Goal: Information Seeking & Learning: Learn about a topic

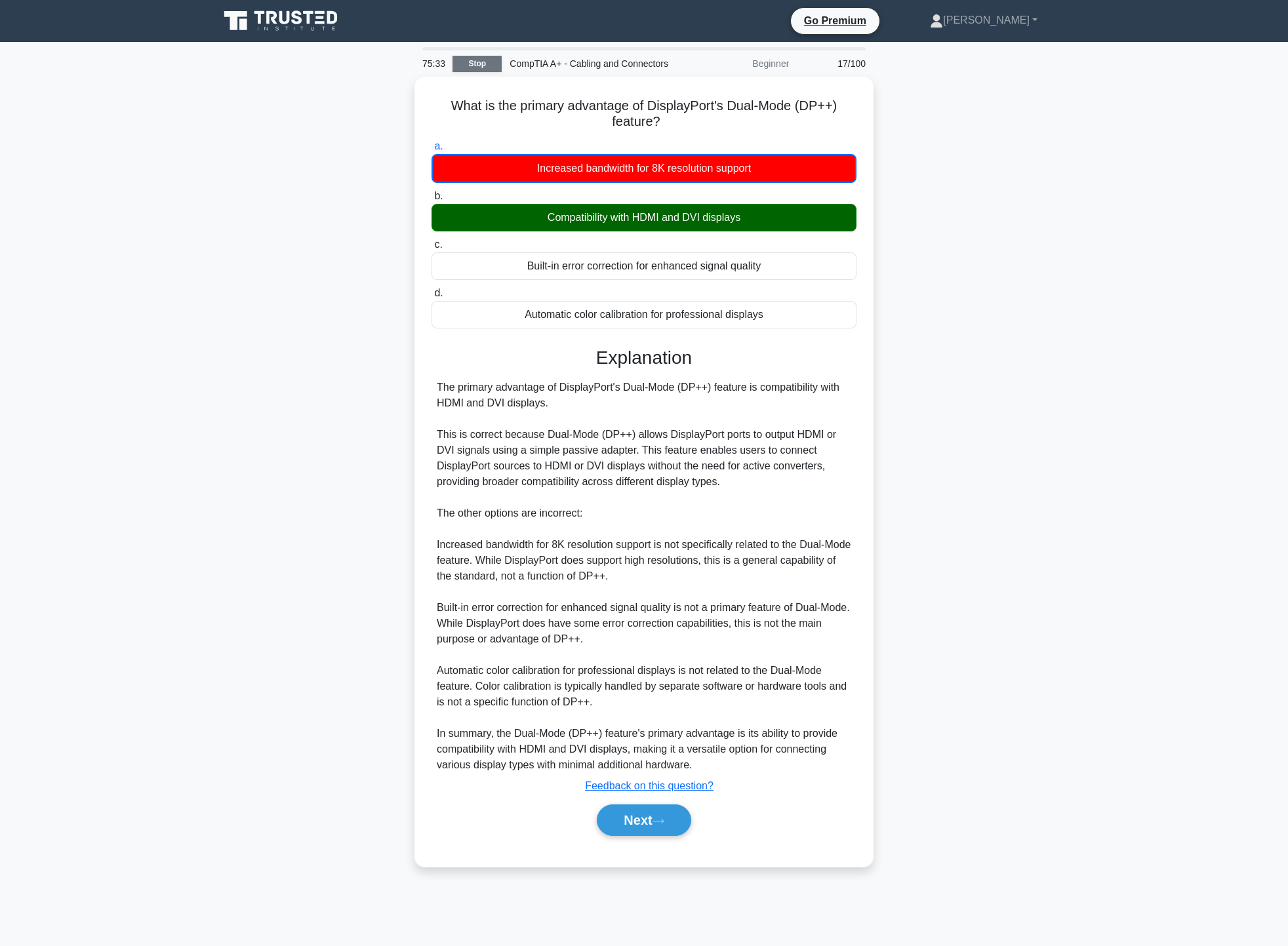
click at [475, 61] on link "Stop" at bounding box center [477, 63] width 49 height 17
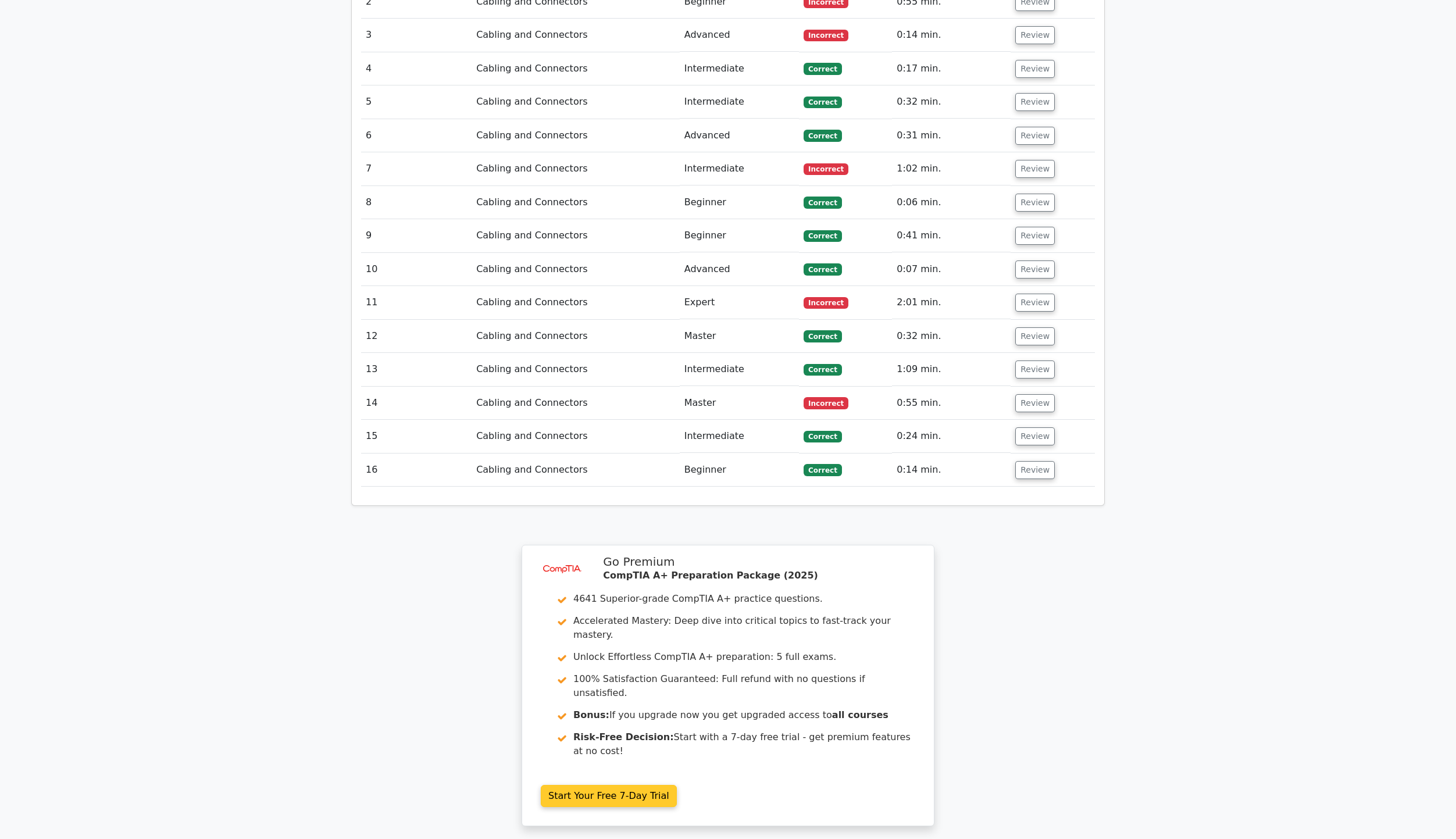
scroll to position [1586, 0]
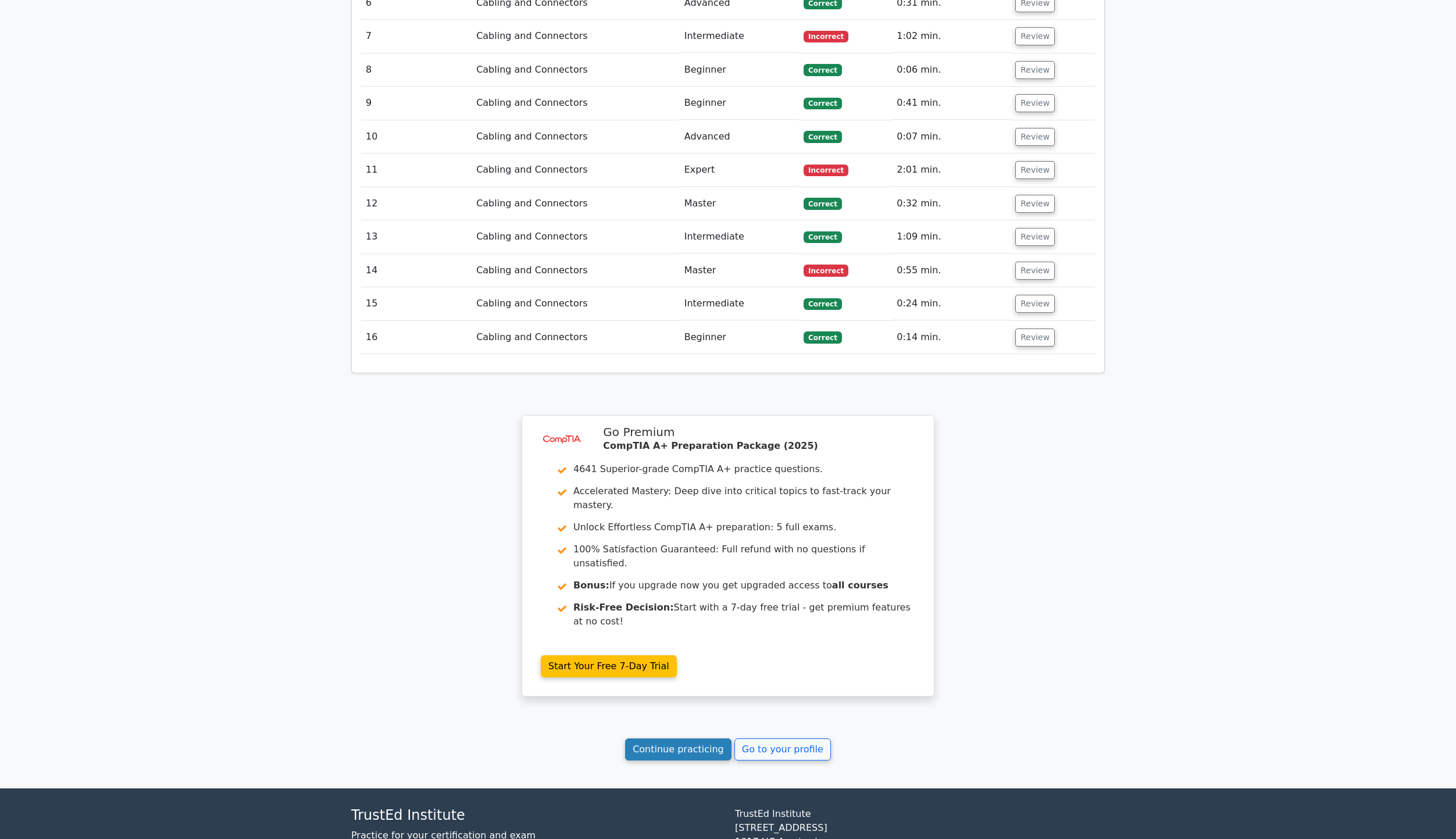
drag, startPoint x: 670, startPoint y: 674, endPoint x: 672, endPoint y: 667, distance: 7.3
click at [676, 739] on link "Continue practicing" at bounding box center [678, 750] width 107 height 23
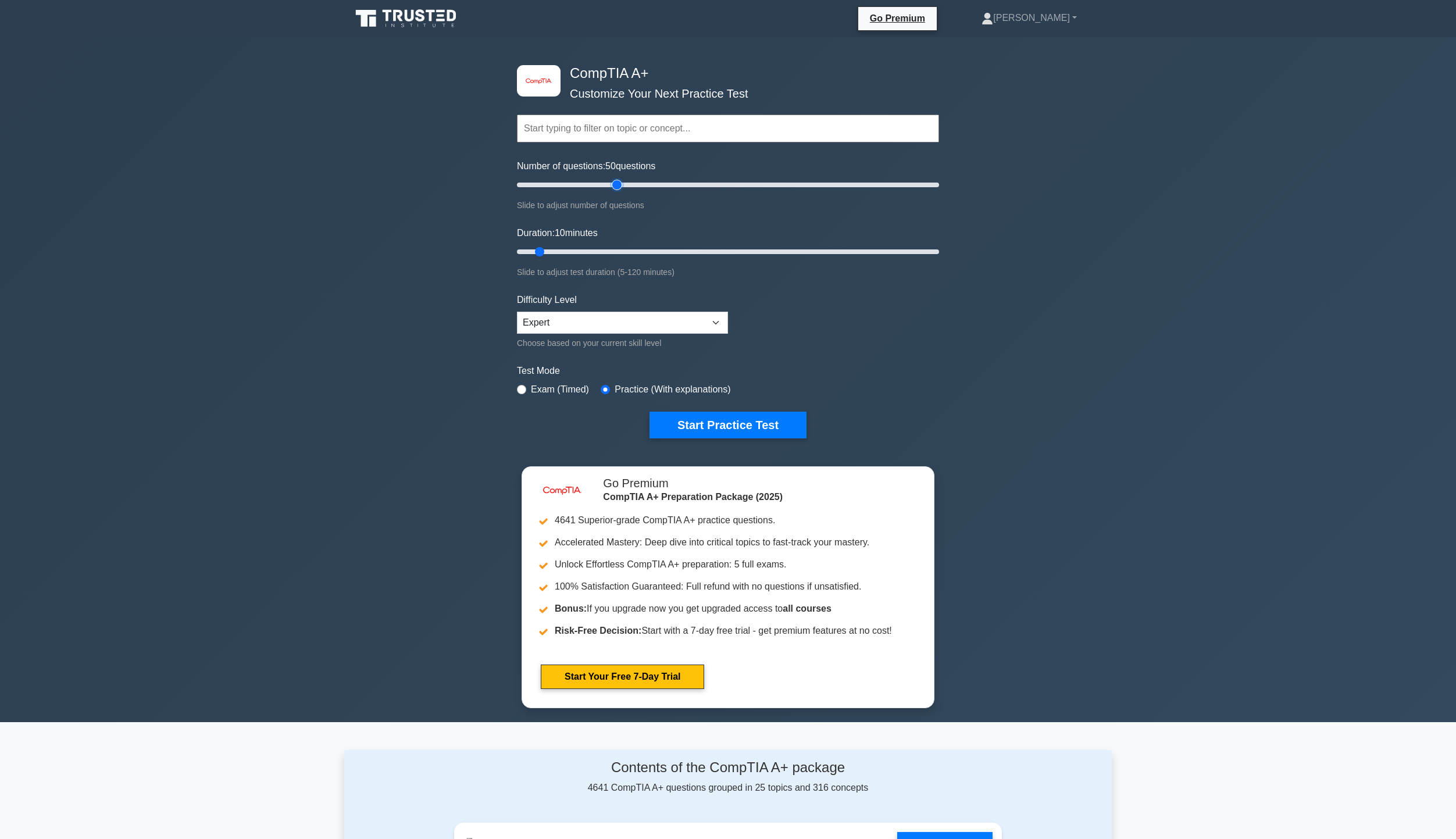
drag, startPoint x: 535, startPoint y: 181, endPoint x: 613, endPoint y: 176, distance: 78.2
type input "50"
click at [613, 177] on input "Number of questions: 50 questions" at bounding box center [728, 184] width 422 height 14
drag, startPoint x: 540, startPoint y: 250, endPoint x: 1010, endPoint y: 262, distance: 470.2
type input "120"
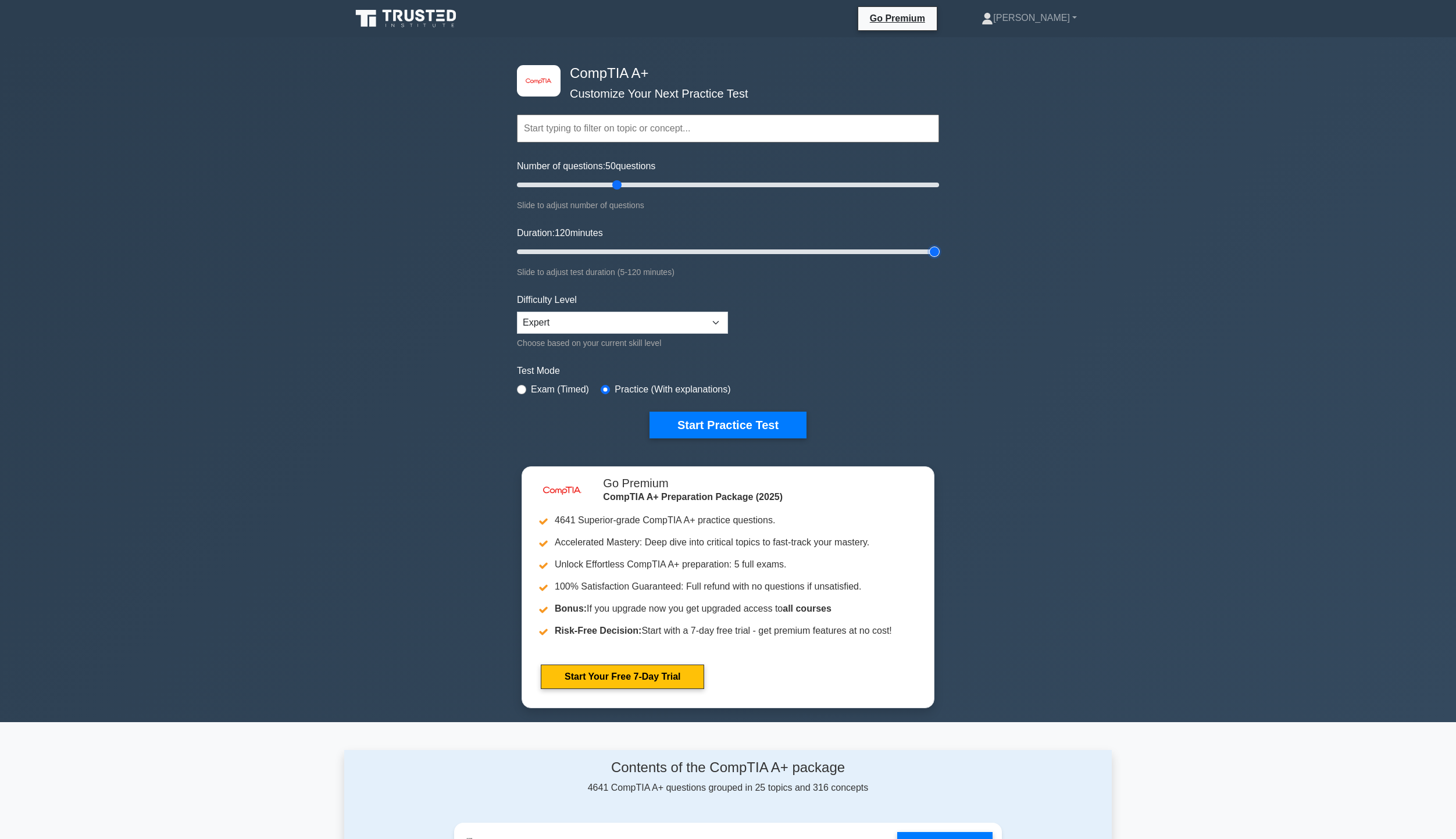
click at [939, 259] on input "Duration: 120 minutes" at bounding box center [728, 252] width 422 height 14
click at [707, 416] on button "Start Practice Test" at bounding box center [728, 424] width 157 height 27
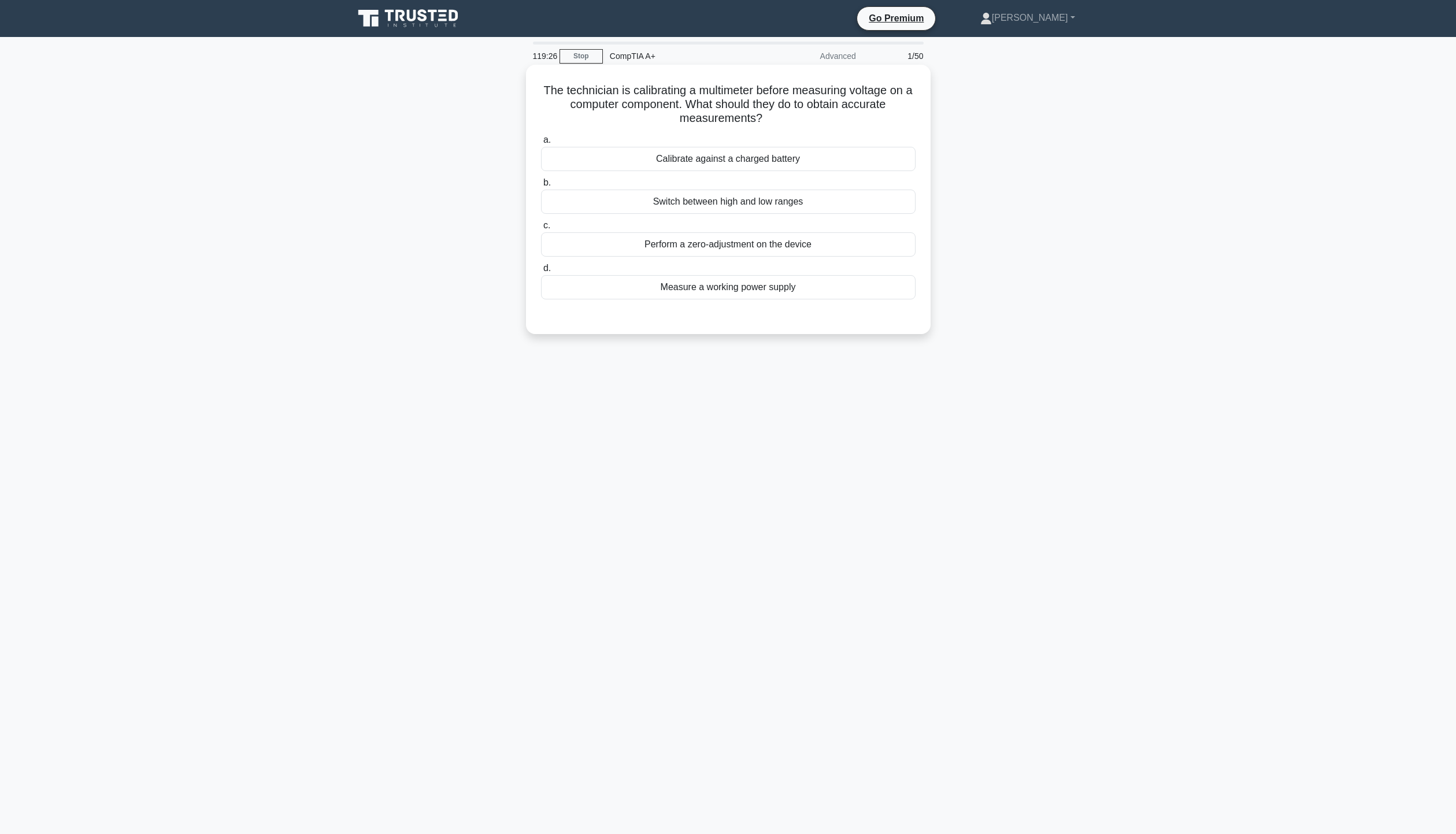
click at [818, 250] on div "Perform a zero-adjustment on the device" at bounding box center [728, 244] width 375 height 24
click at [541, 230] on input "c. Perform a zero-adjustment on the device" at bounding box center [541, 225] width 0 height 8
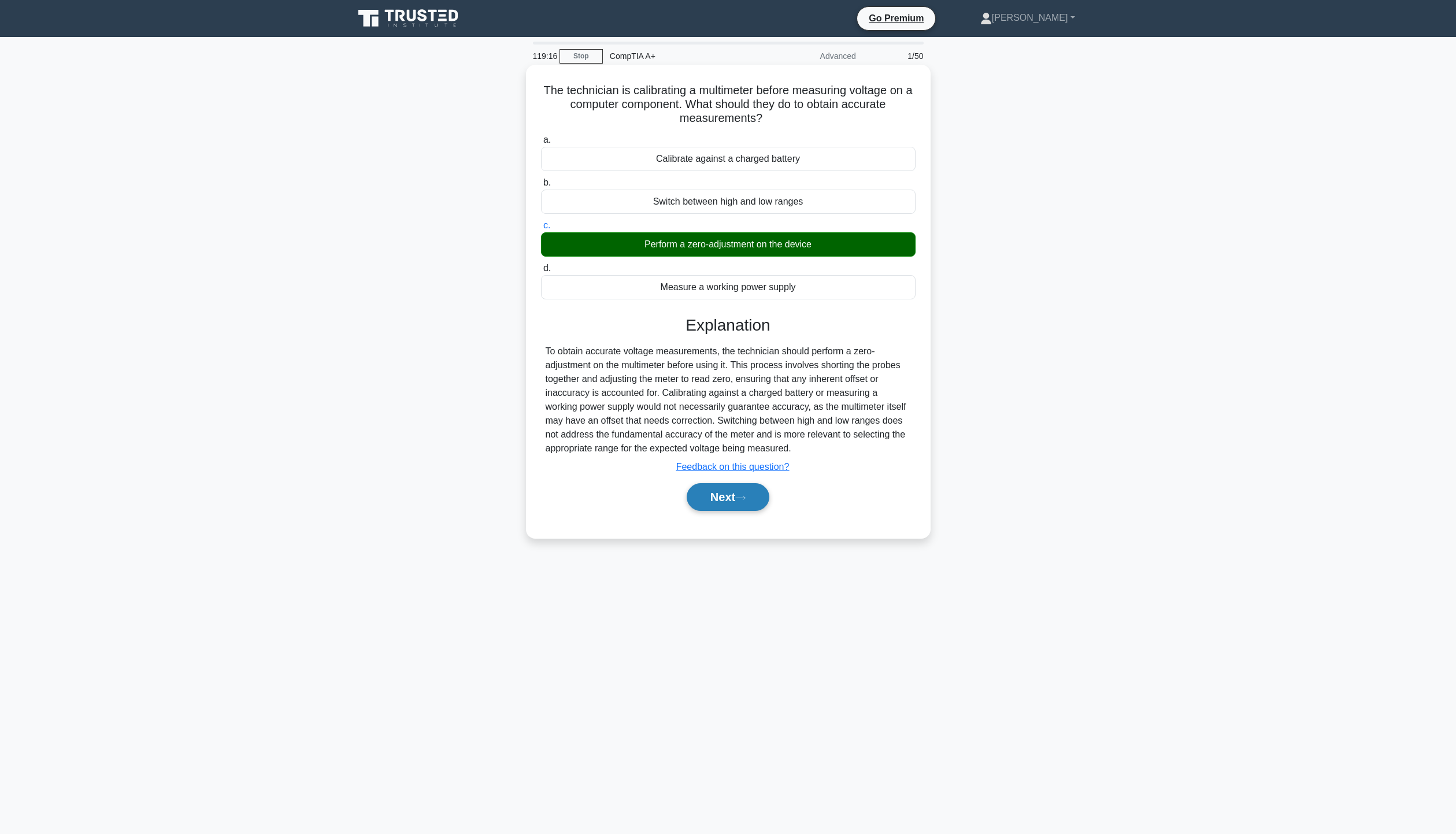
click at [743, 500] on icon at bounding box center [740, 497] width 10 height 6
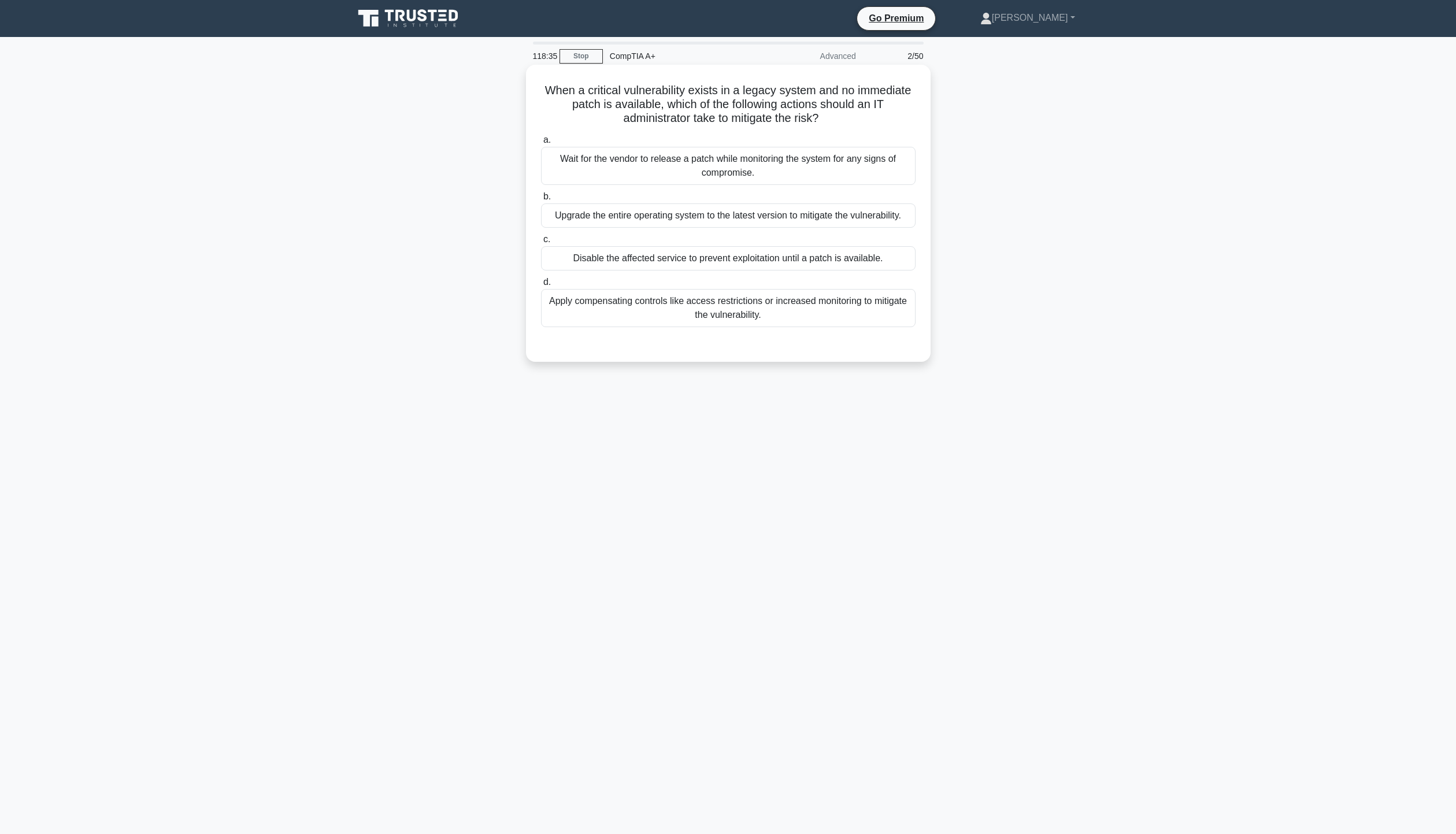
click at [762, 309] on div "Apply compensating controls like access restrictions or increased monitoring to…" at bounding box center [728, 308] width 375 height 38
click at [541, 286] on input "d. Apply compensating controls like access restrictions or increased monitoring…" at bounding box center [541, 282] width 0 height 8
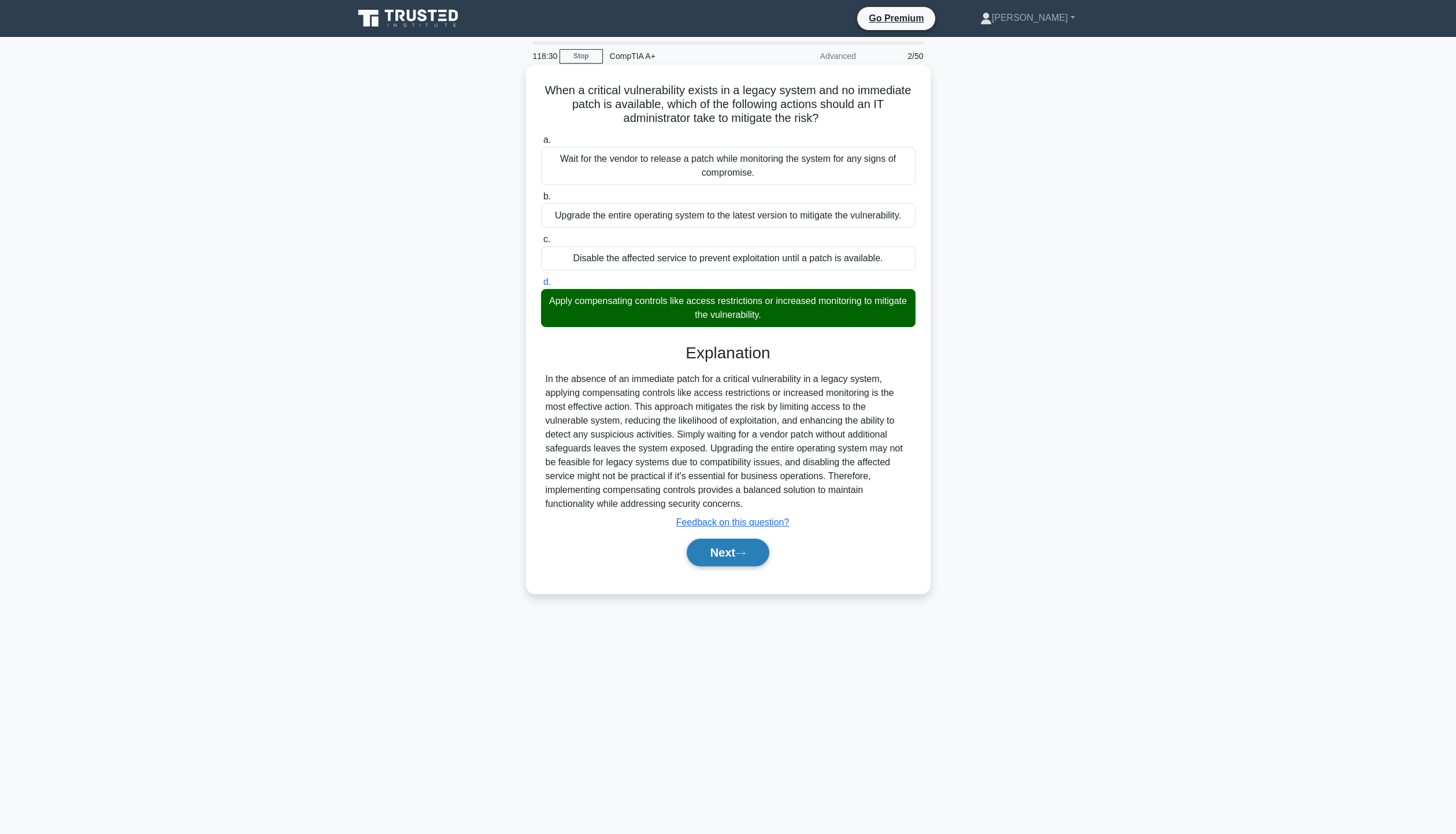
click at [751, 558] on button "Next" at bounding box center [728, 553] width 83 height 28
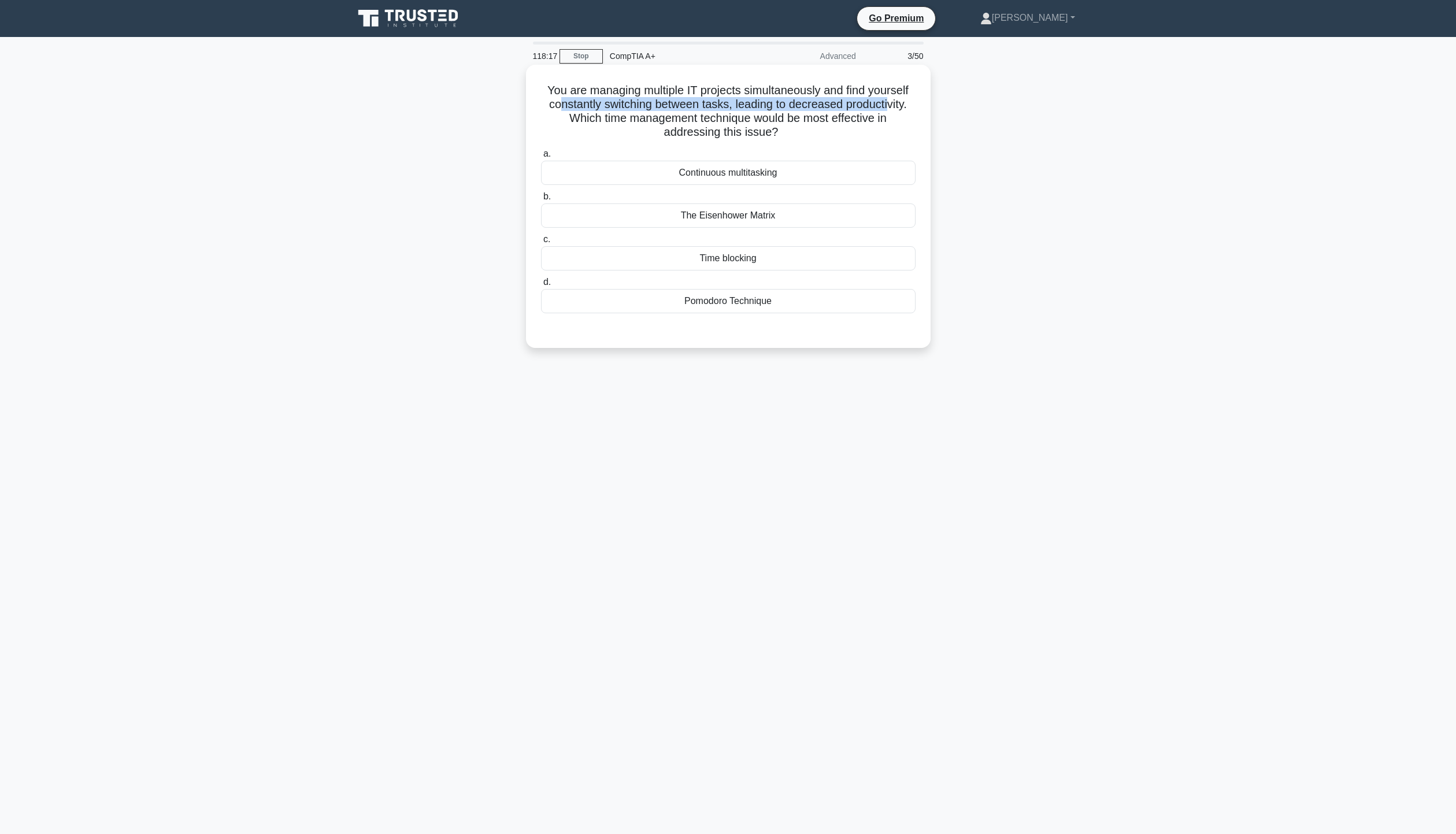
drag, startPoint x: 555, startPoint y: 108, endPoint x: 895, endPoint y: 105, distance: 340.0
click at [895, 105] on h5 "You are managing multiple IT projects simultaneously and find yourself constant…" at bounding box center [728, 112] width 377 height 57
click at [884, 130] on h5 "You are managing multiple IT projects simultaneously and find yourself constant…" at bounding box center [728, 112] width 377 height 57
click at [818, 254] on div "Time blocking" at bounding box center [728, 258] width 375 height 24
click at [541, 244] on input "c. Time blocking" at bounding box center [541, 239] width 0 height 8
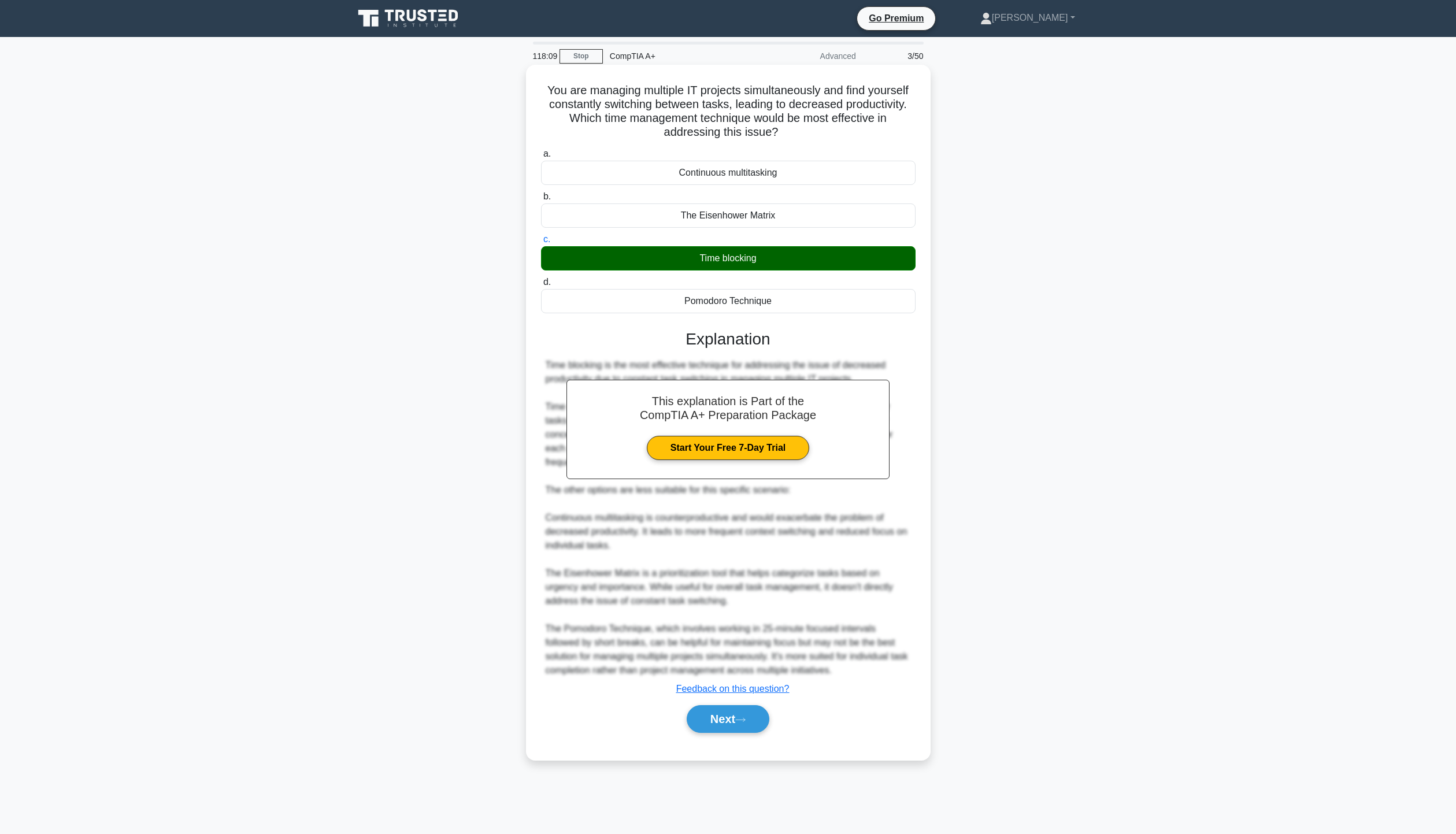
drag, startPoint x: 778, startPoint y: 300, endPoint x: 676, endPoint y: 309, distance: 102.4
click at [676, 309] on div "Pomodoro Technique" at bounding box center [728, 301] width 375 height 24
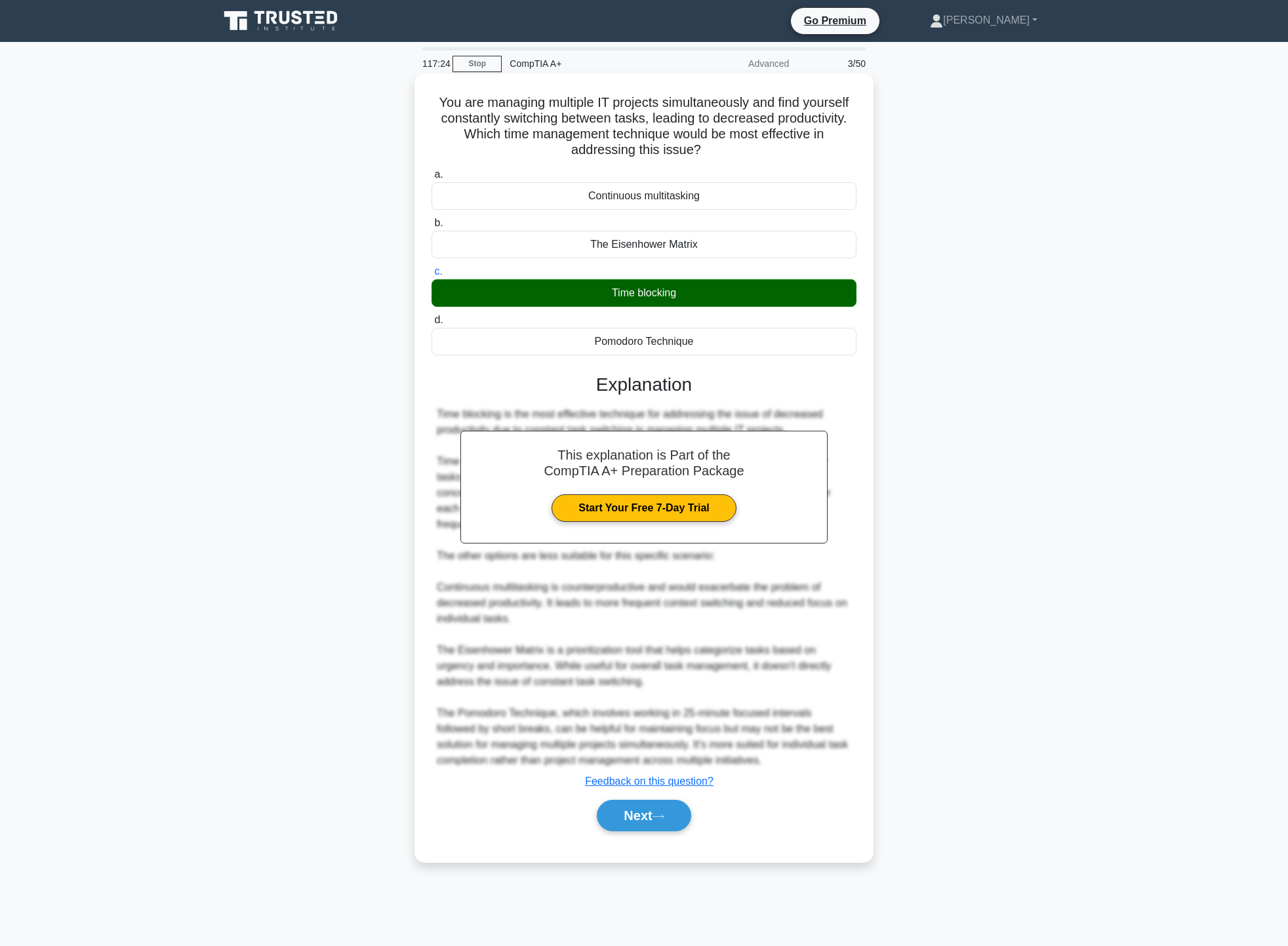
drag, startPoint x: 595, startPoint y: 241, endPoint x: 709, endPoint y: 239, distance: 114.0
click at [709, 239] on div "The Eisenhower Matrix" at bounding box center [644, 244] width 425 height 27
click at [651, 817] on button "Next" at bounding box center [644, 815] width 94 height 31
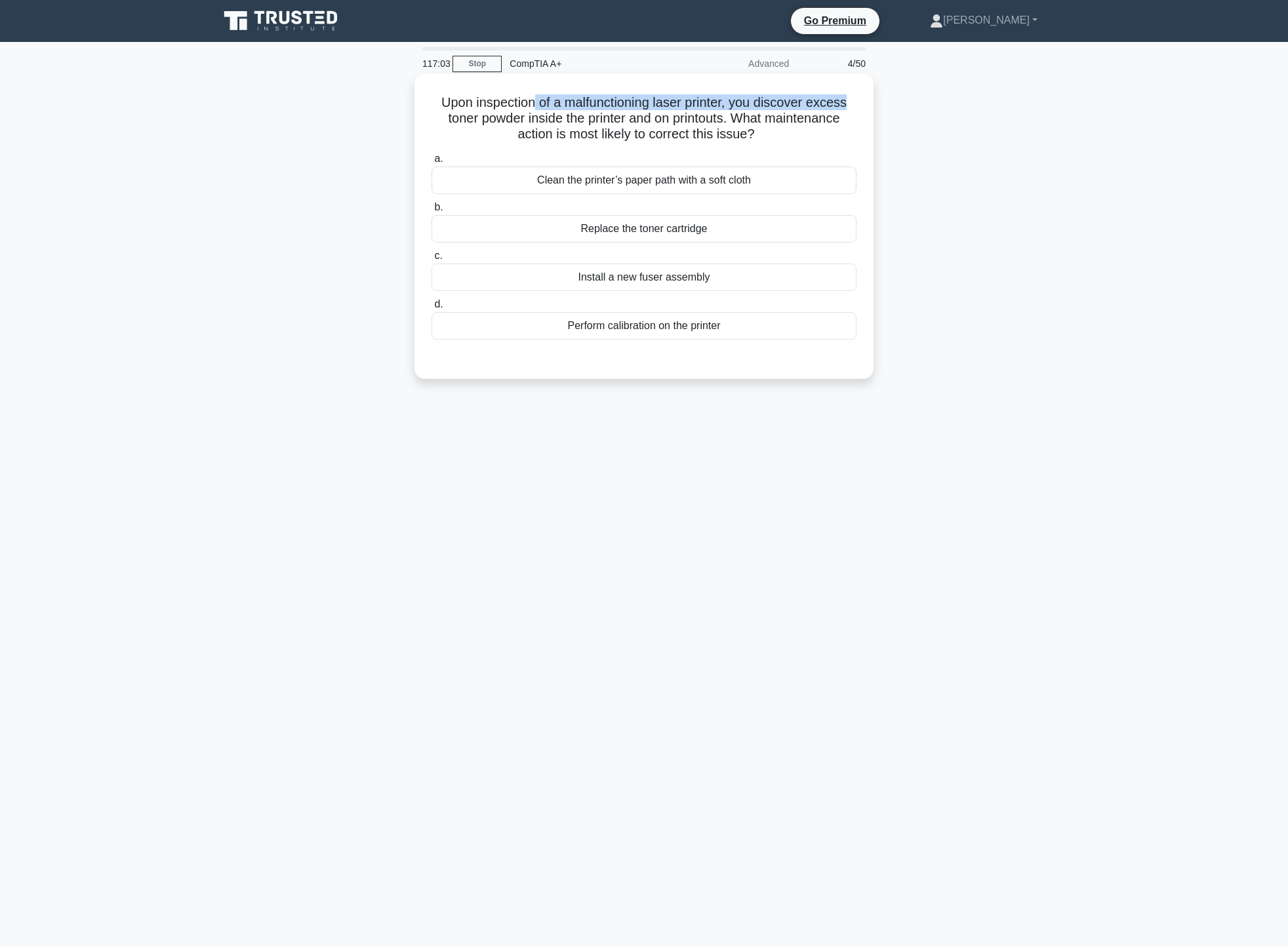
drag, startPoint x: 535, startPoint y: 99, endPoint x: 851, endPoint y: 95, distance: 316.0
click at [851, 95] on h5 "Upon inspection of a malfunctioning laser printer, you discover excess toner po…" at bounding box center [644, 119] width 428 height 49
drag, startPoint x: 444, startPoint y: 120, endPoint x: 845, endPoint y: 139, distance: 401.4
click at [845, 139] on h5 "Upon inspection of a malfunctioning laser printer, you discover excess toner po…" at bounding box center [644, 119] width 428 height 49
click at [773, 223] on div "Replace the toner cartridge" at bounding box center [644, 228] width 425 height 27
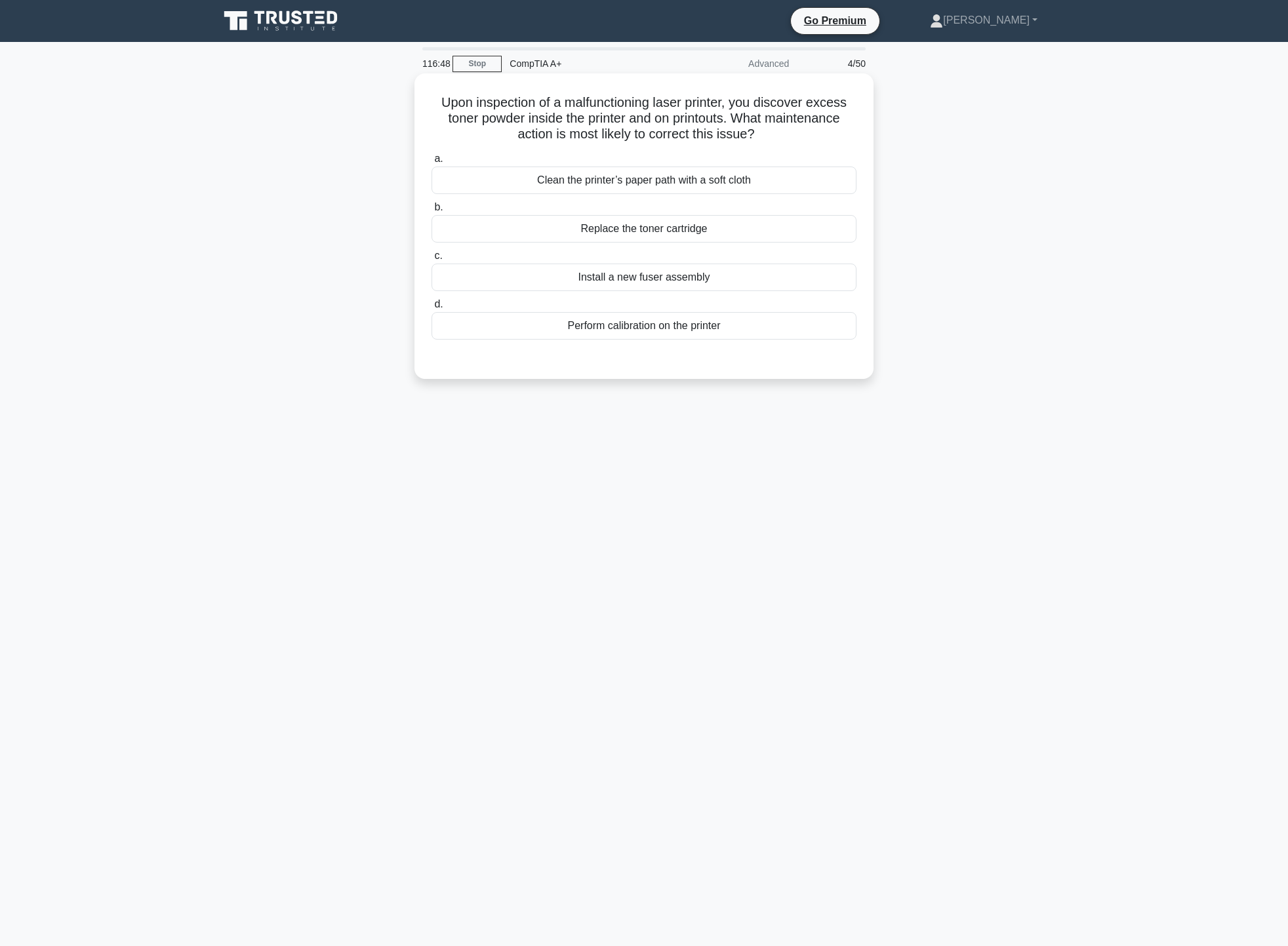
click at [432, 212] on input "b. Replace the toner cartridge" at bounding box center [432, 207] width 0 height 9
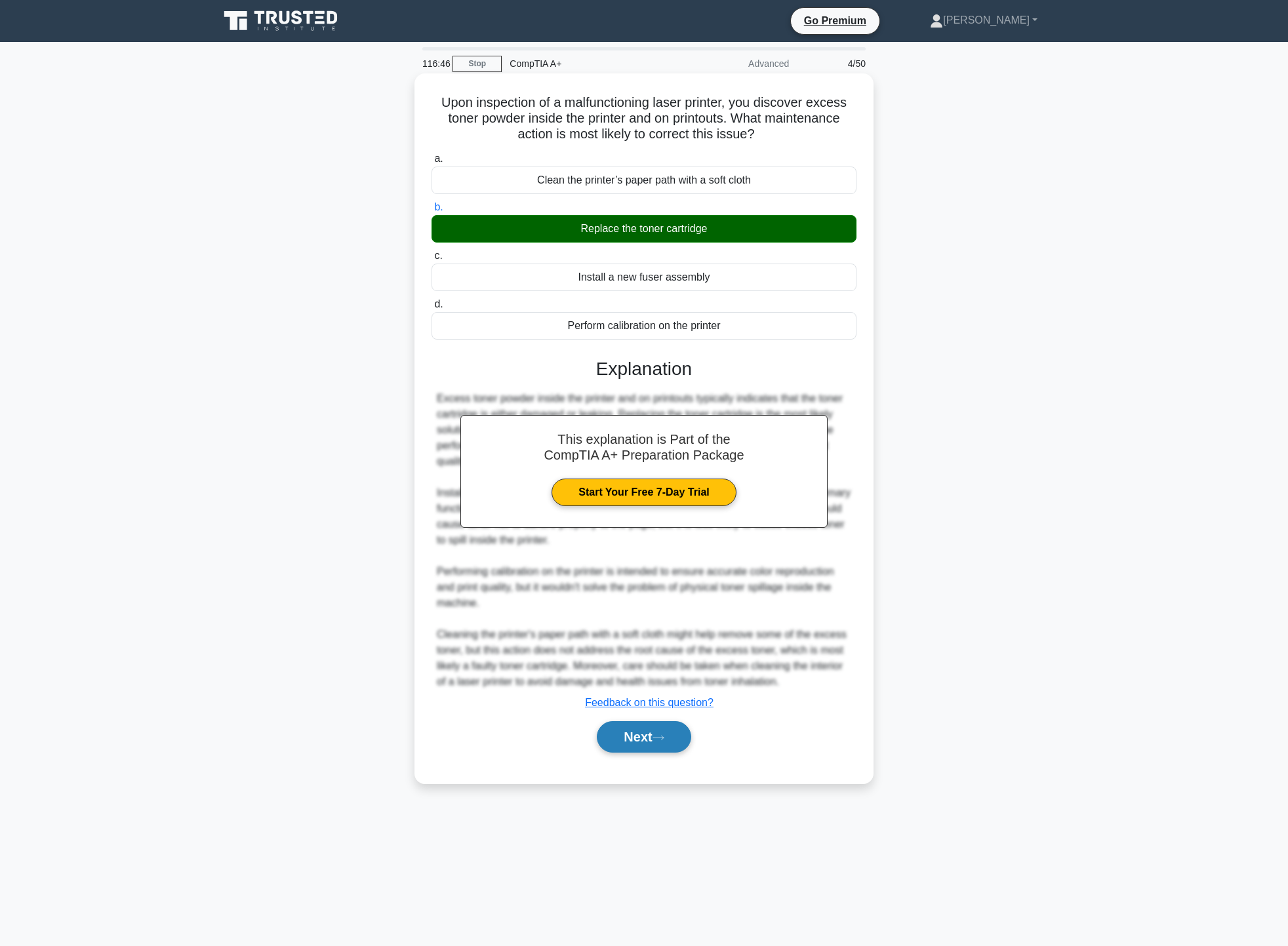
click at [660, 741] on icon at bounding box center [658, 737] width 12 height 7
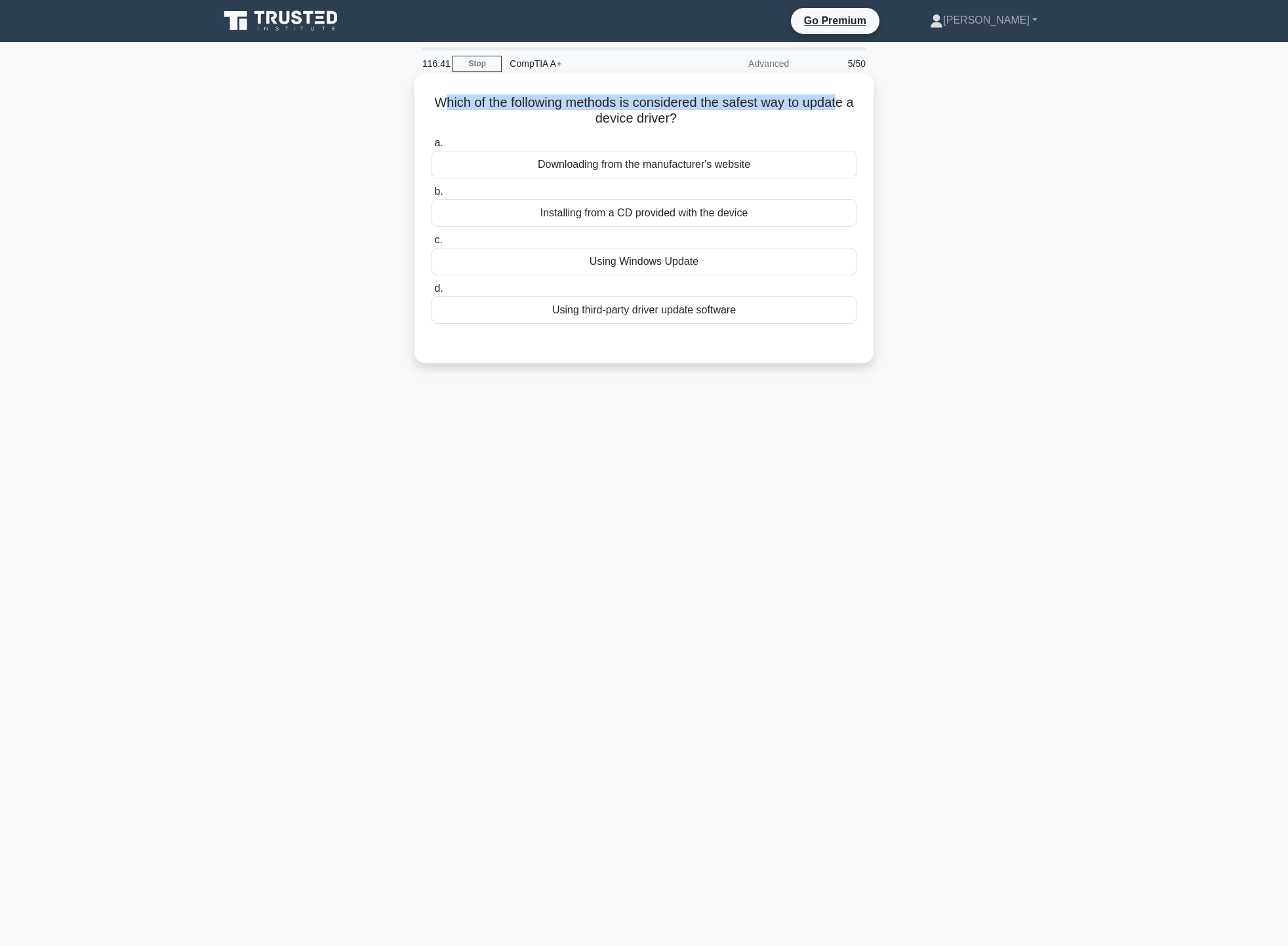
drag, startPoint x: 443, startPoint y: 103, endPoint x: 848, endPoint y: 92, distance: 405.1
click at [848, 92] on div "Which of the following methods is considered the safest way to update a device …" at bounding box center [644, 219] width 448 height 279
click at [771, 127] on h5 "Which of the following methods is considered the safest way to update a device …" at bounding box center [644, 111] width 428 height 33
click at [756, 163] on div "Downloading from the manufacturer's website" at bounding box center [644, 164] width 425 height 27
click at [432, 147] on input "a. Downloading from the manufacturer's website" at bounding box center [432, 143] width 0 height 9
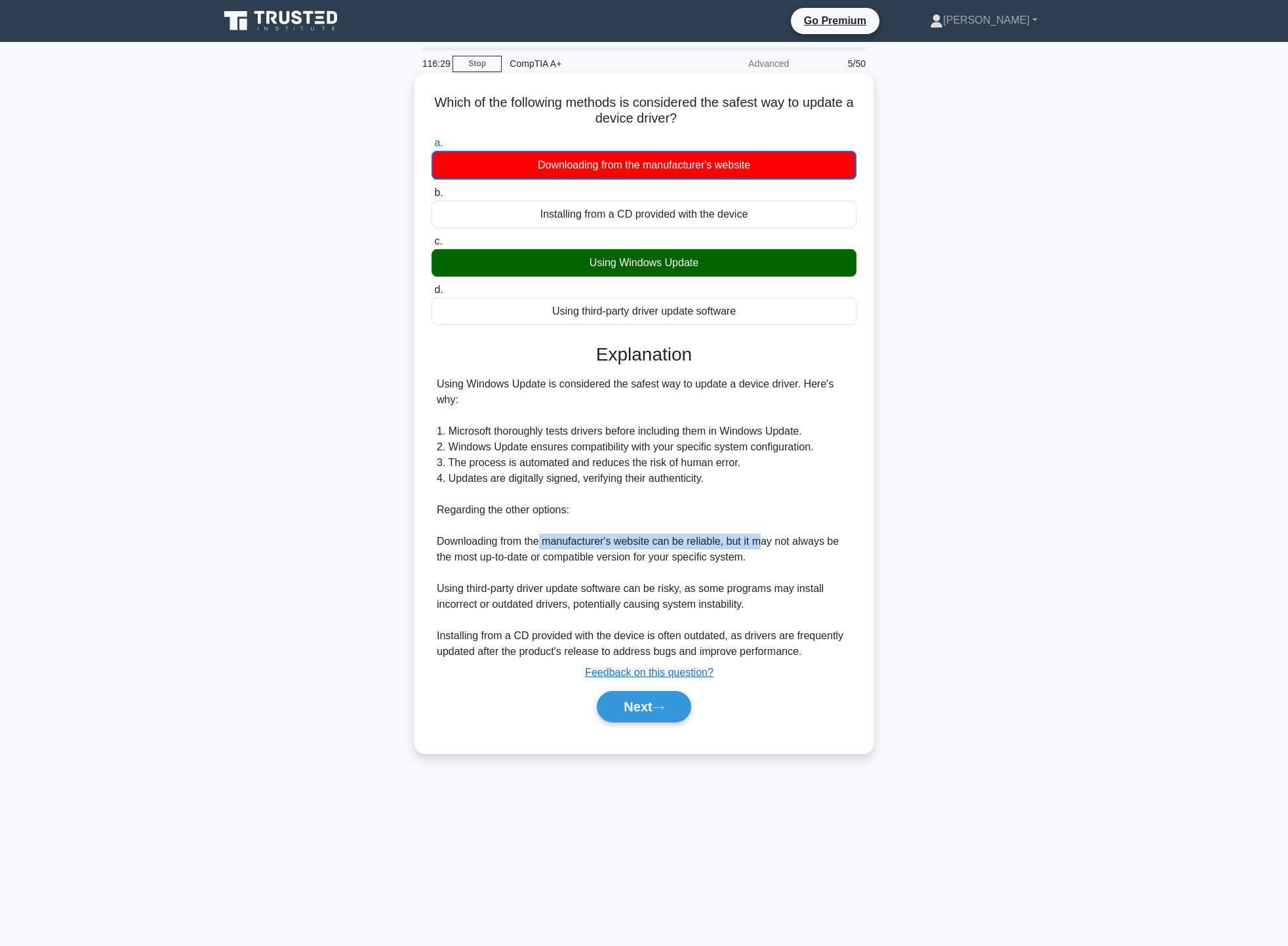
drag, startPoint x: 544, startPoint y: 542, endPoint x: 744, endPoint y: 547, distance: 200.1
click at [760, 548] on div "Using Windows Update is considered the safest way to update a device driver. He…" at bounding box center [644, 517] width 414 height 283
drag, startPoint x: 468, startPoint y: 557, endPoint x: 761, endPoint y: 558, distance: 293.0
click at [761, 558] on div "Using Windows Update is considered the safest way to update a device driver. He…" at bounding box center [644, 517] width 414 height 283
click at [659, 715] on button "Next" at bounding box center [644, 707] width 94 height 31
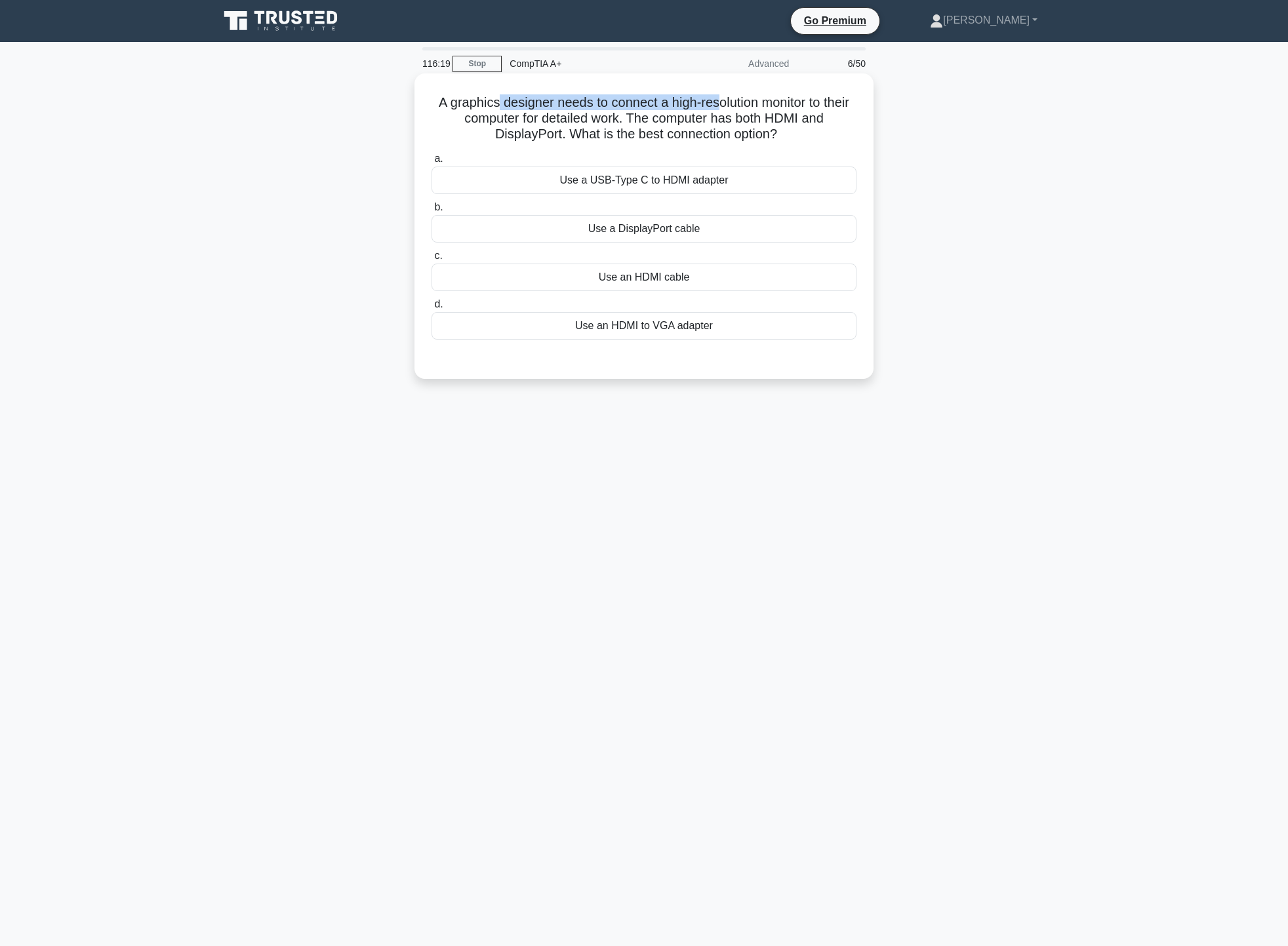
drag, startPoint x: 512, startPoint y: 108, endPoint x: 731, endPoint y: 102, distance: 219.1
click at [731, 102] on h5 "A graphics designer needs to connect a high-resolution monitor to their compute…" at bounding box center [644, 119] width 428 height 49
drag, startPoint x: 538, startPoint y: 117, endPoint x: 787, endPoint y: 107, distance: 249.2
click at [787, 107] on h5 "A graphics designer needs to connect a high-resolution monitor to their compute…" at bounding box center [644, 119] width 428 height 49
click at [913, 124] on div "A graphics designer needs to connect a high-resolution monitor to their compute…" at bounding box center [644, 237] width 865 height 321
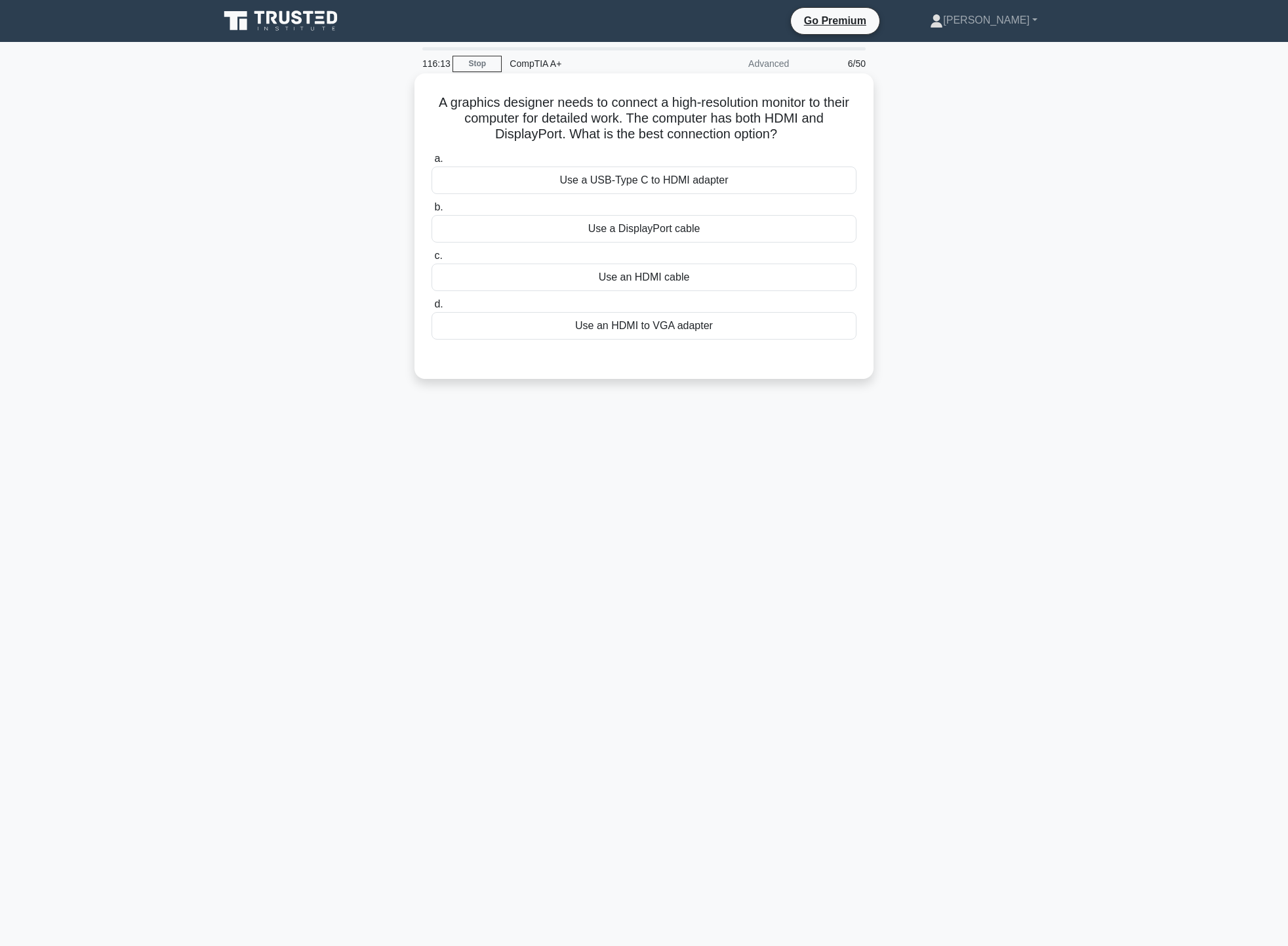
click at [733, 226] on div "Use a DisplayPort cable" at bounding box center [644, 228] width 425 height 27
click at [432, 212] on input "b. Use a DisplayPort cable" at bounding box center [432, 207] width 0 height 9
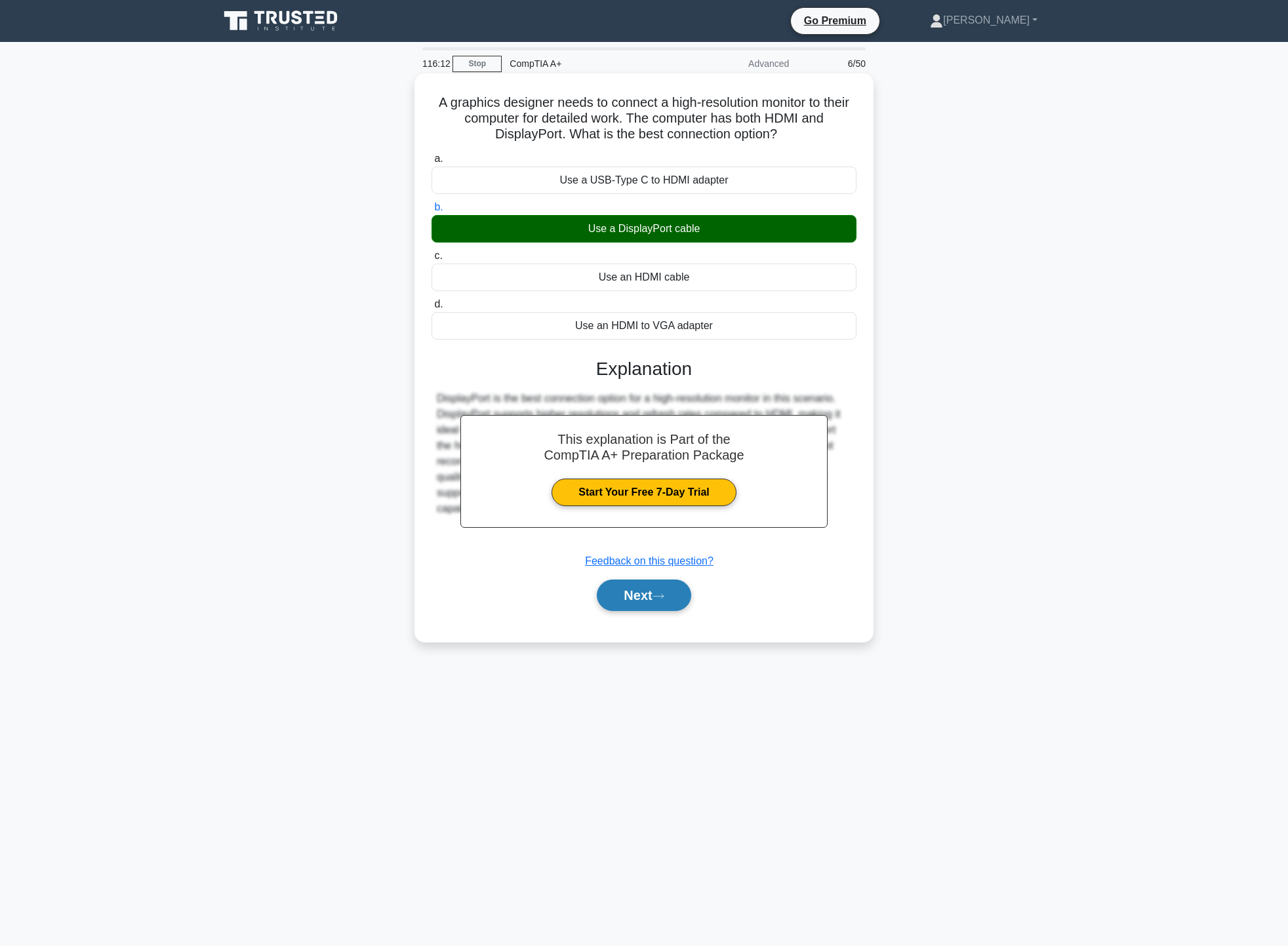
click at [650, 600] on button "Next" at bounding box center [644, 596] width 94 height 31
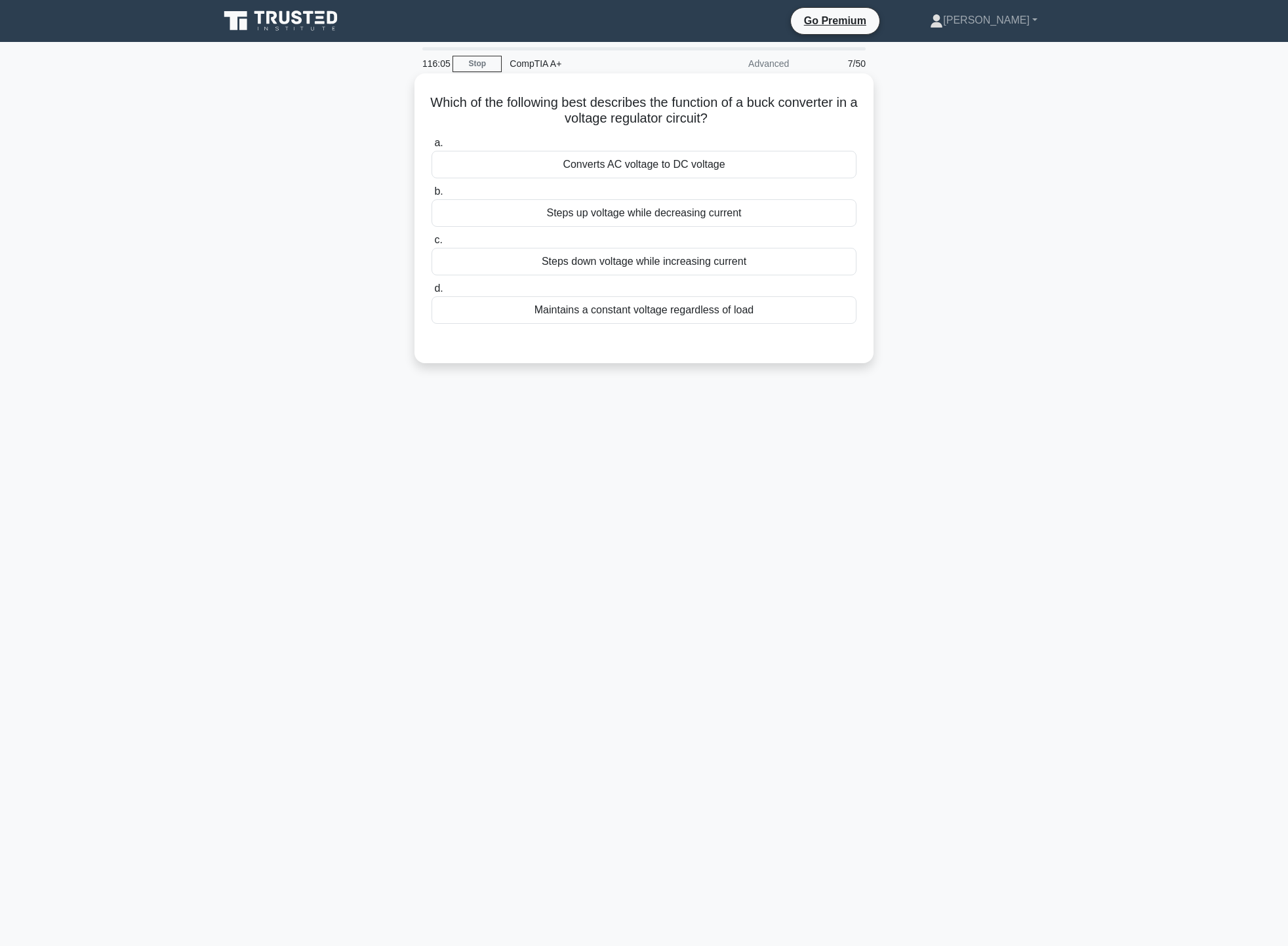
drag, startPoint x: 434, startPoint y: 101, endPoint x: 817, endPoint y: 127, distance: 383.9
click at [817, 127] on h5 "Which of the following best describes the function of a buck converter in a vol…" at bounding box center [644, 111] width 428 height 33
click at [755, 159] on div "Converts AC voltage to DC voltage" at bounding box center [644, 164] width 425 height 27
click at [432, 147] on input "a. Converts AC voltage to DC voltage" at bounding box center [432, 143] width 0 height 9
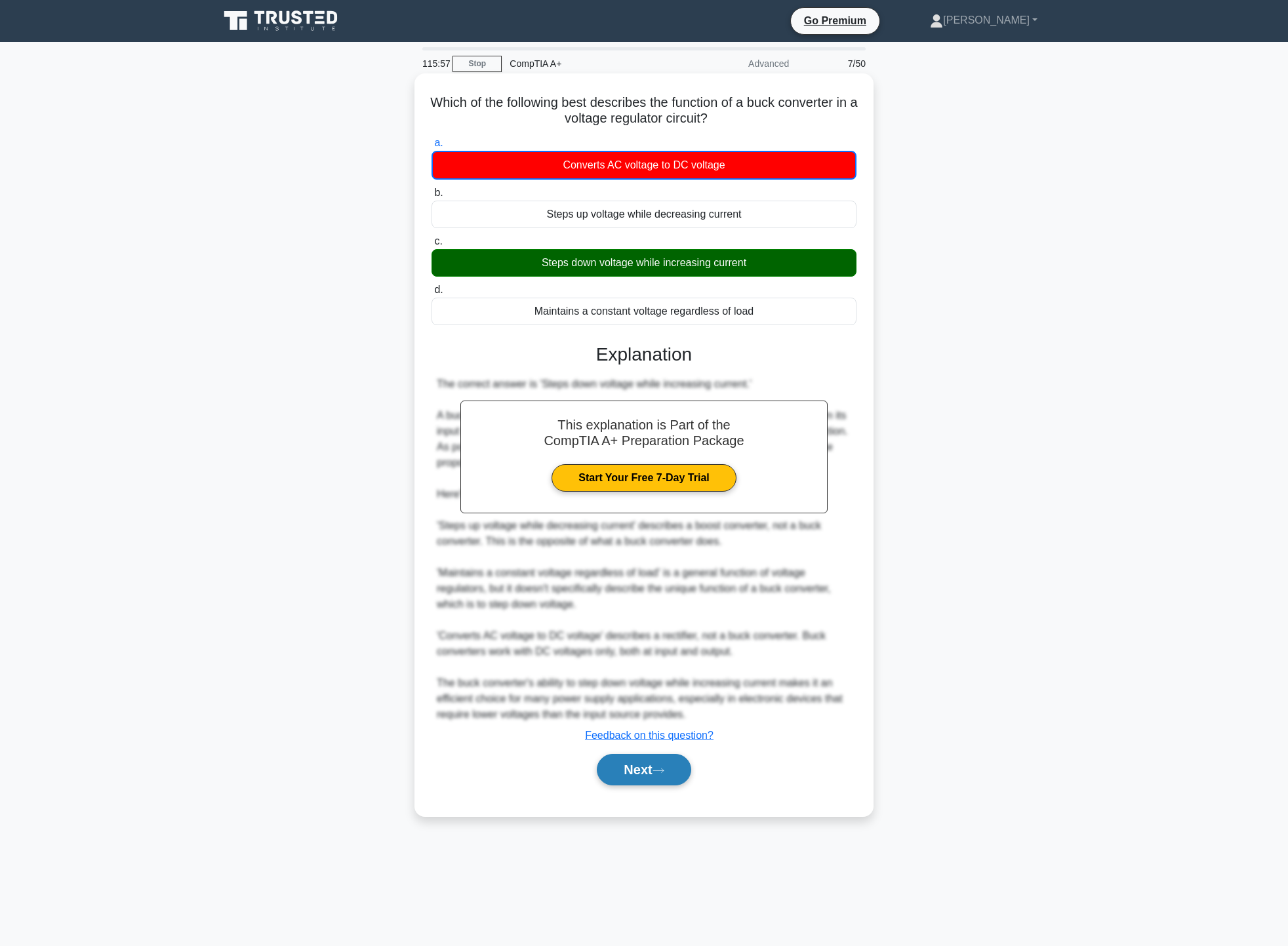
click at [645, 771] on button "Next" at bounding box center [644, 769] width 94 height 31
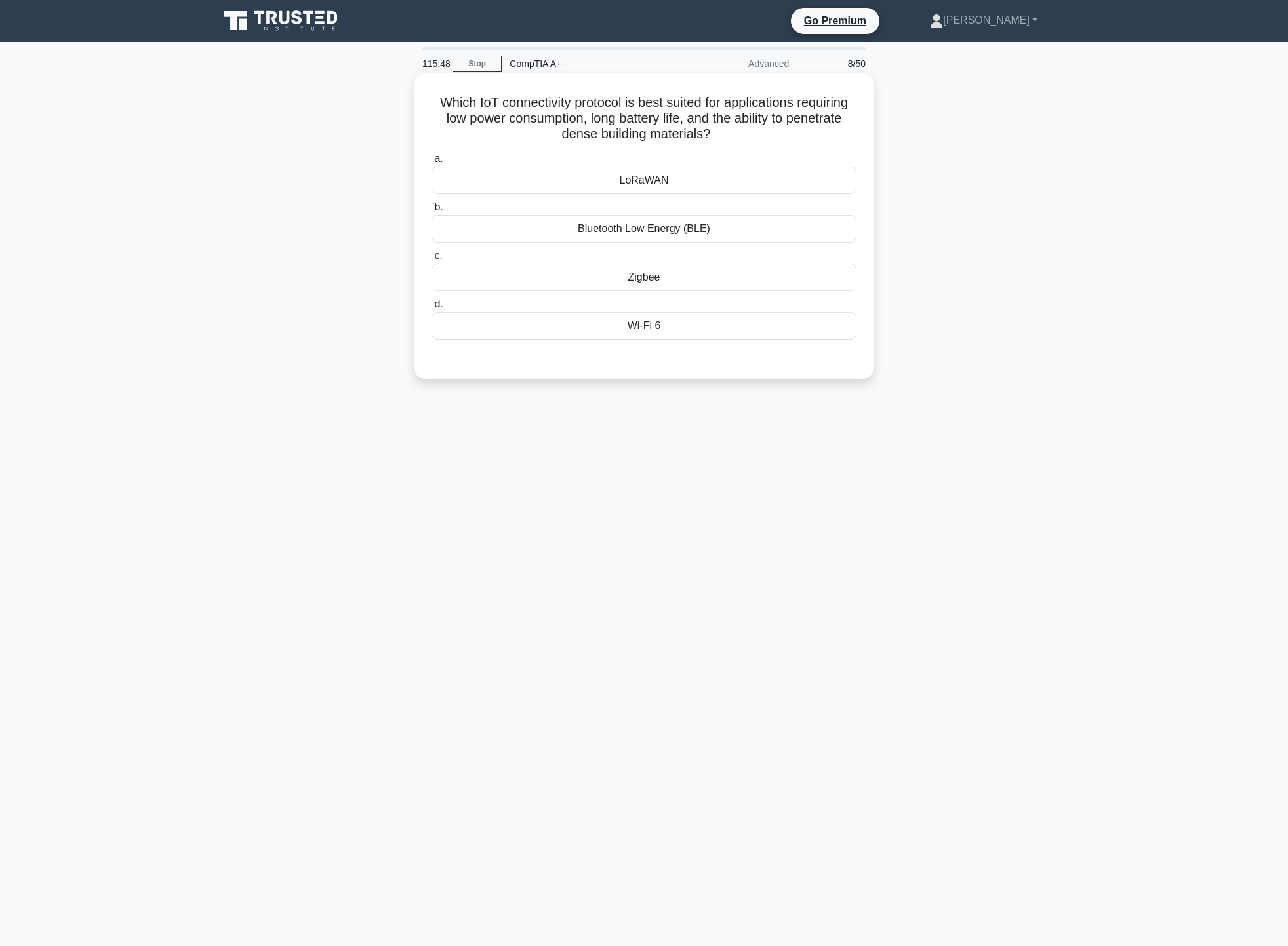
drag, startPoint x: 434, startPoint y: 97, endPoint x: 825, endPoint y: 137, distance: 393.0
click at [825, 137] on h5 "Which IoT connectivity protocol is best suited for applications requiring low p…" at bounding box center [644, 119] width 428 height 49
click at [704, 185] on div "LoRaWAN" at bounding box center [644, 181] width 425 height 27
click at [432, 163] on input "a. LoRaWAN" at bounding box center [432, 158] width 0 height 9
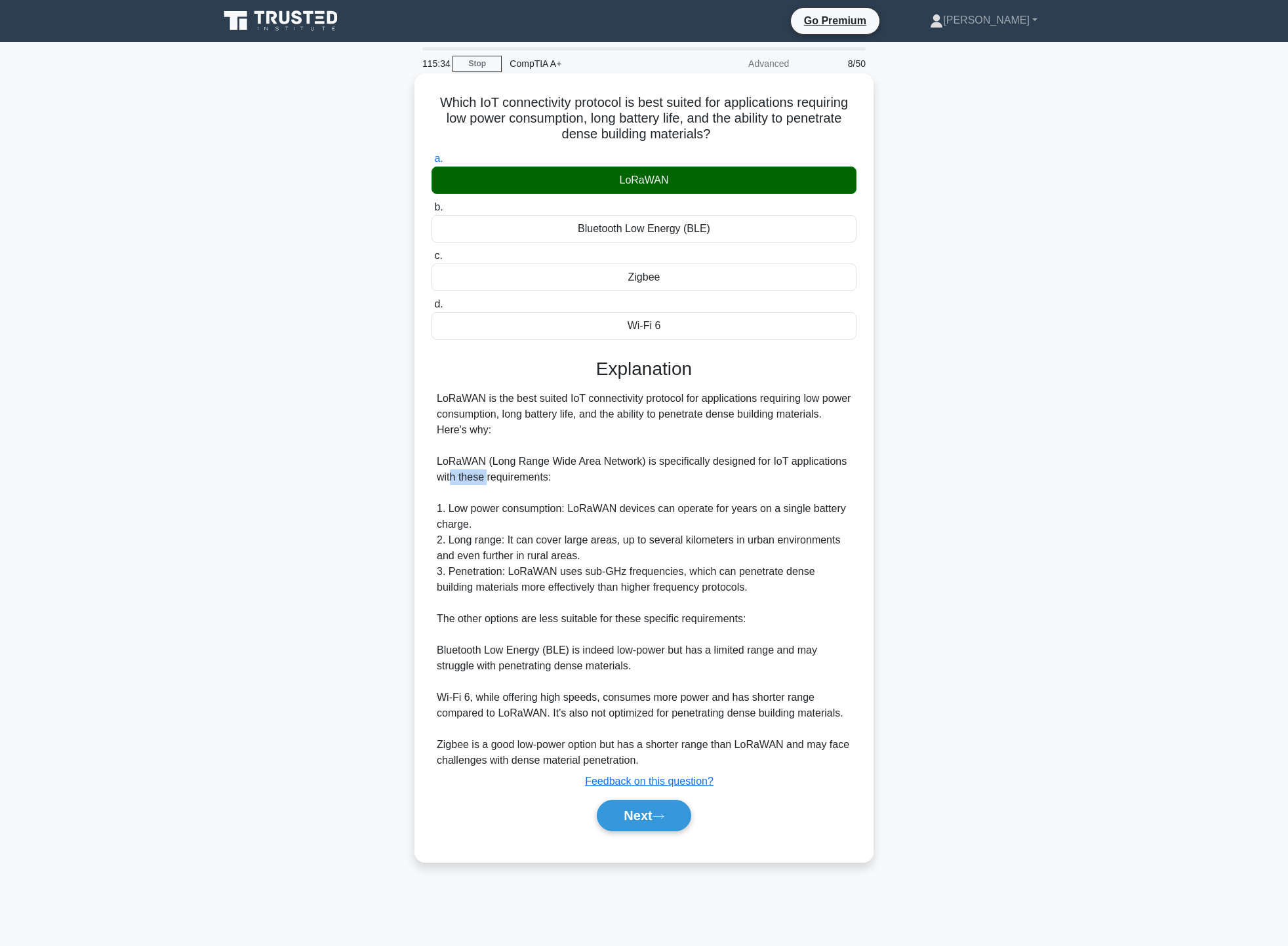
drag, startPoint x: 453, startPoint y: 481, endPoint x: 487, endPoint y: 481, distance: 34.0
click at [487, 481] on div "LoRaWAN is the best suited IoT connectivity protocol for applications requiring…" at bounding box center [644, 579] width 414 height 378
drag, startPoint x: 456, startPoint y: 521, endPoint x: 470, endPoint y: 519, distance: 14.1
click at [470, 519] on div "LoRaWAN is the best suited IoT connectivity protocol for applications requiring…" at bounding box center [644, 579] width 414 height 378
drag, startPoint x: 638, startPoint y: 508, endPoint x: 743, endPoint y: 511, distance: 105.0
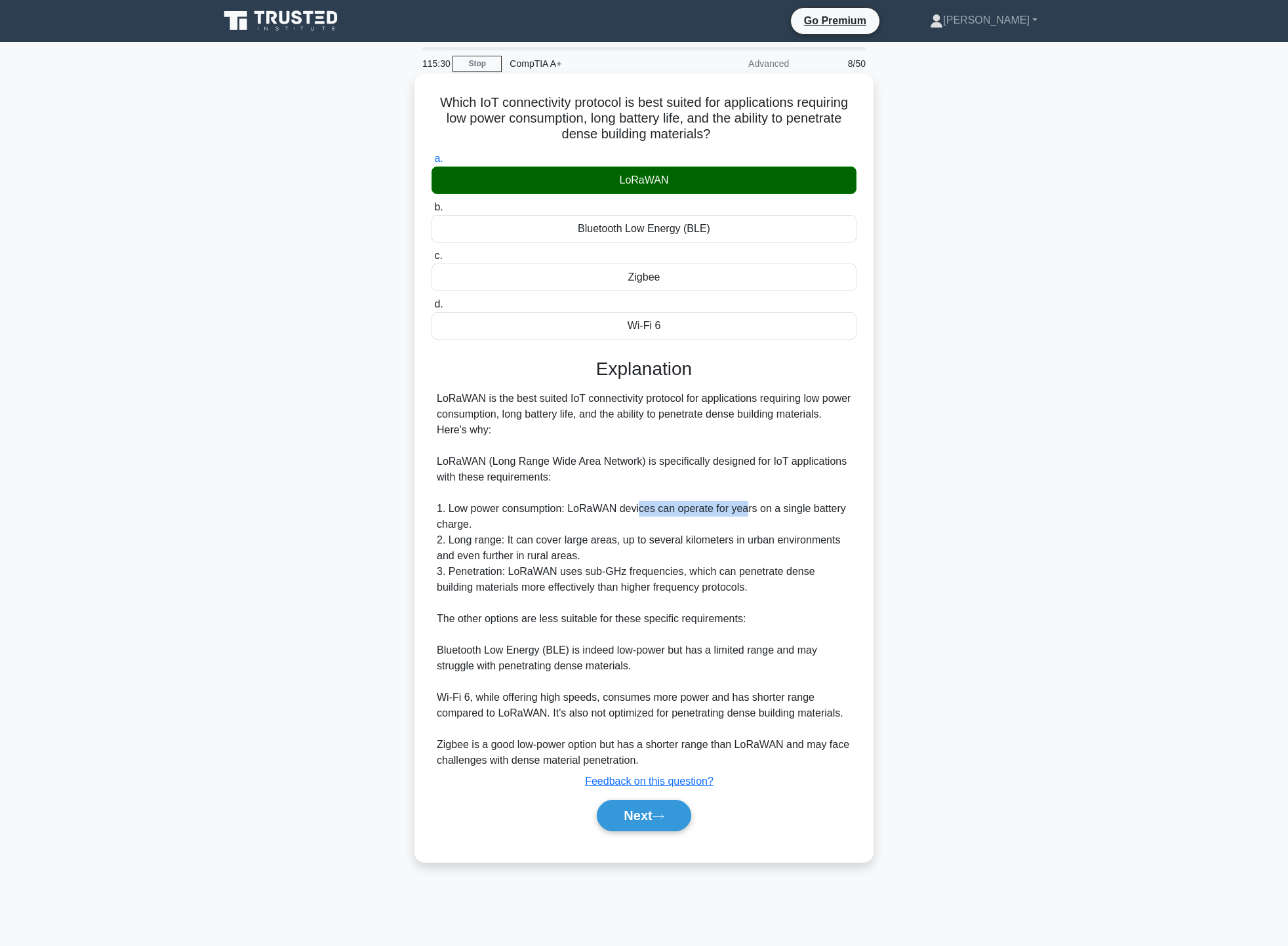
click at [743, 511] on div "LoRaWAN is the best suited IoT connectivity protocol for applications requiring…" at bounding box center [644, 579] width 414 height 378
click at [554, 531] on div "LoRaWAN is the best suited IoT connectivity protocol for applications requiring…" at bounding box center [644, 579] width 414 height 378
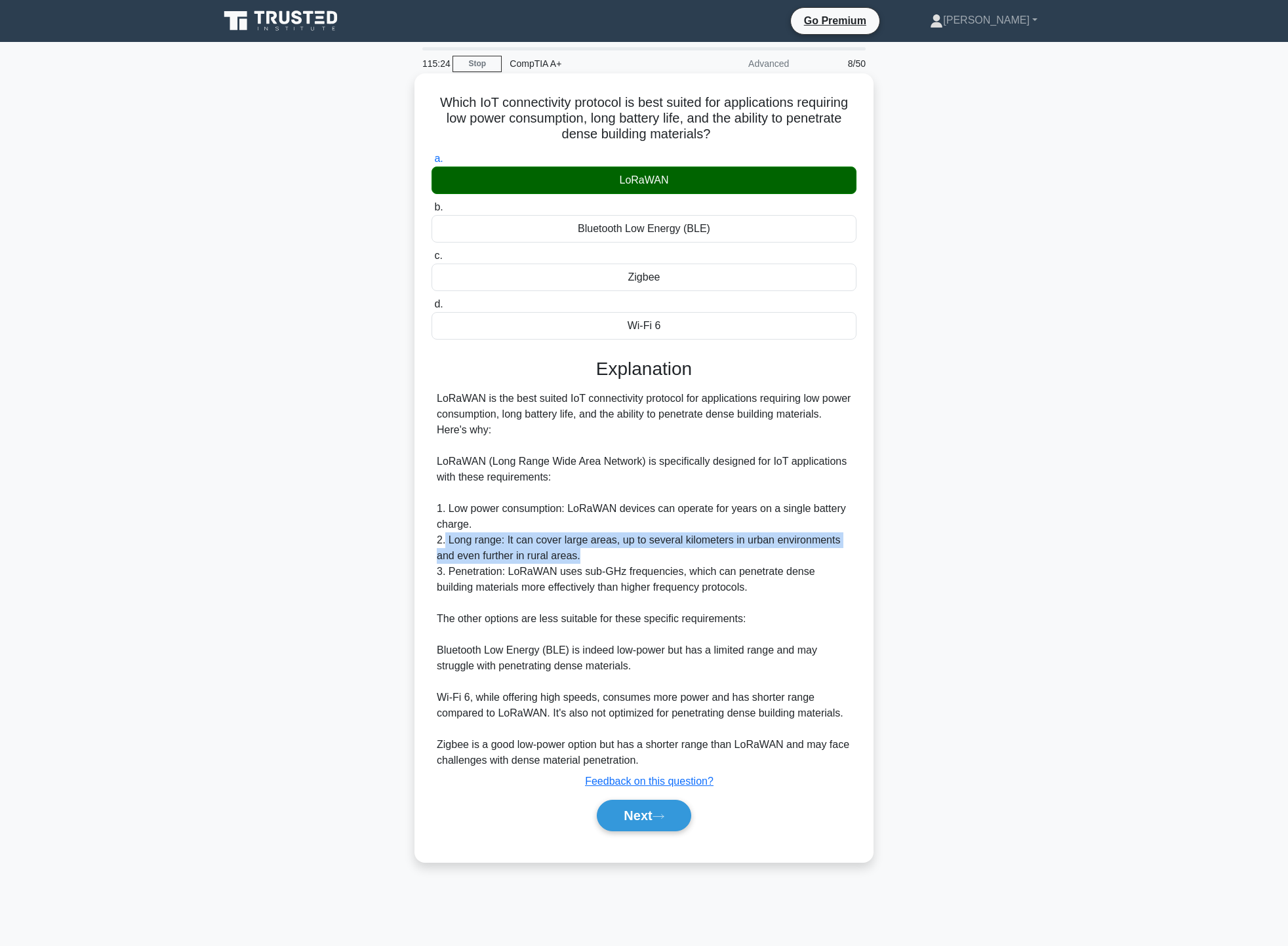
drag, startPoint x: 444, startPoint y: 544, endPoint x: 608, endPoint y: 551, distance: 164.1
click at [608, 551] on div "LoRaWAN is the best suited IoT connectivity protocol for applications requiring…" at bounding box center [644, 579] width 414 height 378
click at [612, 554] on div "LoRaWAN is the best suited IoT connectivity protocol for applications requiring…" at bounding box center [644, 579] width 414 height 378
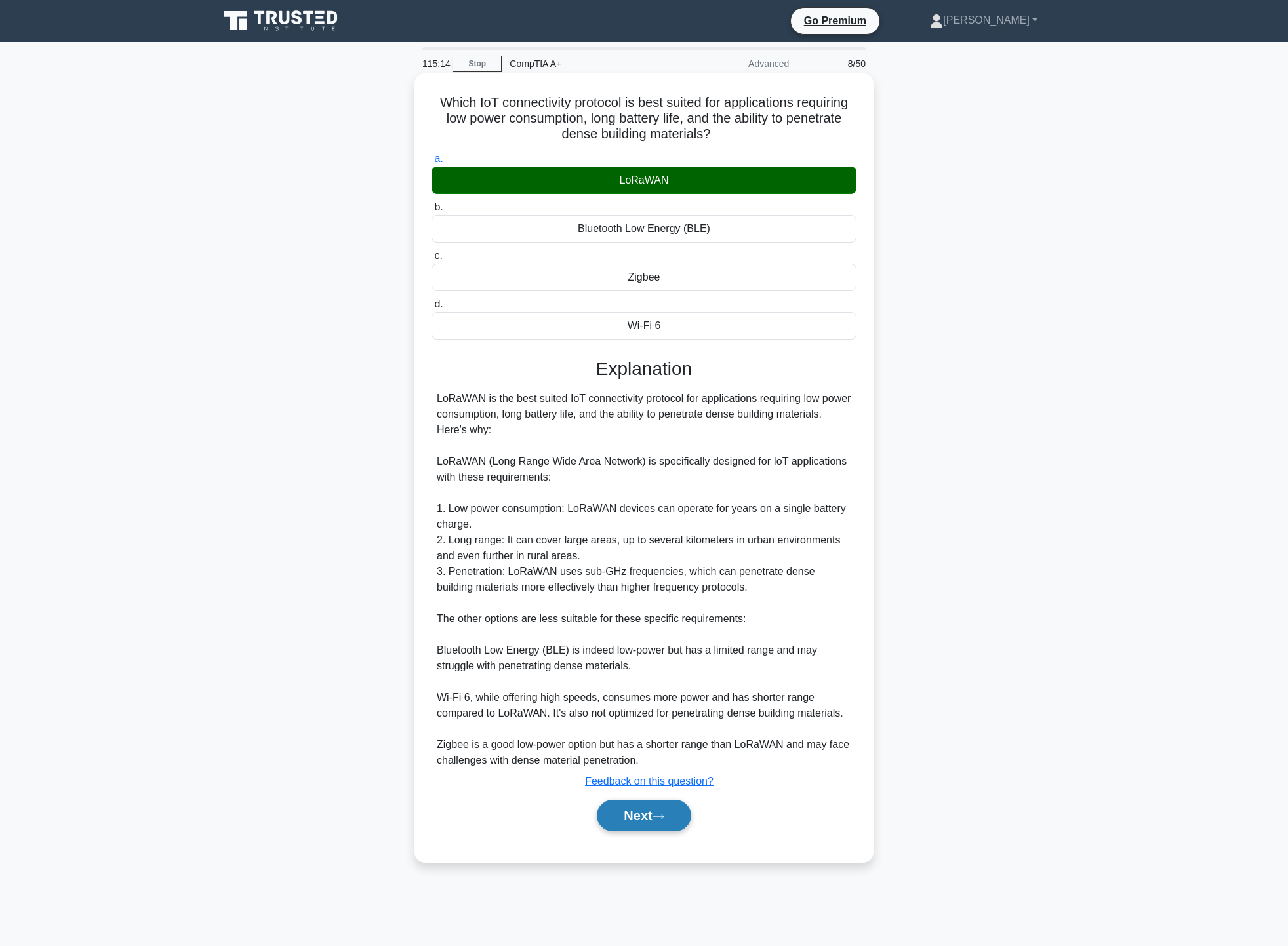
click at [625, 813] on button "Next" at bounding box center [644, 815] width 94 height 31
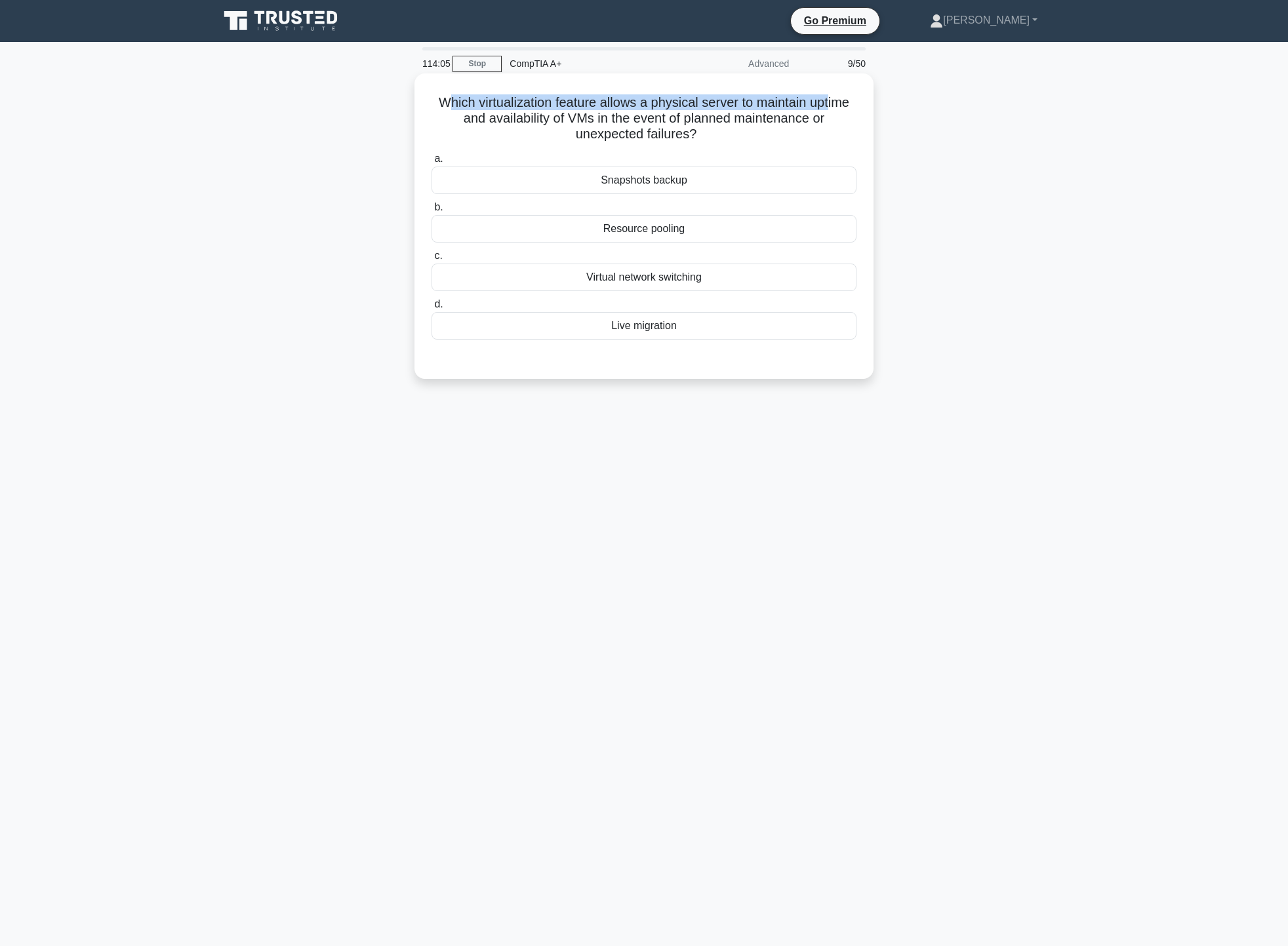
drag, startPoint x: 444, startPoint y: 99, endPoint x: 835, endPoint y: 101, distance: 391.0
click at [835, 101] on h5 "Which virtualization feature allows a physical server to maintain uptime and av…" at bounding box center [644, 119] width 428 height 49
drag, startPoint x: 464, startPoint y: 115, endPoint x: 850, endPoint y: 121, distance: 386.0
click at [850, 121] on h5 "Which virtualization feature allows a physical server to maintain uptime and av…" at bounding box center [644, 119] width 428 height 49
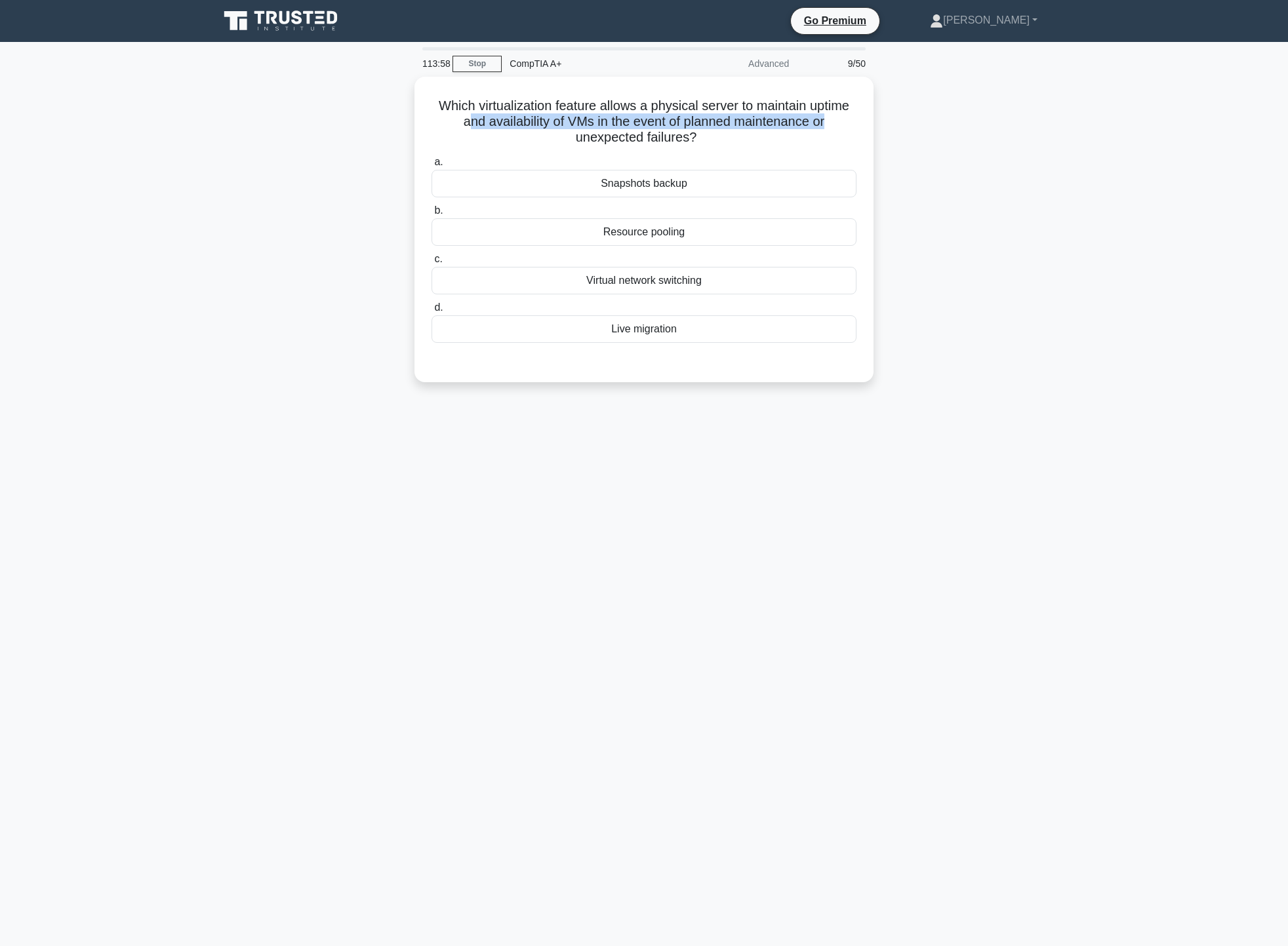
click at [913, 122] on div "Which virtualization feature allows a physical server to maintain uptime and av…" at bounding box center [644, 237] width 865 height 321
click at [850, 128] on h5 "Which virtualization feature allows a physical server to maintain uptime and av…" at bounding box center [644, 119] width 428 height 49
click at [694, 186] on div "Snapshots backup" at bounding box center [644, 181] width 425 height 27
click at [432, 163] on input "a. Snapshots backup" at bounding box center [432, 158] width 0 height 9
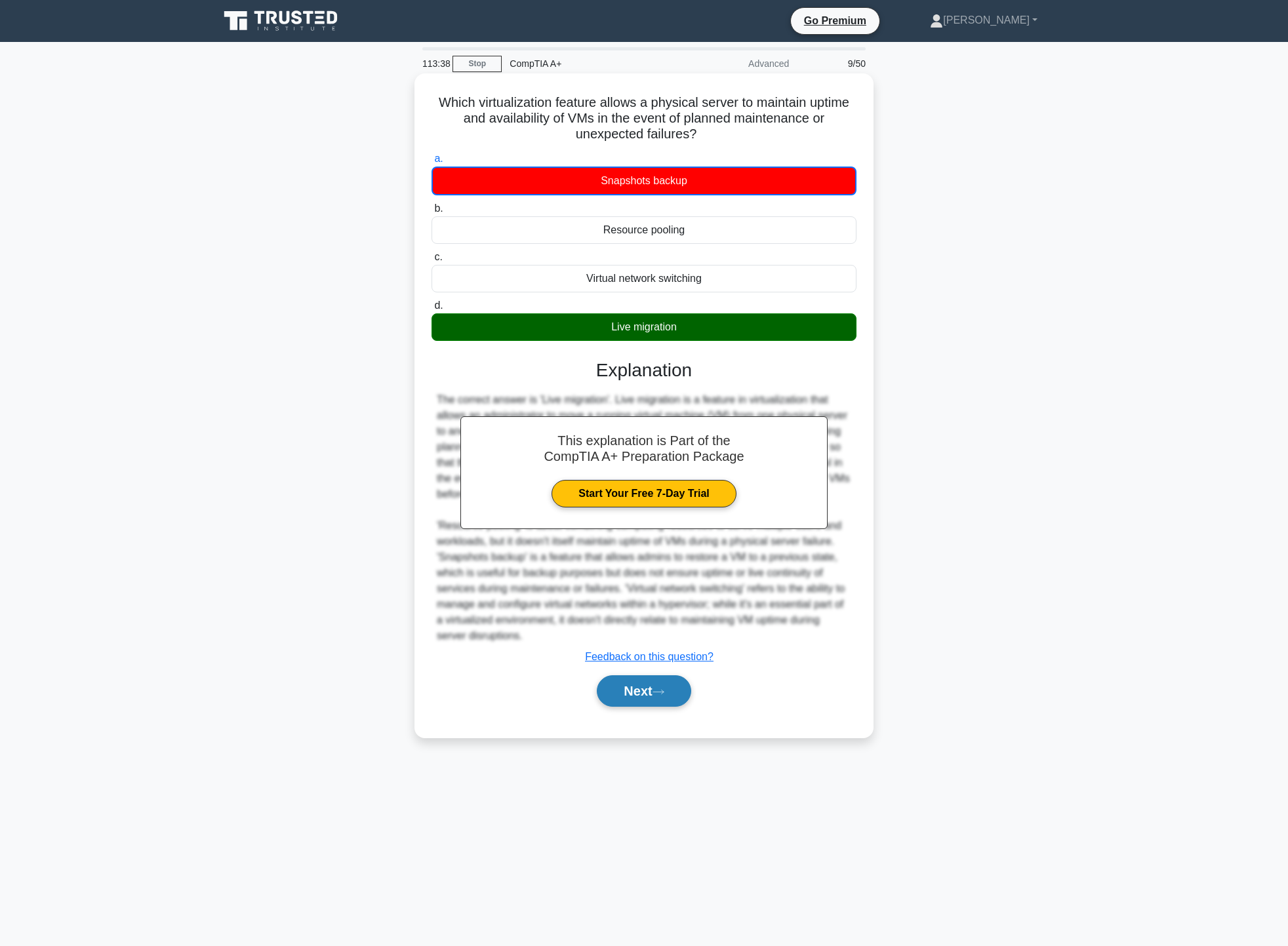
click at [647, 688] on button "Next" at bounding box center [644, 691] width 94 height 31
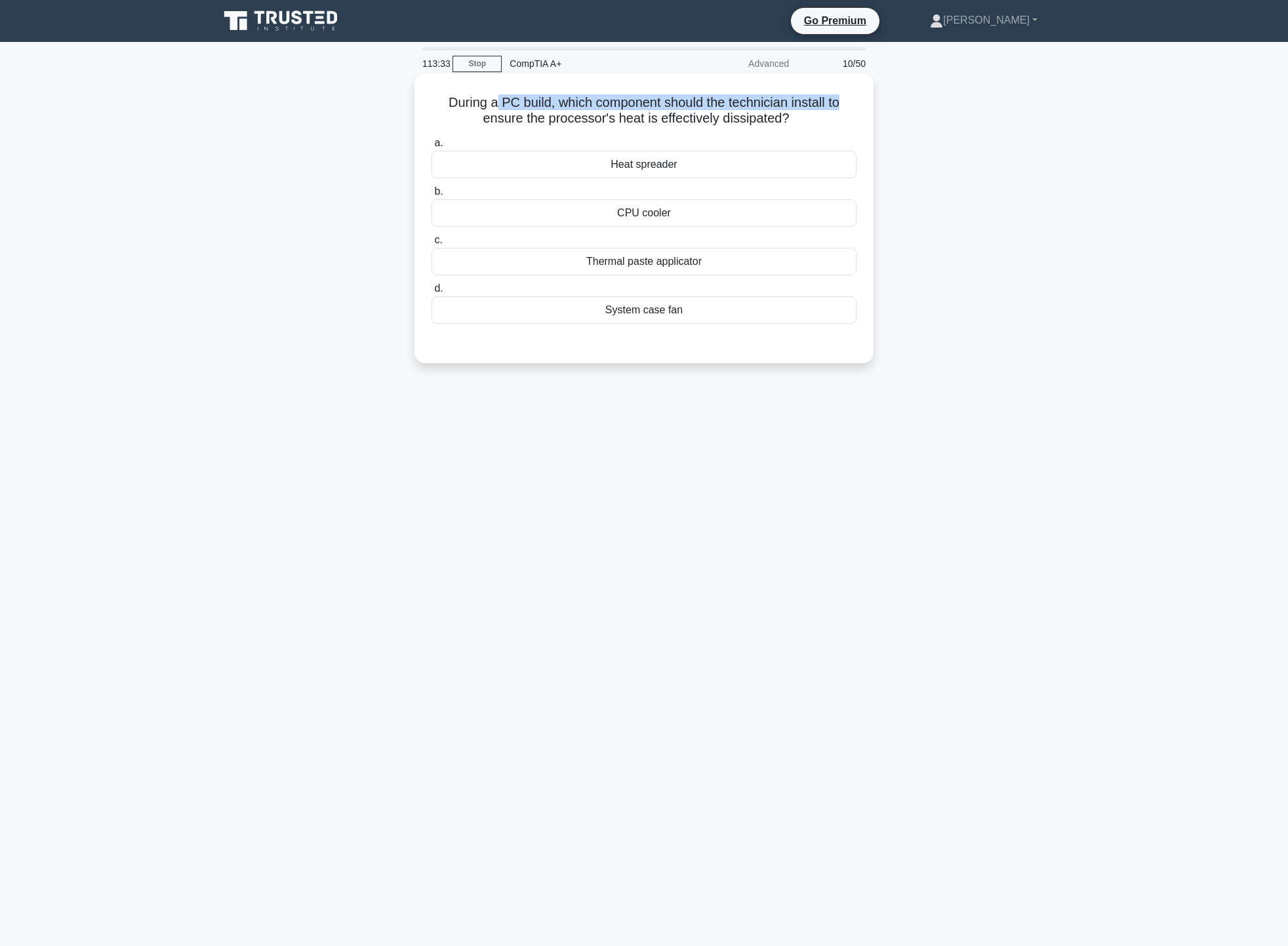
drag, startPoint x: 503, startPoint y: 106, endPoint x: 864, endPoint y: 99, distance: 361.1
click at [864, 99] on div "During a PC build, which component should the technician install to ensure the …" at bounding box center [644, 219] width 448 height 279
click at [963, 124] on div "During a PC build, which component should the technician install to ensure the …" at bounding box center [644, 229] width 865 height 306
drag, startPoint x: 609, startPoint y: 103, endPoint x: 676, endPoint y: 102, distance: 67.0
click at [676, 102] on h5 "During a PC build, which component should the technician install to ensure the …" at bounding box center [644, 111] width 428 height 33
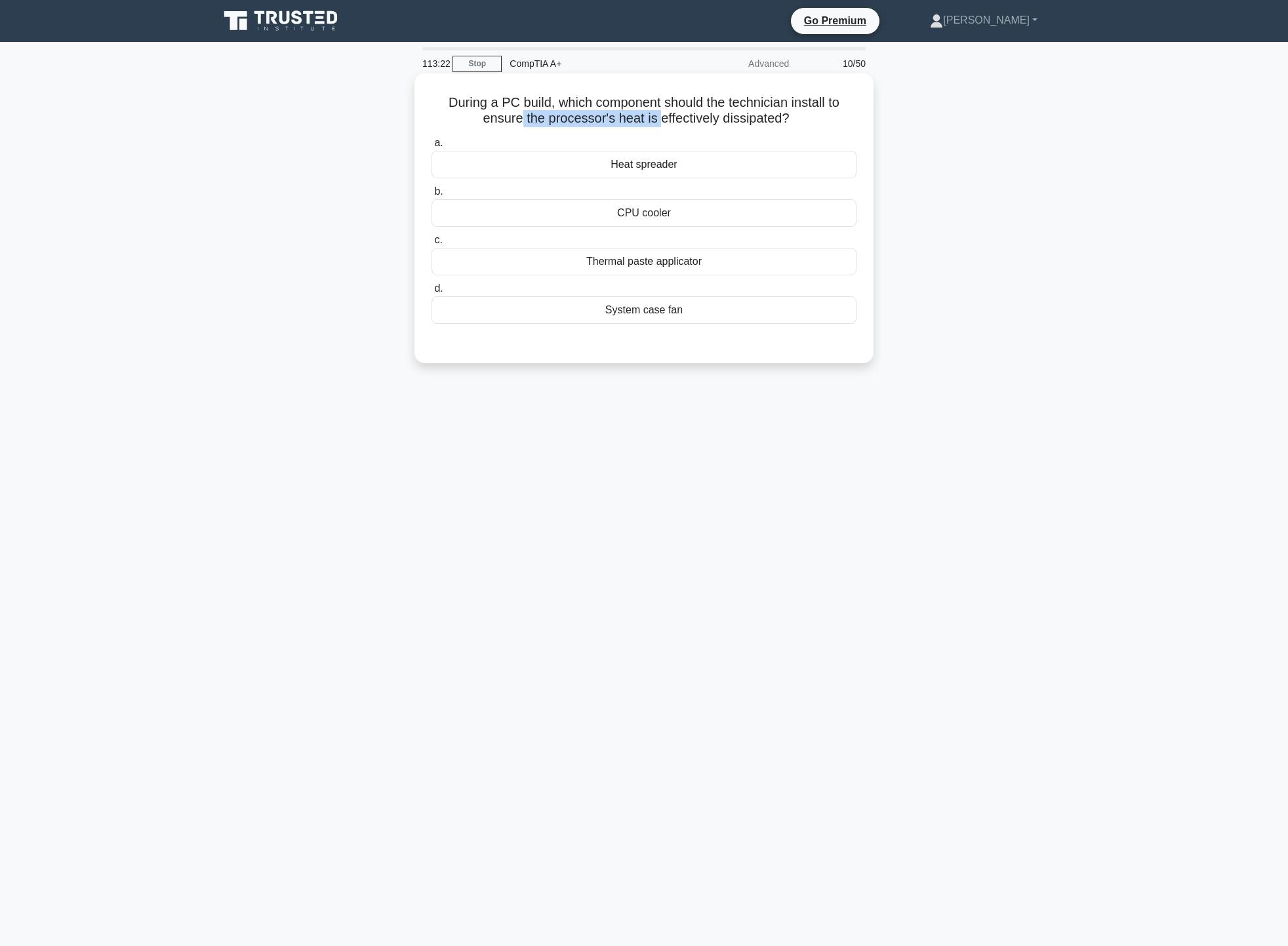
drag, startPoint x: 519, startPoint y: 117, endPoint x: 666, endPoint y: 118, distance: 147.0
click at [661, 119] on h5 "During a PC build, which component should the technician install to ensure the …" at bounding box center [644, 111] width 428 height 33
click at [777, 117] on h5 "During a PC build, which component should the technician install to ensure the …" at bounding box center [644, 111] width 428 height 33
click at [710, 209] on div "CPU cooler" at bounding box center [644, 213] width 425 height 27
click at [432, 196] on input "b. CPU cooler" at bounding box center [432, 191] width 0 height 9
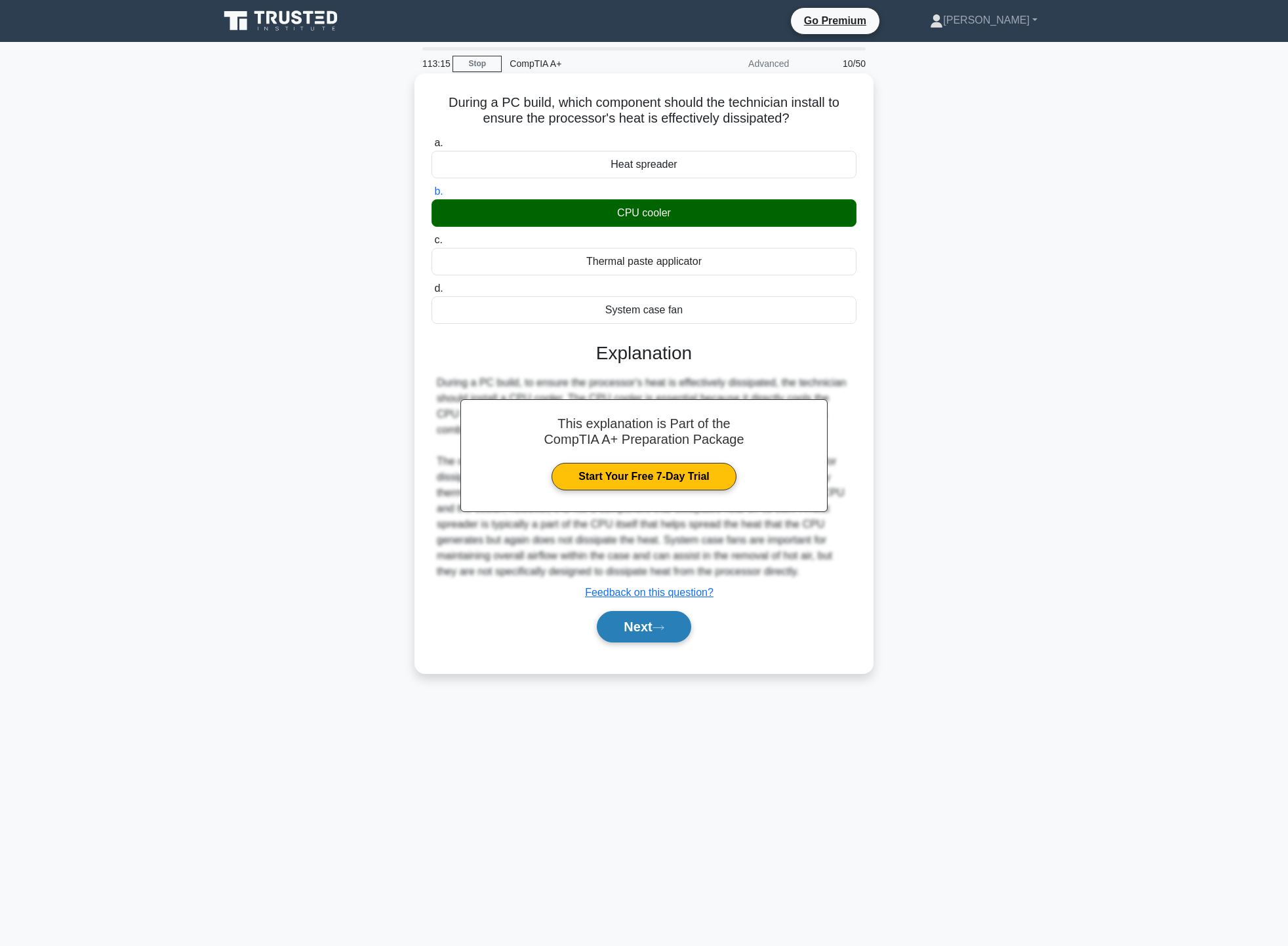
click at [661, 629] on icon at bounding box center [658, 627] width 11 height 4
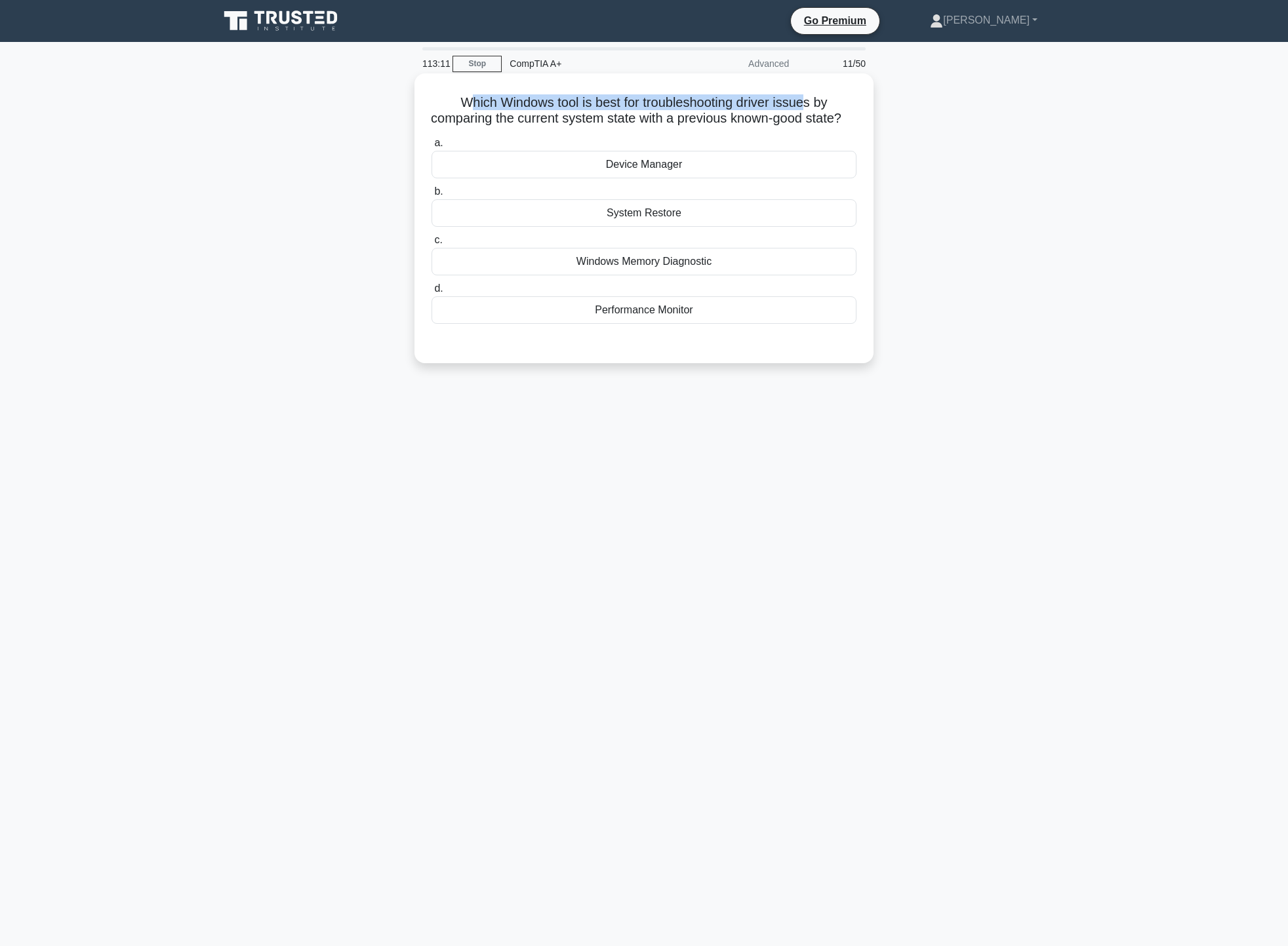
drag, startPoint x: 463, startPoint y: 110, endPoint x: 809, endPoint y: 97, distance: 346.2
click at [809, 97] on h5 "Which Windows tool is best for troubleshooting driver issues by comparing the c…" at bounding box center [644, 111] width 428 height 33
drag, startPoint x: 509, startPoint y: 125, endPoint x: 691, endPoint y: 125, distance: 182.0
click at [686, 124] on h5 "Which Windows tool is best for troubleshooting driver issues by comparing the c…" at bounding box center [644, 111] width 428 height 33
click at [715, 179] on div "Device Manager" at bounding box center [644, 164] width 425 height 27
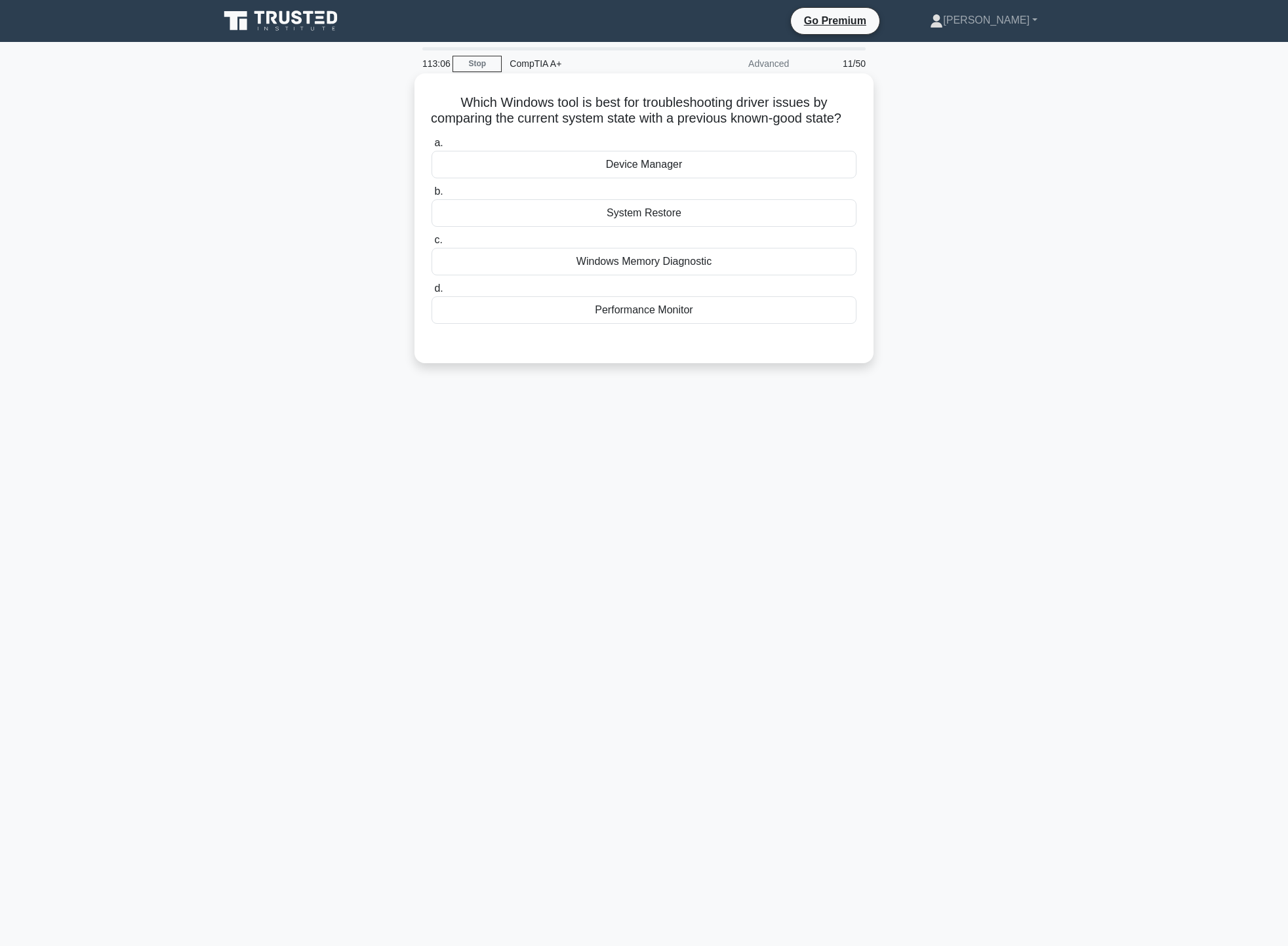
click at [432, 147] on input "a. Device Manager" at bounding box center [432, 143] width 0 height 9
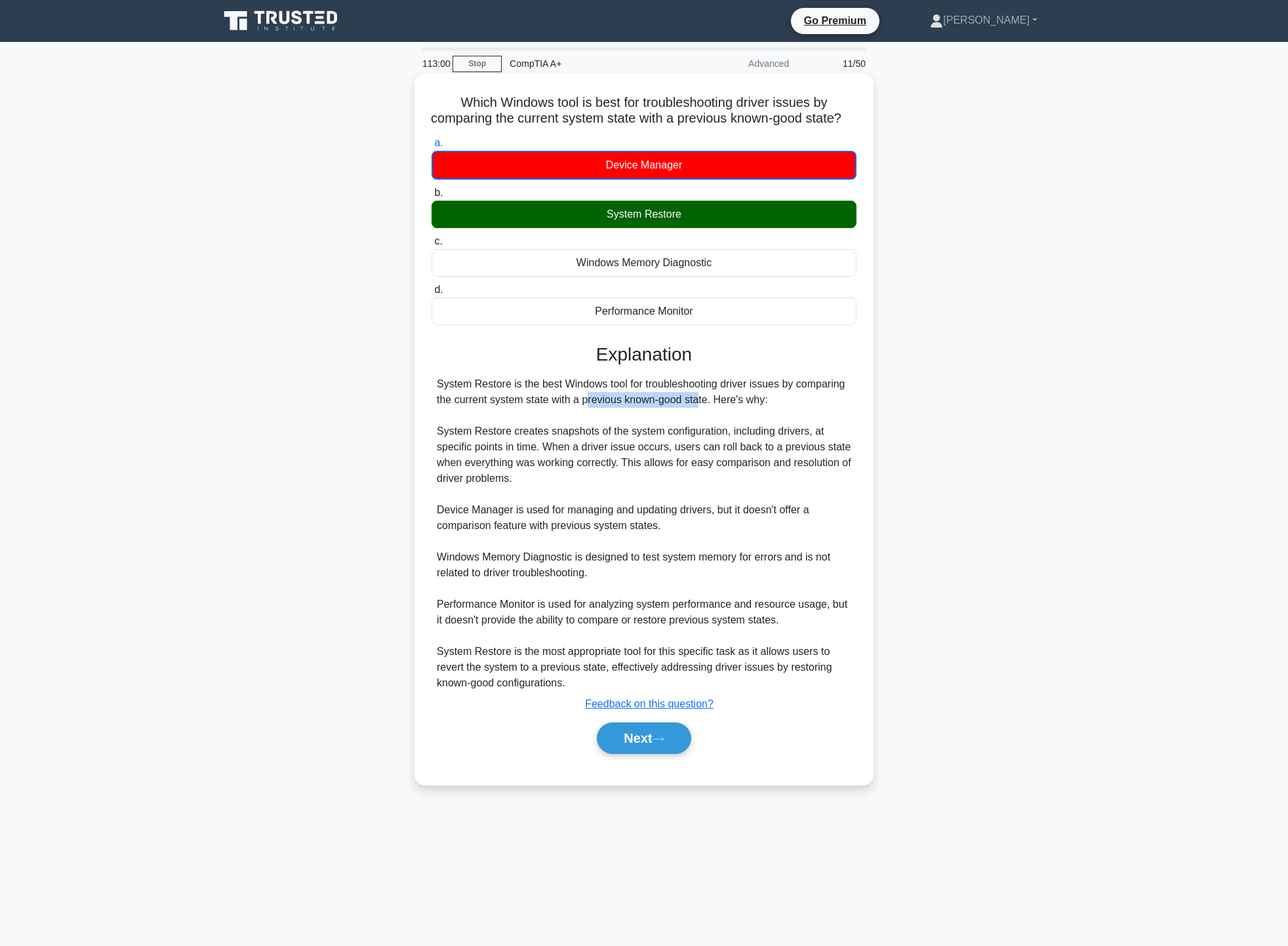
drag, startPoint x: 509, startPoint y: 414, endPoint x: 611, endPoint y: 420, distance: 102.2
click at [611, 420] on div "System Restore is the best Windows tool for troubleshooting driver issues by co…" at bounding box center [644, 533] width 414 height 314
drag, startPoint x: 478, startPoint y: 448, endPoint x: 550, endPoint y: 450, distance: 72.0
click at [550, 450] on div "System Restore is the best Windows tool for troubleshooting driver issues by co…" at bounding box center [644, 533] width 414 height 314
click at [683, 749] on button "Next" at bounding box center [644, 738] width 94 height 31
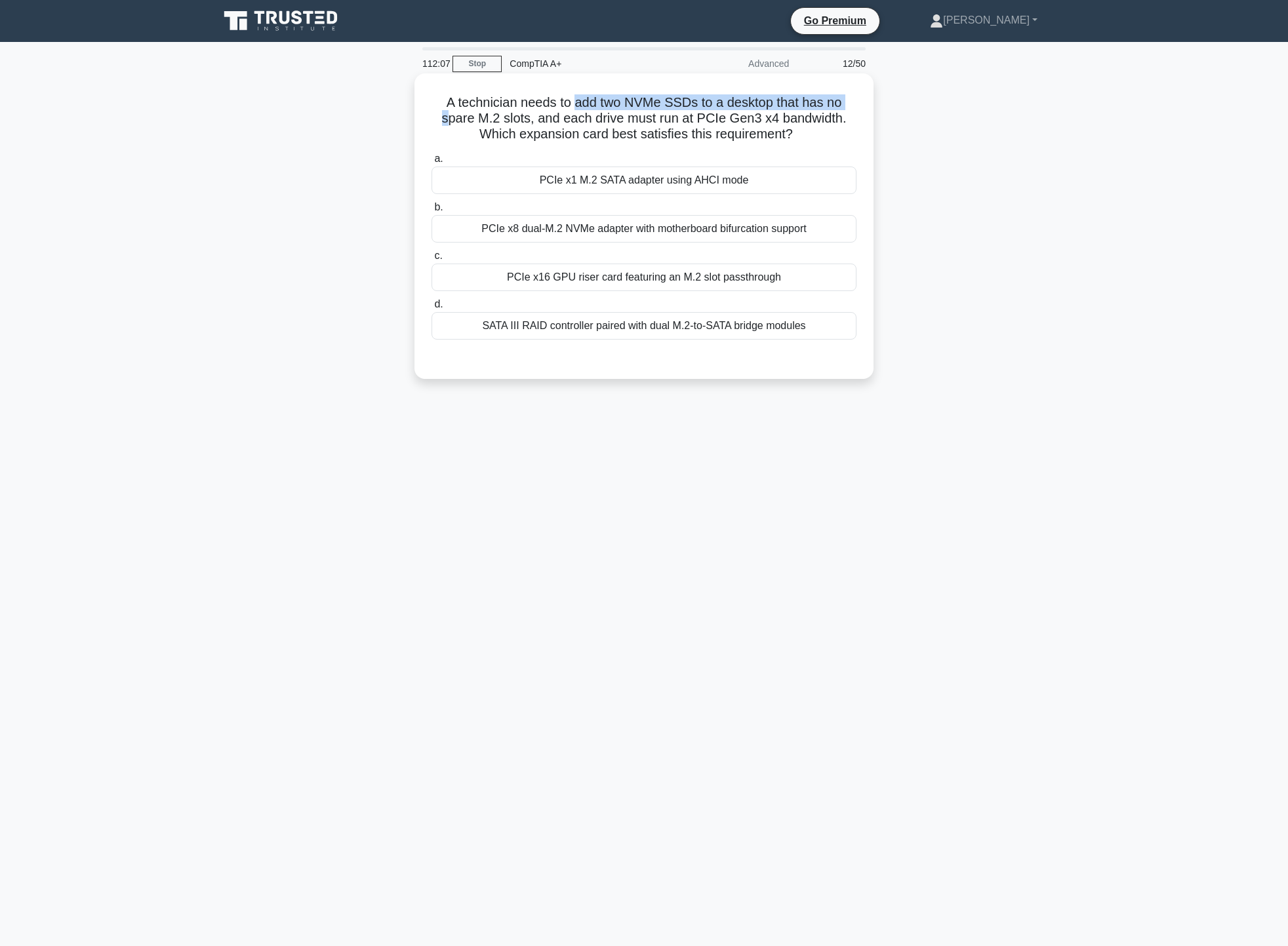
drag, startPoint x: 446, startPoint y: 113, endPoint x: 572, endPoint y: 96, distance: 127.1
click at [572, 96] on h5 "A technician needs to add two NVMe SSDs to a desktop that has no spare M.2 slot…" at bounding box center [644, 119] width 428 height 49
click at [861, 129] on div "A technician needs to add two NVMe SSDs to a desktop that has no spare M.2 slot…" at bounding box center [644, 226] width 448 height 295
drag, startPoint x: 631, startPoint y: 99, endPoint x: 830, endPoint y: 97, distance: 199.0
click at [830, 97] on h5 "A technician needs to add two NVMe SSDs to a desktop that has no spare M.2 slot…" at bounding box center [644, 119] width 428 height 49
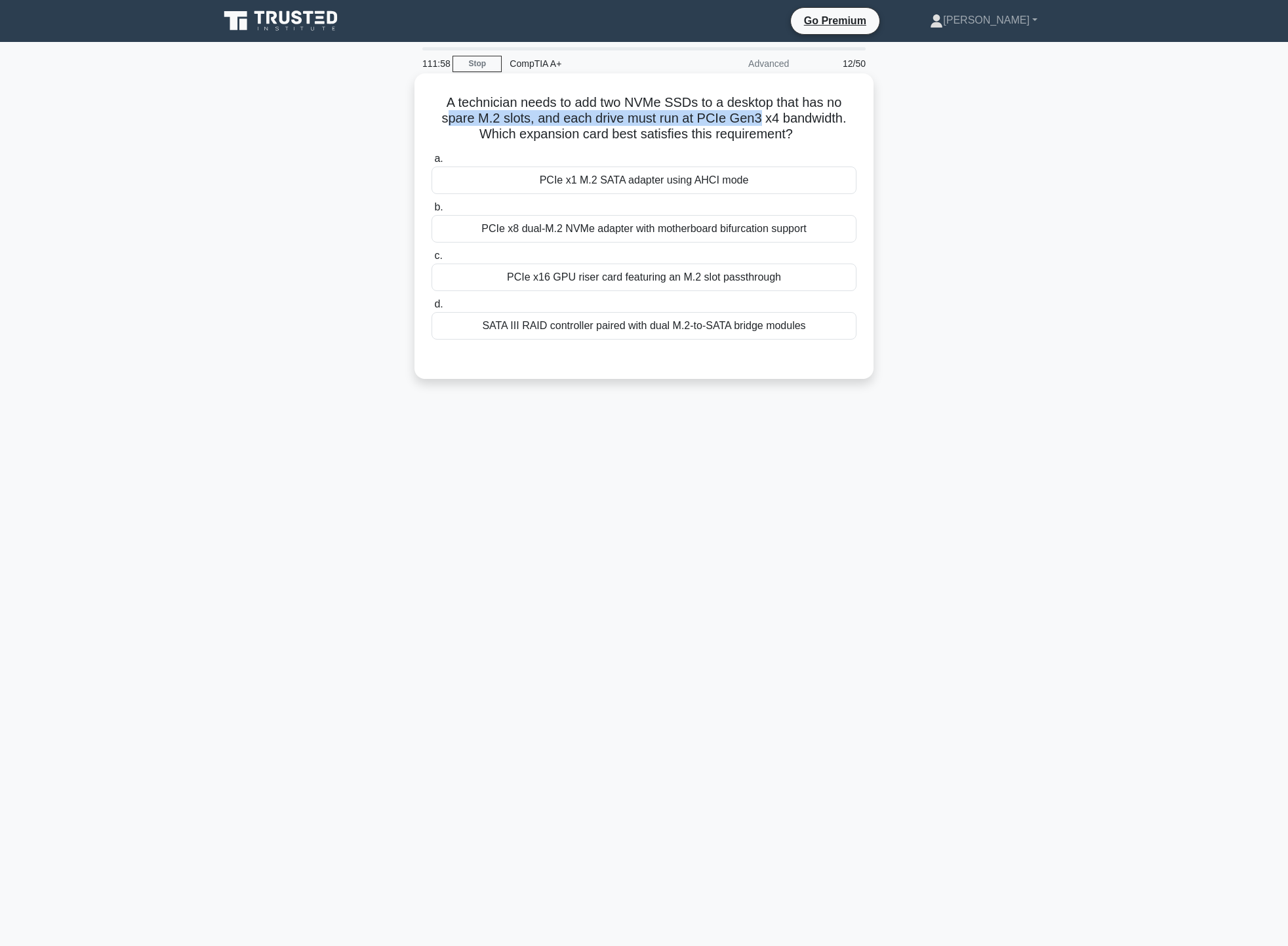
drag, startPoint x: 447, startPoint y: 119, endPoint x: 757, endPoint y: 123, distance: 310.0
click at [757, 123] on h5 "A technician needs to add two NVMe SSDs to a desktop that has no spare M.2 slot…" at bounding box center [644, 119] width 428 height 49
drag, startPoint x: 767, startPoint y: 117, endPoint x: 843, endPoint y: 115, distance: 76.0
click at [843, 115] on h5 "A technician needs to add two NVMe SSDs to a desktop that has no spare M.2 slot…" at bounding box center [644, 119] width 428 height 49
drag, startPoint x: 457, startPoint y: 126, endPoint x: 558, endPoint y: 129, distance: 101.0
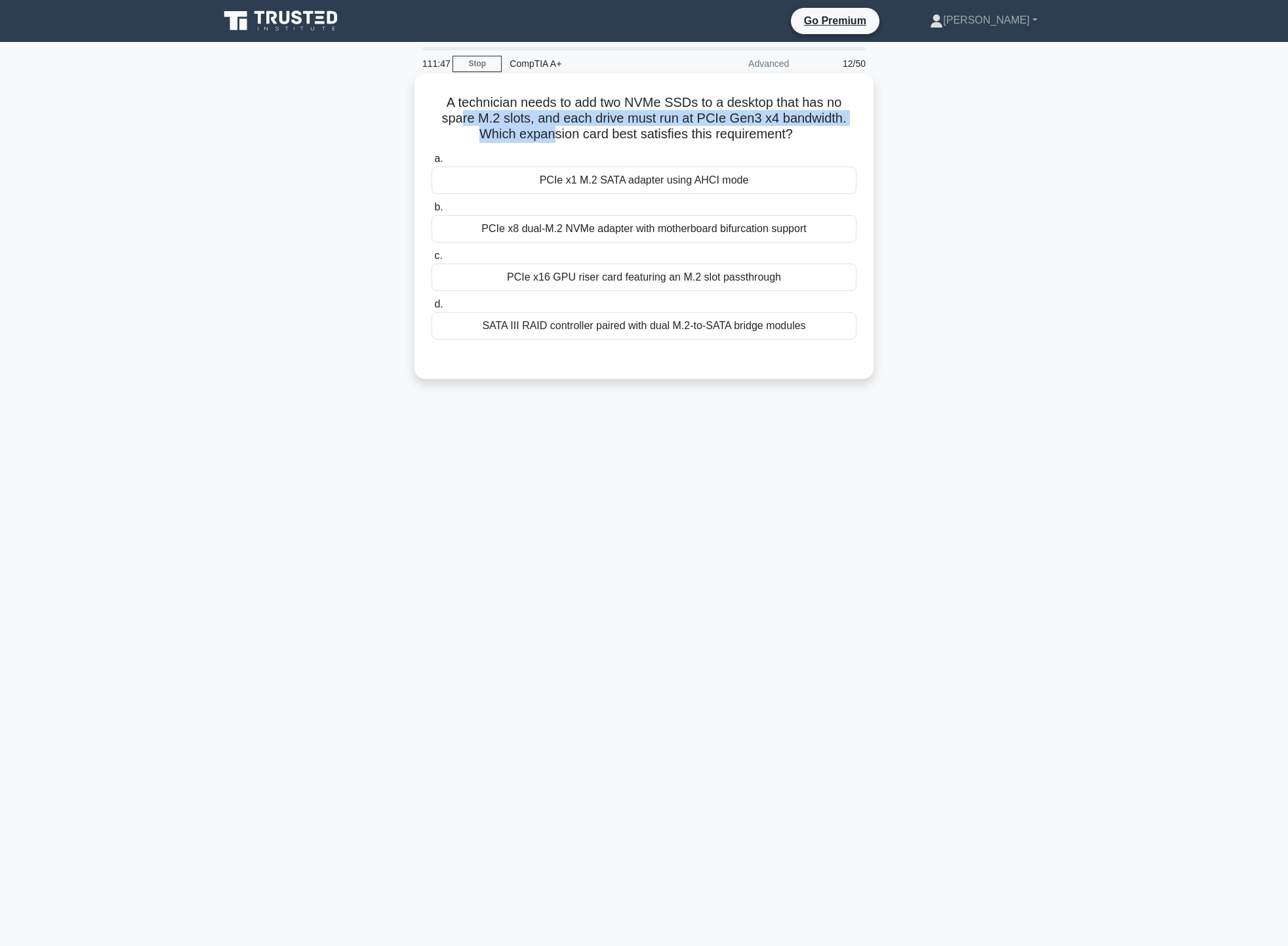
click at [556, 130] on h5 "A technician needs to add two NVMe SSDs to a desktop that has no spare M.2 slot…" at bounding box center [644, 119] width 428 height 49
click at [697, 130] on h5 "A technician needs to add two NVMe SSDs to a desktop that has no spare M.2 slot…" at bounding box center [644, 119] width 428 height 49
click at [753, 228] on div "PCIe x8 dual-M.2 NVMe adapter with motherboard bifurcation support" at bounding box center [644, 228] width 425 height 27
click at [432, 212] on input "b. PCIe x8 dual-M.2 NVMe adapter with motherboard bifurcation support" at bounding box center [432, 207] width 0 height 9
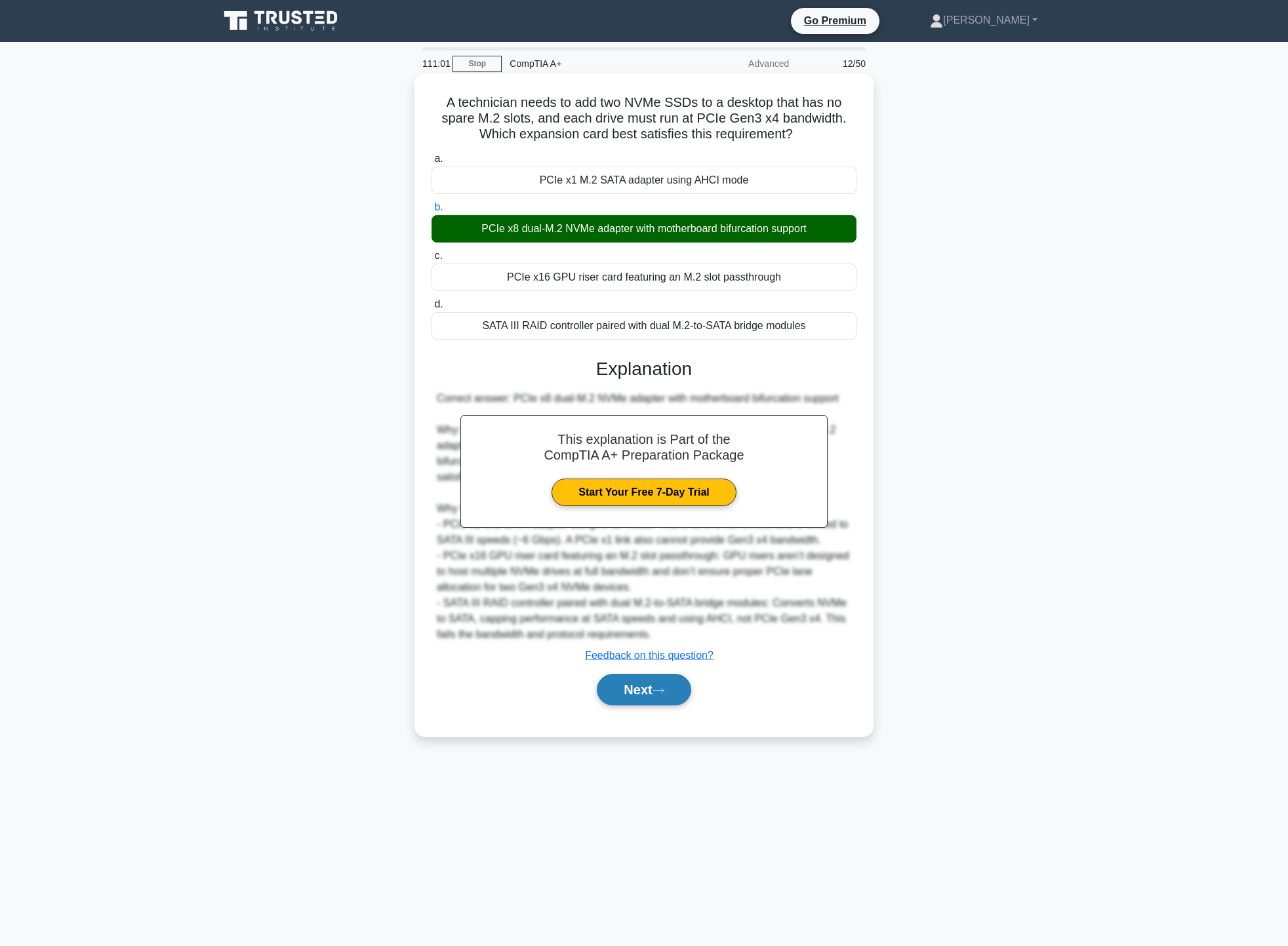
click at [690, 691] on button "Next" at bounding box center [644, 689] width 94 height 31
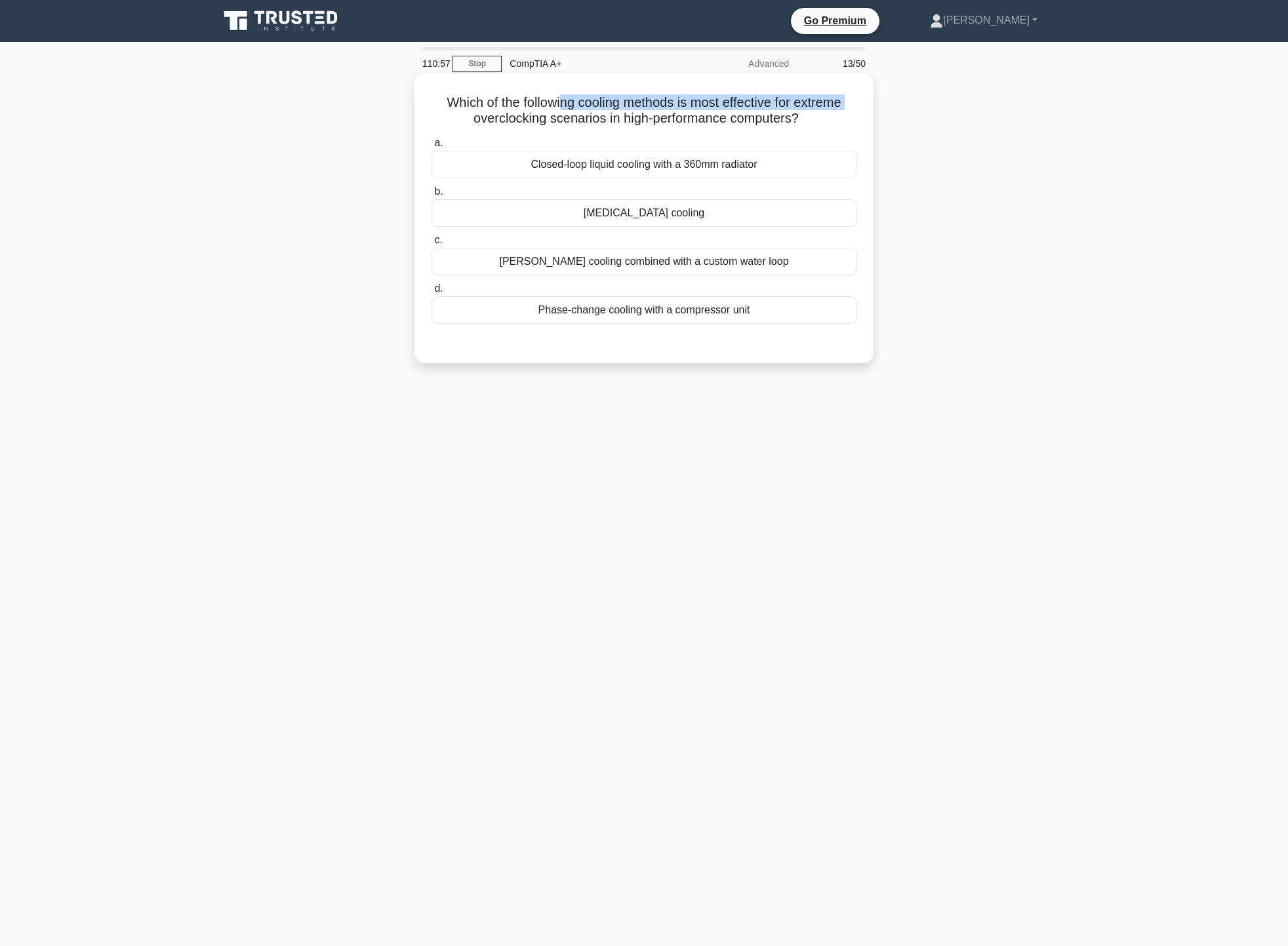
drag, startPoint x: 469, startPoint y: 112, endPoint x: 558, endPoint y: 101, distance: 89.7
click at [558, 101] on h5 "Which of the following cooling methods is most effective for extreme overclocki…" at bounding box center [644, 111] width 428 height 33
click at [445, 95] on h5 "Which of the following cooling methods is most effective for extreme overclocki…" at bounding box center [644, 111] width 428 height 33
click at [727, 222] on div "Liquid nitrogen cooling" at bounding box center [644, 213] width 425 height 27
click at [432, 196] on input "b. Liquid nitrogen cooling" at bounding box center [432, 191] width 0 height 9
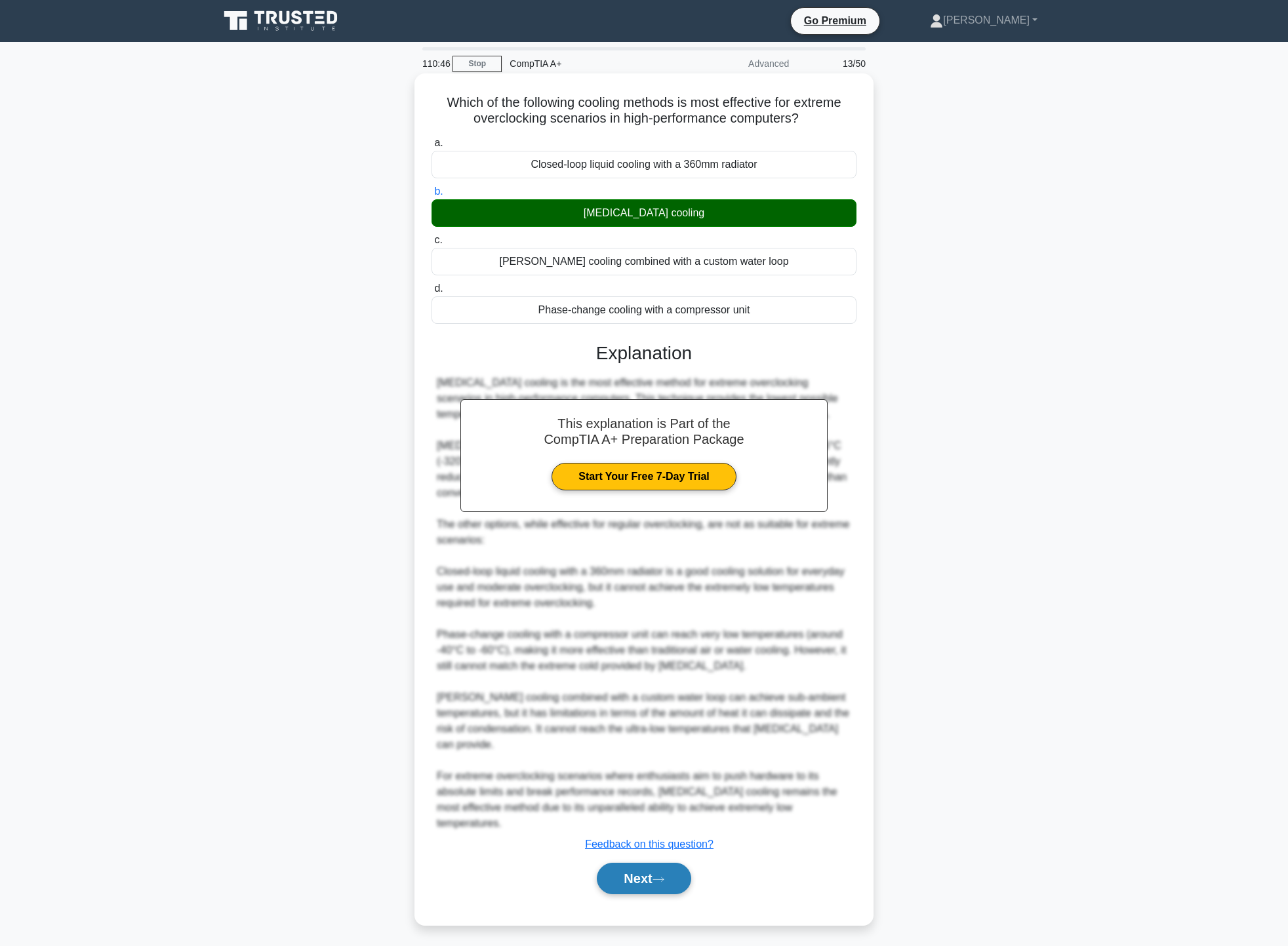
click at [655, 863] on button "Next" at bounding box center [644, 879] width 94 height 31
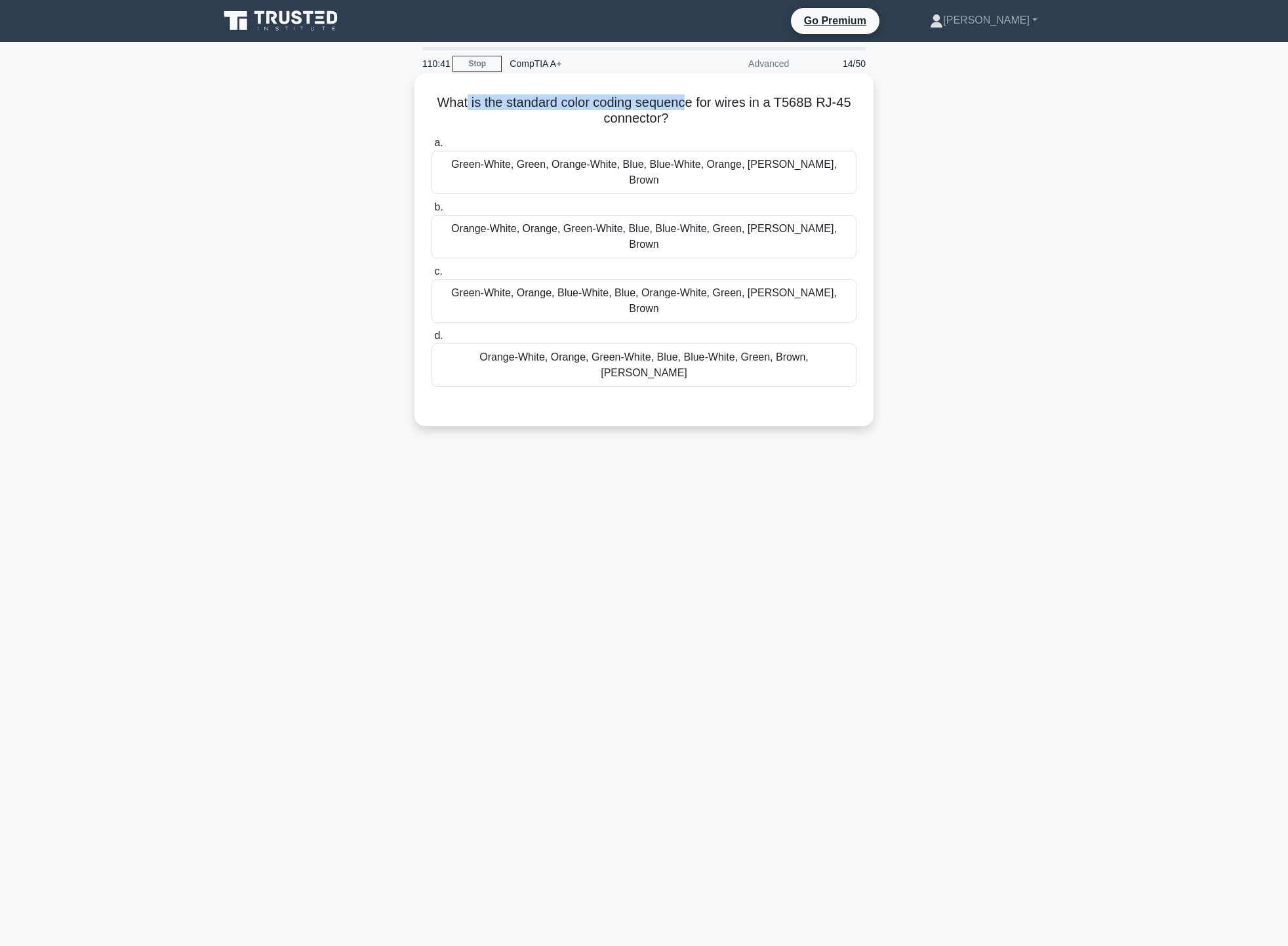
drag, startPoint x: 467, startPoint y: 108, endPoint x: 724, endPoint y: 99, distance: 257.2
click at [693, 95] on h5 "What is the standard color coding sequence for wires in a T568B RJ-45 connector…" at bounding box center [644, 111] width 428 height 33
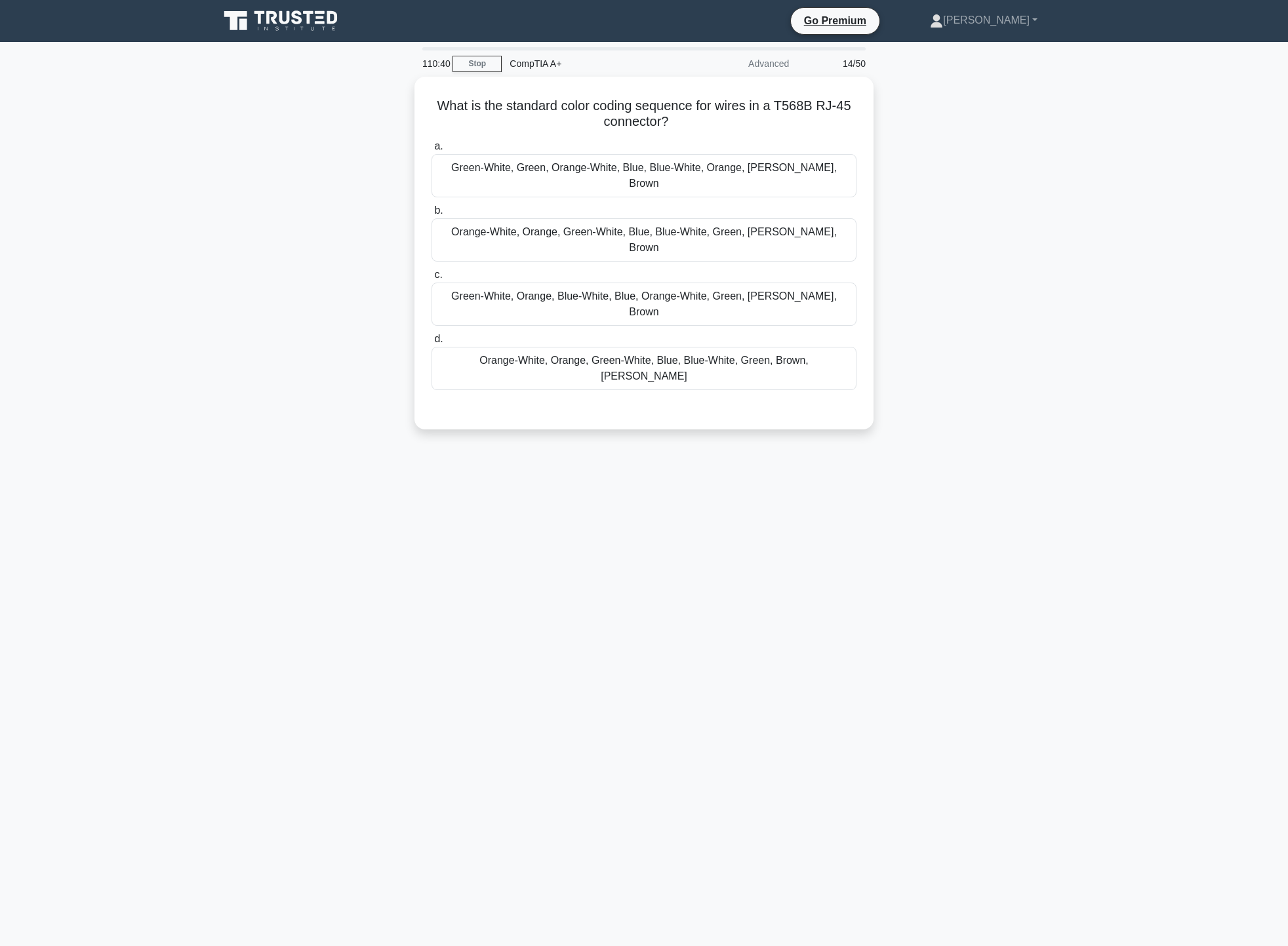
click at [975, 125] on div "What is the standard color coding sequence for wires in a T568B RJ-45 connector…" at bounding box center [644, 261] width 865 height 368
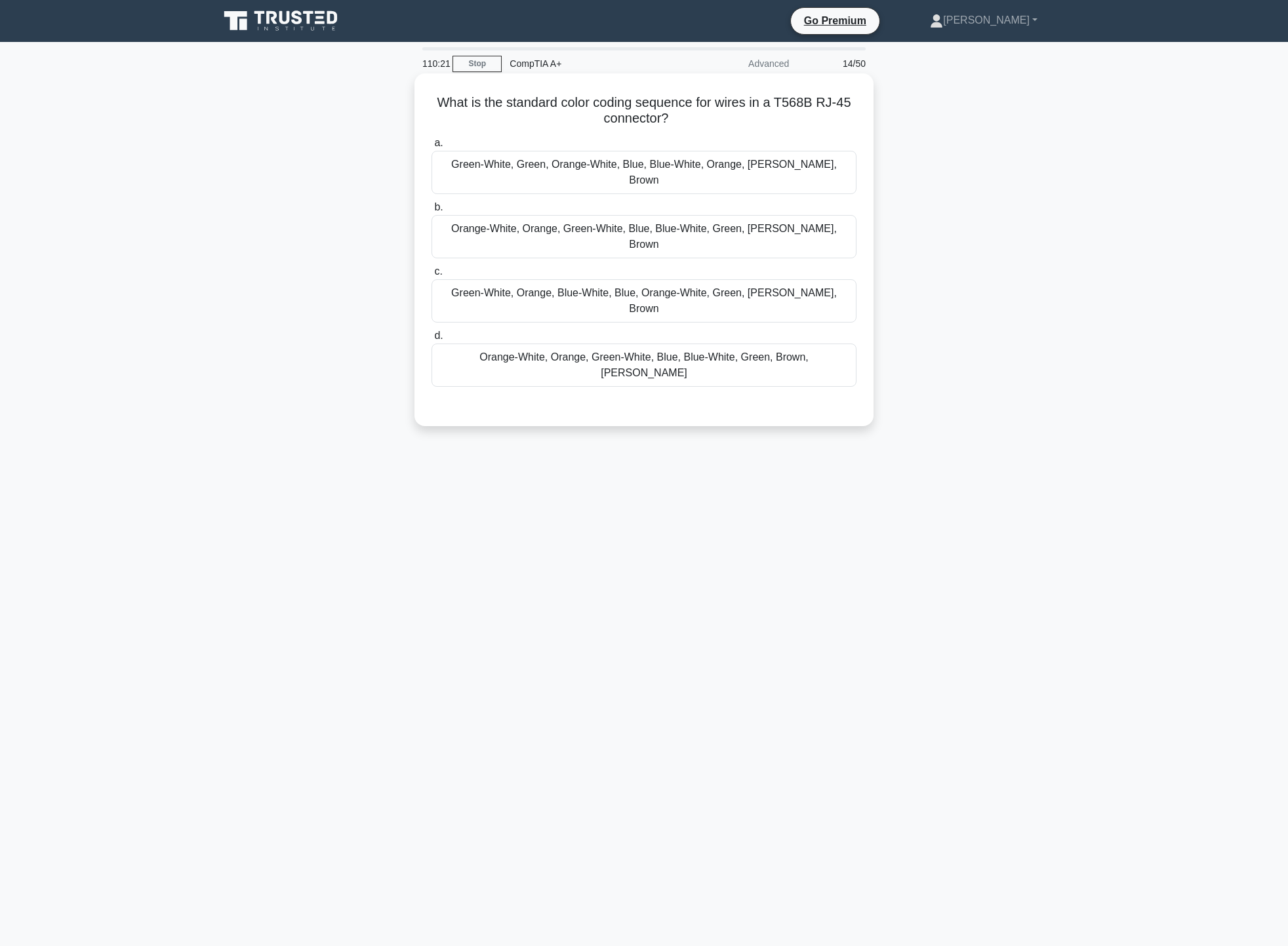
click at [669, 279] on div "Green-White, Orange, Blue-White, Blue, Orange-White, Green, Brown-White, Brown" at bounding box center [644, 301] width 425 height 43
click at [432, 267] on input "c. Green-White, Orange, Blue-White, Blue, Orange-White, Green, Brown-White, Bro…" at bounding box center [432, 271] width 0 height 9
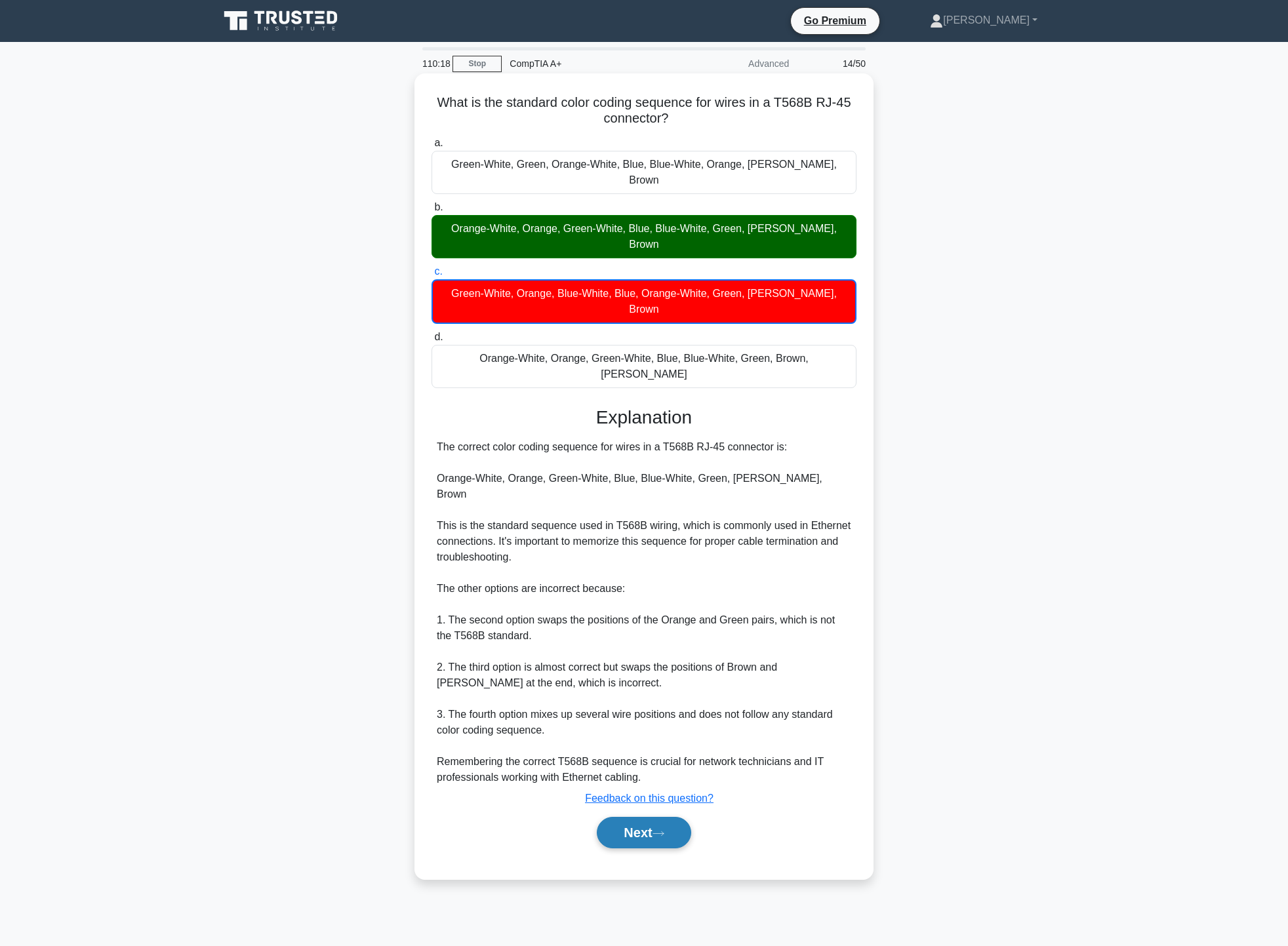
click at [651, 817] on button "Next" at bounding box center [644, 833] width 94 height 31
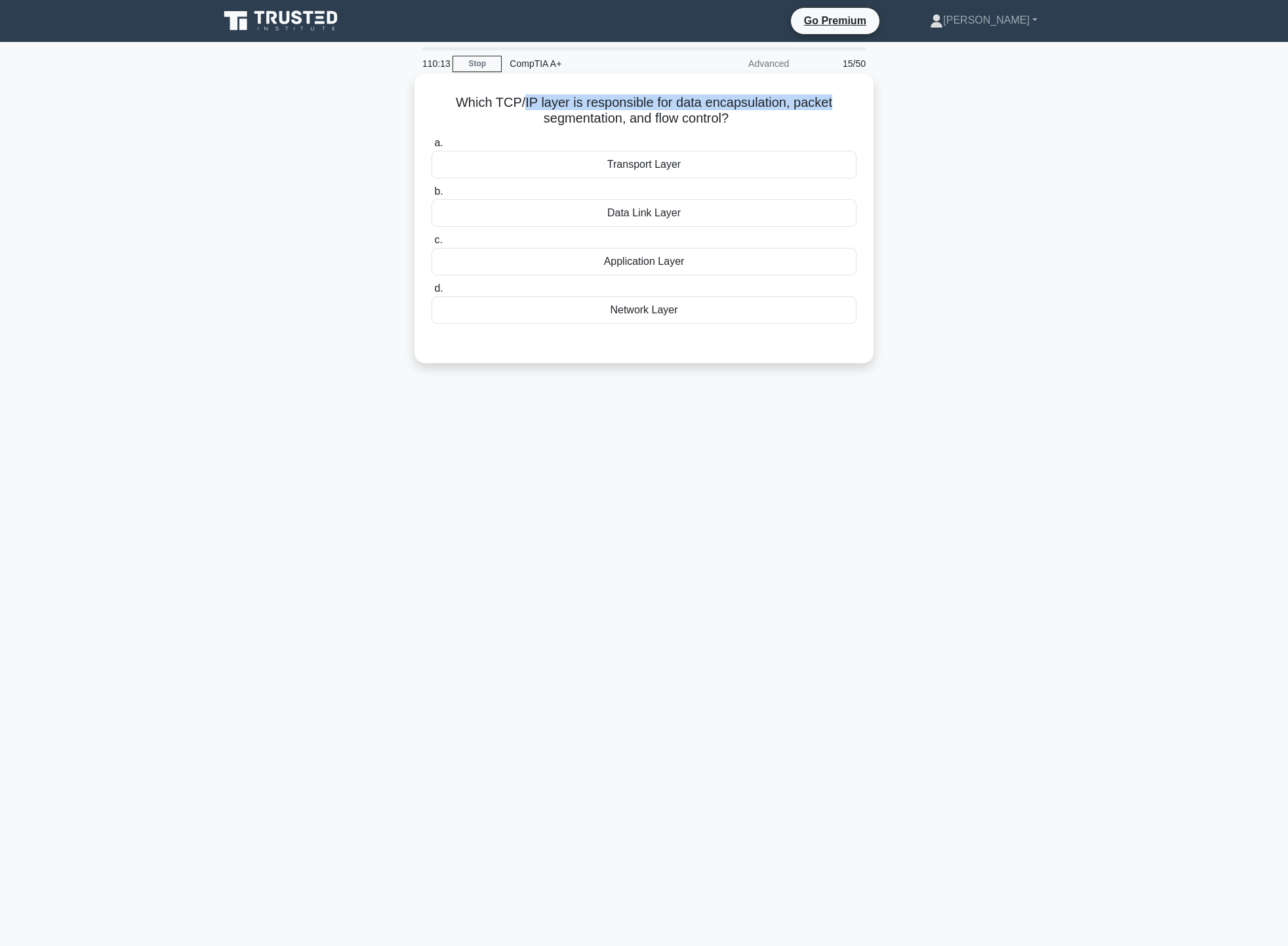
drag, startPoint x: 523, startPoint y: 103, endPoint x: 853, endPoint y: 93, distance: 330.2
click at [851, 93] on div "Which TCP/IP layer is responsible for data encapsulation, packet segmentation, …" at bounding box center [644, 219] width 448 height 279
click at [938, 107] on div "Which TCP/IP layer is responsible for data encapsulation, packet segmentation, …" at bounding box center [644, 229] width 865 height 306
click at [791, 162] on div "Transport Layer" at bounding box center [644, 164] width 425 height 27
click at [432, 147] on input "a. Transport Layer" at bounding box center [432, 143] width 0 height 9
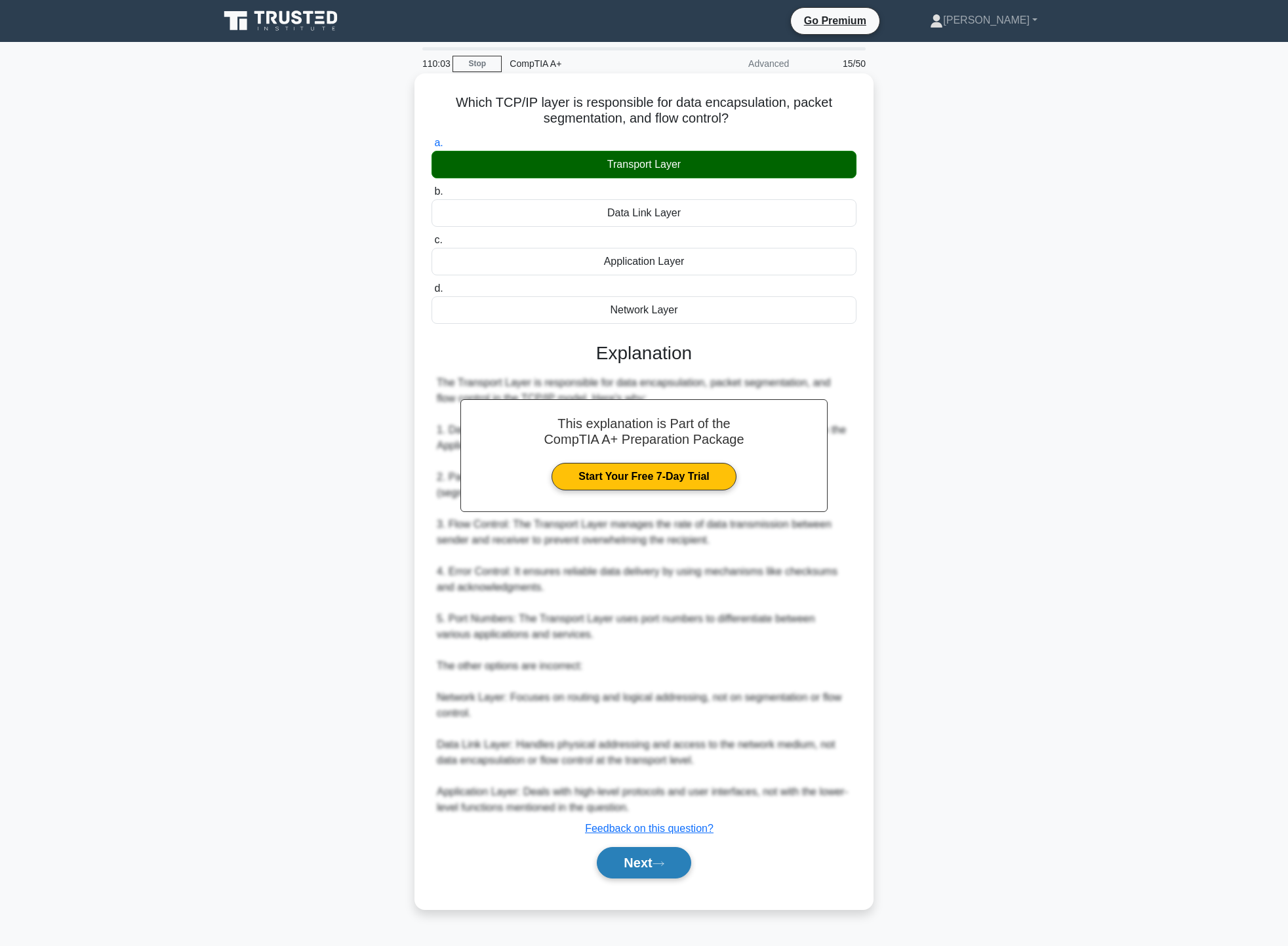
click at [676, 866] on button "Next" at bounding box center [644, 862] width 94 height 31
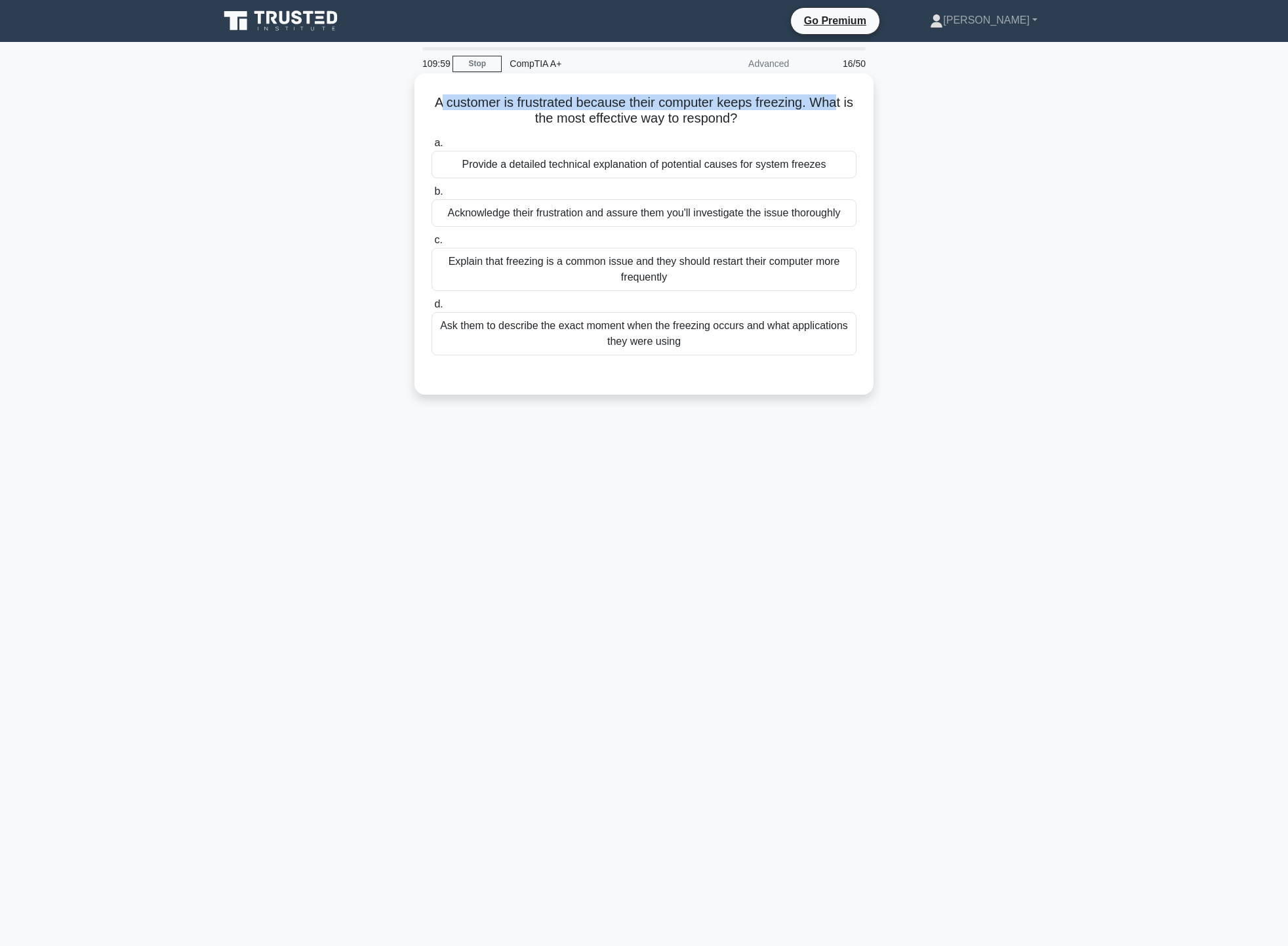
drag, startPoint x: 444, startPoint y: 103, endPoint x: 845, endPoint y: 89, distance: 401.2
click at [845, 89] on div "A customer is frustrated because their computer keeps freezing. What is the mos…" at bounding box center [644, 234] width 448 height 310
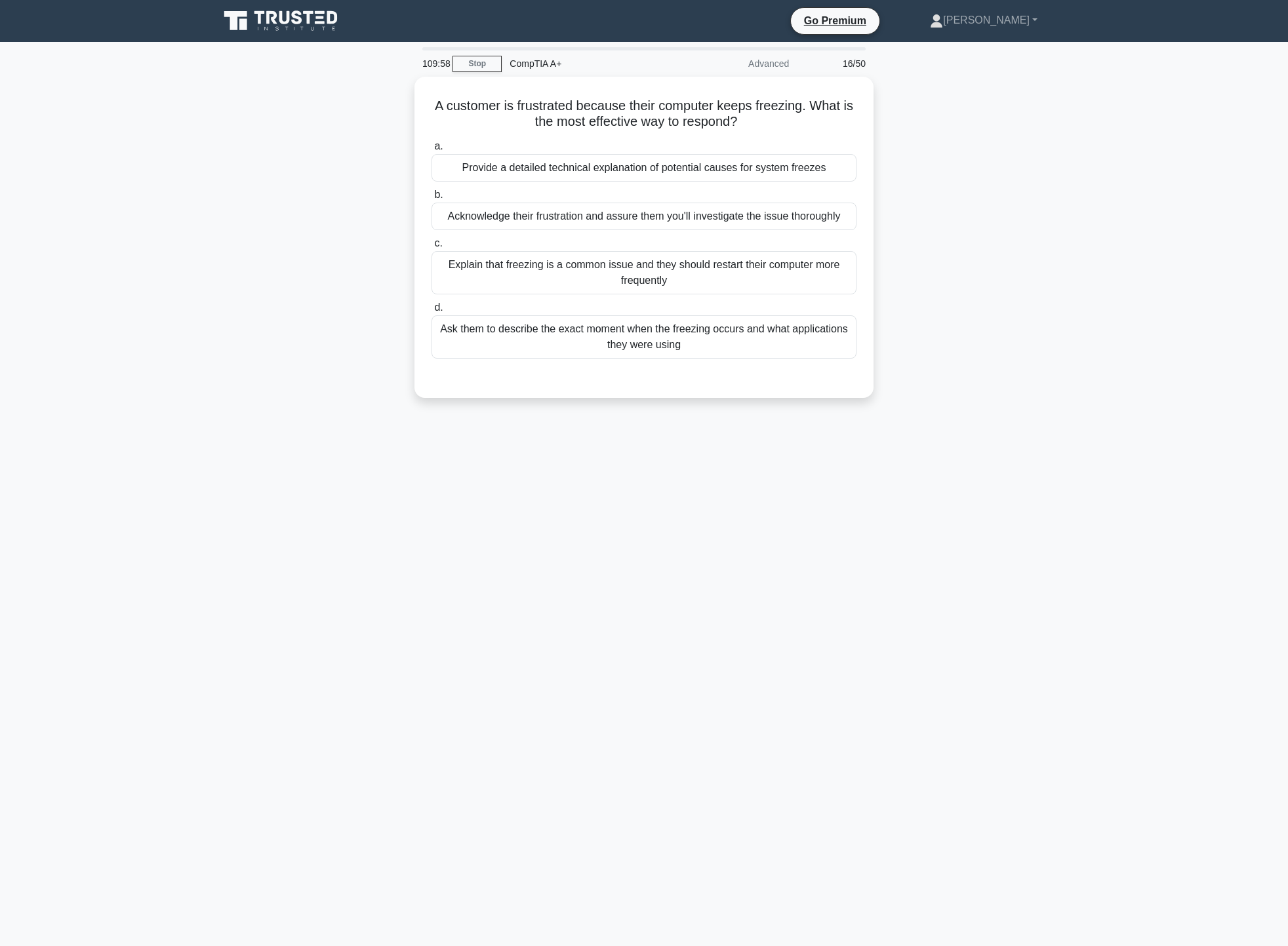
click at [931, 104] on div "A customer is frustrated because their computer keeps freezing. What is the mos…" at bounding box center [644, 245] width 865 height 337
click at [821, 214] on div "Acknowledge their frustration and assure them you'll investigate the issue thor…" at bounding box center [644, 213] width 425 height 27
click at [432, 196] on input "b. Acknowledge their frustration and assure them you'll investigate the issue t…" at bounding box center [432, 191] width 0 height 9
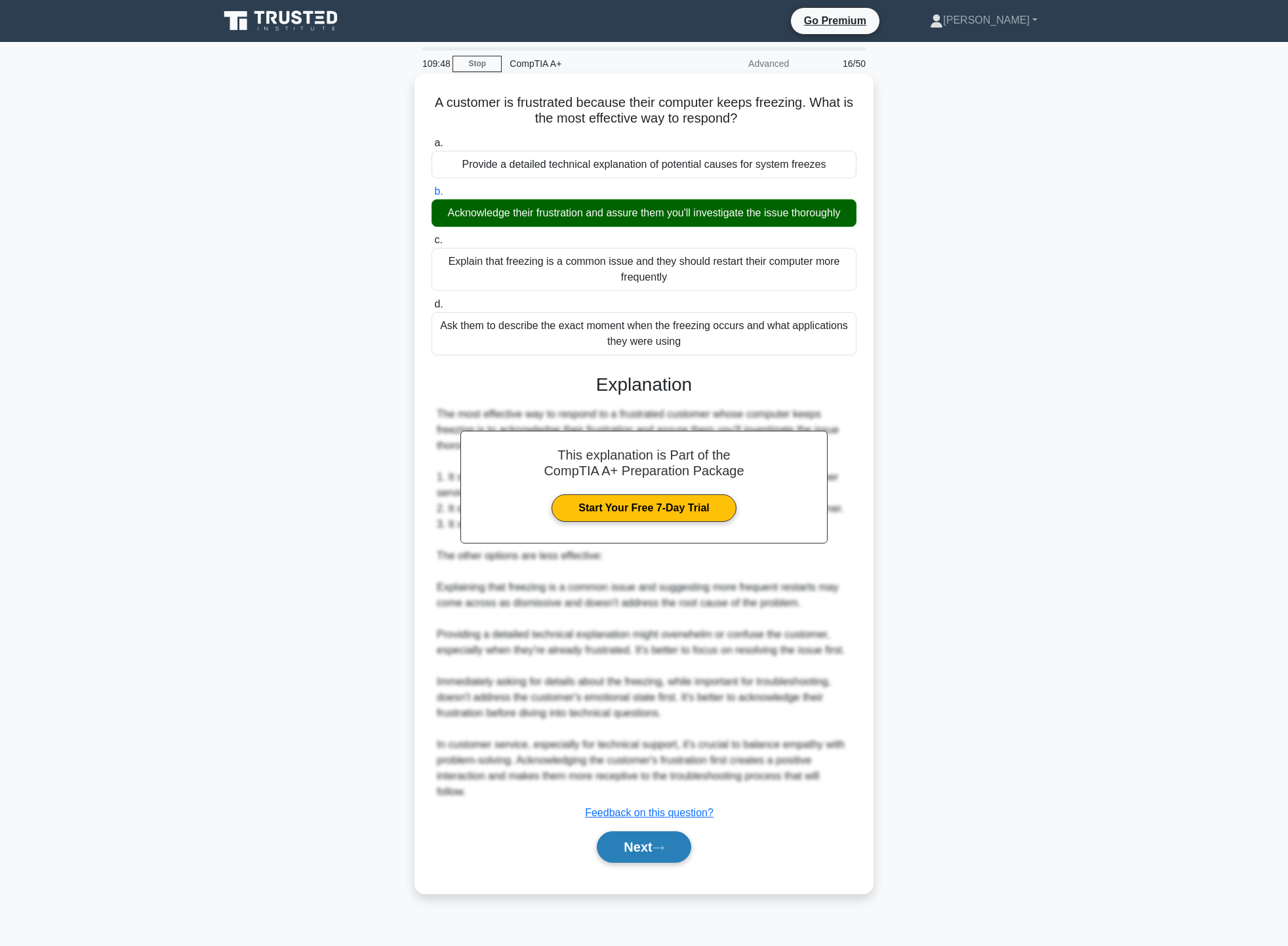
click at [649, 841] on button "Next" at bounding box center [644, 846] width 94 height 31
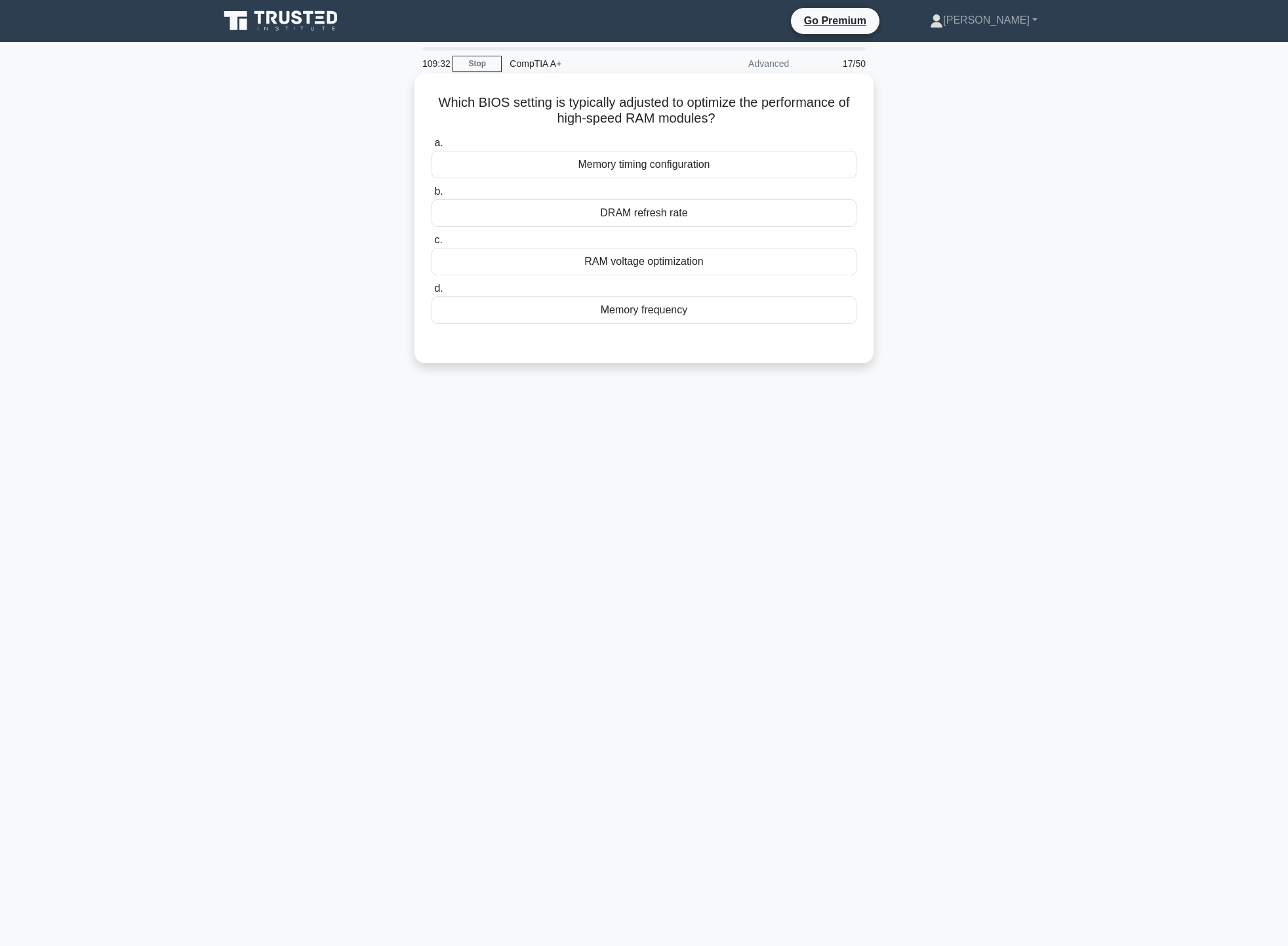
click at [680, 314] on div "Memory frequency" at bounding box center [644, 309] width 425 height 27
click at [432, 293] on input "d. Memory frequency" at bounding box center [432, 288] width 0 height 9
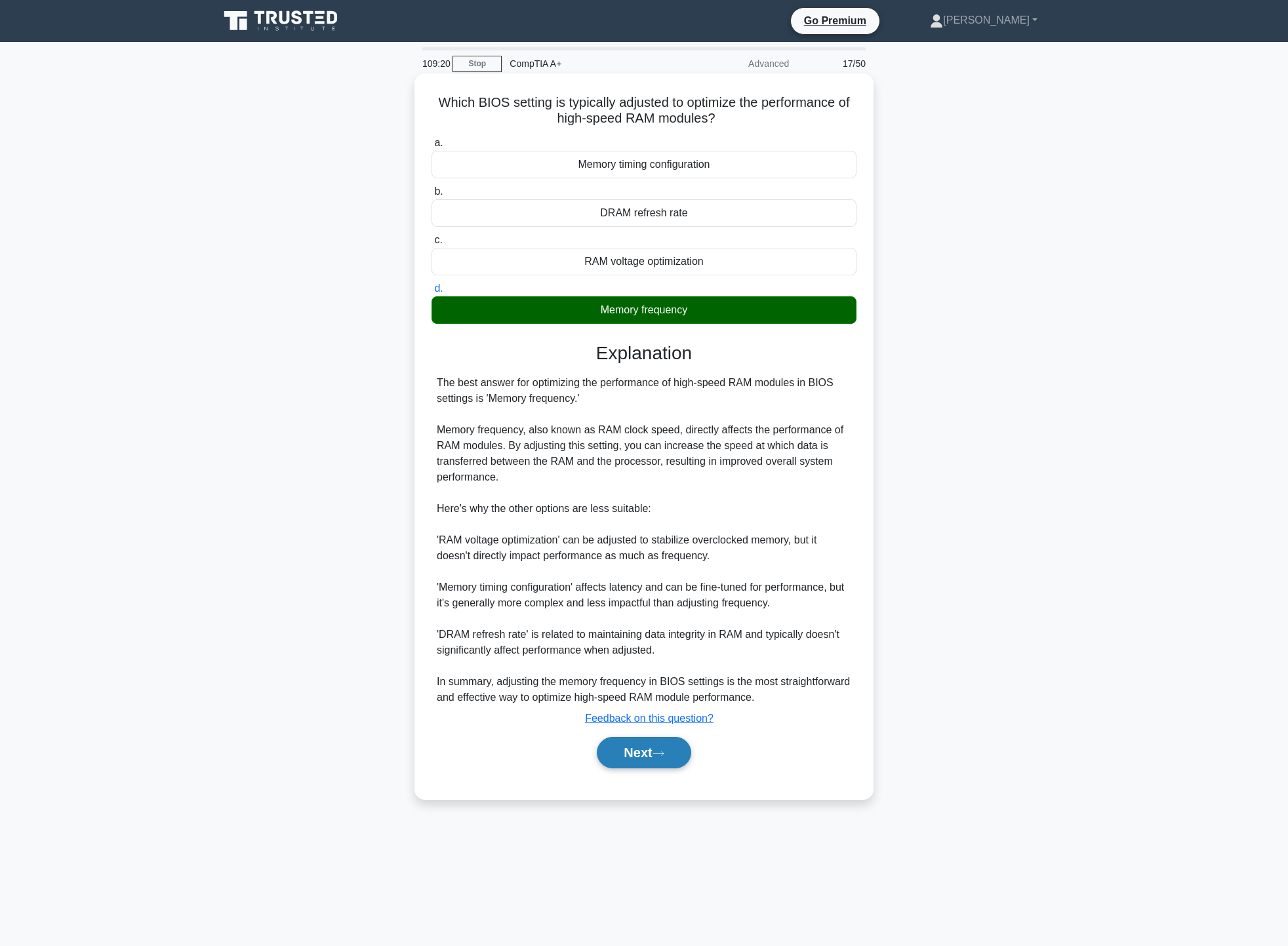
click at [648, 754] on button "Next" at bounding box center [644, 753] width 94 height 31
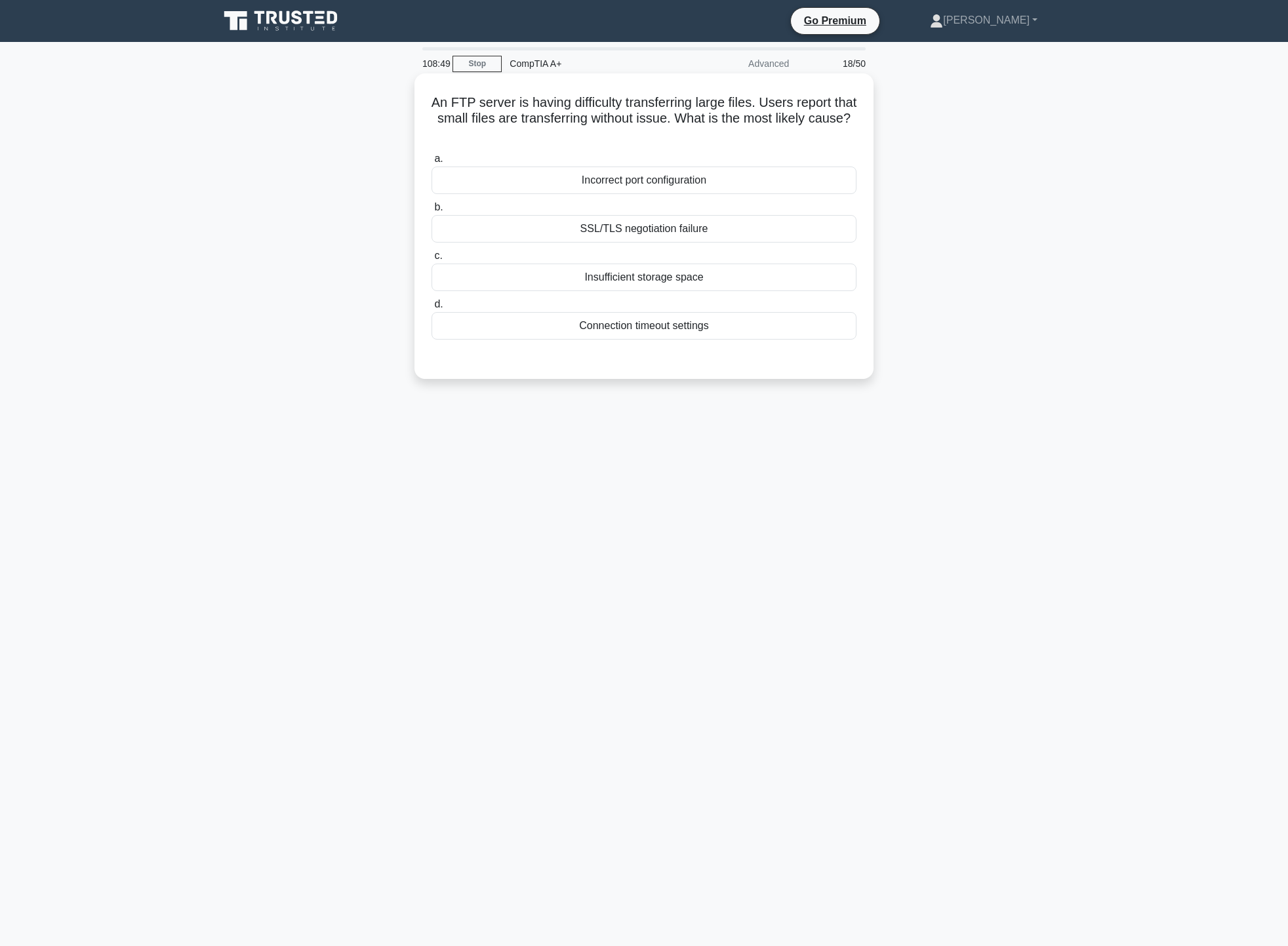
click at [684, 325] on div "Connection timeout settings" at bounding box center [644, 326] width 425 height 27
click at [432, 308] on input "d. Connection timeout settings" at bounding box center [432, 304] width 0 height 9
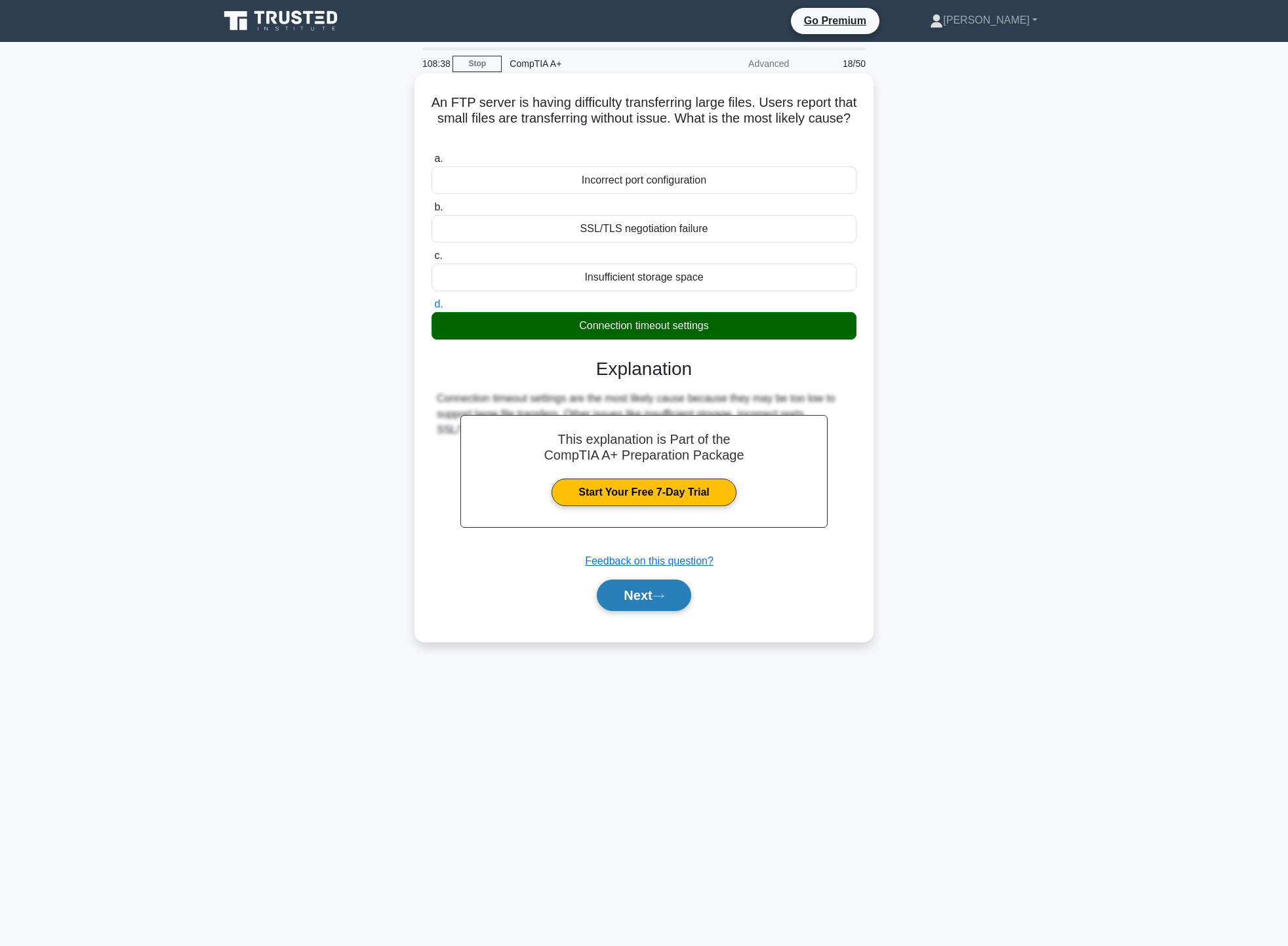
click at [644, 596] on button "Next" at bounding box center [644, 596] width 94 height 31
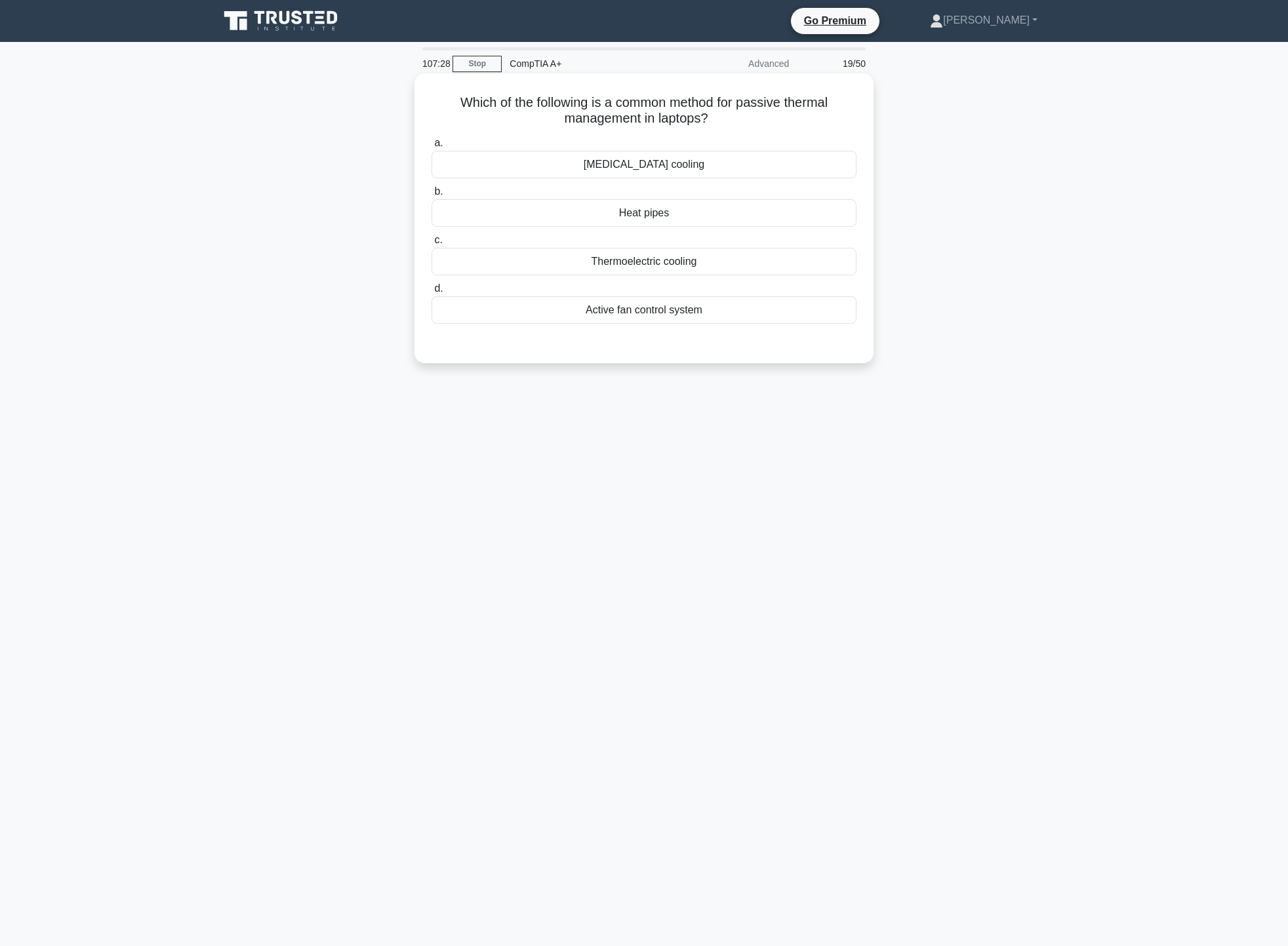
click at [636, 270] on div "Thermoelectric cooling" at bounding box center [644, 262] width 425 height 27
click at [432, 244] on input "c. Thermoelectric cooling" at bounding box center [432, 240] width 0 height 9
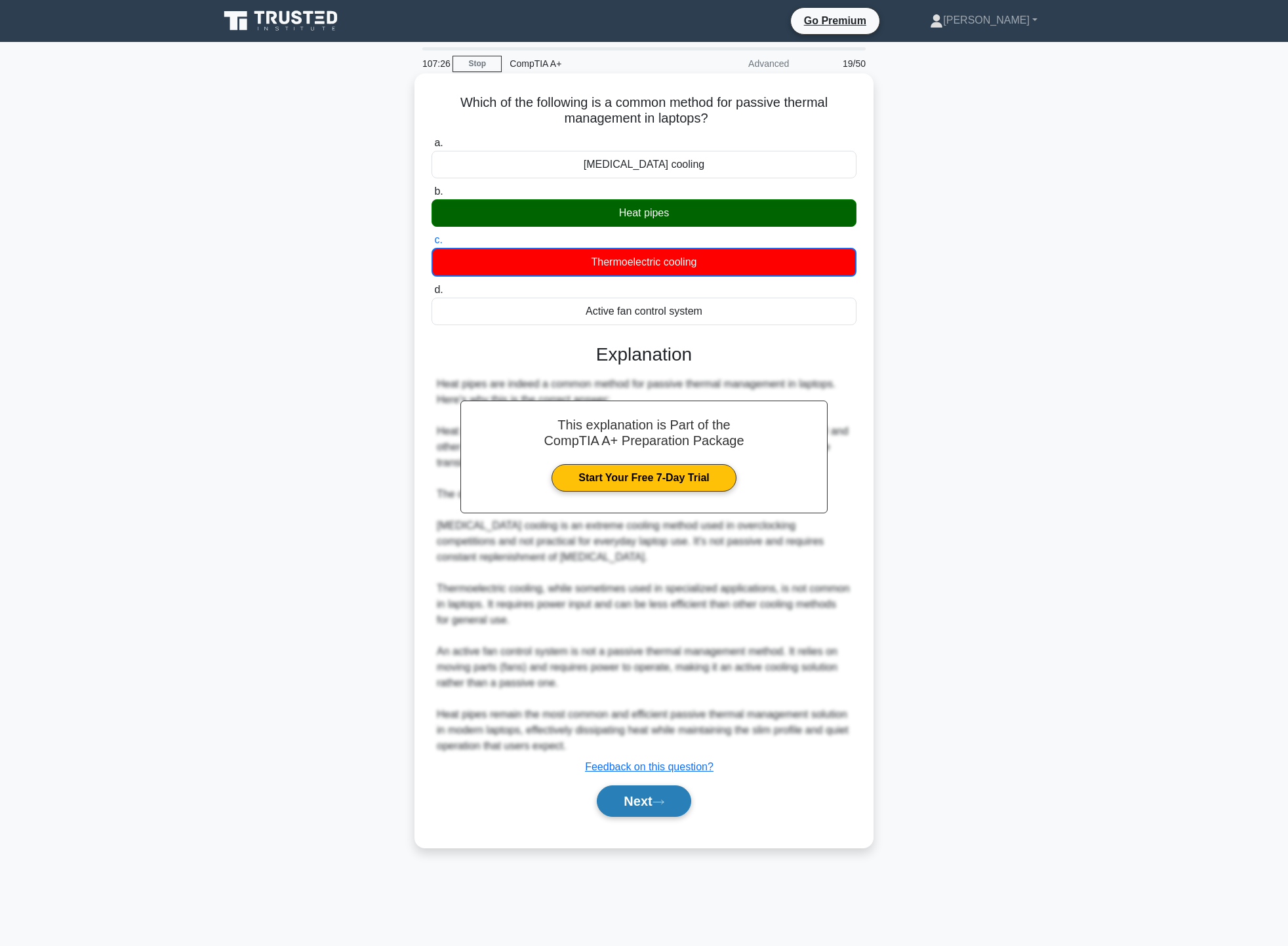
click at [654, 802] on button "Next" at bounding box center [644, 801] width 94 height 31
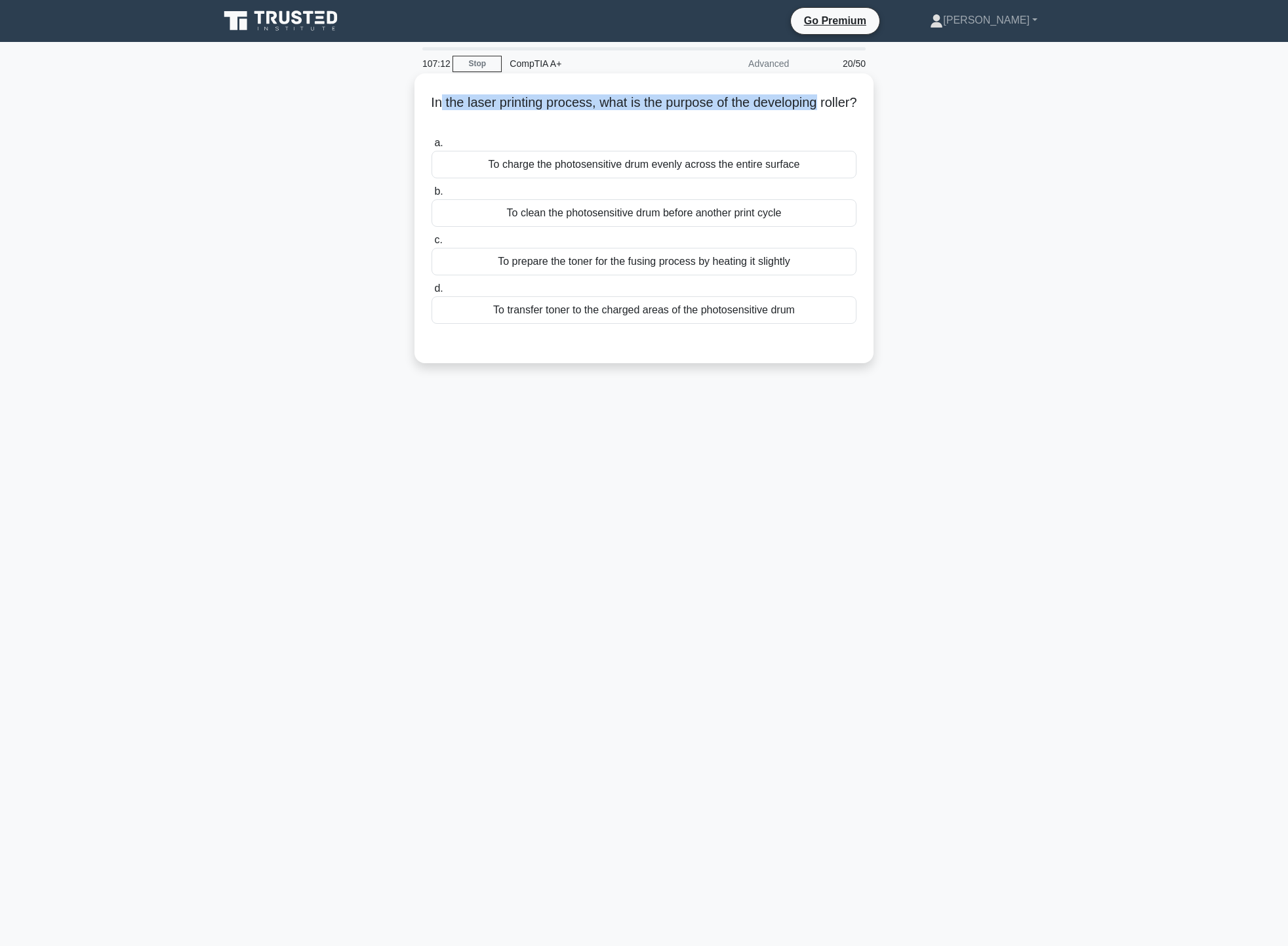
drag, startPoint x: 456, startPoint y: 106, endPoint x: 848, endPoint y: 103, distance: 392.0
click at [848, 103] on h5 "In the laser printing process, what is the purpose of the developing roller? .s…" at bounding box center [644, 111] width 428 height 33
click at [622, 314] on div "To transfer toner to the charged areas of the photosensitive drum" at bounding box center [644, 309] width 425 height 27
click at [432, 293] on input "d. To transfer toner to the charged areas of the photosensitive drum" at bounding box center [432, 288] width 0 height 9
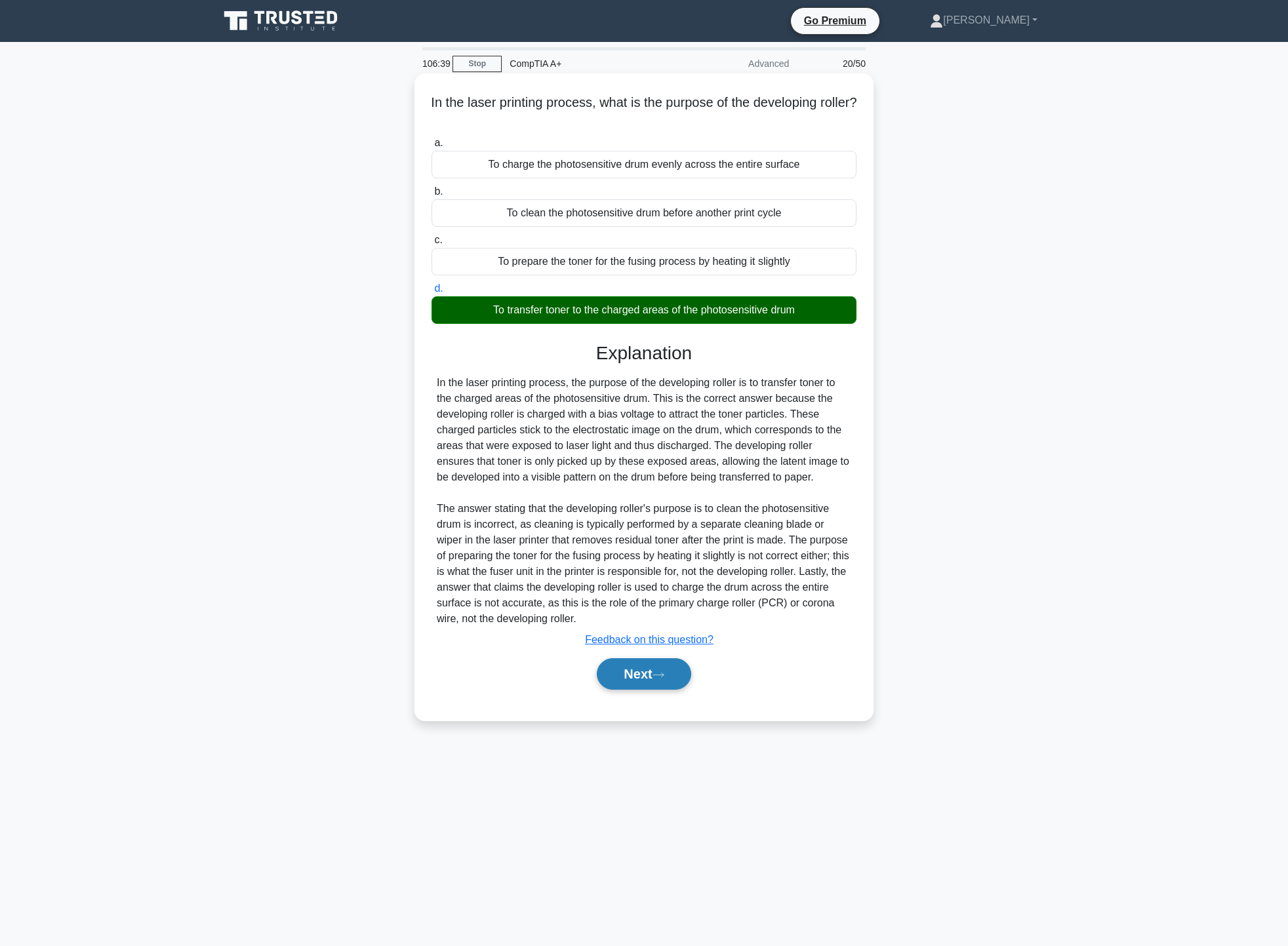
click at [656, 669] on button "Next" at bounding box center [644, 674] width 94 height 31
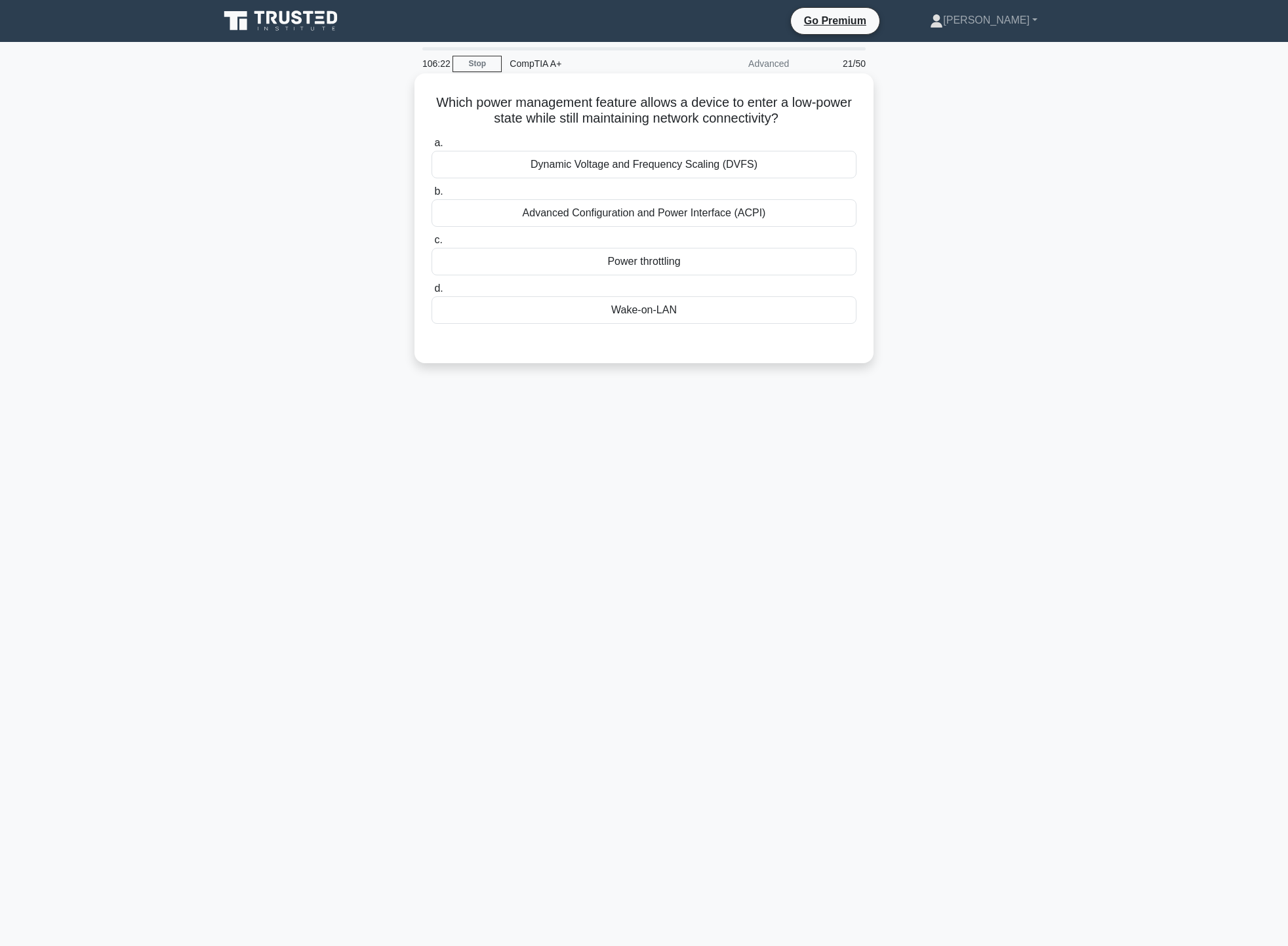
click at [677, 259] on div "Power throttling" at bounding box center [644, 262] width 425 height 27
click at [432, 244] on input "c. Power throttling" at bounding box center [432, 240] width 0 height 9
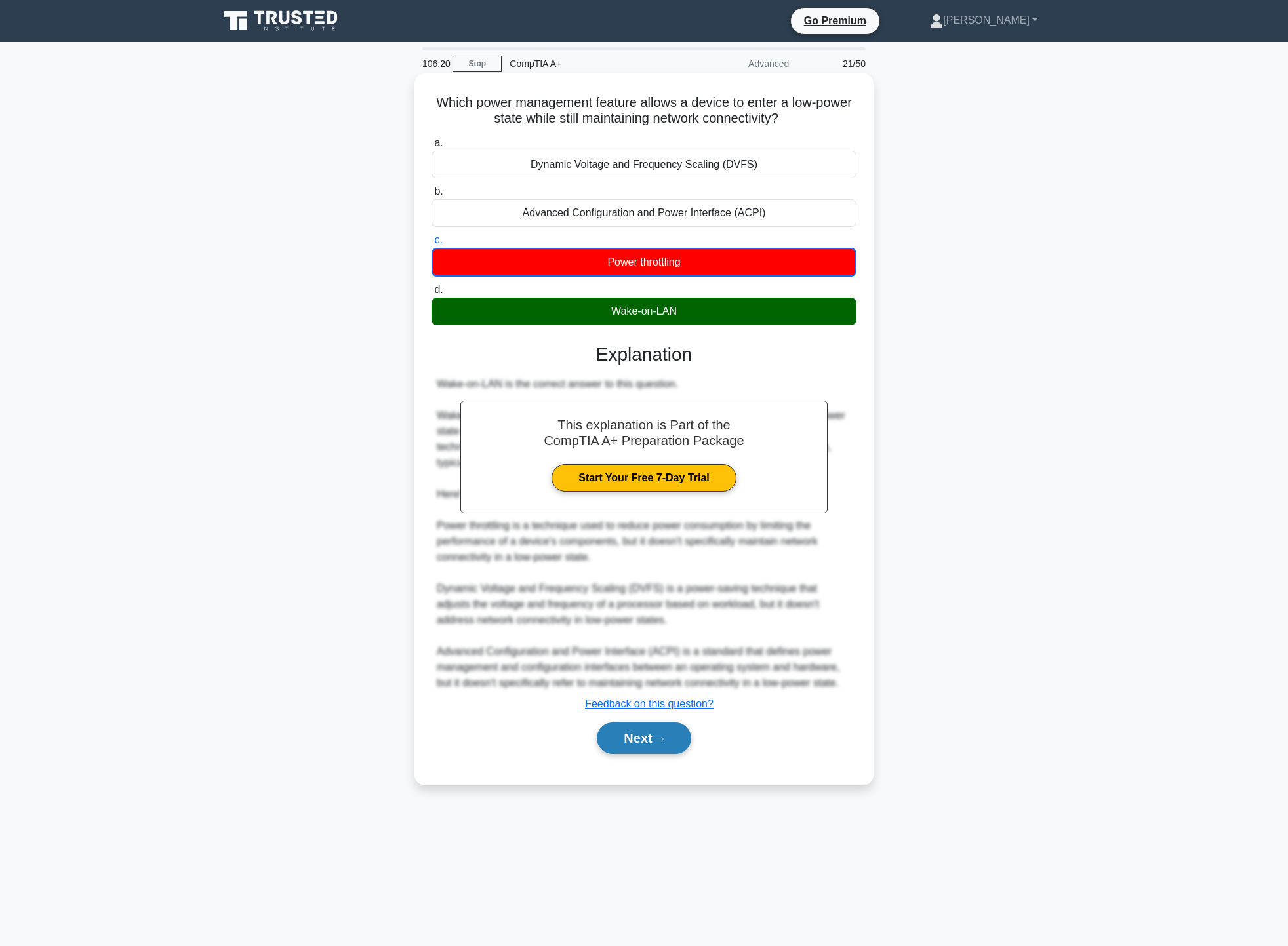
click at [663, 740] on icon at bounding box center [658, 739] width 11 height 4
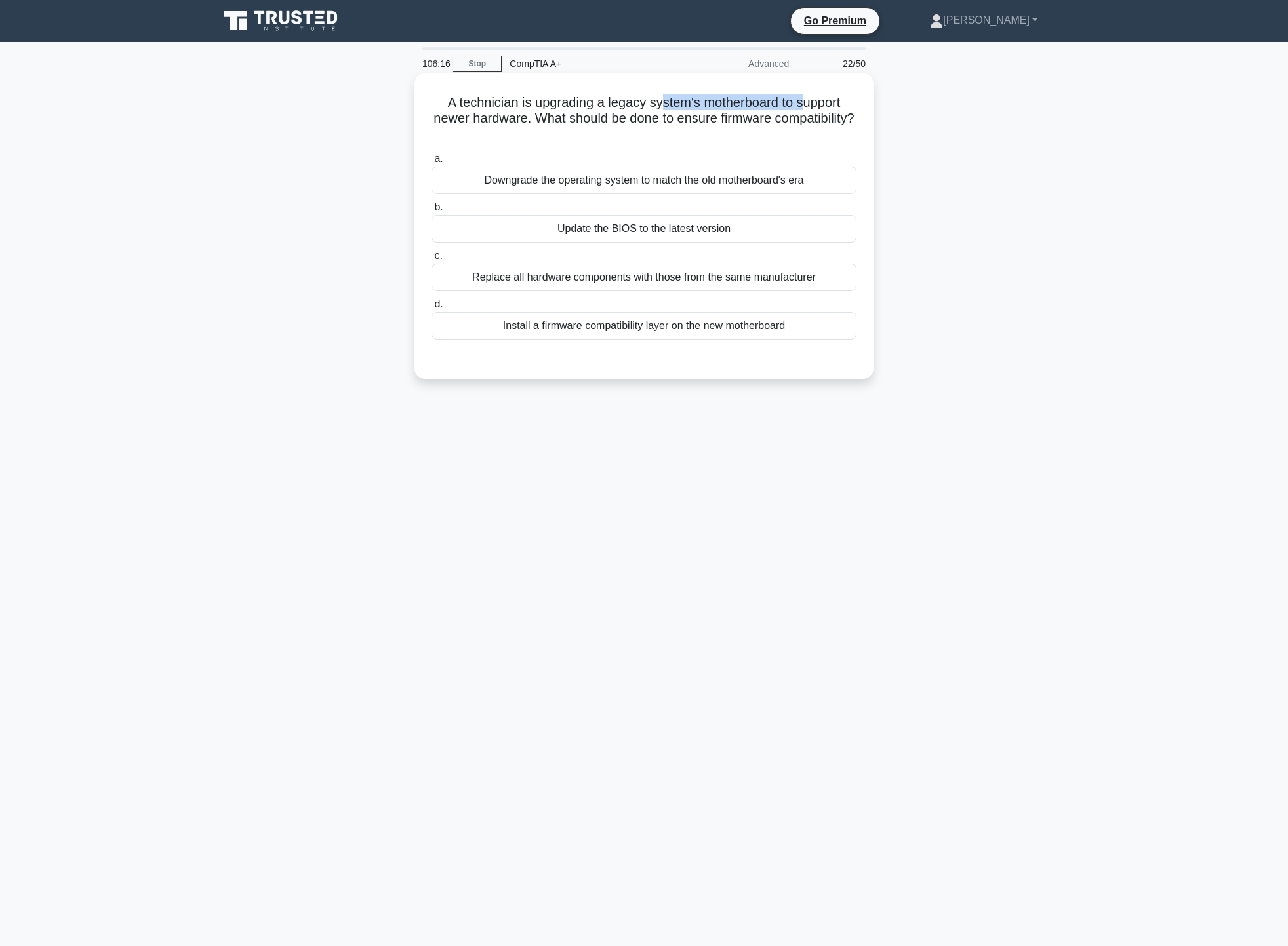
drag, startPoint x: 682, startPoint y: 104, endPoint x: 815, endPoint y: 101, distance: 133.0
click at [813, 101] on h5 "A technician is upgrading a legacy system's motherboard to support newer hardwa…" at bounding box center [644, 119] width 428 height 49
drag, startPoint x: 472, startPoint y: 118, endPoint x: 766, endPoint y: 127, distance: 294.1
click at [766, 127] on h5 "A technician is upgrading a legacy system's motherboard to support newer hardwa…" at bounding box center [644, 119] width 428 height 49
click at [769, 137] on h5 "A technician is upgrading a legacy system's motherboard to support newer hardwa…" at bounding box center [644, 119] width 428 height 49
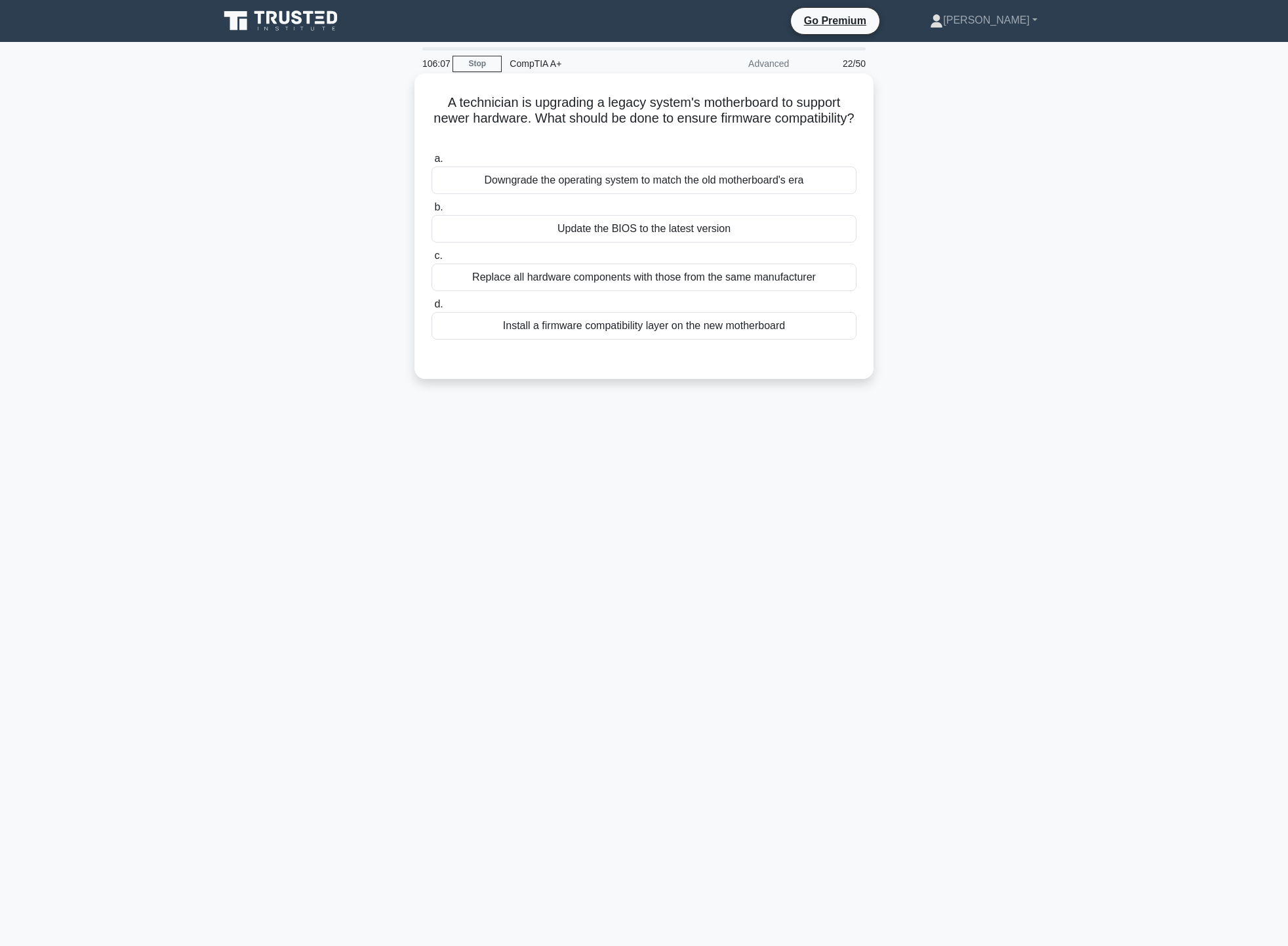
click at [576, 101] on h5 "A technician is upgrading a legacy system's motherboard to support newer hardwa…" at bounding box center [644, 119] width 428 height 49
drag, startPoint x: 442, startPoint y: 93, endPoint x: 744, endPoint y: 129, distance: 304.1
click at [744, 129] on div "A technician is upgrading a legacy system's motherboard to support newer hardwa…" at bounding box center [644, 226] width 448 height 295
click at [786, 130] on h5 "A technician is upgrading a legacy system's motherboard to support newer hardwa…" at bounding box center [644, 119] width 428 height 49
click at [699, 227] on div "Update the BIOS to the latest version" at bounding box center [644, 228] width 425 height 27
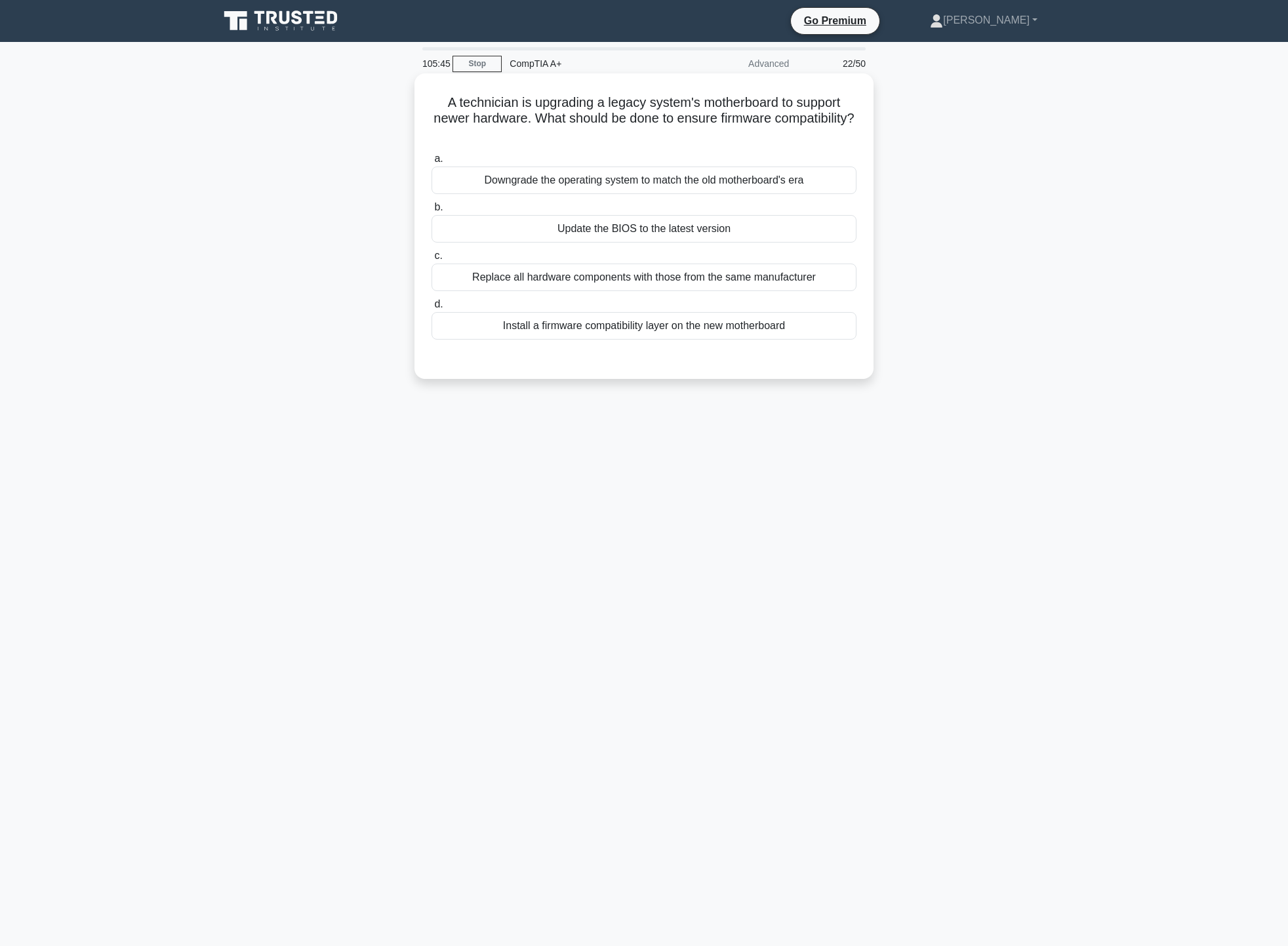
click at [432, 212] on input "b. Update the BIOS to the latest version" at bounding box center [432, 207] width 0 height 9
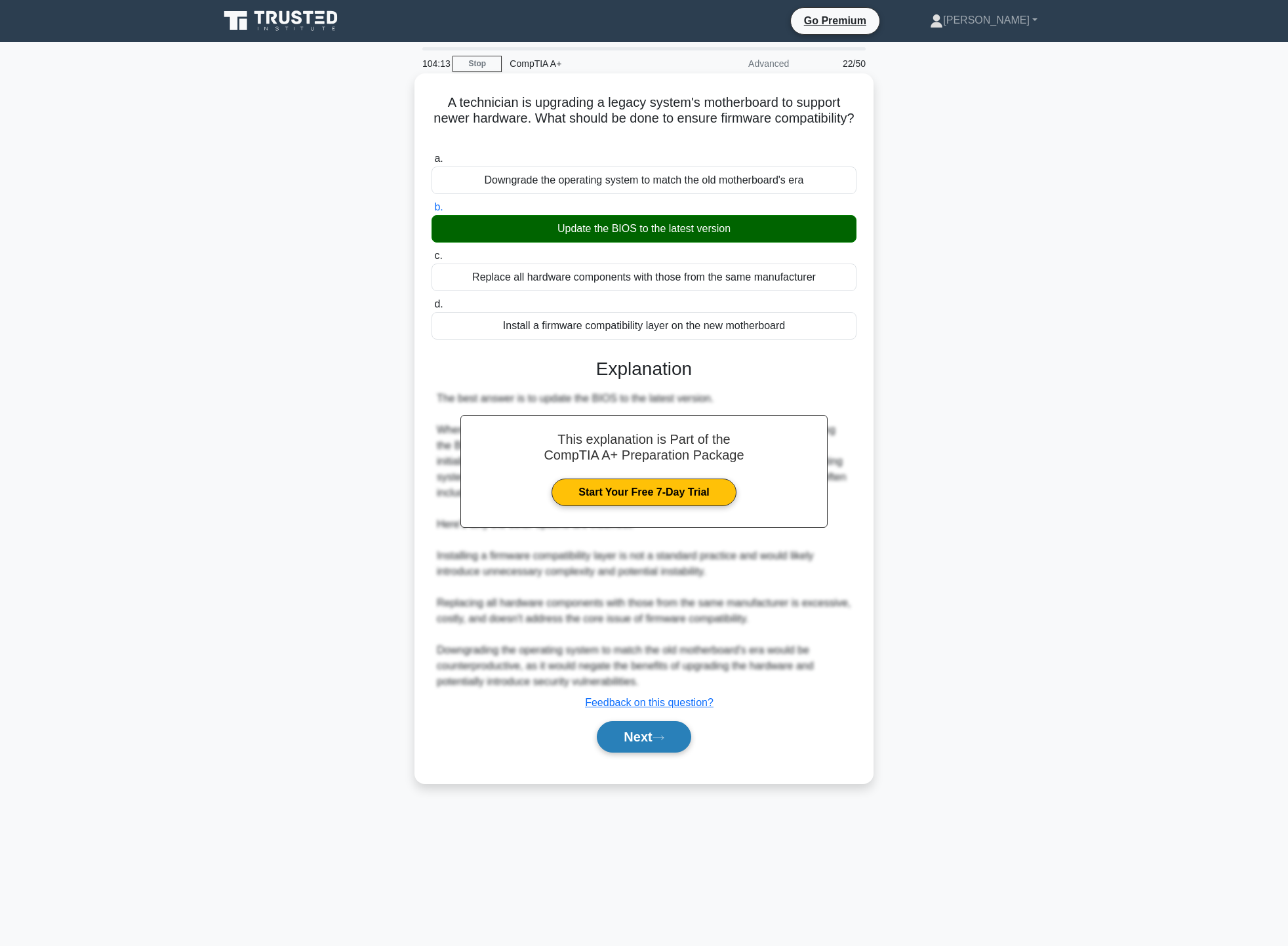
click at [664, 751] on button "Next" at bounding box center [644, 737] width 94 height 31
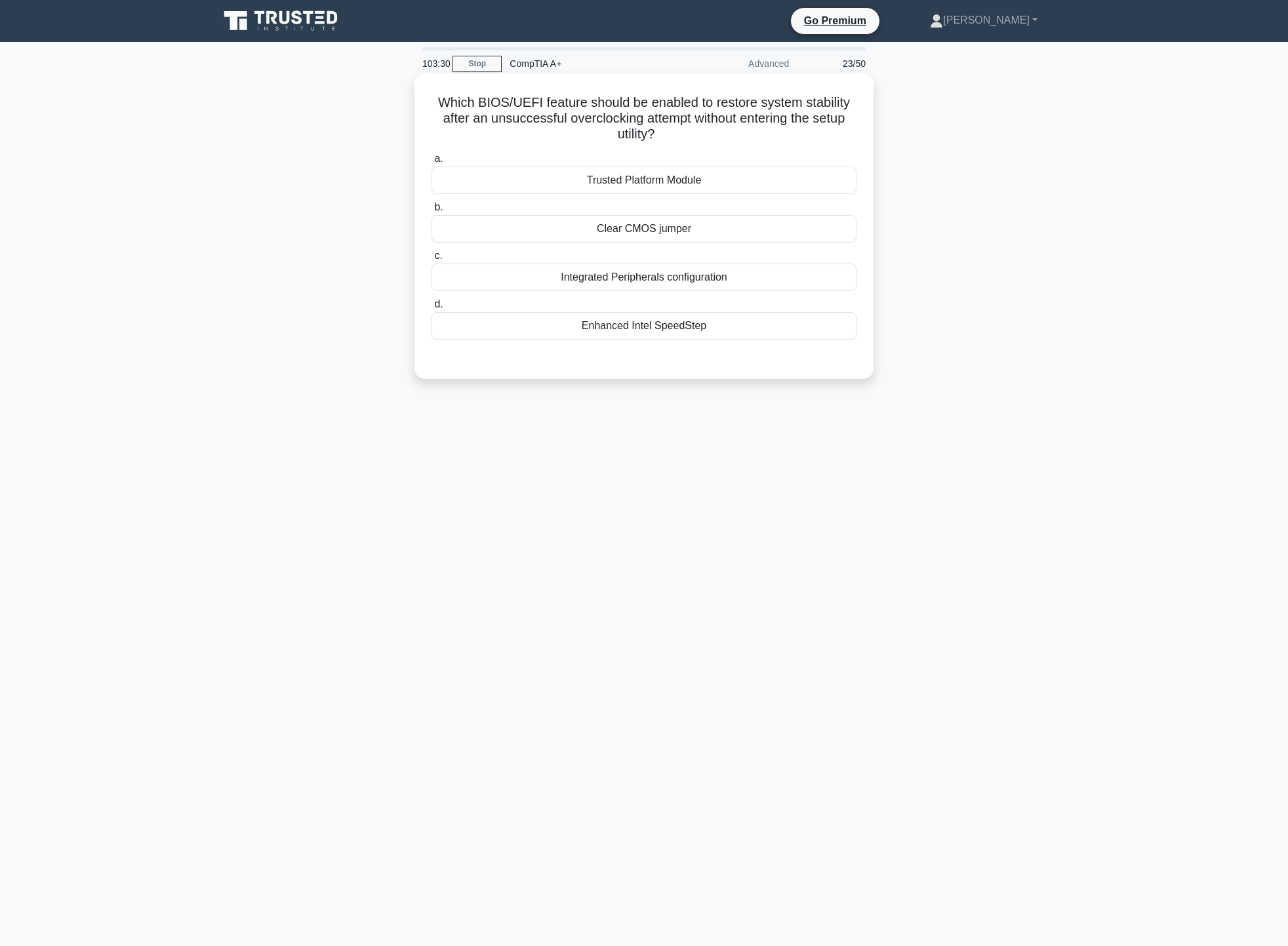
click at [619, 230] on div "Clear CMOS jumper" at bounding box center [644, 228] width 425 height 27
click at [432, 212] on input "b. Clear CMOS jumper" at bounding box center [432, 207] width 0 height 9
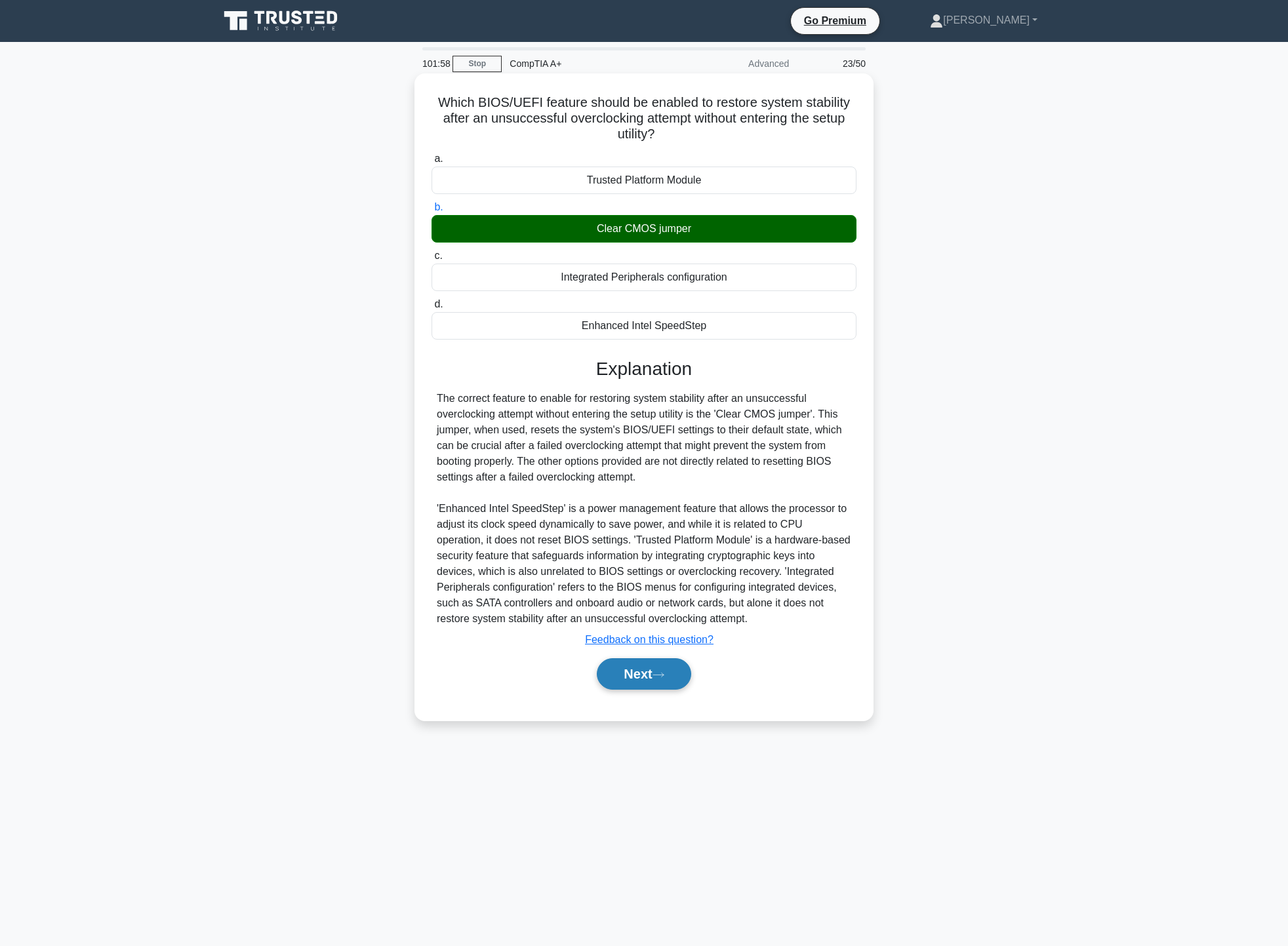
click at [680, 675] on button "Next" at bounding box center [644, 674] width 94 height 31
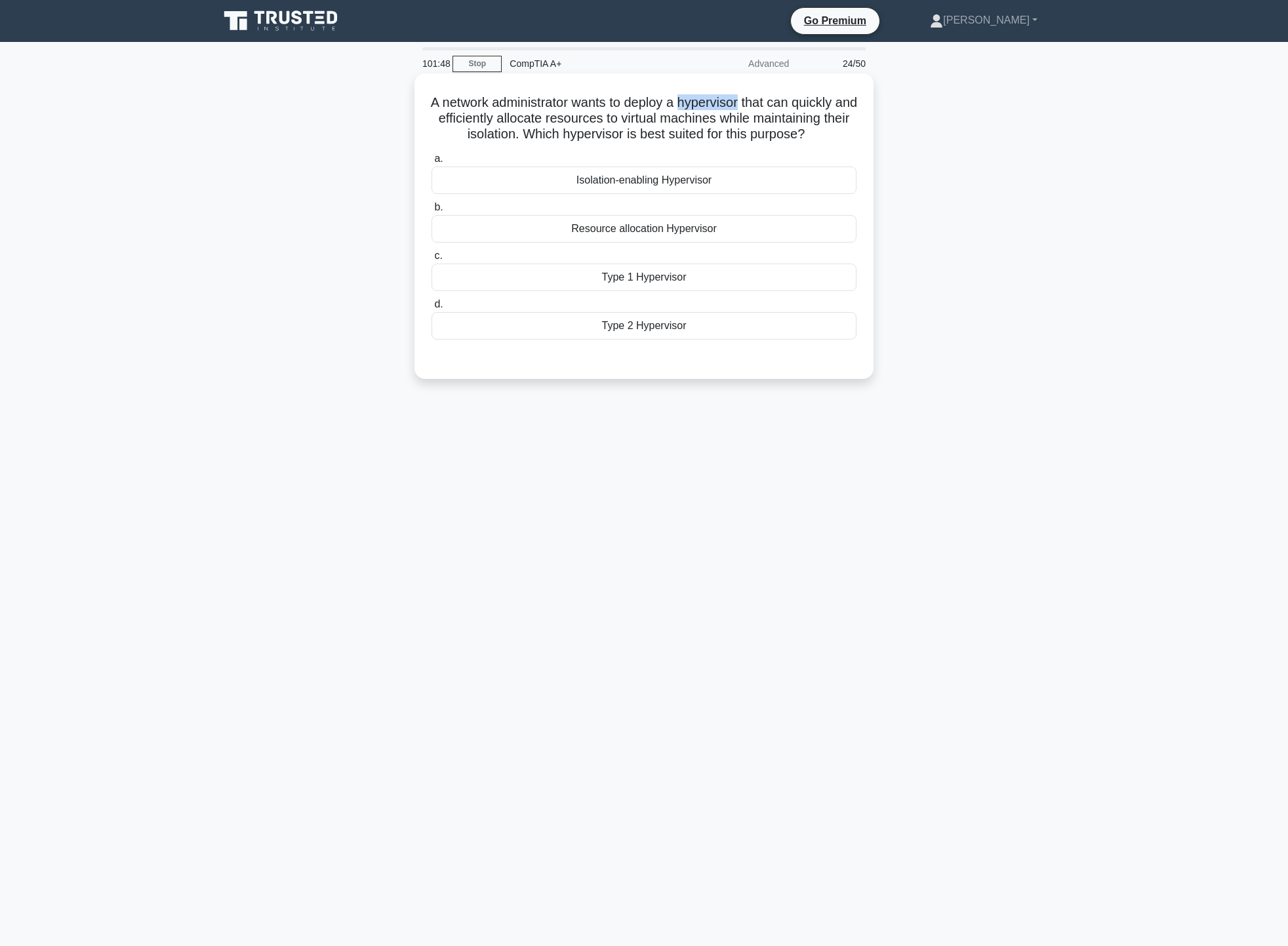
drag, startPoint x: 695, startPoint y: 101, endPoint x: 757, endPoint y: 105, distance: 62.1
click at [757, 105] on h5 "A network administrator wants to deploy a hypervisor that can quickly and effic…" at bounding box center [644, 119] width 428 height 49
click at [669, 289] on div "Type 1 Hypervisor" at bounding box center [644, 277] width 425 height 27
click at [432, 261] on input "c. Type 1 Hypervisor" at bounding box center [432, 256] width 0 height 9
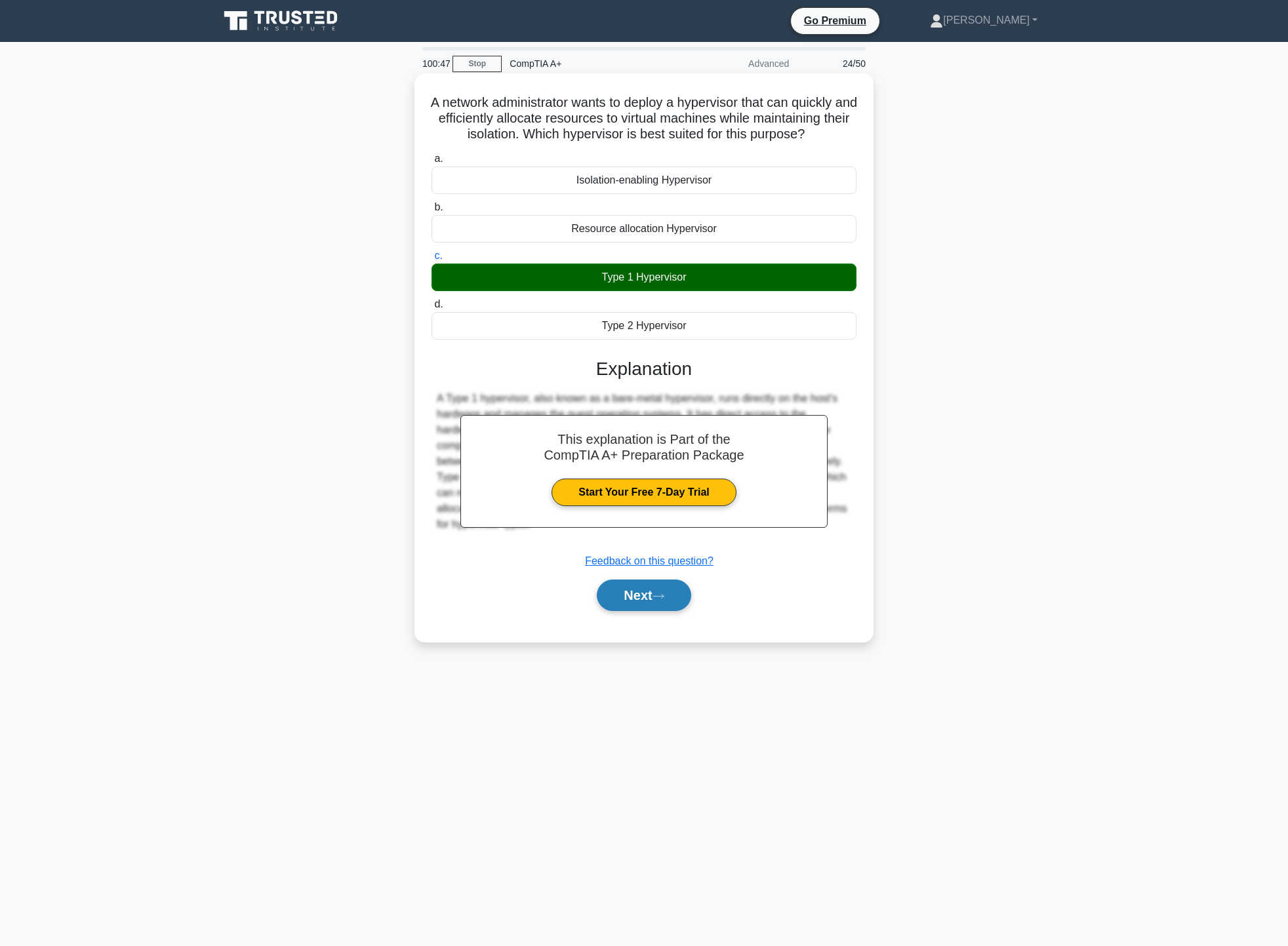
click at [626, 607] on button "Next" at bounding box center [644, 596] width 94 height 31
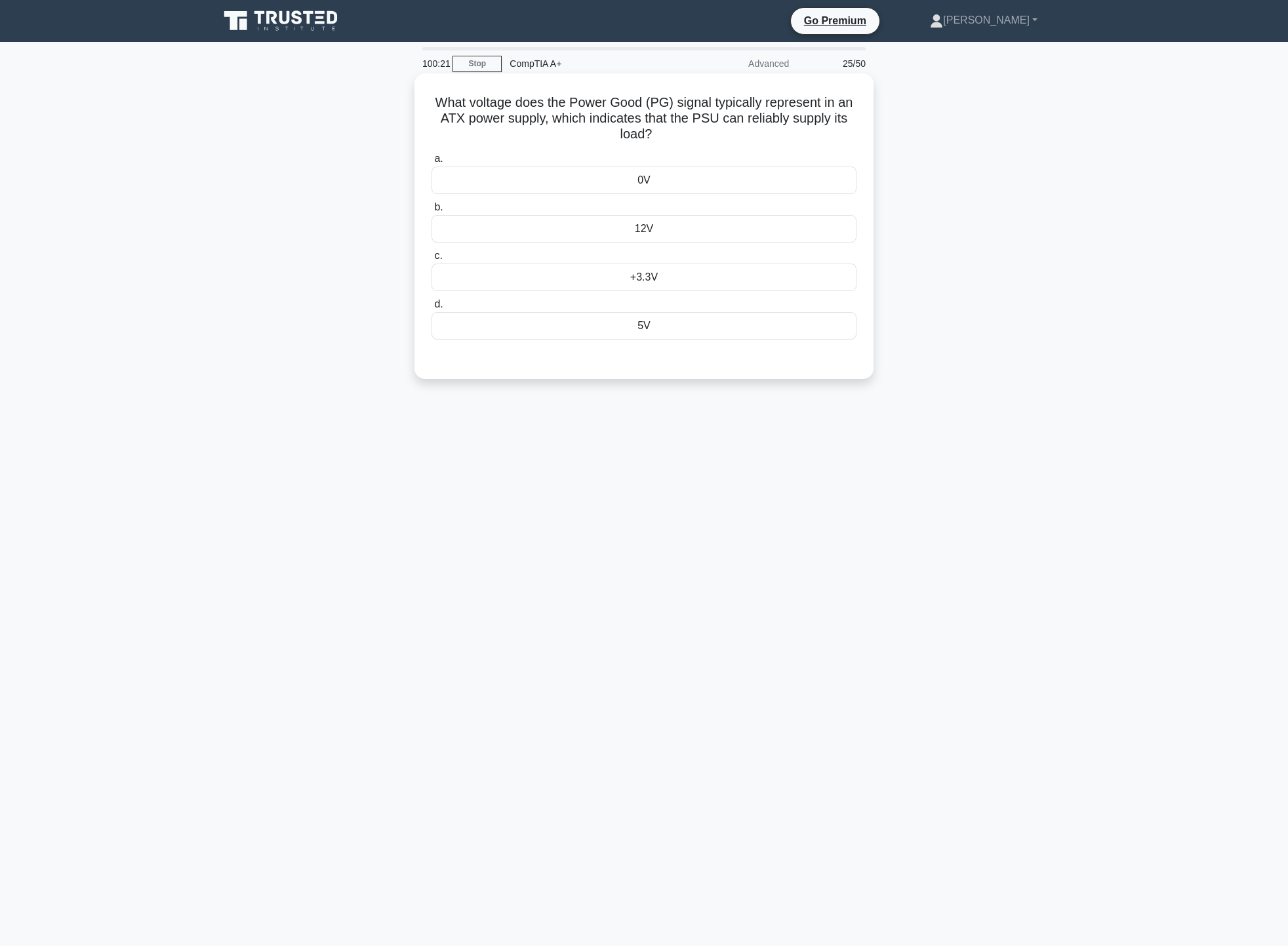
click at [649, 284] on div "+3.3V" at bounding box center [644, 277] width 425 height 27
click at [432, 261] on input "c. +3.3V" at bounding box center [432, 256] width 0 height 9
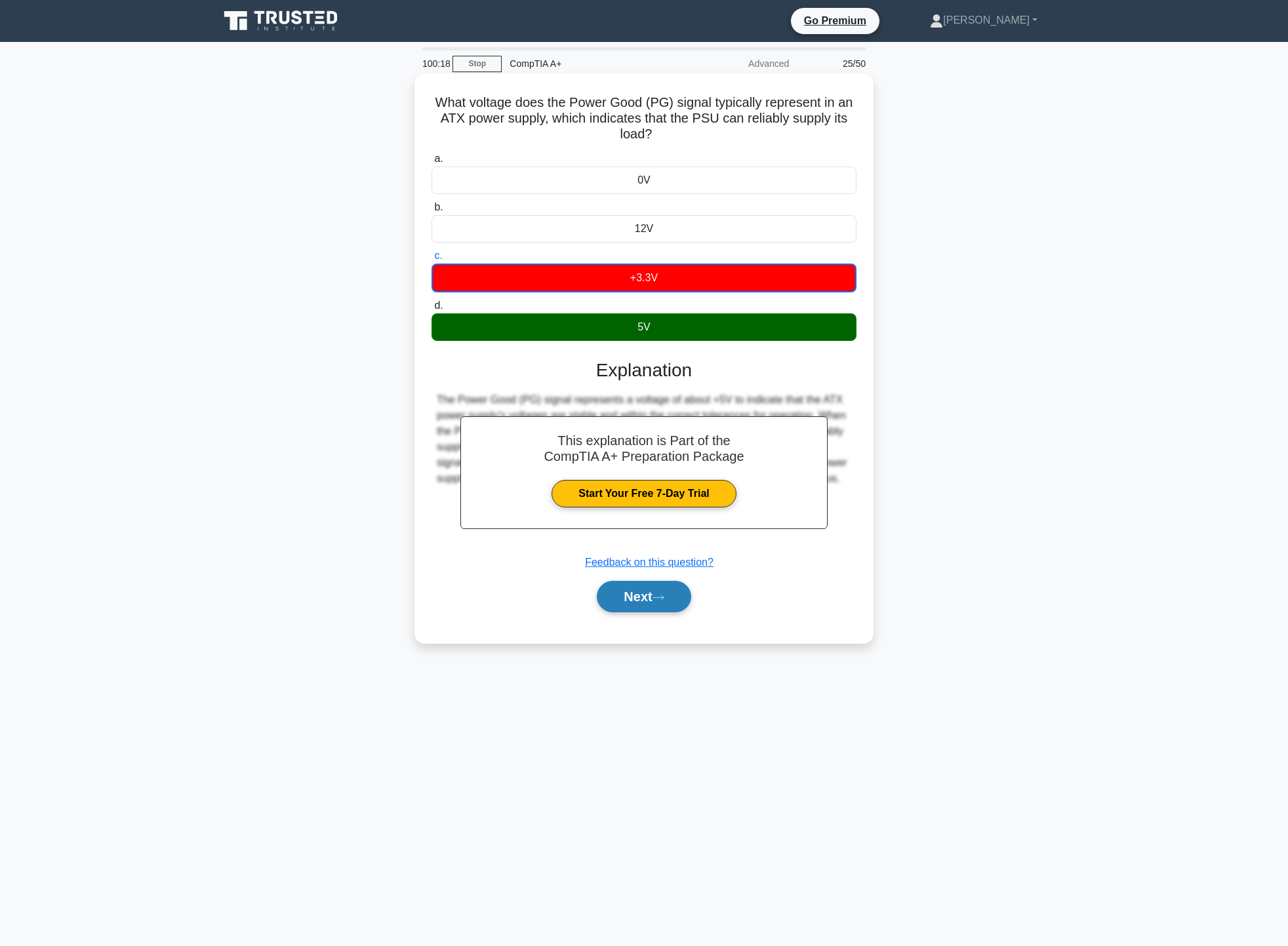
click at [636, 603] on button "Next" at bounding box center [644, 596] width 94 height 31
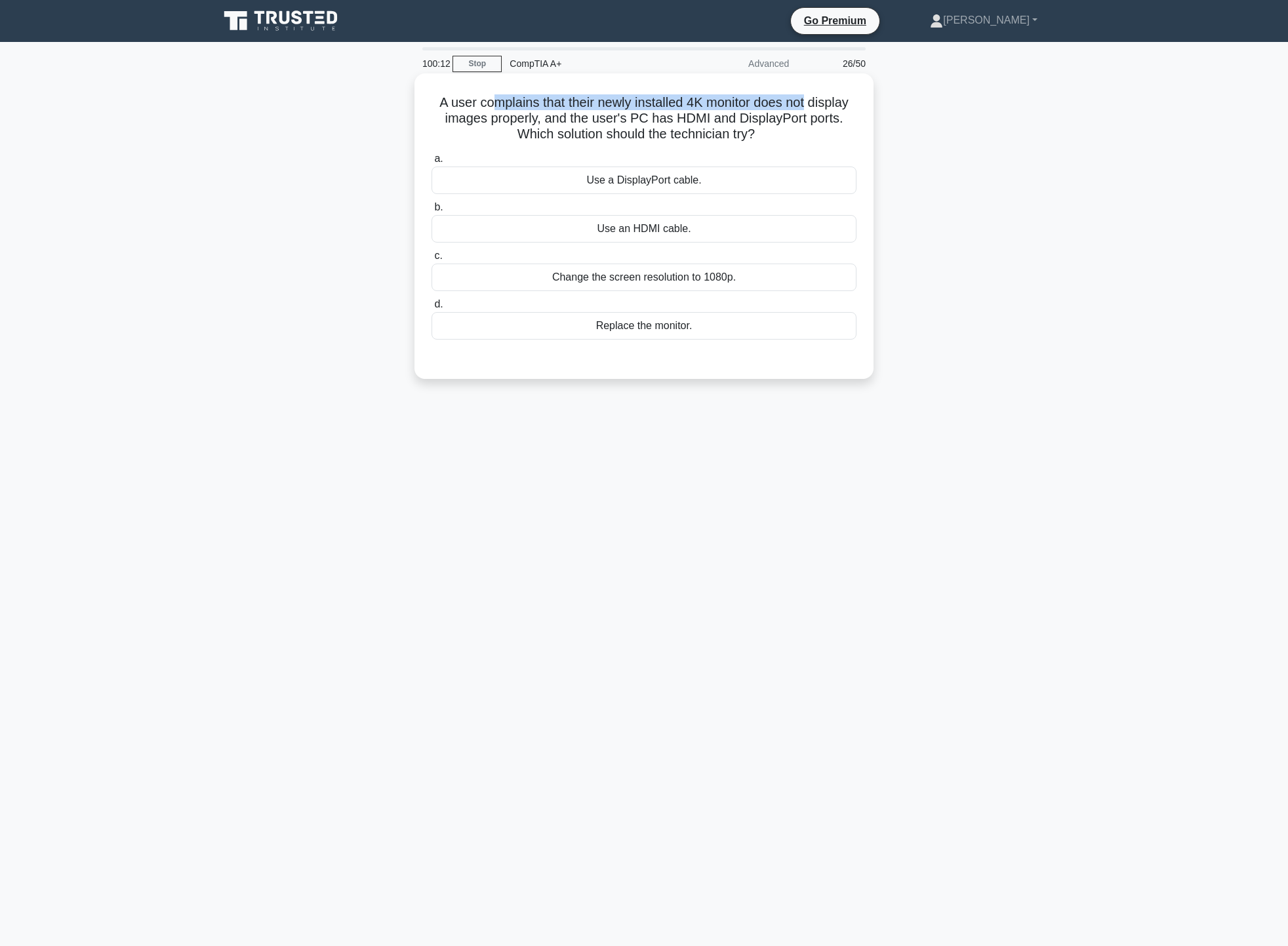
drag, startPoint x: 483, startPoint y: 106, endPoint x: 810, endPoint y: 105, distance: 327.0
click at [810, 105] on h5 "A user complains that their newly installed 4K monitor does not display images …" at bounding box center [644, 119] width 428 height 49
drag, startPoint x: 487, startPoint y: 125, endPoint x: 804, endPoint y: 123, distance: 317.0
click at [804, 123] on h5 "A user complains that their newly installed 4K monitor does not display images …" at bounding box center [644, 119] width 428 height 49
click at [933, 125] on div "A user complains that their newly installed 4K monitor does not display images …" at bounding box center [644, 237] width 865 height 321
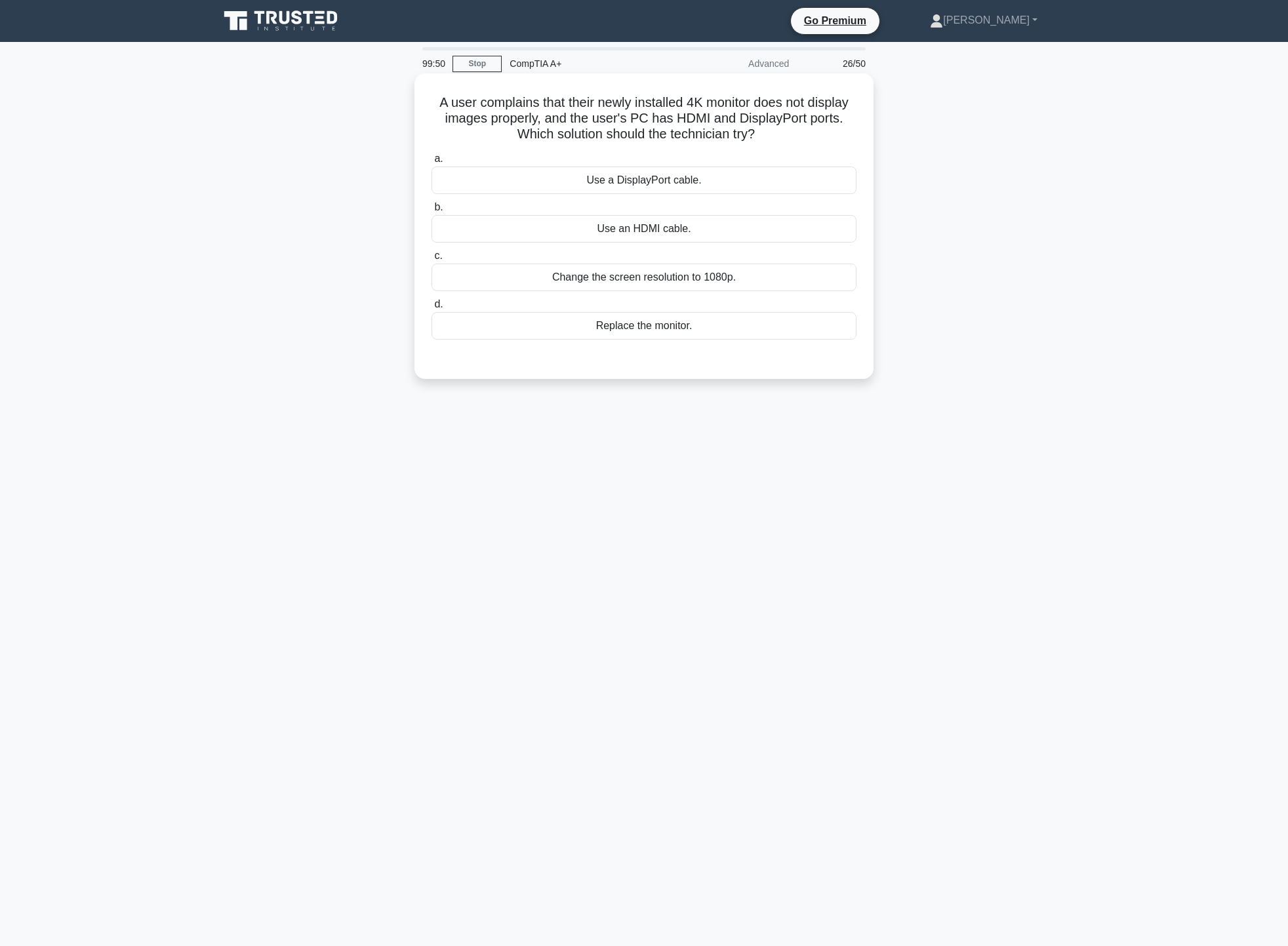
click at [671, 181] on div "Use a DisplayPort cable." at bounding box center [644, 181] width 425 height 27
click at [432, 163] on input "a. Use a DisplayPort cable." at bounding box center [432, 158] width 0 height 9
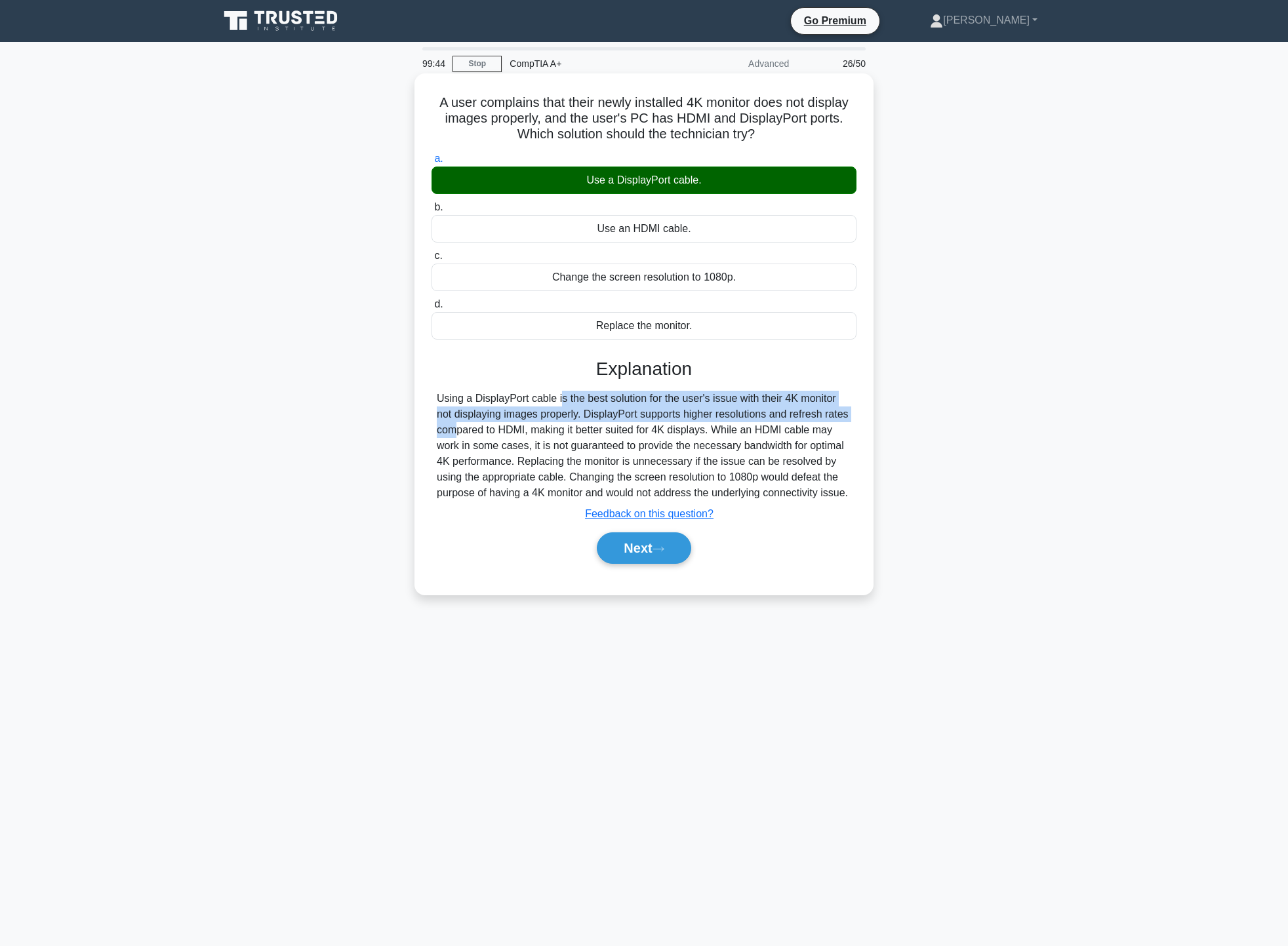
drag, startPoint x: 490, startPoint y: 401, endPoint x: 789, endPoint y: 418, distance: 299.5
click at [789, 418] on div "Using a DisplayPort cable is the best solution for the user's issue with their …" at bounding box center [644, 445] width 414 height 110
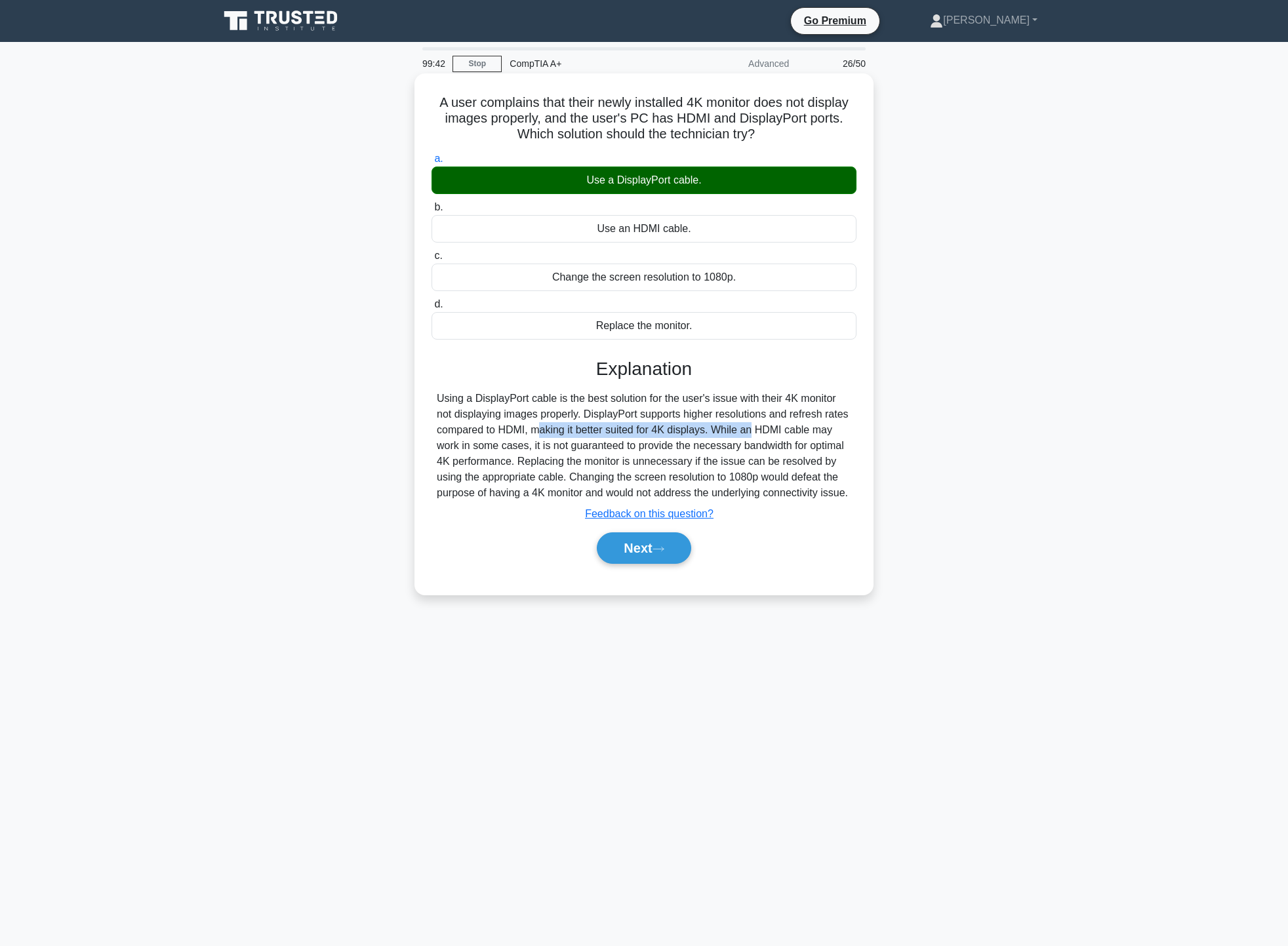
drag, startPoint x: 447, startPoint y: 437, endPoint x: 673, endPoint y: 432, distance: 226.1
click at [673, 432] on div "Using a DisplayPort cable is the best solution for the user's issue with their …" at bounding box center [644, 445] width 414 height 110
click at [644, 544] on button "Next" at bounding box center [644, 548] width 94 height 31
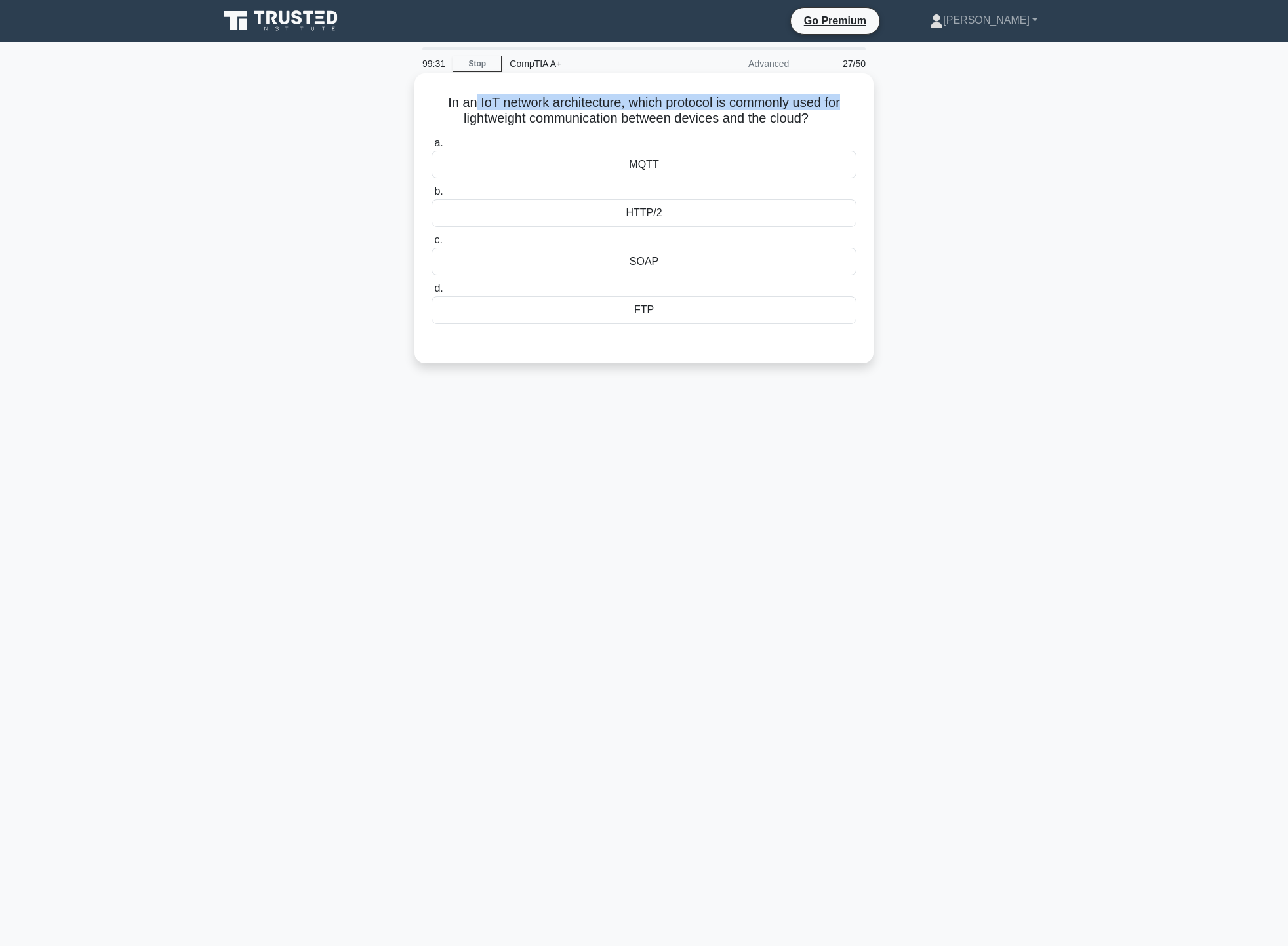
drag, startPoint x: 467, startPoint y: 97, endPoint x: 851, endPoint y: 108, distance: 384.2
click at [851, 108] on h5 "In an IoT network architecture, which protocol is commonly used for lightweight…" at bounding box center [644, 111] width 428 height 33
click at [698, 253] on div "SOAP" at bounding box center [644, 262] width 425 height 27
click at [432, 244] on input "c. SOAP" at bounding box center [432, 240] width 0 height 9
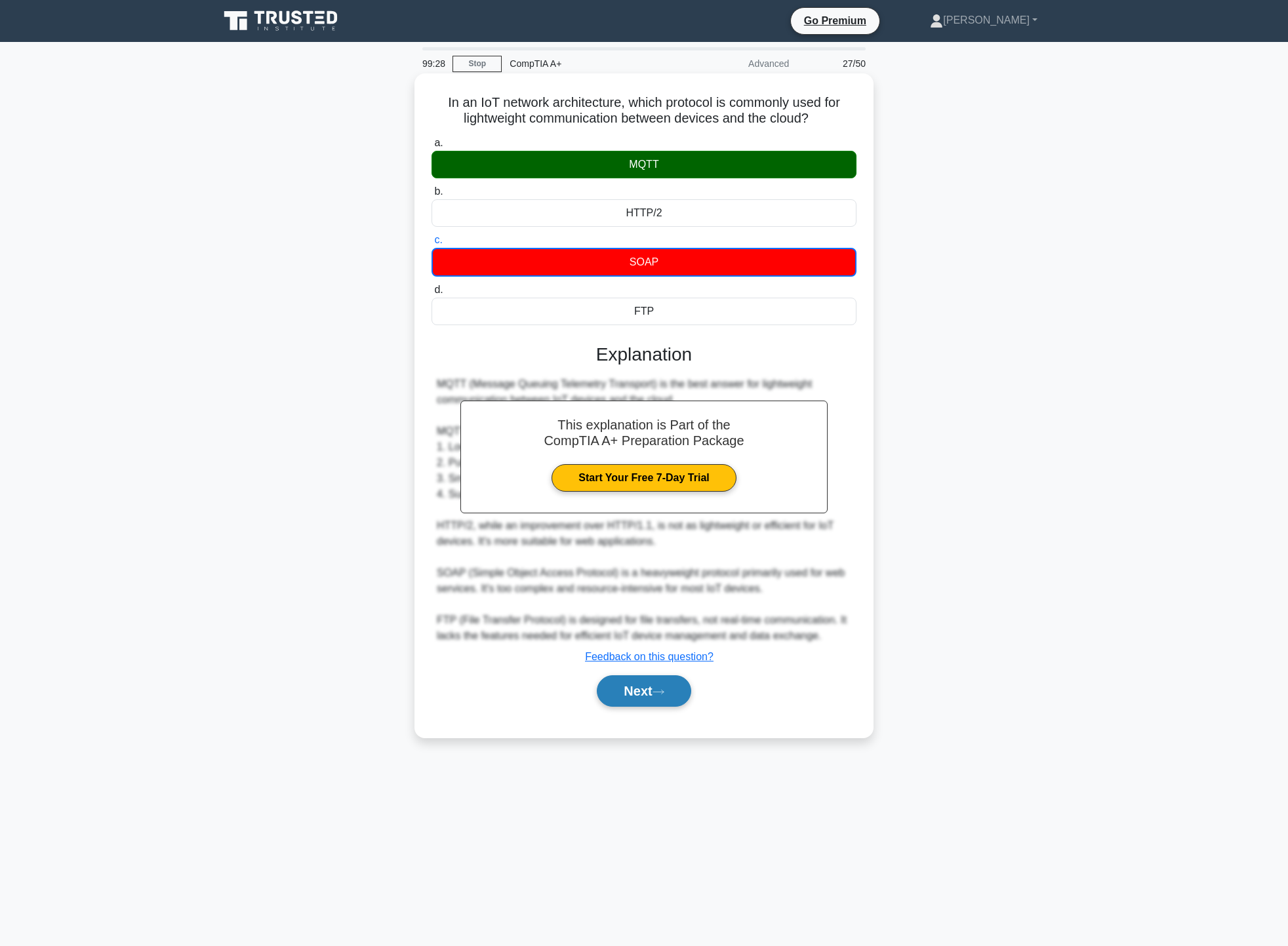
click at [655, 689] on button "Next" at bounding box center [644, 691] width 94 height 31
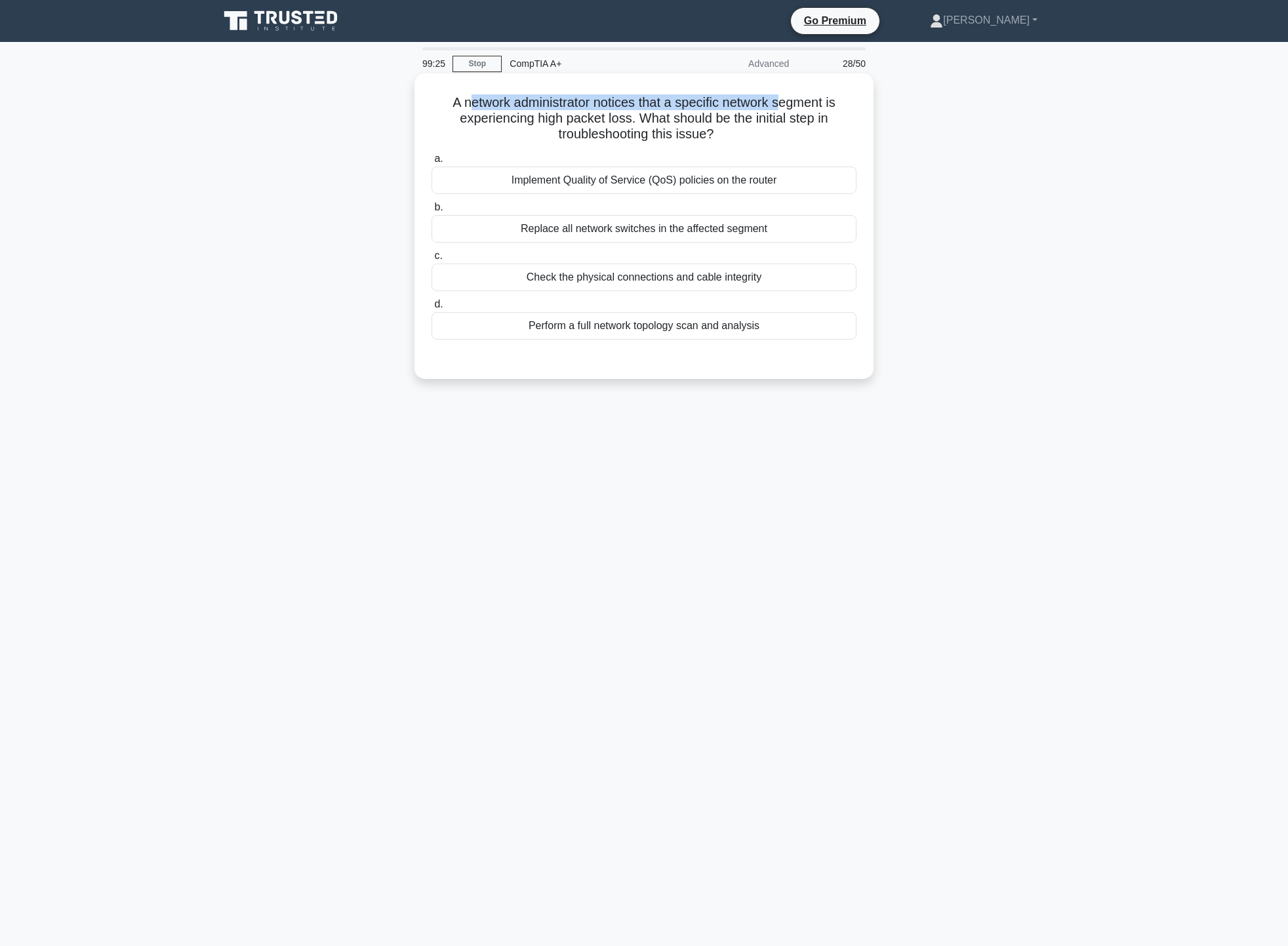
drag, startPoint x: 462, startPoint y: 101, endPoint x: 788, endPoint y: 97, distance: 326.0
click at [785, 97] on h5 "A network administrator notices that a specific network segment is experiencing…" at bounding box center [644, 119] width 428 height 49
drag, startPoint x: 454, startPoint y: 118, endPoint x: 813, endPoint y: 115, distance: 359.0
click at [813, 115] on h5 "A network administrator notices that a specific network segment is experiencing…" at bounding box center [644, 119] width 428 height 49
click at [677, 278] on div "Check the physical connections and cable integrity" at bounding box center [644, 277] width 425 height 27
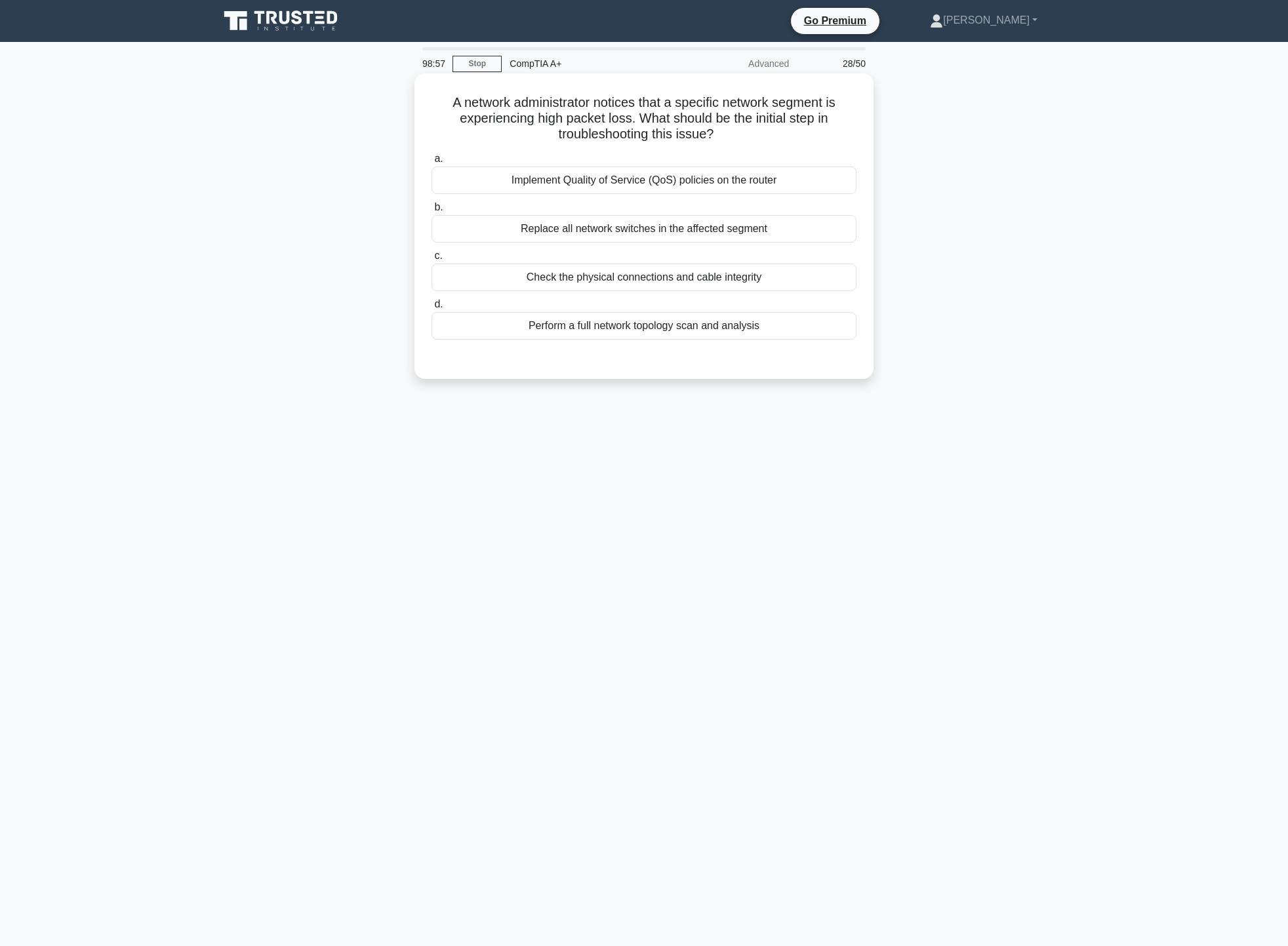
click at [432, 261] on input "c. Check the physical connections and cable integrity" at bounding box center [432, 256] width 0 height 9
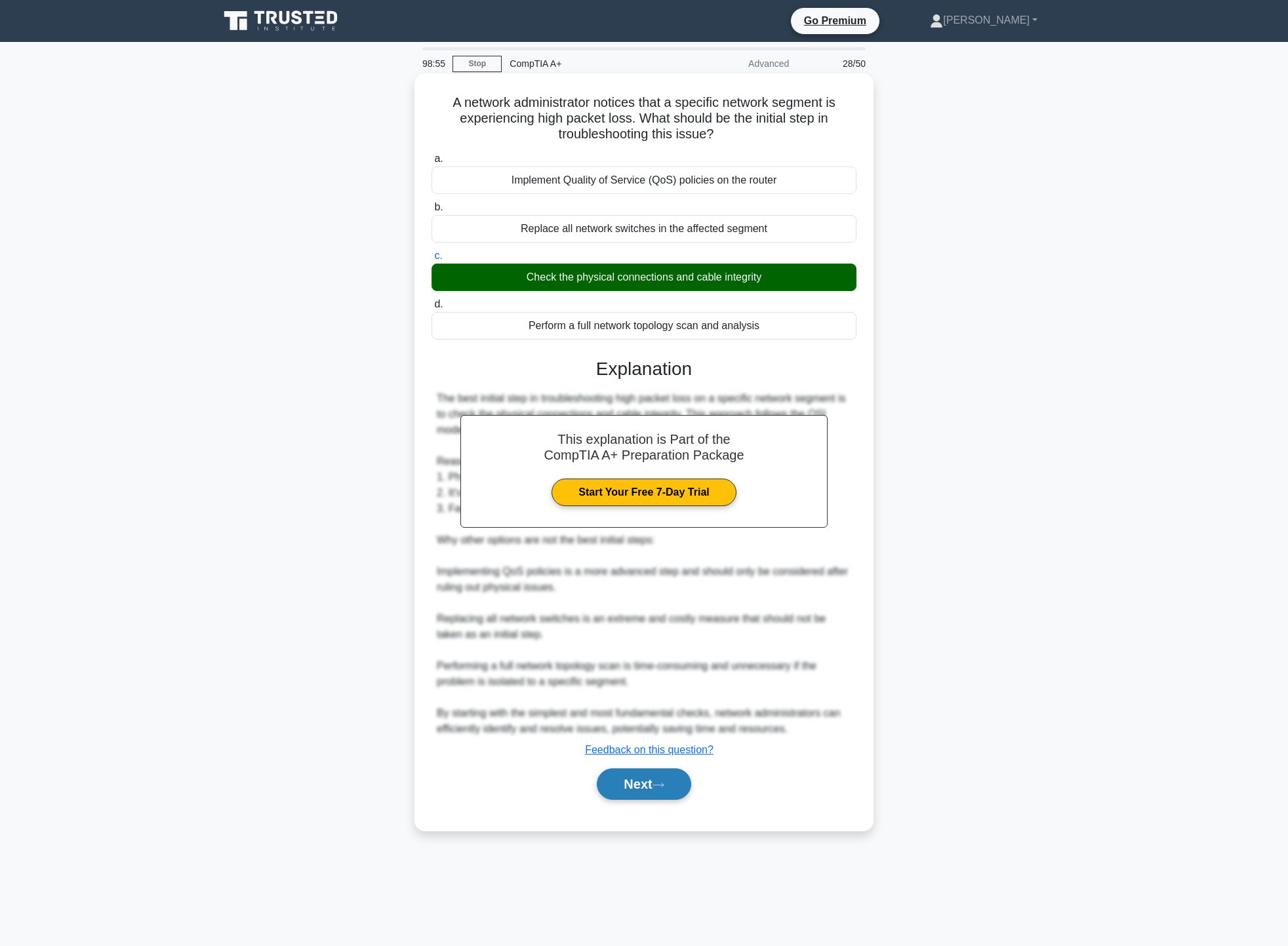
click at [664, 782] on icon at bounding box center [658, 784] width 12 height 7
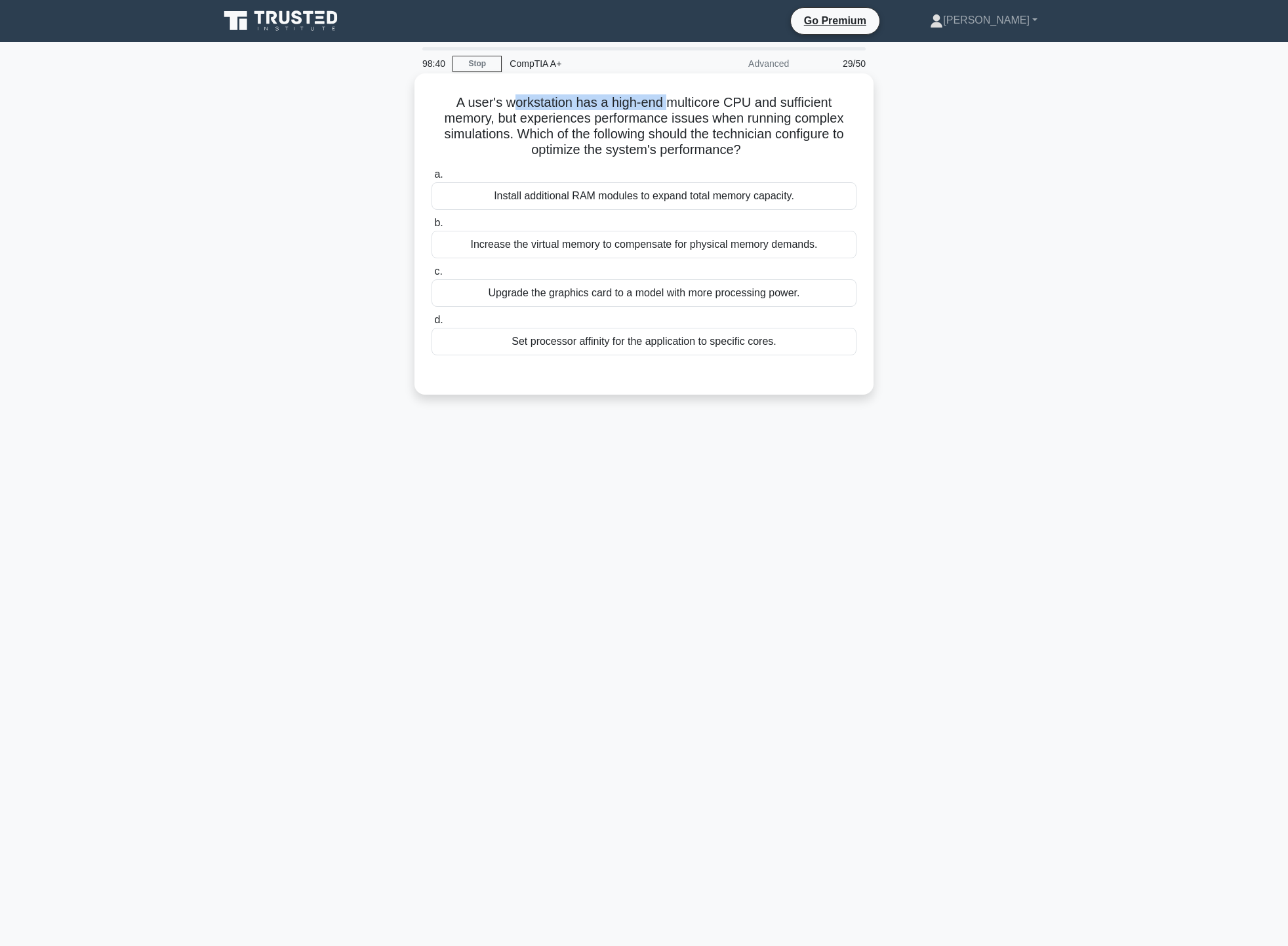
drag, startPoint x: 506, startPoint y: 103, endPoint x: 670, endPoint y: 92, distance: 164.4
click at [670, 92] on div "A user's workstation has a high-end multicore CPU and sufficient memory, but ex…" at bounding box center [644, 234] width 448 height 310
drag, startPoint x: 502, startPoint y: 139, endPoint x: 813, endPoint y: 128, distance: 311.2
click at [813, 128] on h5 "A user's workstation has a high-end multicore CPU and sufficient memory, but ex…" at bounding box center [644, 127] width 428 height 64
click at [810, 155] on h5 "A user's workstation has a high-end multicore CPU and sufficient memory, but ex…" at bounding box center [644, 127] width 428 height 64
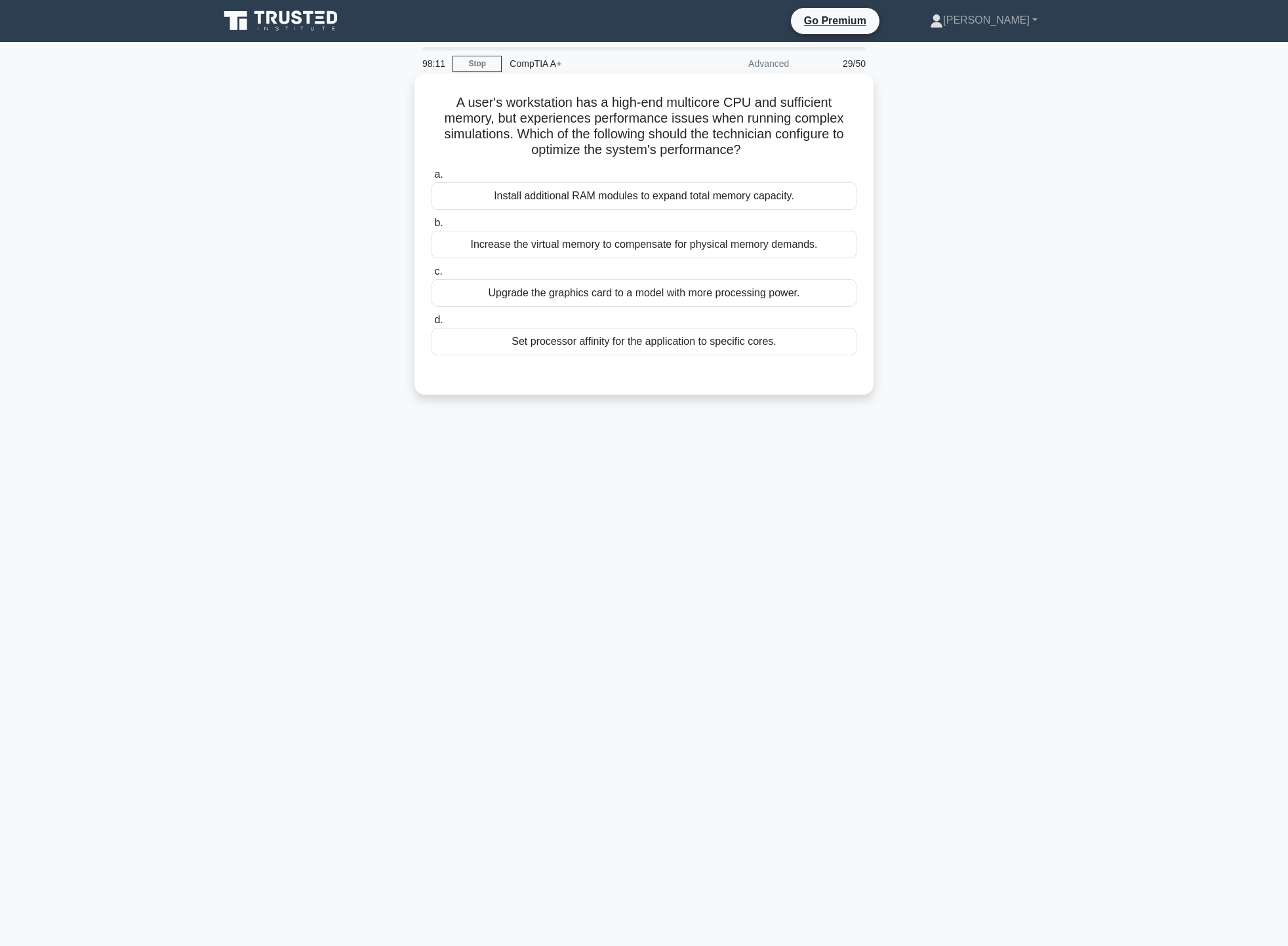
click at [636, 349] on div "Set processor affinity for the application to specific cores." at bounding box center [644, 342] width 425 height 27
click at [432, 324] on input "d. Set processor affinity for the application to specific cores." at bounding box center [432, 320] width 0 height 9
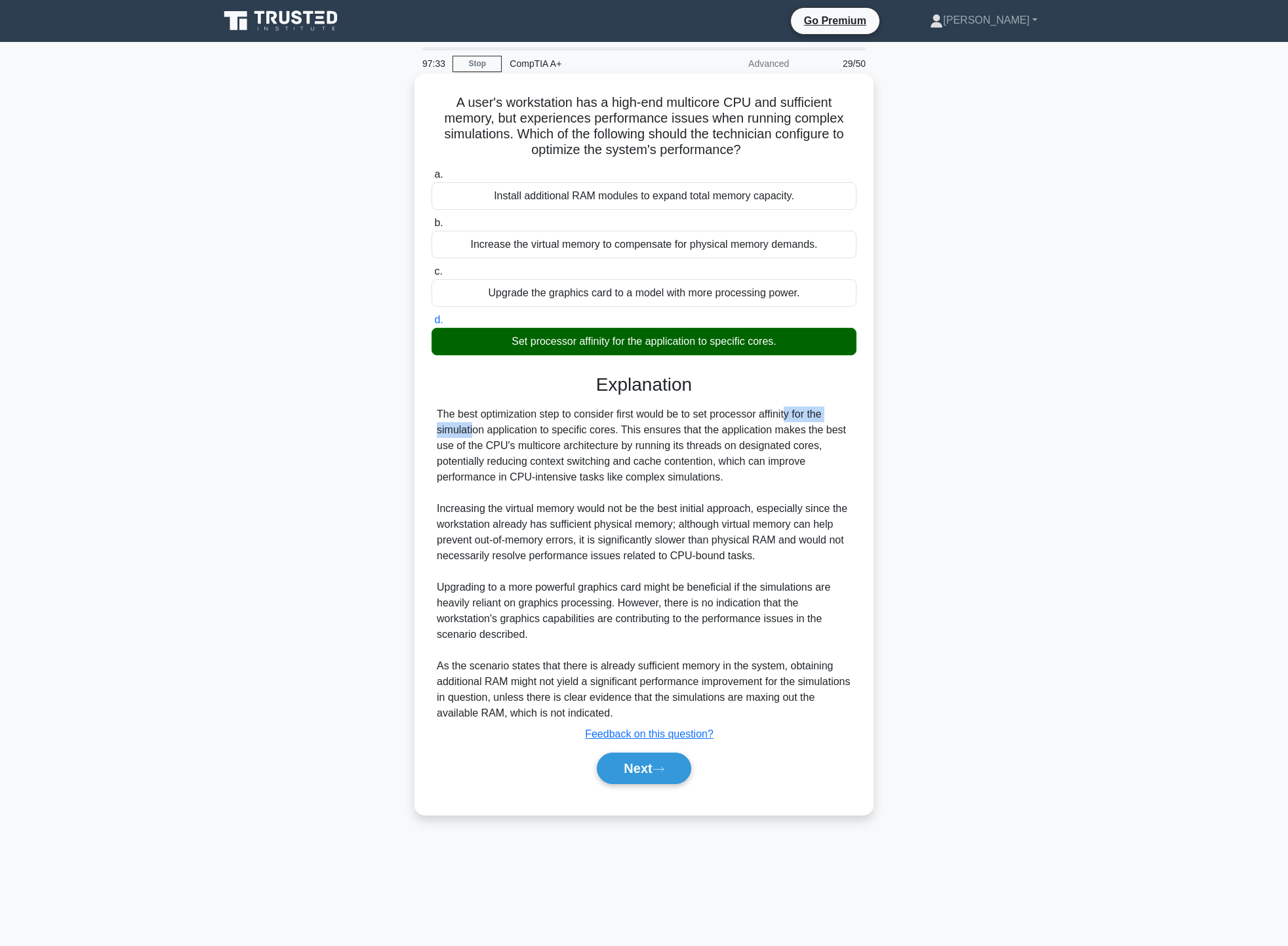
drag, startPoint x: 712, startPoint y: 416, endPoint x: 791, endPoint y: 409, distance: 79.3
click at [791, 409] on div "The best optimization step to consider first would be to set processor affinity…" at bounding box center [644, 563] width 414 height 314
copy div "processor affinity"
click at [662, 773] on button "Next" at bounding box center [644, 768] width 94 height 31
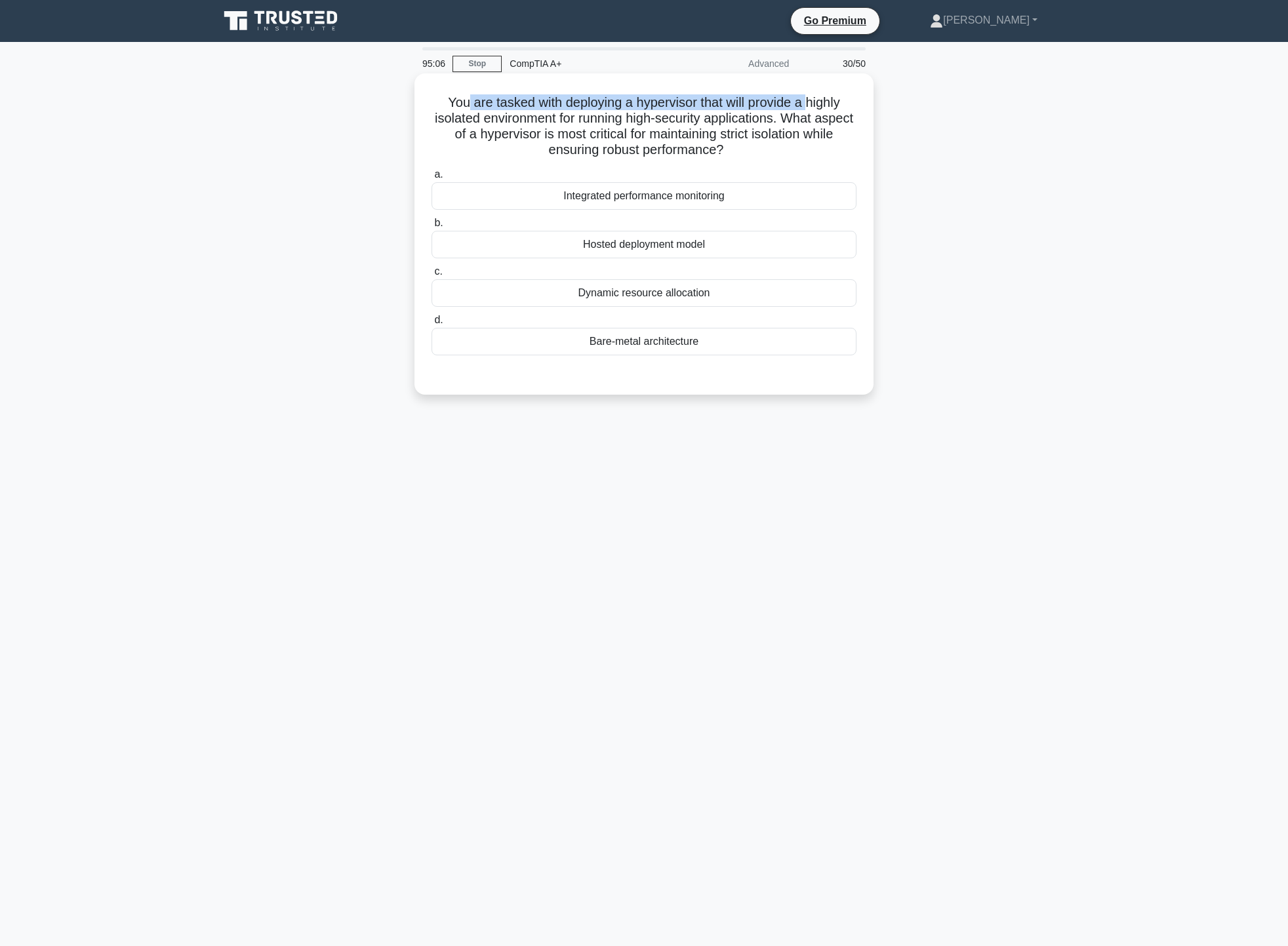
drag, startPoint x: 463, startPoint y: 95, endPoint x: 810, endPoint y: 89, distance: 347.1
click at [810, 89] on div "You are tasked with deploying a hypervisor that will provide a highly isolated …" at bounding box center [644, 234] width 448 height 310
drag, startPoint x: 462, startPoint y: 121, endPoint x: 797, endPoint y: 112, distance: 335.1
click at [797, 112] on h5 "You are tasked with deploying a hypervisor that will provide a highly isolated …" at bounding box center [644, 127] width 428 height 64
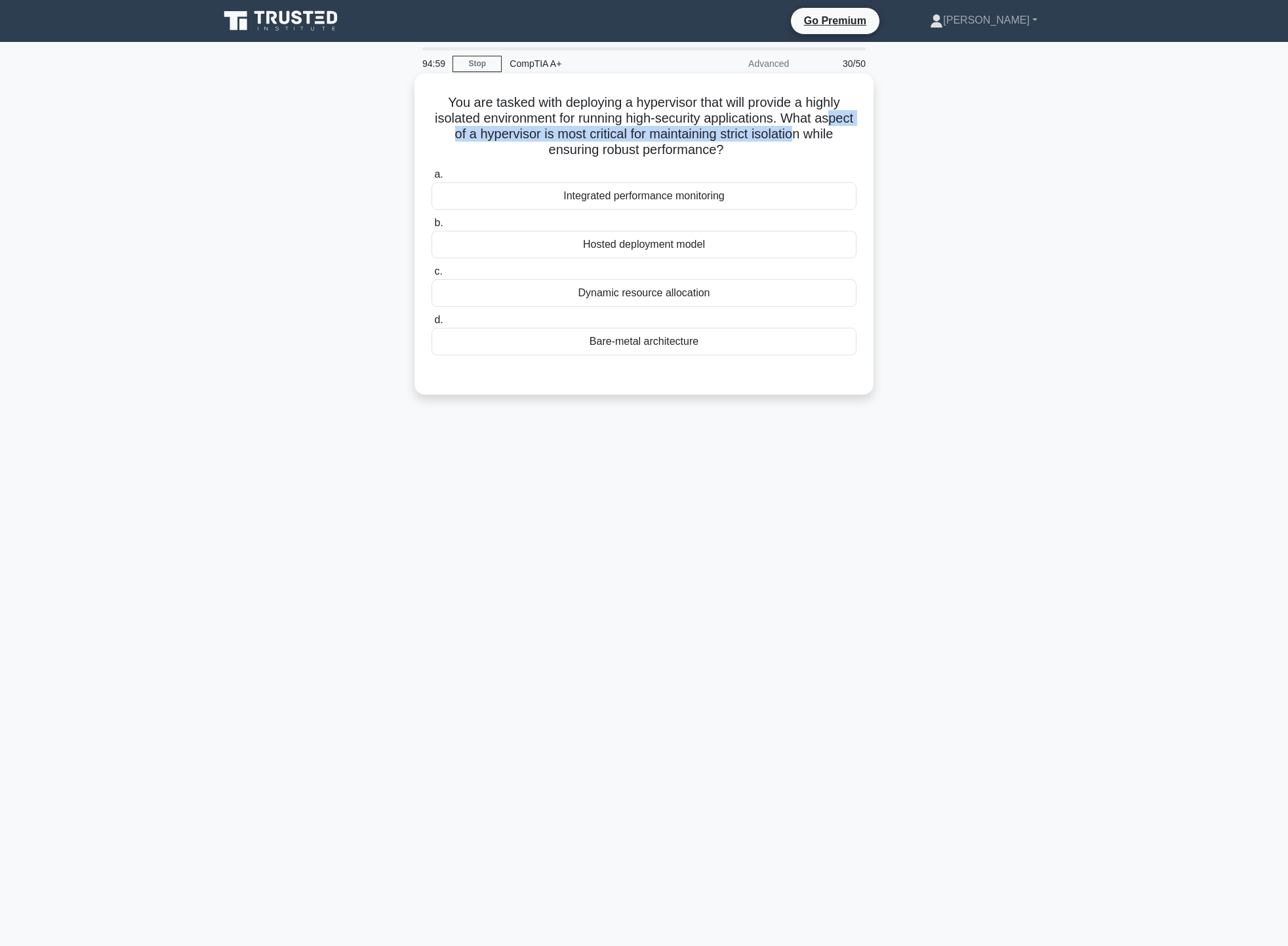
drag, startPoint x: 456, startPoint y: 139, endPoint x: 841, endPoint y: 127, distance: 385.2
click at [841, 127] on h5 "You are tasked with deploying a hypervisor that will provide a highly isolated …" at bounding box center [644, 127] width 428 height 64
drag, startPoint x: 527, startPoint y: 158, endPoint x: 801, endPoint y: 146, distance: 274.3
click at [789, 147] on h5 "You are tasked with deploying a hypervisor that will provide a highly isolated …" at bounding box center [644, 127] width 428 height 64
click at [750, 242] on div "Hosted deployment model" at bounding box center [644, 244] width 425 height 27
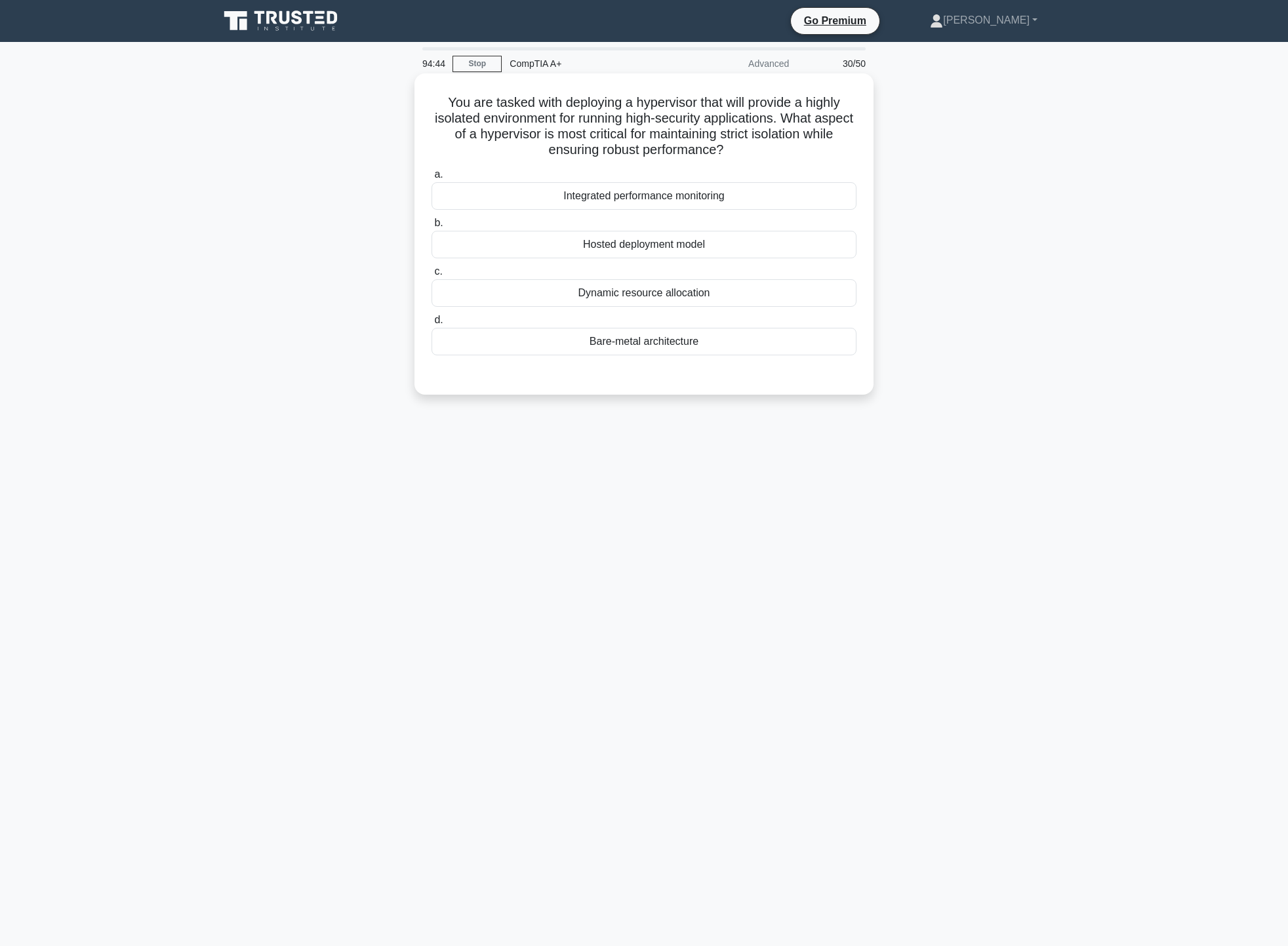
click at [432, 227] on input "b. Hosted deployment model" at bounding box center [432, 223] width 0 height 9
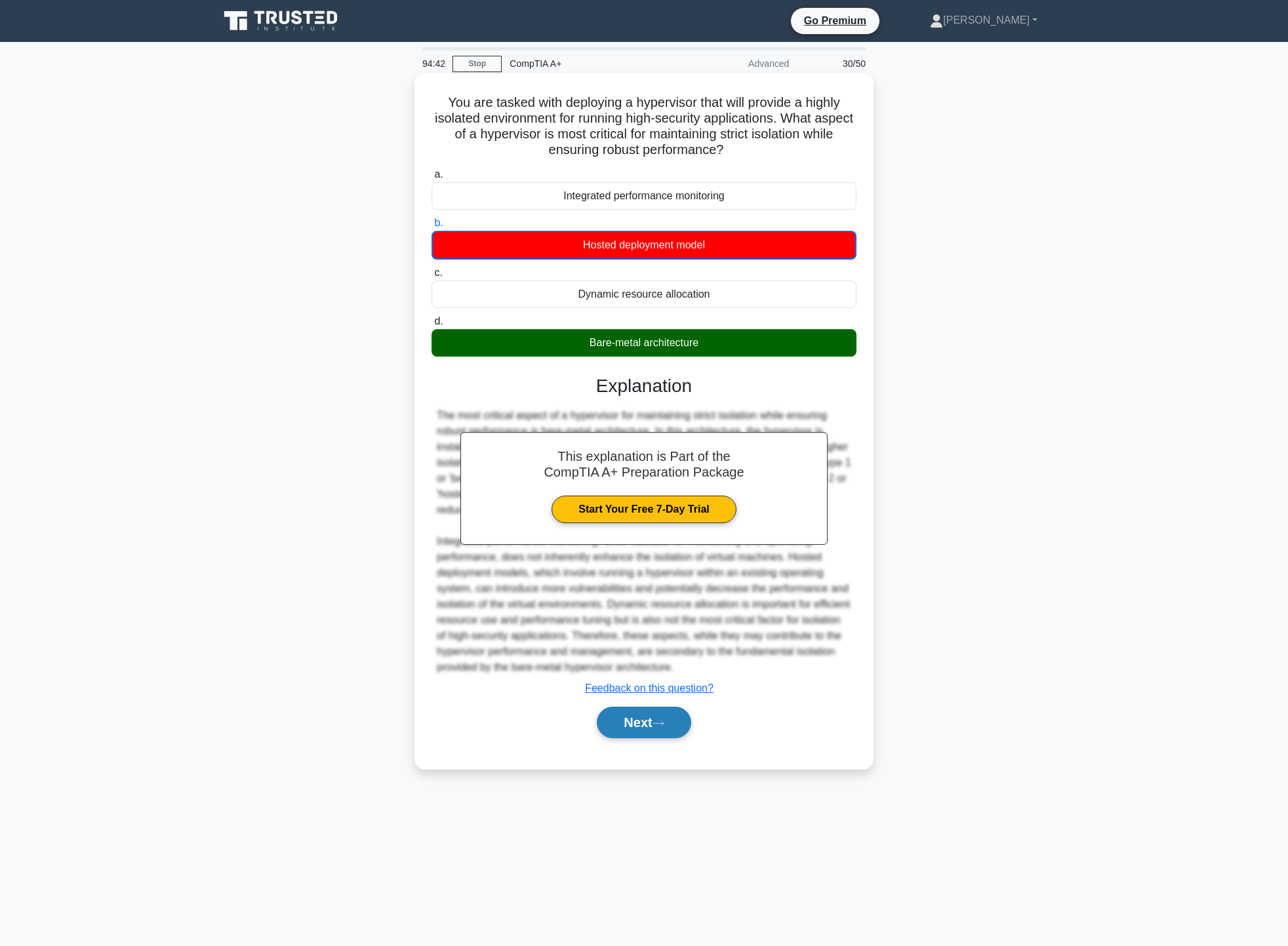
click at [649, 732] on button "Next" at bounding box center [644, 722] width 94 height 31
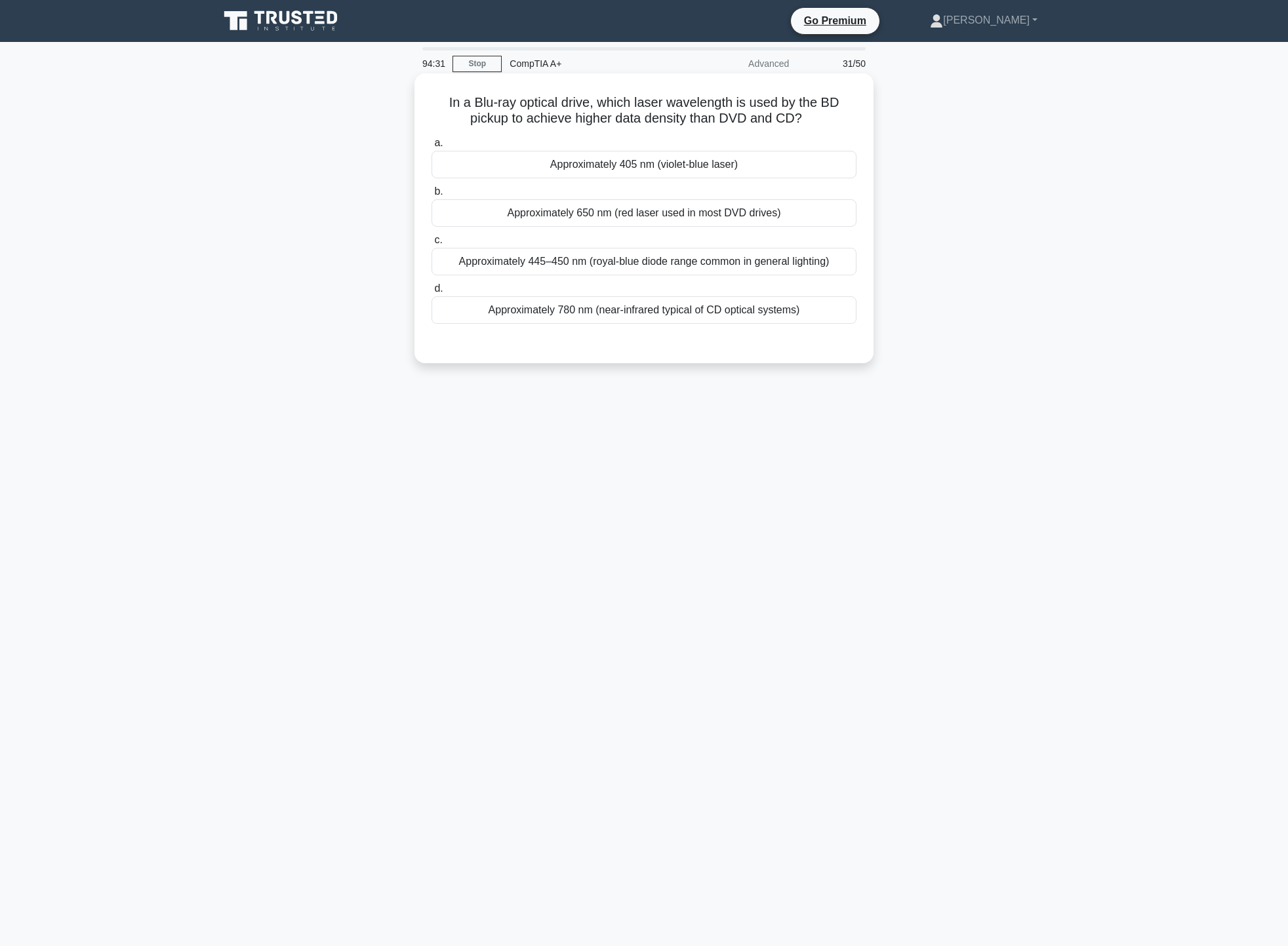
click at [757, 206] on div "Approximately 650 nm (red laser used in most DVD drives)" at bounding box center [644, 213] width 425 height 27
click at [432, 196] on input "b. Approximately 650 nm (red laser used in most DVD drives)" at bounding box center [432, 191] width 0 height 9
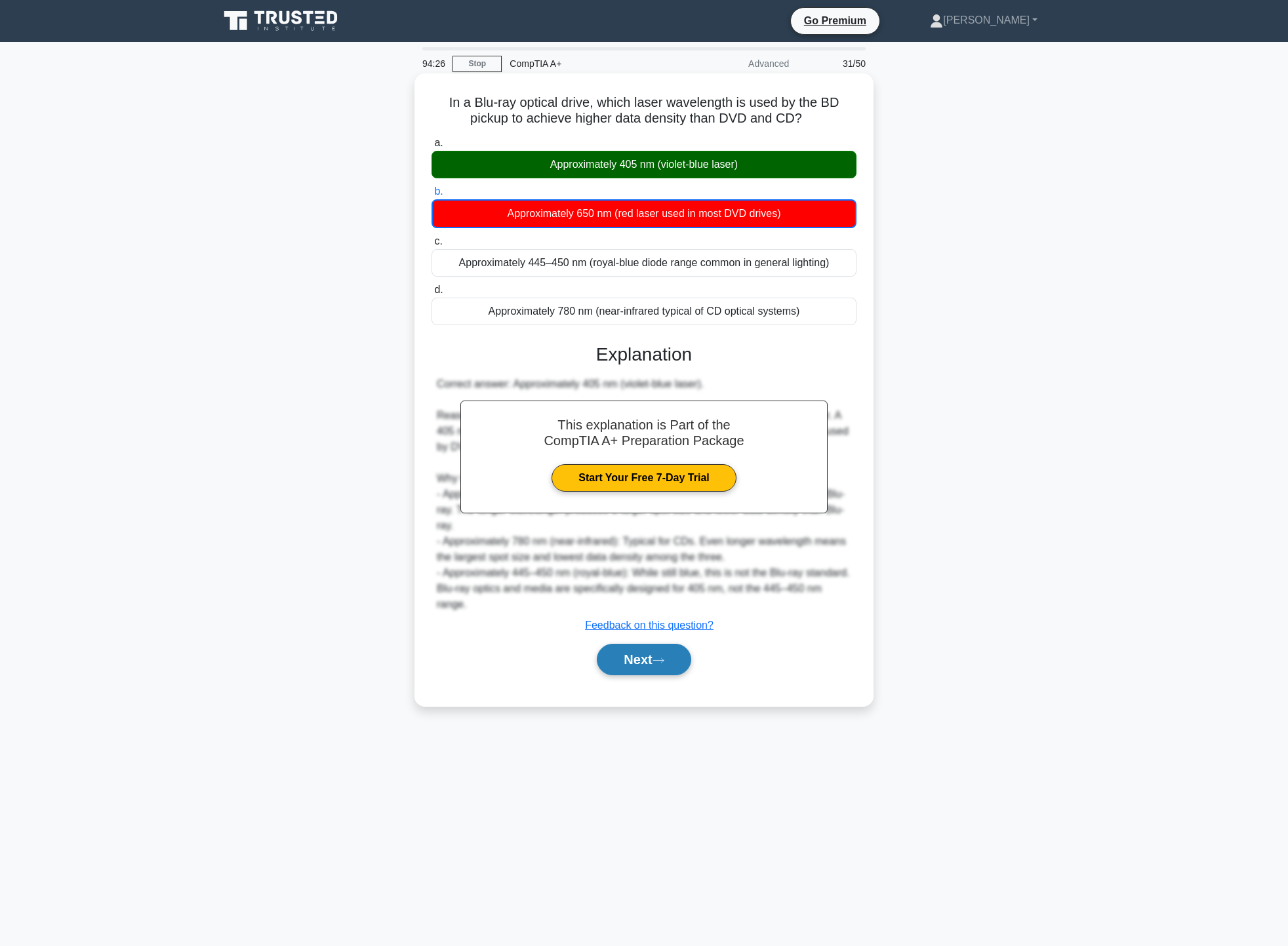
click at [664, 657] on icon at bounding box center [658, 660] width 12 height 7
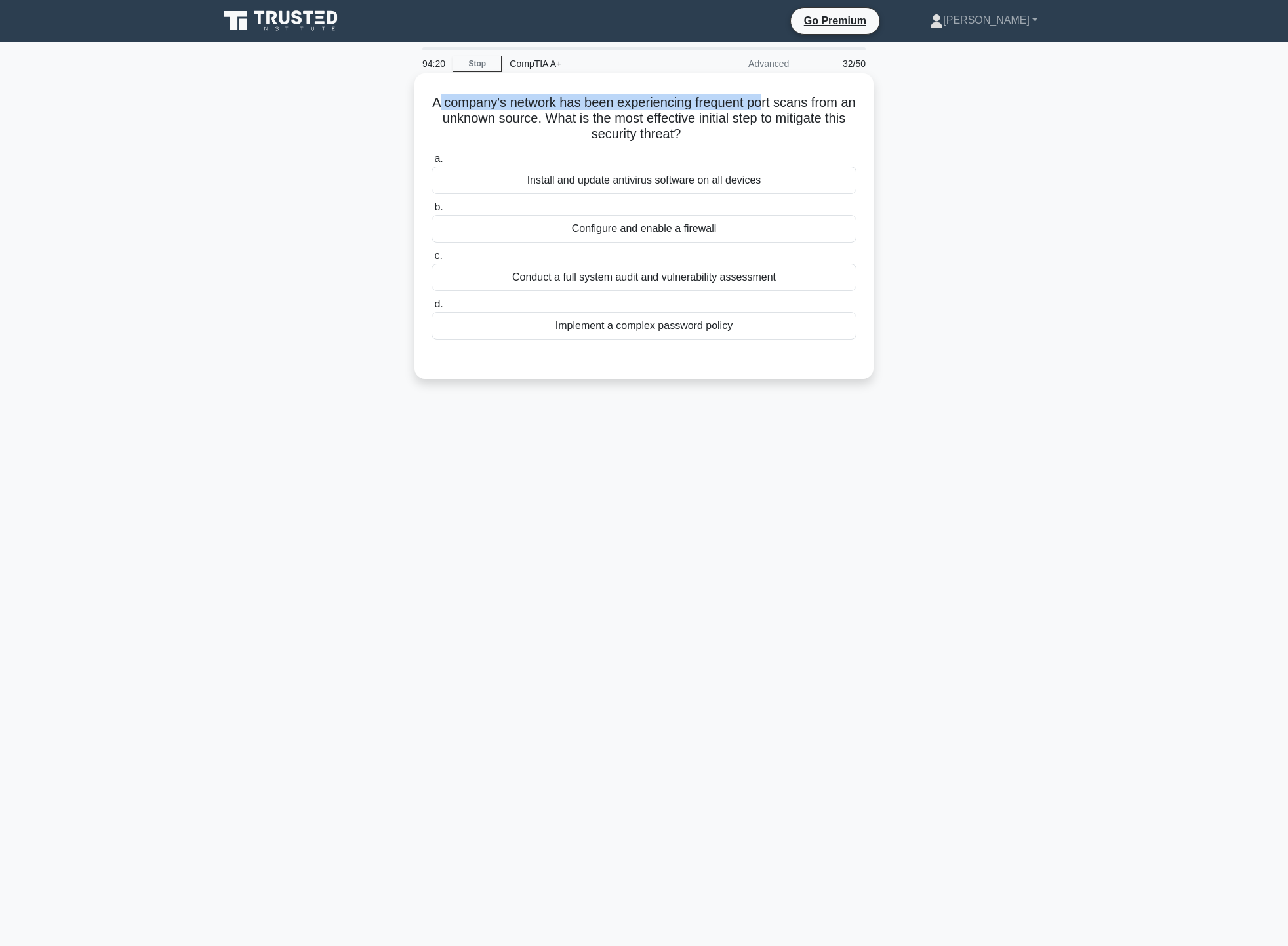
drag, startPoint x: 440, startPoint y: 103, endPoint x: 769, endPoint y: 101, distance: 329.0
click at [769, 101] on h5 "A company's network has been experiencing frequent port scans from an unknown s…" at bounding box center [644, 119] width 428 height 49
drag, startPoint x: 467, startPoint y: 113, endPoint x: 795, endPoint y: 118, distance: 328.0
click at [795, 118] on h5 "A company's network has been experiencing frequent port scans from an unknown s…" at bounding box center [644, 119] width 428 height 49
drag, startPoint x: 595, startPoint y: 135, endPoint x: 695, endPoint y: 137, distance: 100.0
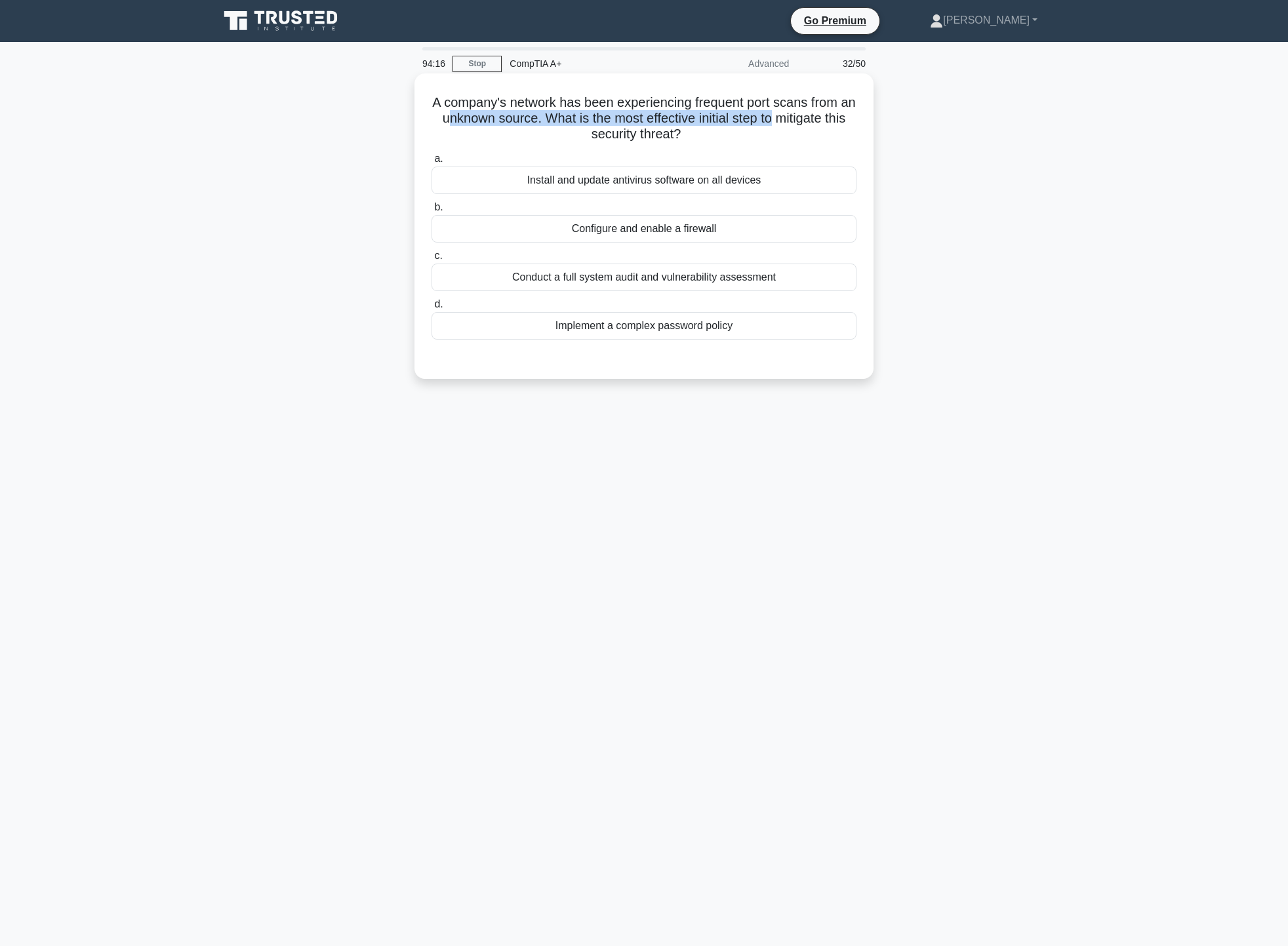
click at [695, 137] on h5 "A company's network has been experiencing frequent port scans from an unknown s…" at bounding box center [644, 119] width 428 height 49
click at [753, 138] on h5 "A company's network has been experiencing frequent port scans from an unknown s…" at bounding box center [644, 119] width 428 height 49
click at [734, 227] on div "Configure and enable a firewall" at bounding box center [644, 228] width 425 height 27
click at [432, 212] on input "b. Configure and enable a firewall" at bounding box center [432, 207] width 0 height 9
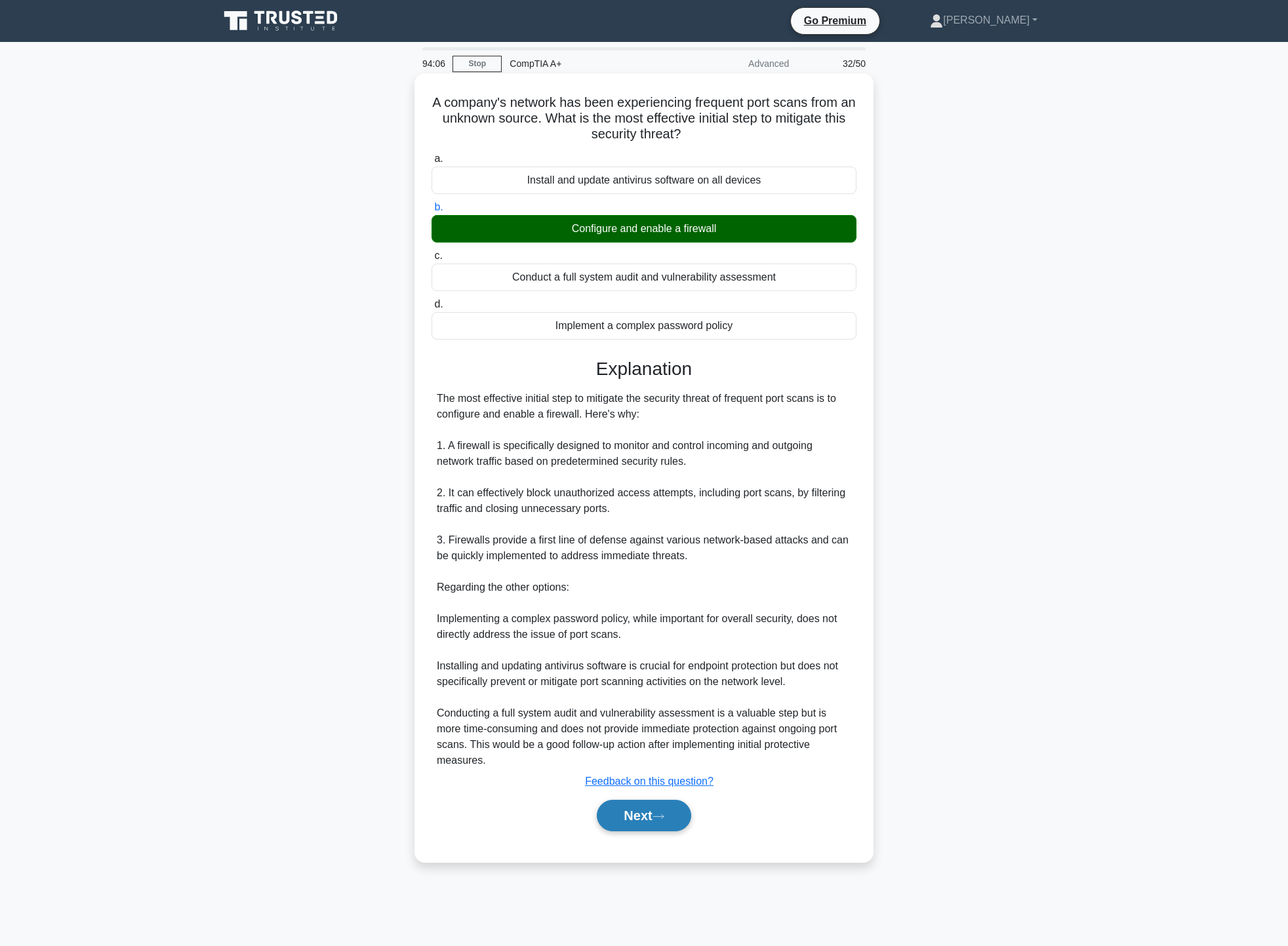
click at [625, 802] on button "Next" at bounding box center [644, 815] width 94 height 31
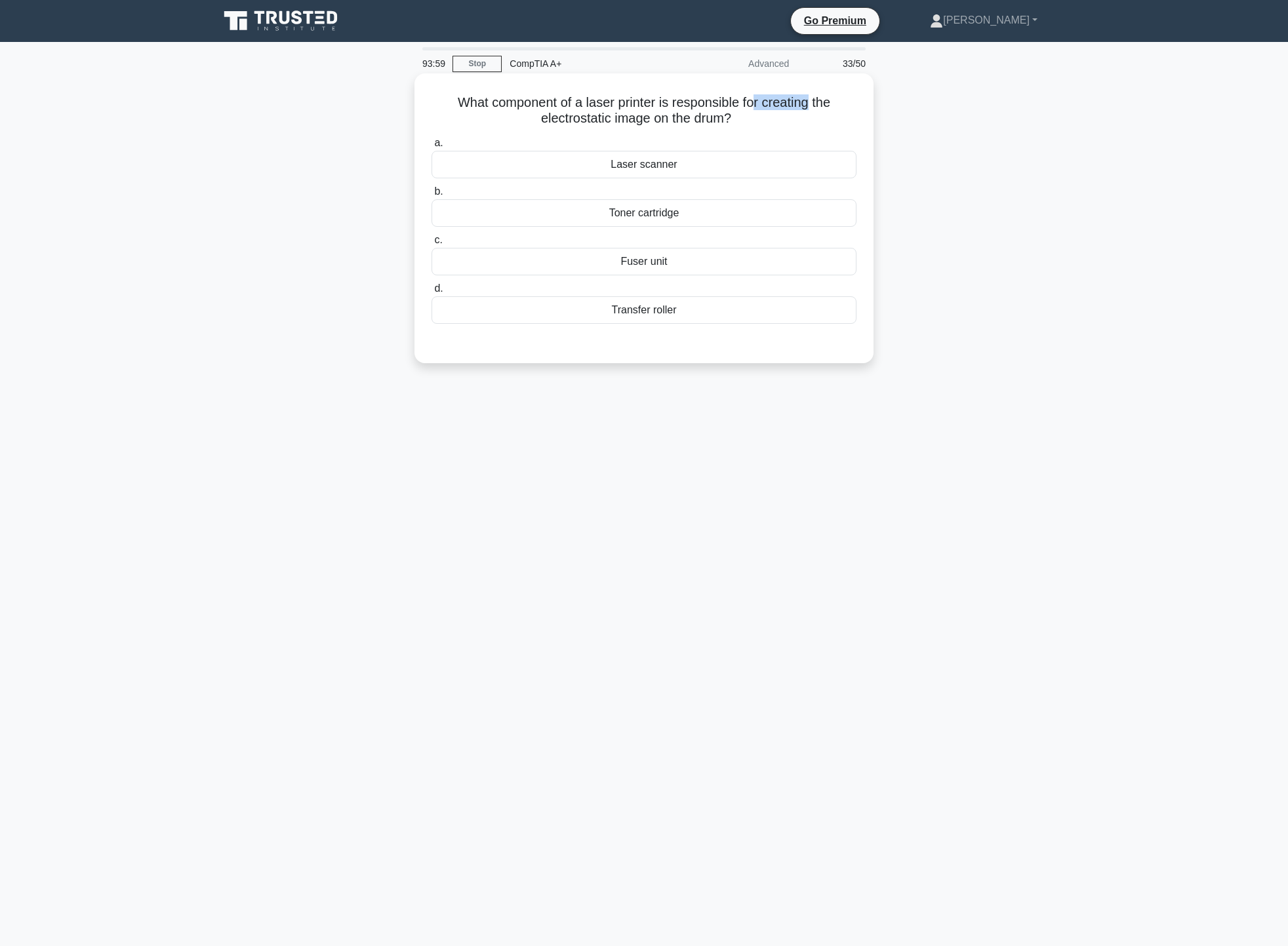
drag, startPoint x: 759, startPoint y: 103, endPoint x: 813, endPoint y: 100, distance: 54.1
click at [813, 100] on h5 "What component of a laser printer is responsible for creating the electrostatic…" at bounding box center [644, 111] width 428 height 33
drag, startPoint x: 531, startPoint y: 119, endPoint x: 748, endPoint y: 118, distance: 217.0
click at [748, 118] on h5 "What component of a laser printer is responsible for creating the electrostatic…" at bounding box center [644, 111] width 428 height 33
click at [720, 169] on div "Laser scanner" at bounding box center [644, 164] width 425 height 27
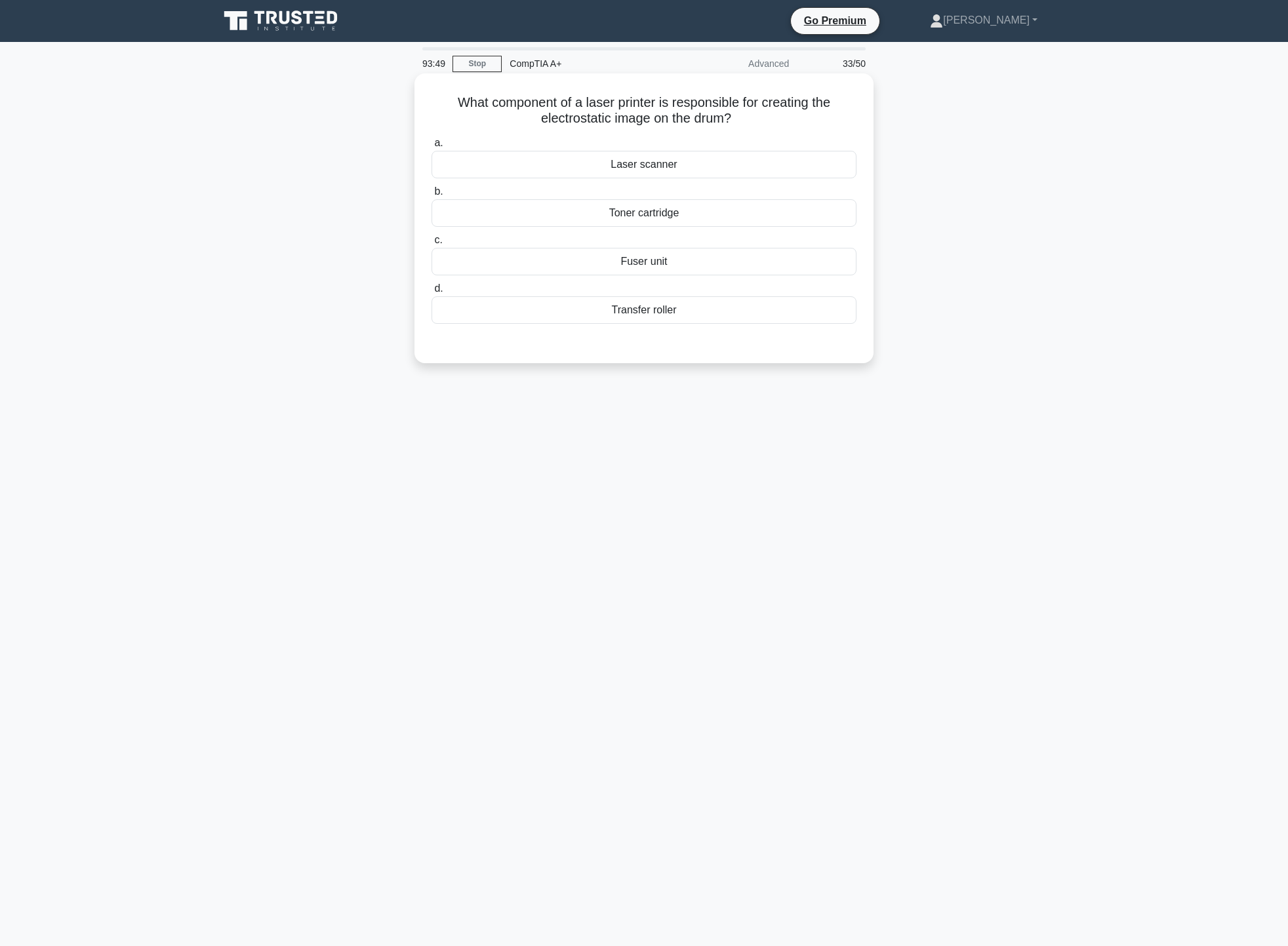
click at [432, 147] on input "a. Laser scanner" at bounding box center [432, 143] width 0 height 9
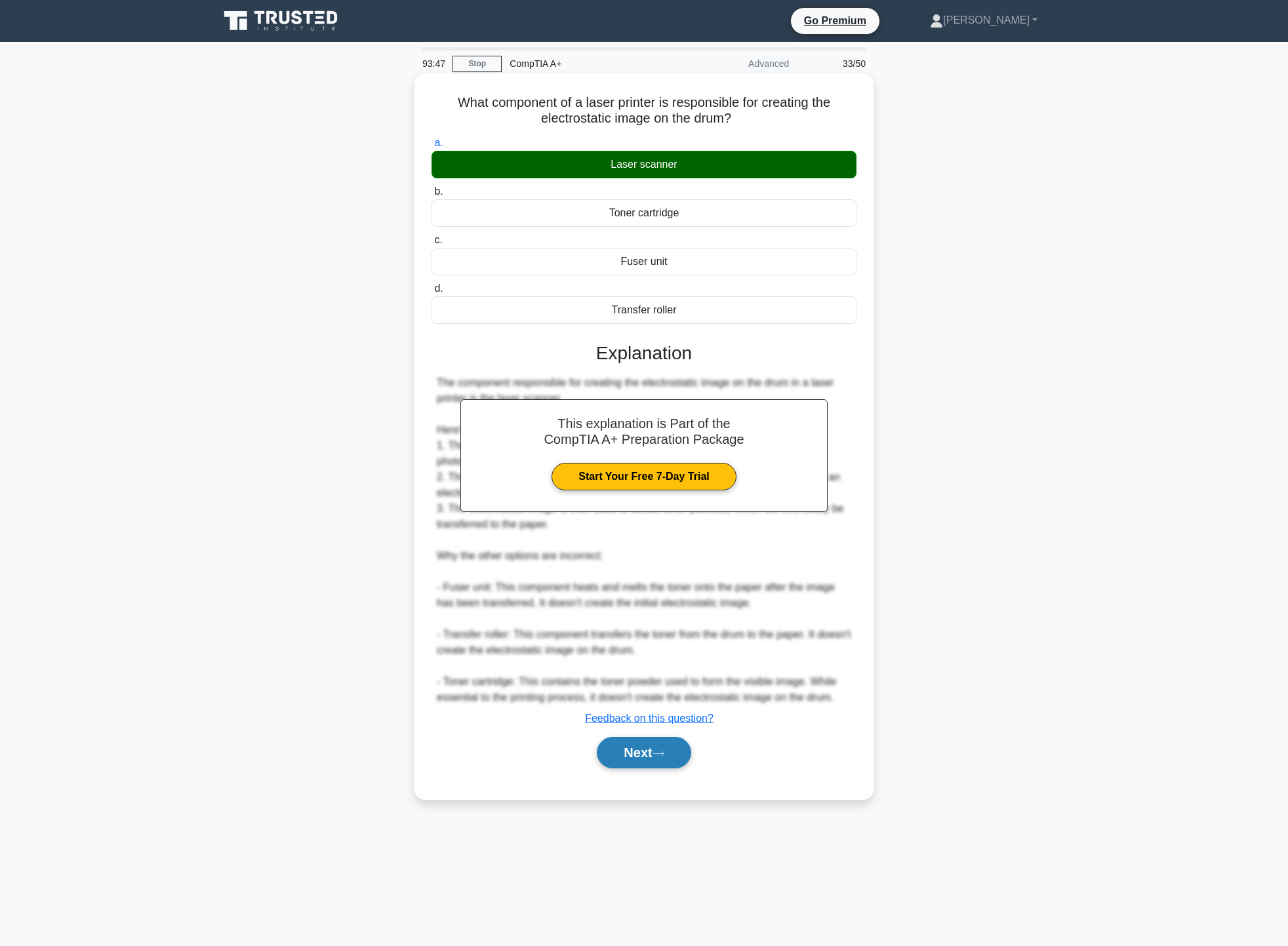
click at [648, 764] on button "Next" at bounding box center [644, 753] width 94 height 31
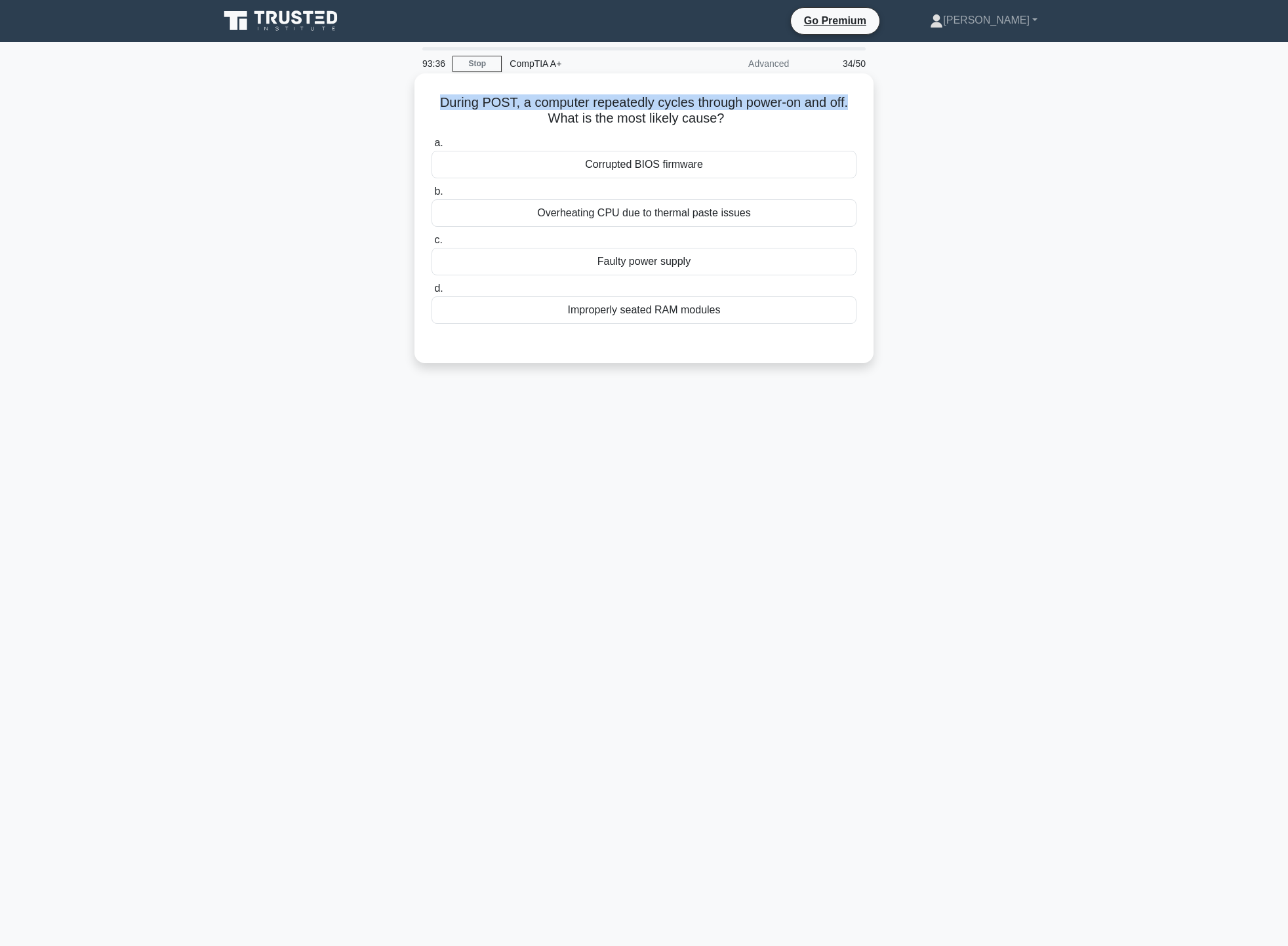
drag, startPoint x: 434, startPoint y: 99, endPoint x: 855, endPoint y: 91, distance: 421.1
click at [855, 91] on div "During POST, a computer repeatedly cycles through power-on and off. What is the…" at bounding box center [644, 219] width 448 height 279
click at [796, 212] on div "Overheating CPU due to thermal paste issues" at bounding box center [644, 213] width 425 height 27
click at [432, 196] on input "b. Overheating CPU due to thermal paste issues" at bounding box center [432, 191] width 0 height 9
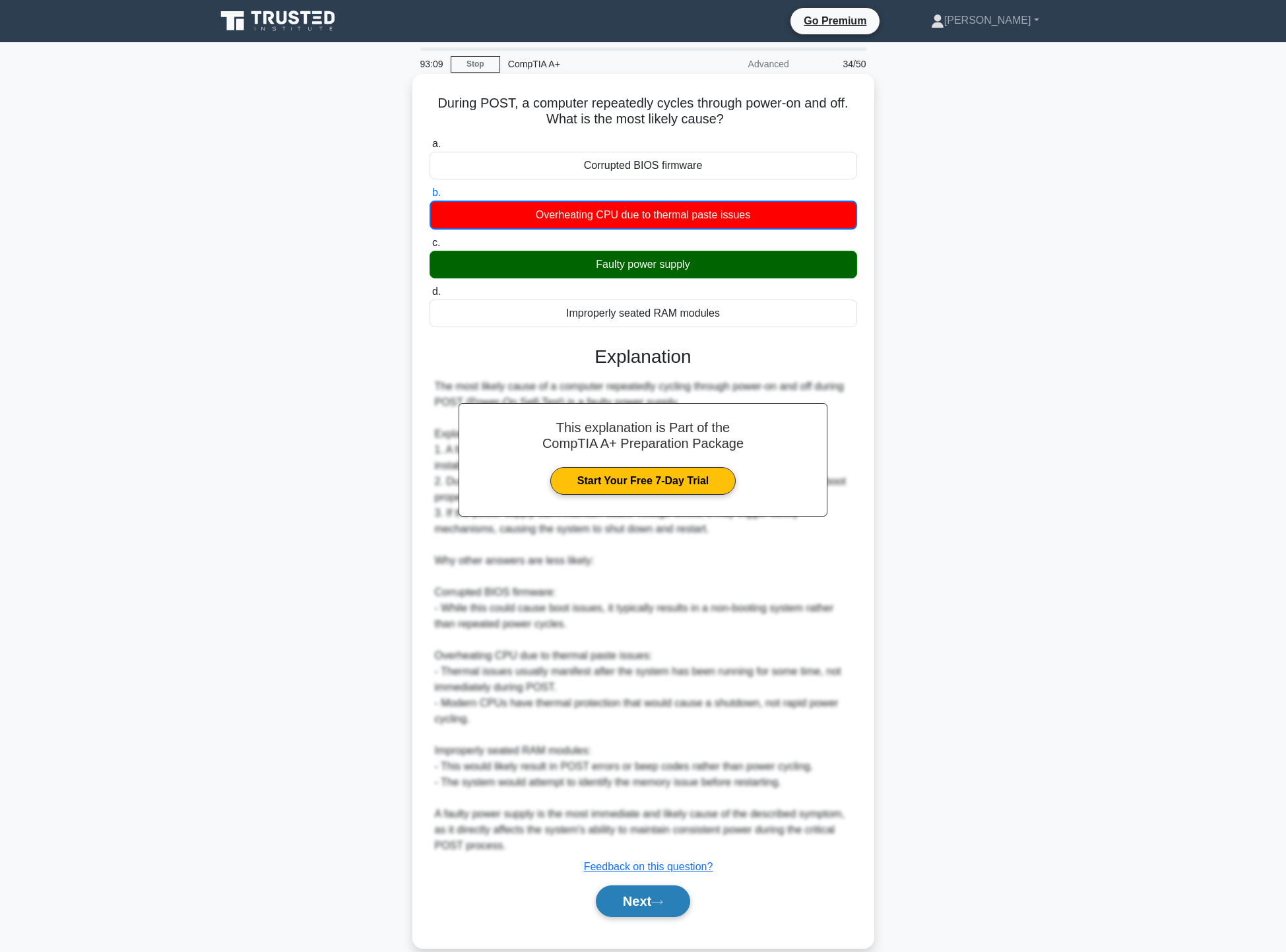
click at [643, 903] on button "Next" at bounding box center [643, 901] width 94 height 31
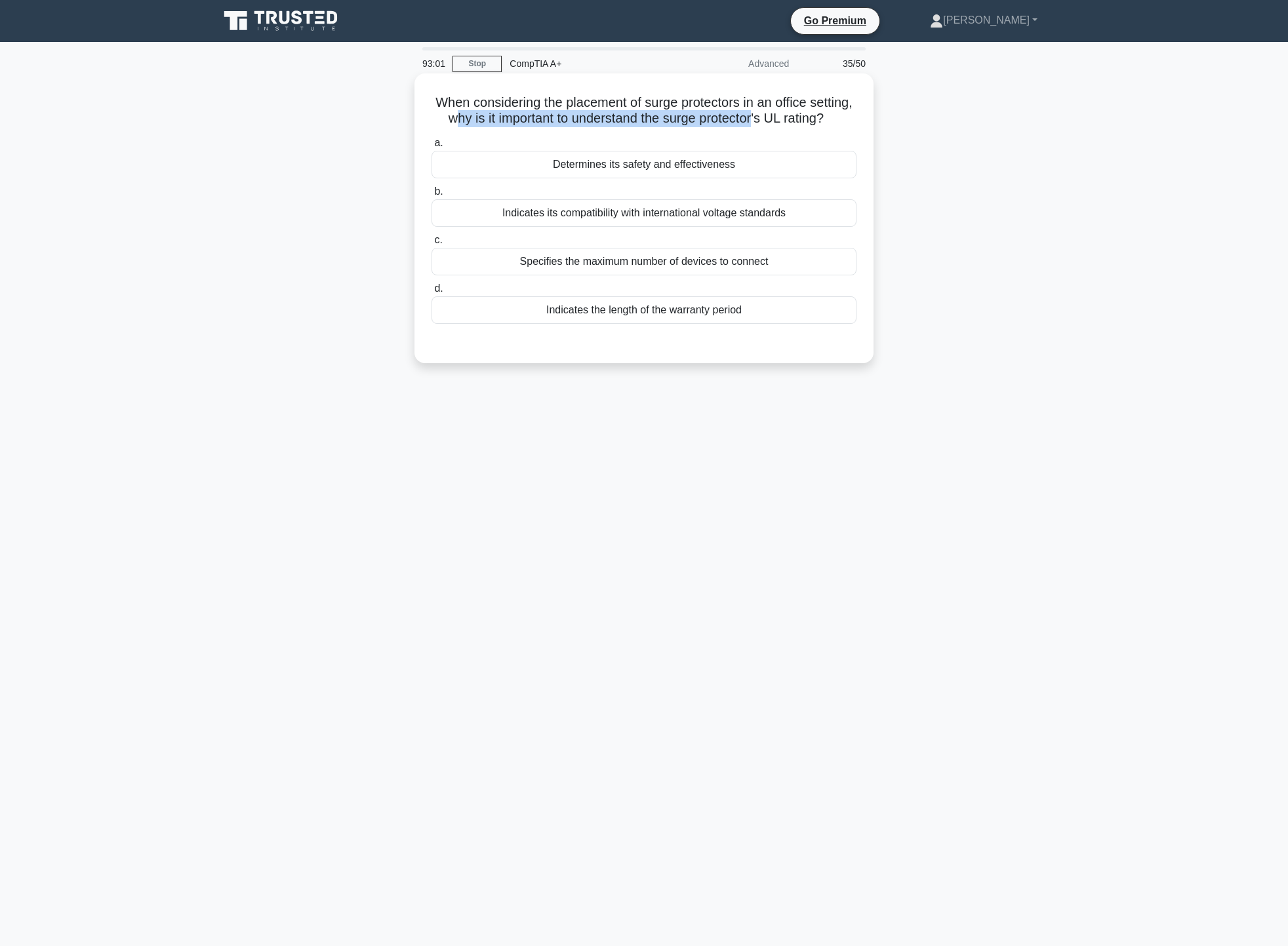
drag, startPoint x: 505, startPoint y: 114, endPoint x: 813, endPoint y: 114, distance: 308.0
click at [813, 114] on h5 "When considering the placement of surge protectors in an office setting, why is…" at bounding box center [644, 111] width 428 height 33
drag, startPoint x: 600, startPoint y: 131, endPoint x: 681, endPoint y: 135, distance: 81.1
click at [675, 127] on h5 "When considering the placement of surge protectors in an office setting, why is…" at bounding box center [644, 111] width 428 height 33
drag, startPoint x: 827, startPoint y: 112, endPoint x: 852, endPoint y: 117, distance: 25.5
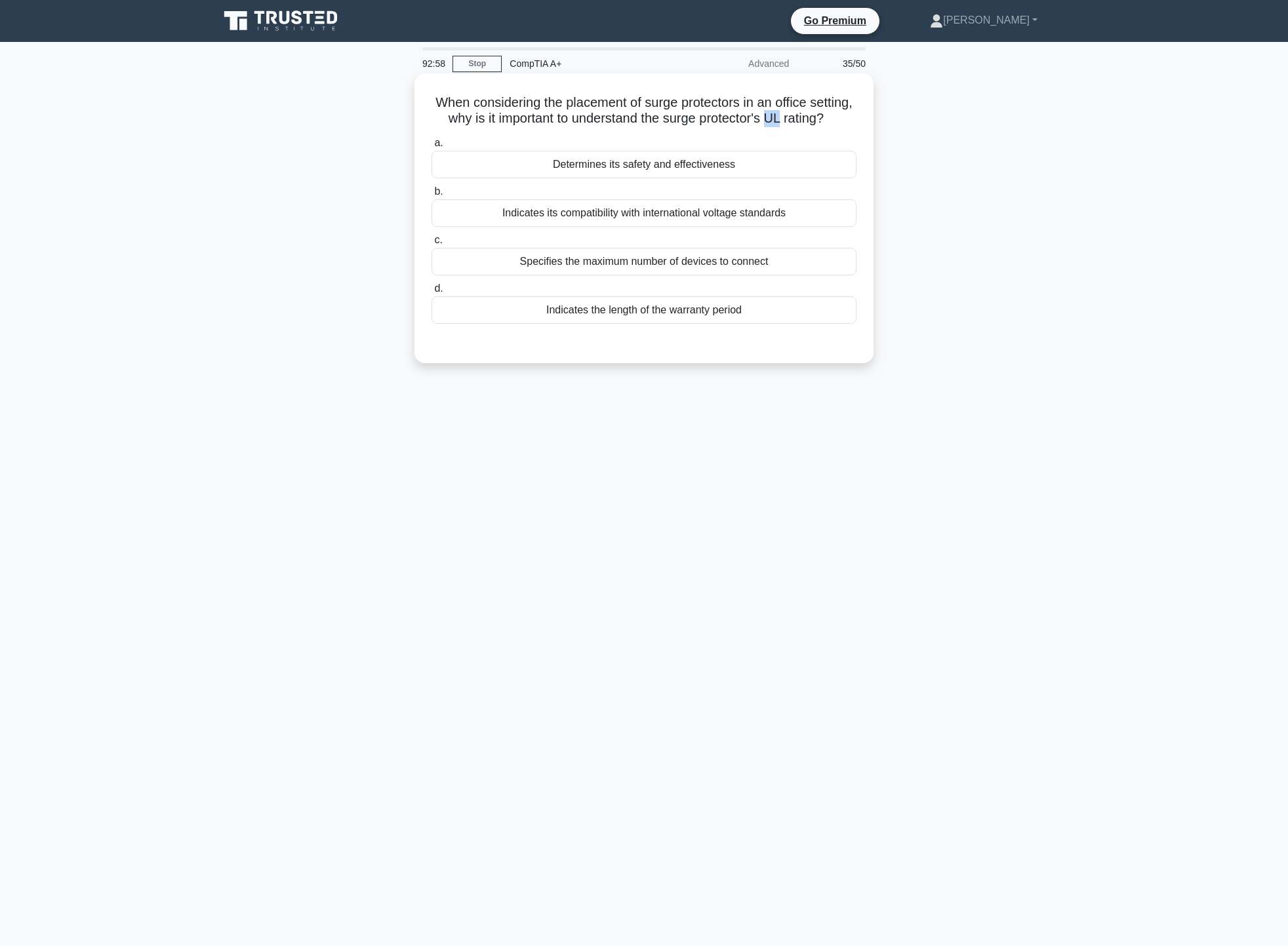
click at [852, 117] on h5 "When considering the placement of surge protectors in an office setting, why is…" at bounding box center [644, 111] width 428 height 33
click at [694, 127] on h5 "When considering the placement of surge protectors in an office setting, why is…" at bounding box center [644, 111] width 428 height 33
click at [683, 179] on div "Determines its safety and effectiveness" at bounding box center [644, 164] width 425 height 27
click at [432, 147] on input "a. Determines its safety and effectiveness" at bounding box center [432, 143] width 0 height 9
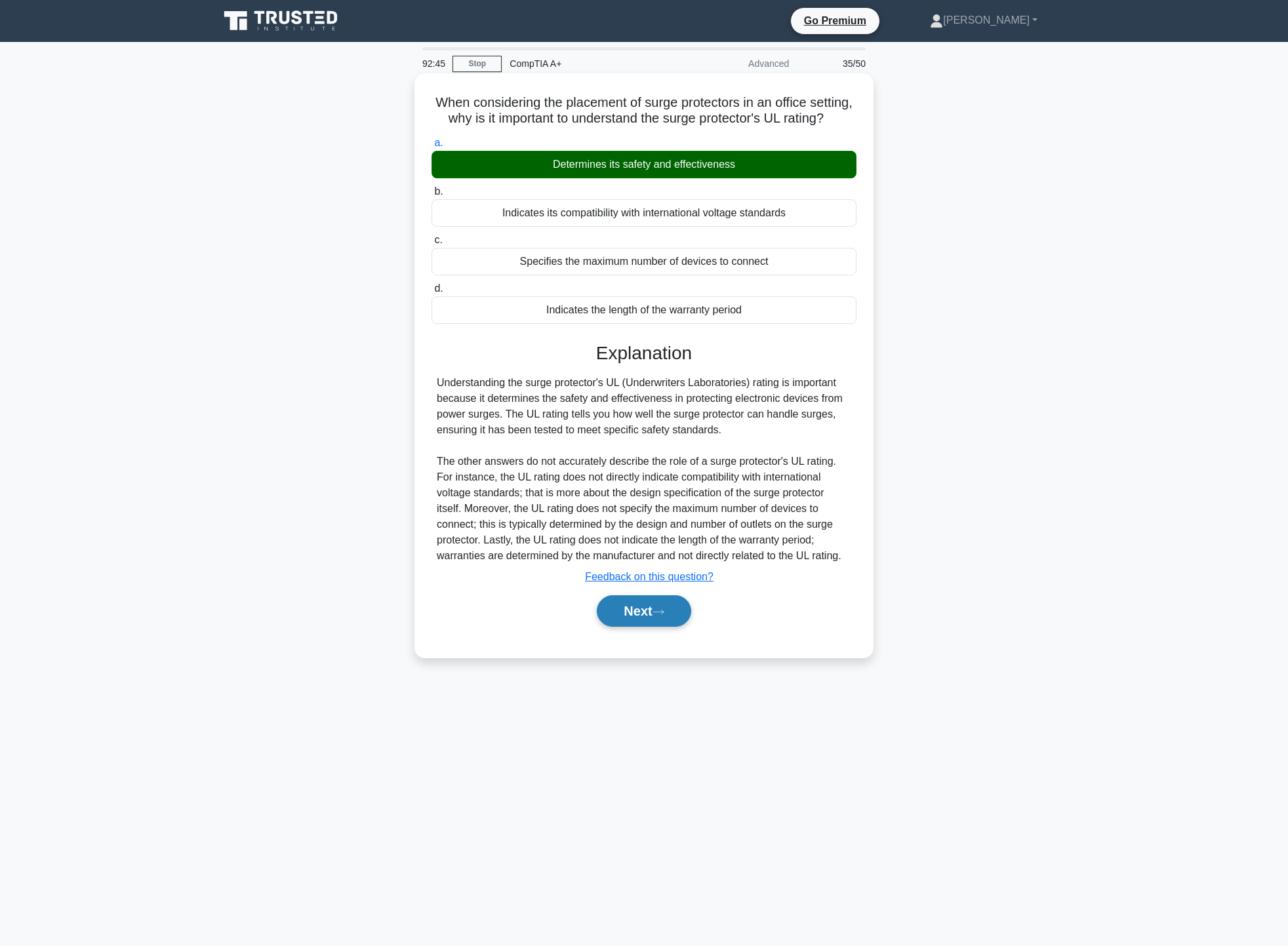
click at [655, 626] on button "Next" at bounding box center [644, 611] width 94 height 31
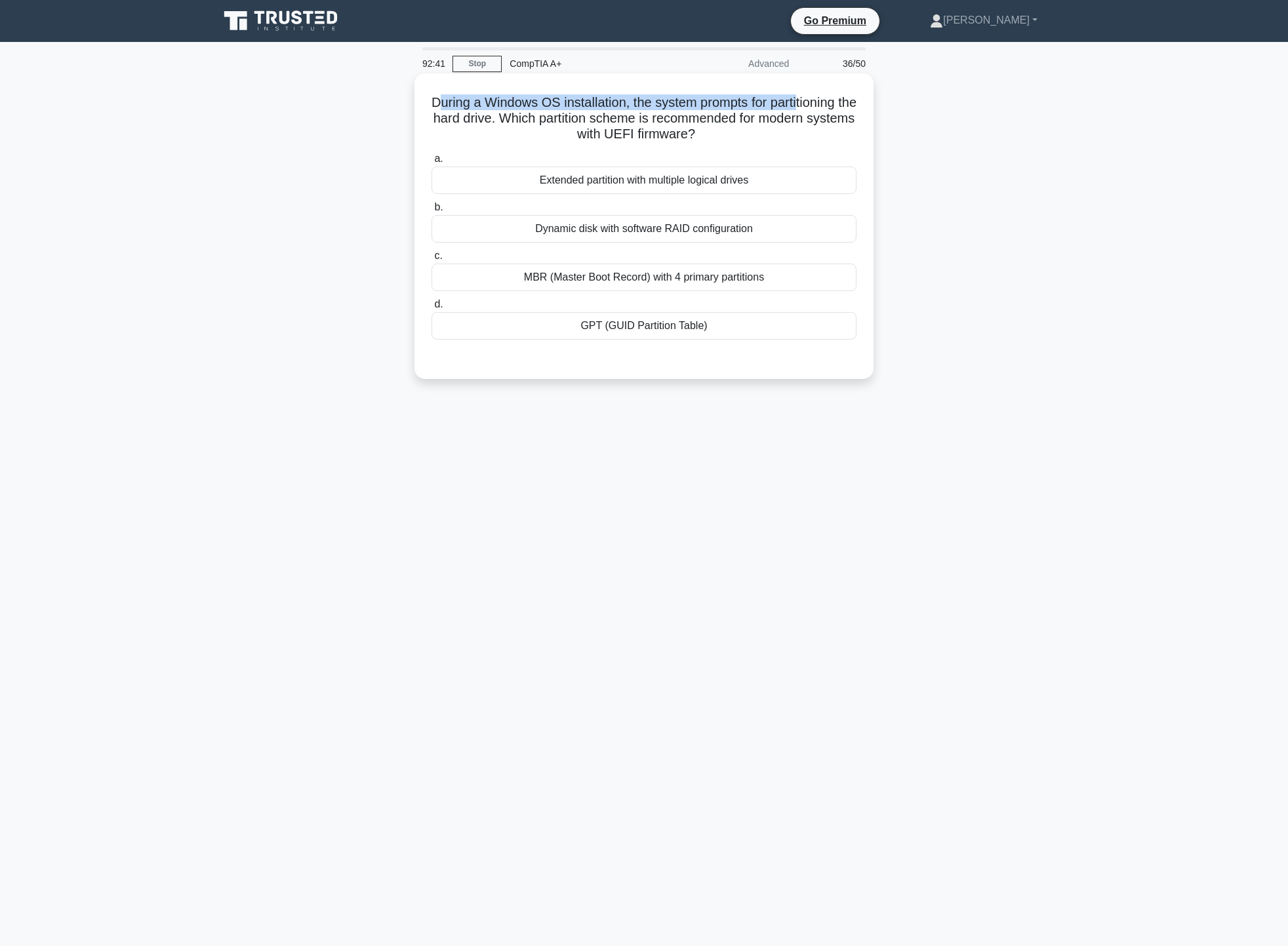
drag, startPoint x: 445, startPoint y: 102, endPoint x: 818, endPoint y: 101, distance: 373.0
click at [815, 101] on h5 "During a Windows OS installation, the system prompts for partitioning the hard …" at bounding box center [644, 119] width 428 height 49
drag, startPoint x: 458, startPoint y: 119, endPoint x: 819, endPoint y: 116, distance: 361.0
click at [819, 116] on h5 "During a Windows OS installation, the system prompts for partitioning the hard …" at bounding box center [644, 119] width 428 height 49
drag, startPoint x: 552, startPoint y: 133, endPoint x: 732, endPoint y: 131, distance: 180.0
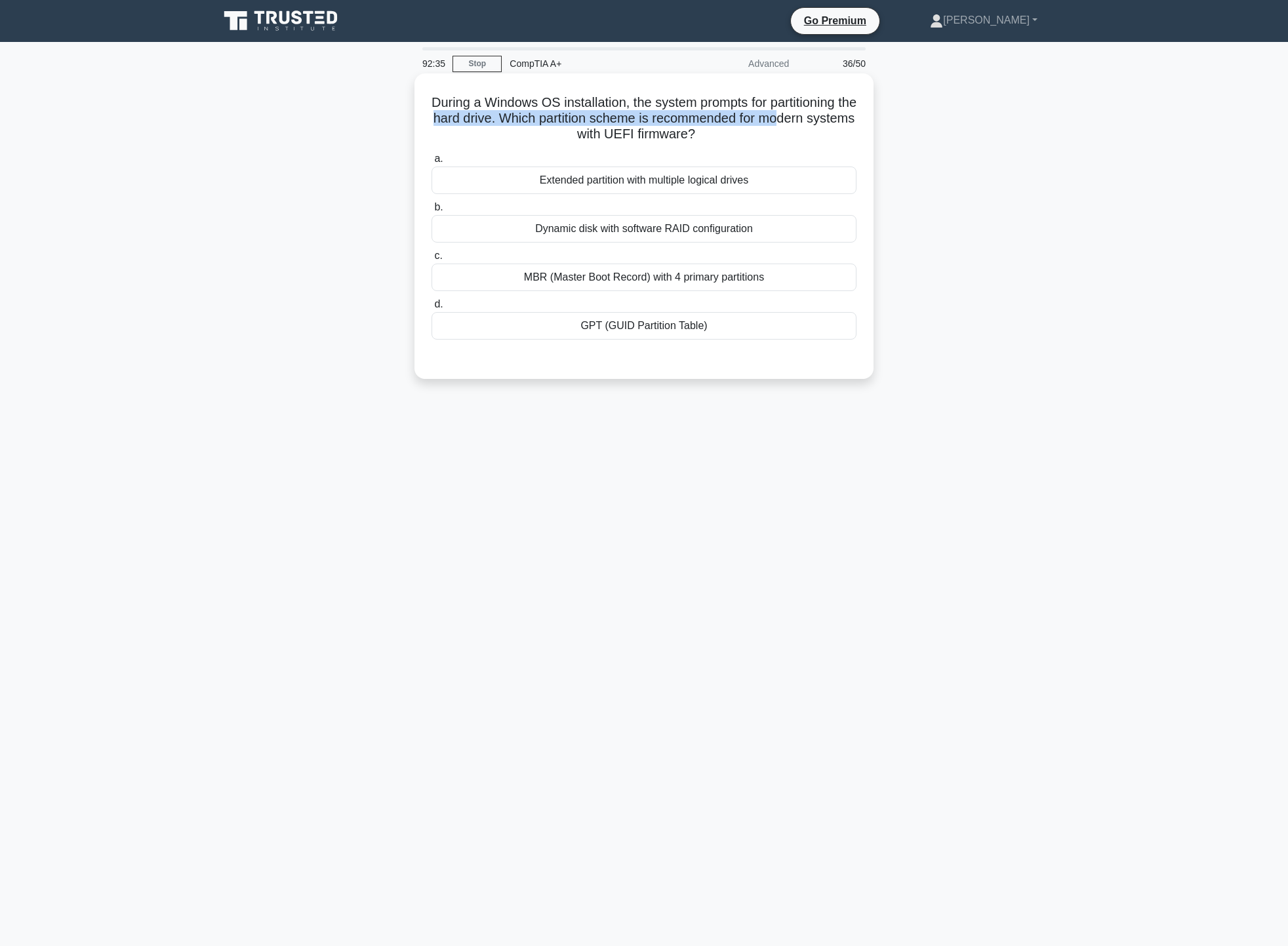
click at [732, 131] on h5 "During a Windows OS installation, the system prompts for partitioning the hard …" at bounding box center [644, 119] width 428 height 49
click at [640, 227] on div "Dynamic disk with software RAID configuration" at bounding box center [644, 228] width 425 height 27
click at [432, 212] on input "b. Dynamic disk with software RAID configuration" at bounding box center [432, 207] width 0 height 9
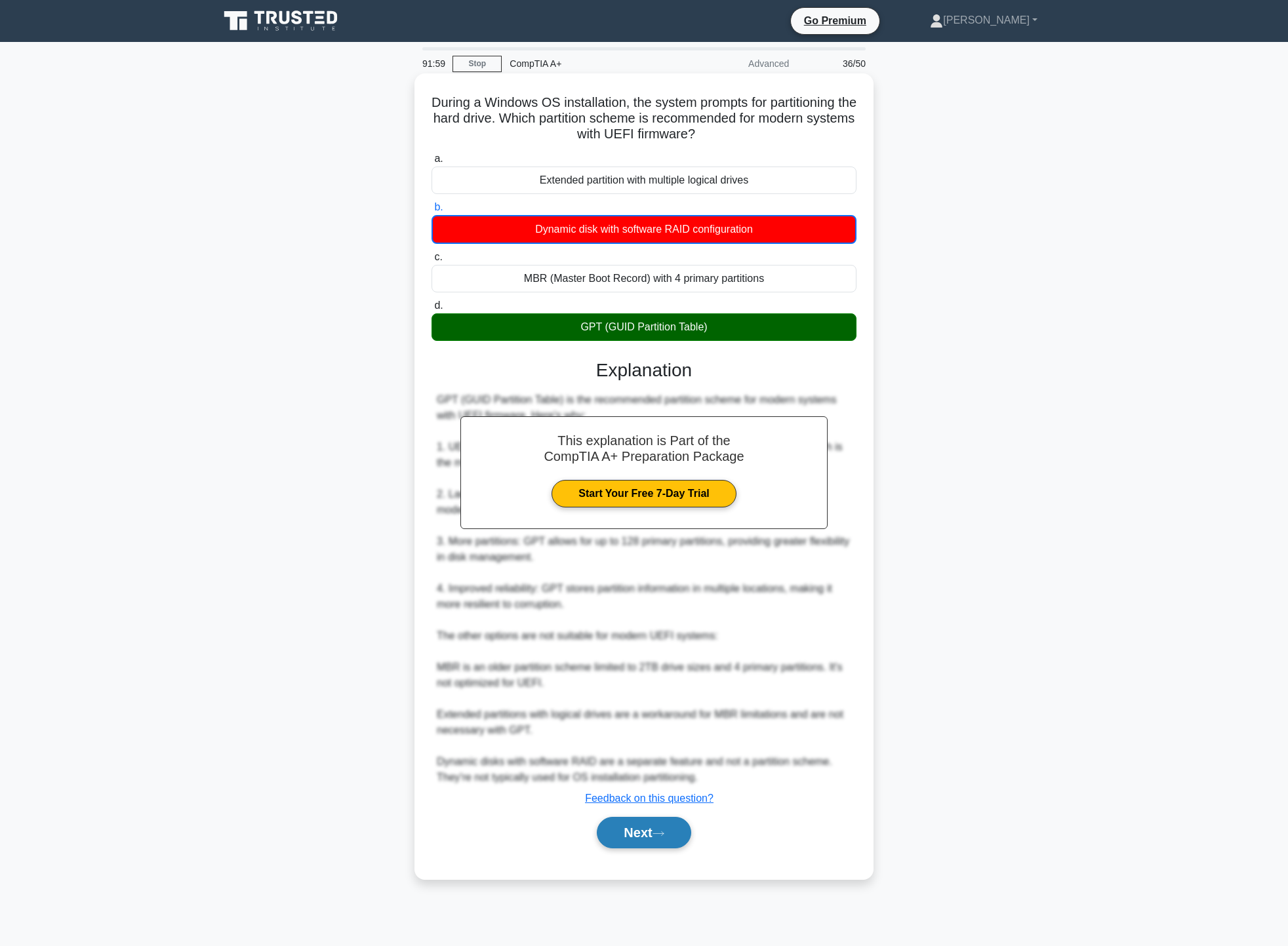
click at [674, 839] on button "Next" at bounding box center [644, 833] width 94 height 31
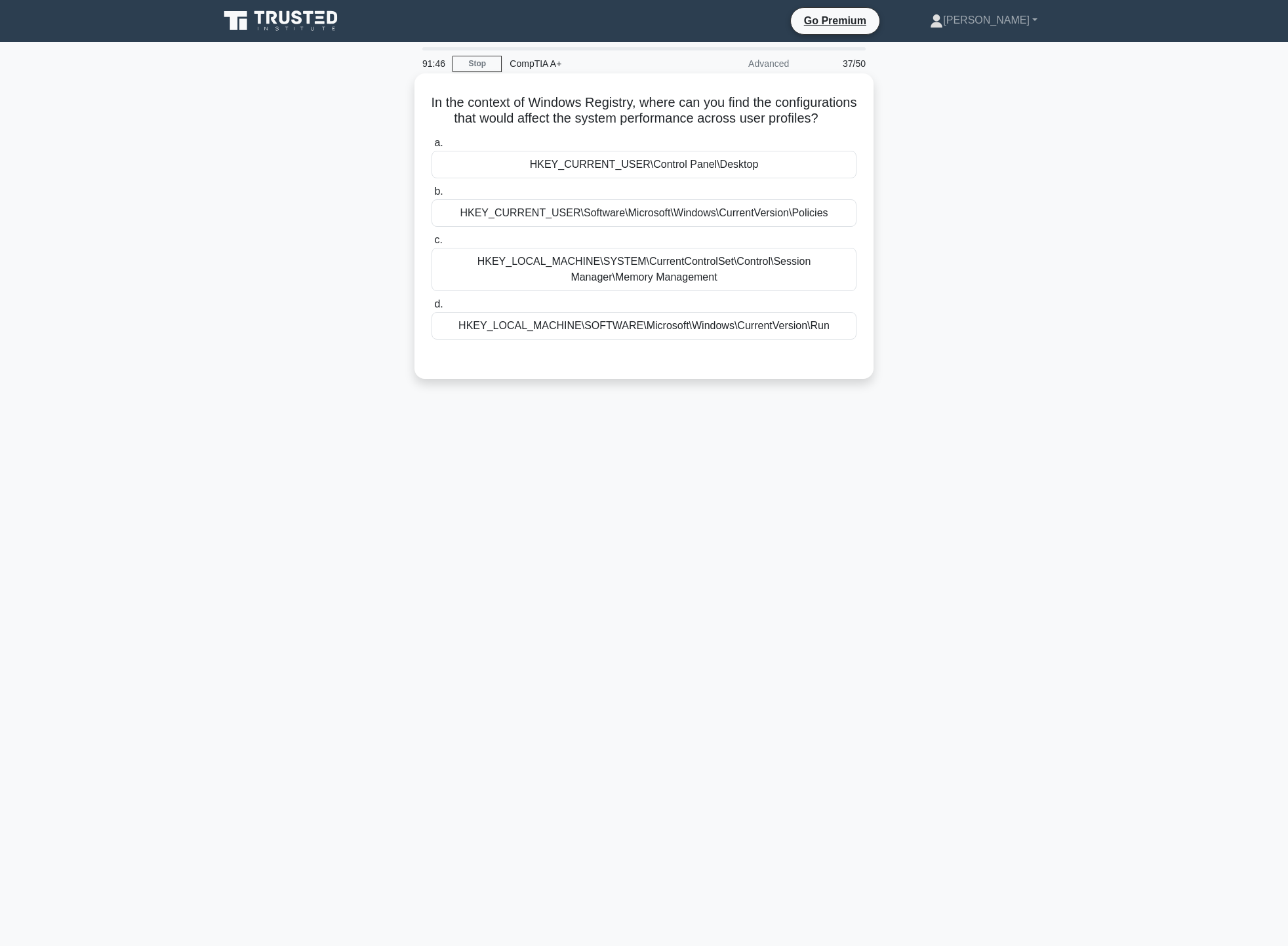
click at [814, 280] on div "HKEY_LOCAL_MACHINE\SYSTEM\CurrentControlSet\Control\Session Manager\Memory Mana…" at bounding box center [644, 269] width 425 height 43
click at [432, 244] on input "c. HKEY_LOCAL_MACHINE\SYSTEM\CurrentControlSet\Control\Session Manager\Memory M…" at bounding box center [432, 240] width 0 height 9
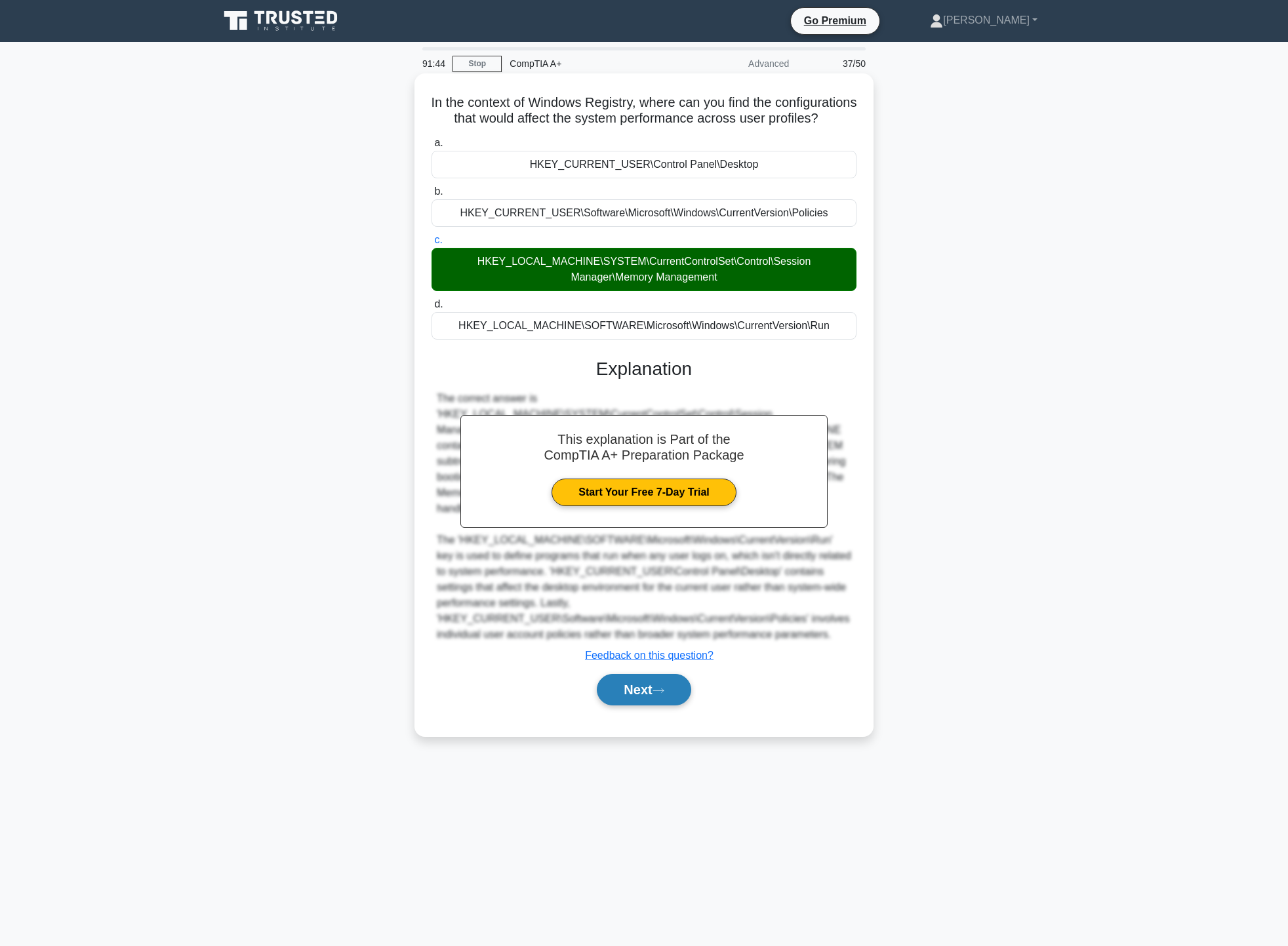
click at [635, 705] on button "Next" at bounding box center [644, 689] width 94 height 31
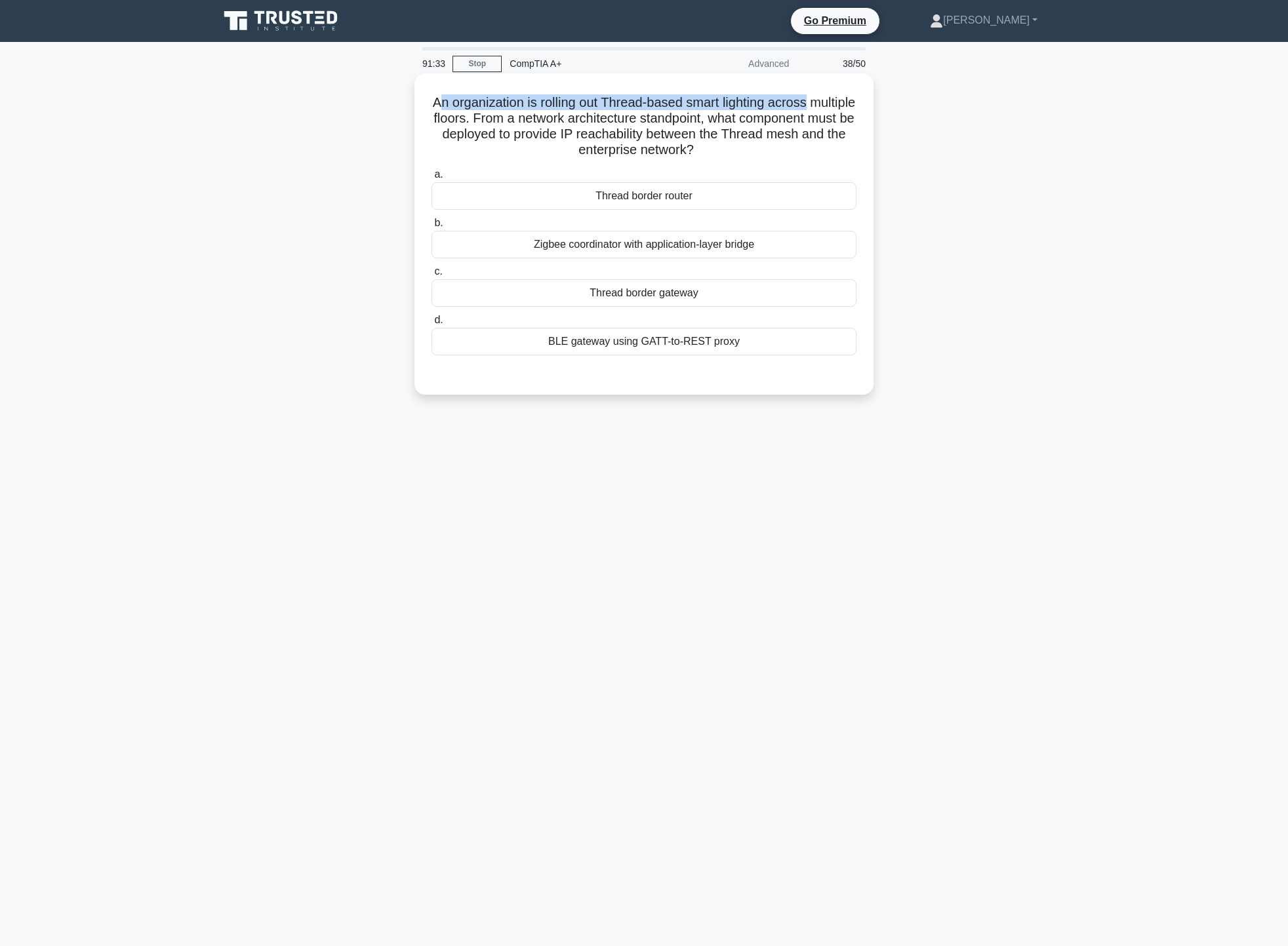
drag, startPoint x: 458, startPoint y: 102, endPoint x: 853, endPoint y: 94, distance: 395.1
click at [853, 94] on div "An organization is rolling out Thread-based smart lighting across multiple floo…" at bounding box center [644, 234] width 448 height 310
drag, startPoint x: 554, startPoint y: 118, endPoint x: 819, endPoint y: 119, distance: 265.0
click at [819, 119] on h5 "An organization is rolling out Thread-based smart lighting across multiple floo…" at bounding box center [644, 127] width 428 height 64
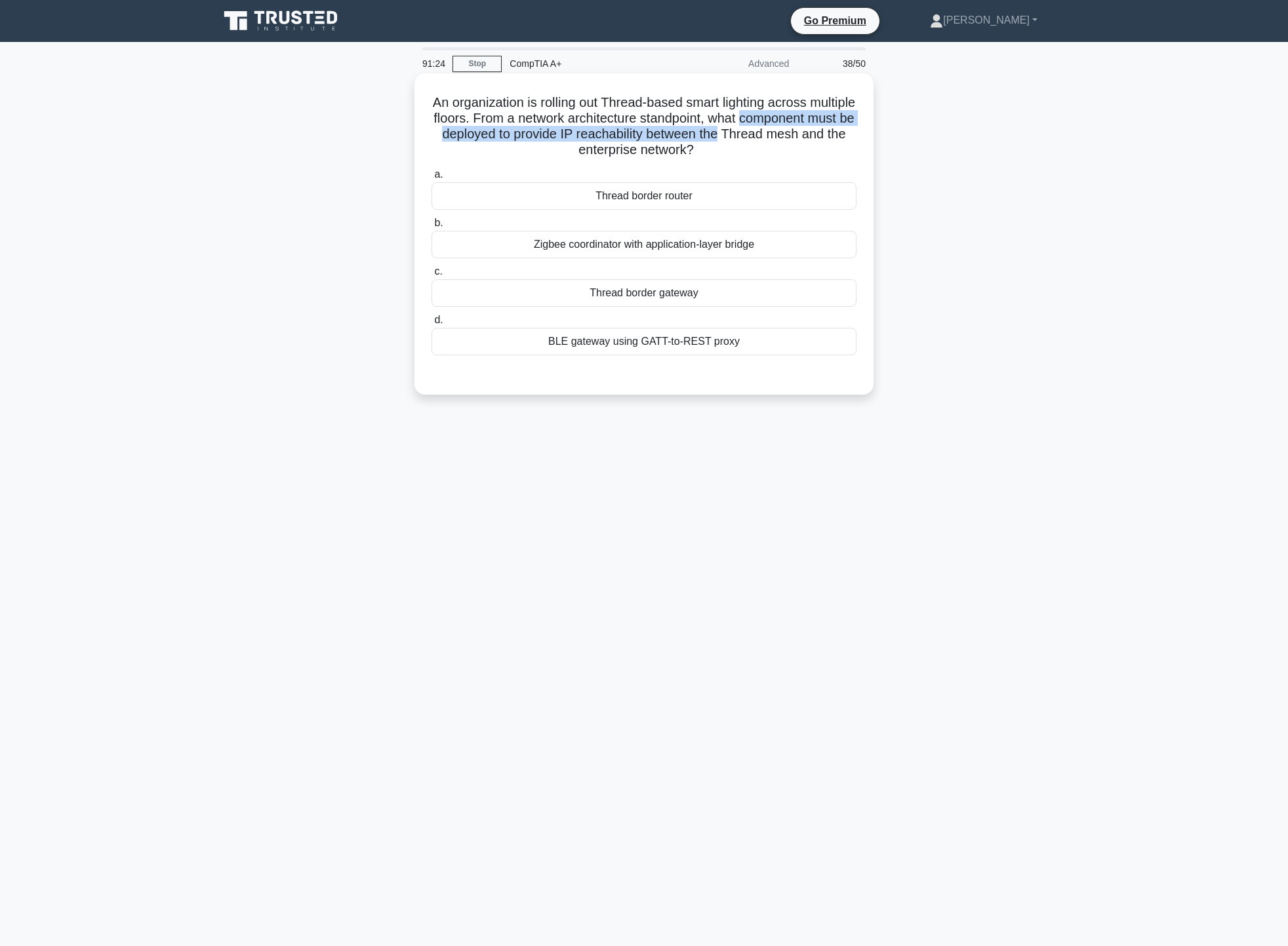
drag, startPoint x: 442, startPoint y: 139, endPoint x: 853, endPoint y: 136, distance: 411.0
click at [853, 136] on h5 "An organization is rolling out Thread-based smart lighting across multiple floo…" at bounding box center [644, 127] width 428 height 64
drag, startPoint x: 503, startPoint y: 151, endPoint x: 790, endPoint y: 152, distance: 287.0
click at [790, 152] on h5 "An organization is rolling out Thread-based smart lighting across multiple floo…" at bounding box center [644, 127] width 428 height 64
click at [794, 152] on h5 "An organization is rolling out Thread-based smart lighting across multiple floo…" at bounding box center [644, 127] width 428 height 64
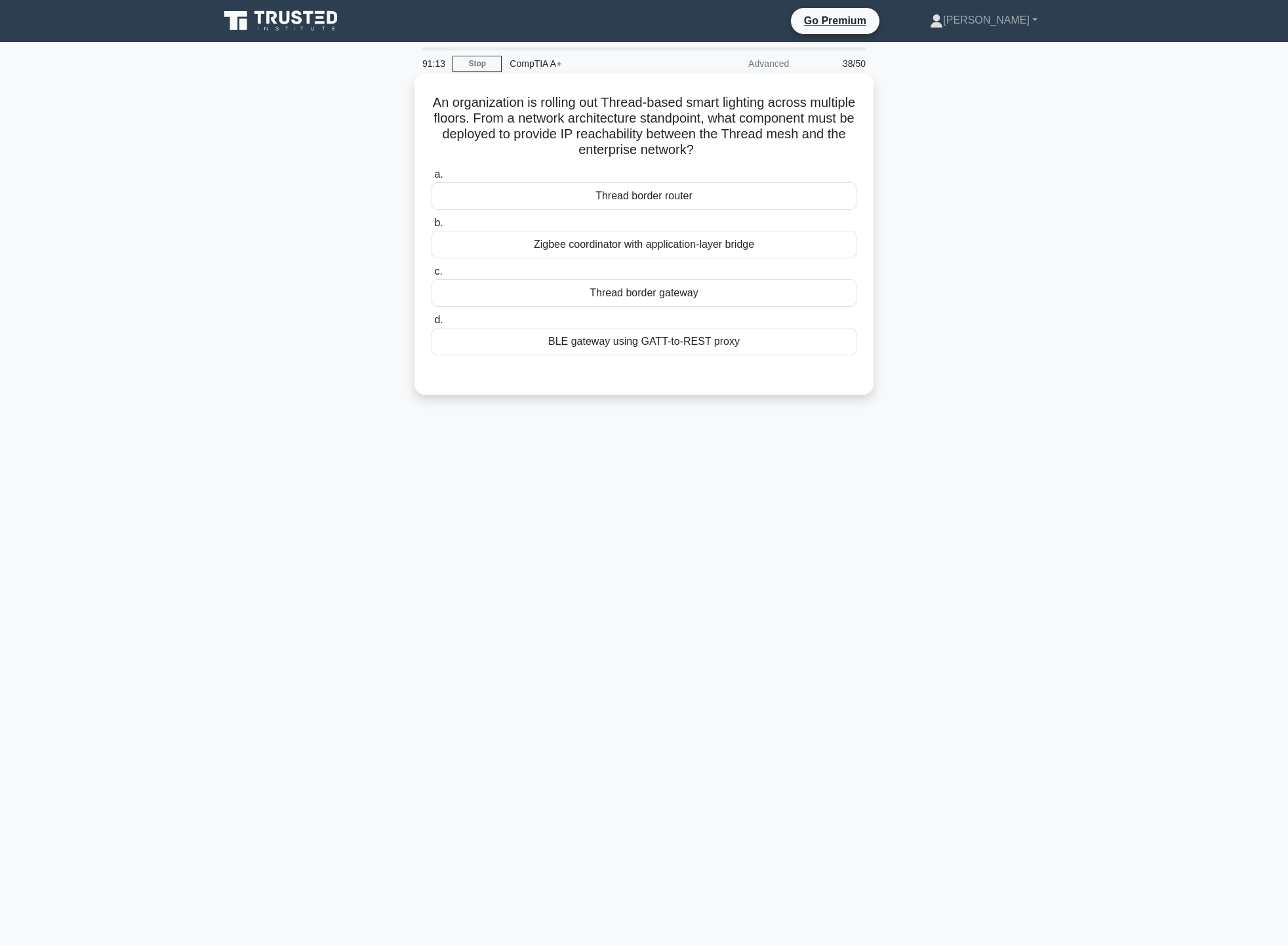
click at [731, 194] on div "Thread border router" at bounding box center [644, 196] width 425 height 27
click at [432, 179] on input "a. Thread border router" at bounding box center [432, 175] width 0 height 9
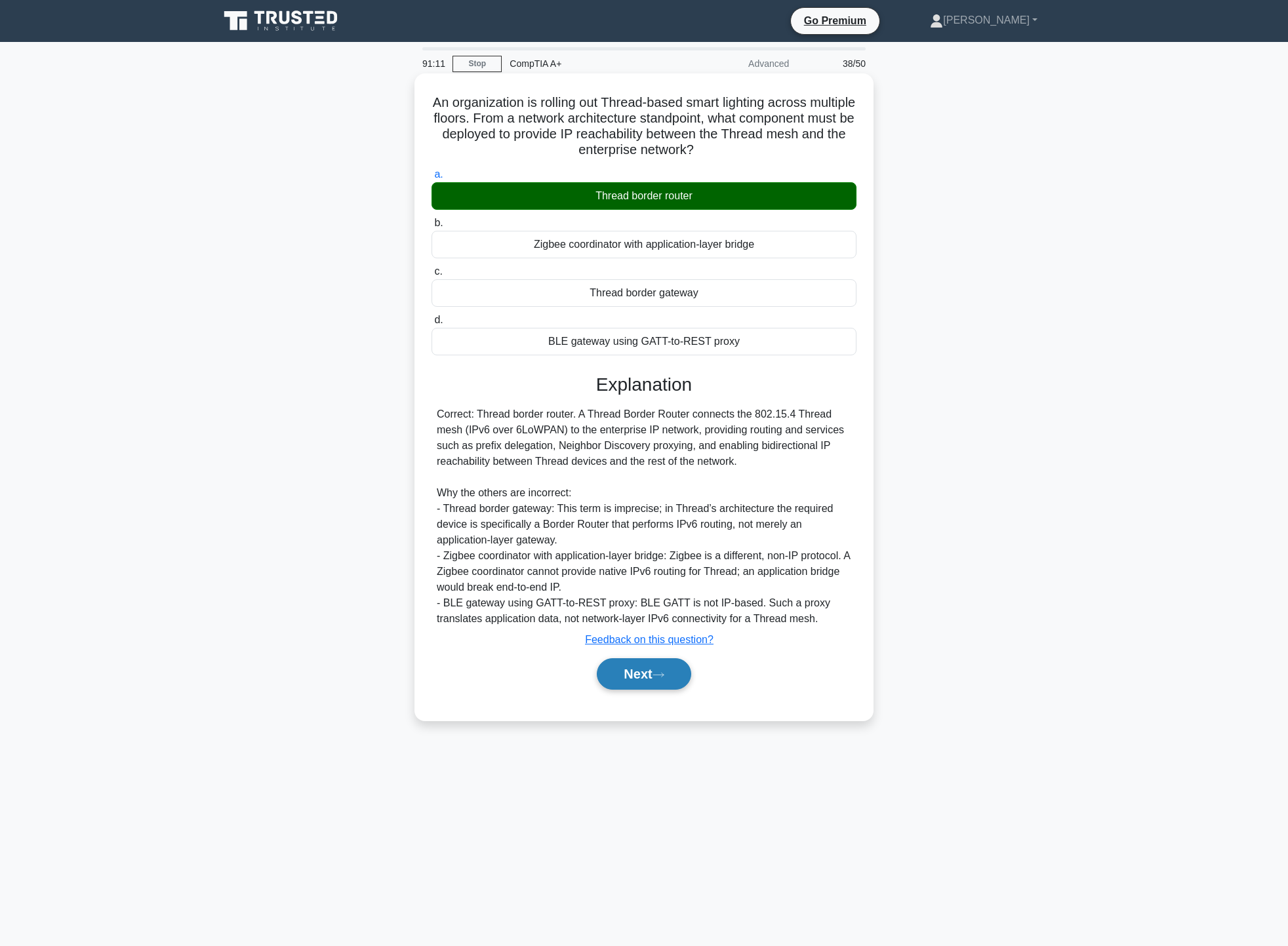
click at [651, 678] on button "Next" at bounding box center [644, 674] width 94 height 31
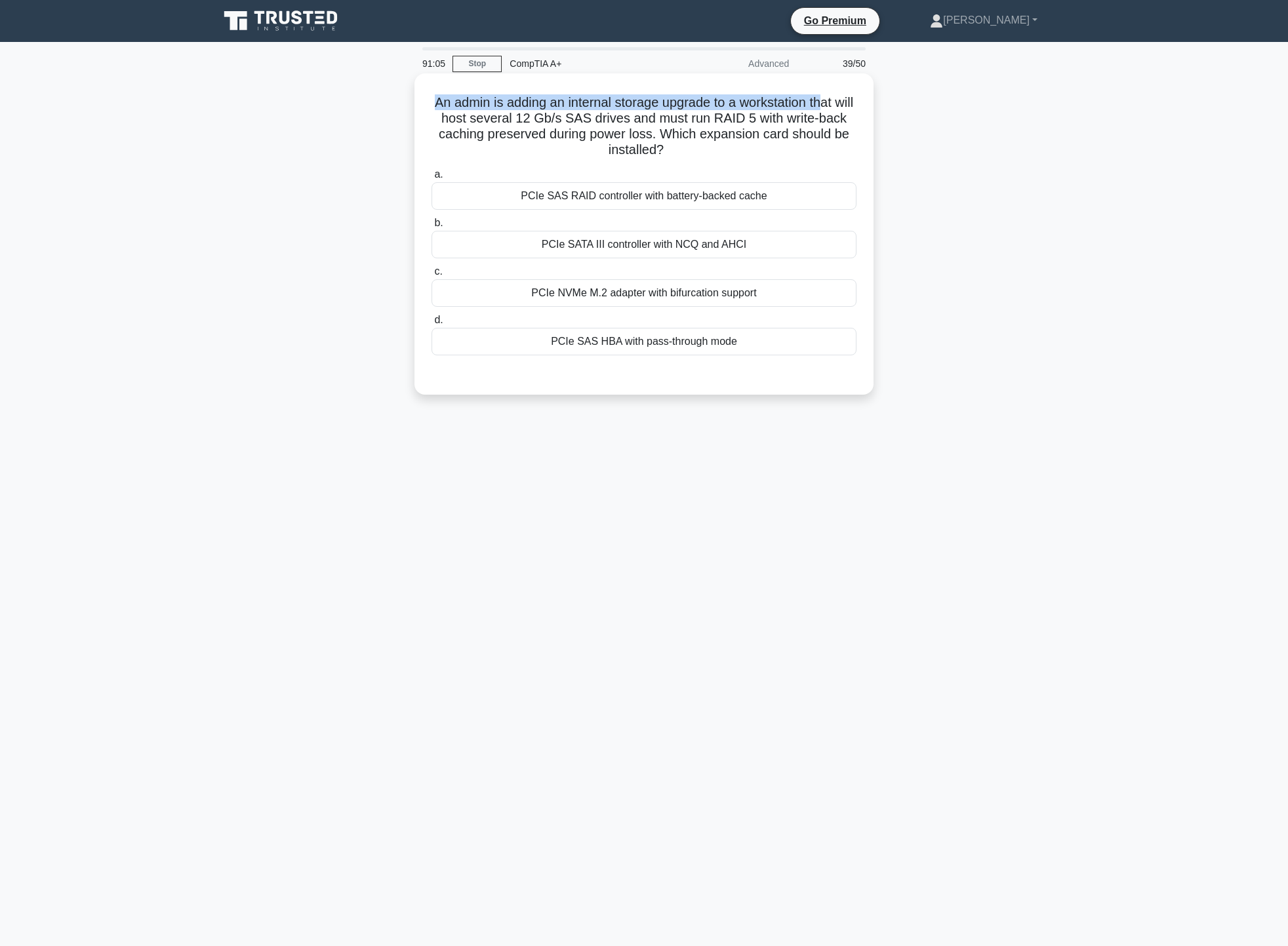
drag, startPoint x: 438, startPoint y: 104, endPoint x: 842, endPoint y: 102, distance: 404.0
click at [842, 102] on h5 "An admin is adding an internal storage upgrade to a workstation that will host …" at bounding box center [644, 127] width 428 height 64
drag, startPoint x: 434, startPoint y: 119, endPoint x: 660, endPoint y: 125, distance: 226.1
click at [660, 125] on h5 "An admin is adding an internal storage upgrade to a workstation that will host …" at bounding box center [644, 127] width 428 height 64
click at [852, 108] on h5 "An admin is adding an internal storage upgrade to a workstation that will host …" at bounding box center [644, 127] width 428 height 64
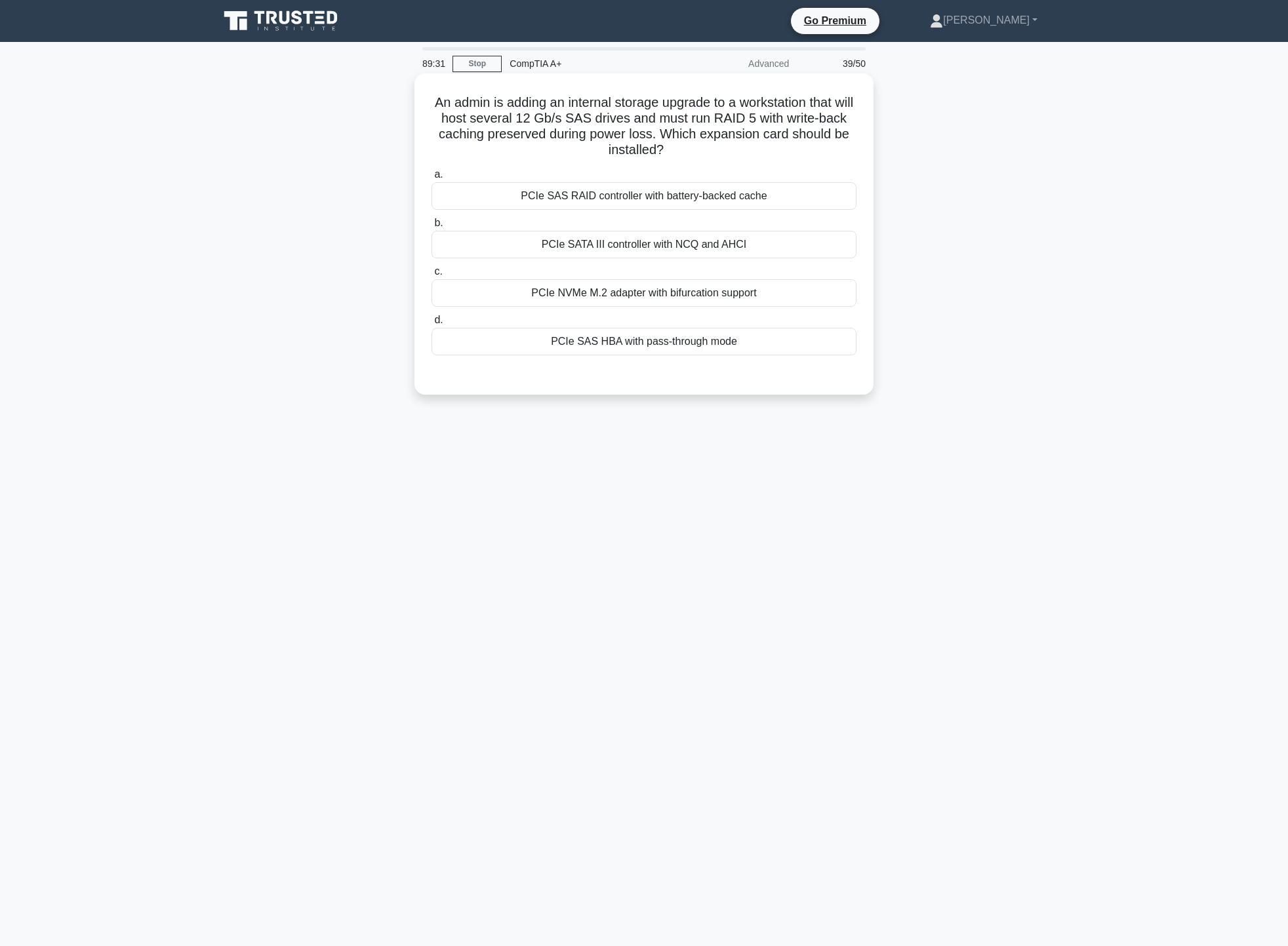
click at [716, 192] on div "PCIe SAS RAID controller with battery-backed cache" at bounding box center [644, 196] width 425 height 27
click at [432, 179] on input "a. PCIe SAS RAID controller with battery-backed cache" at bounding box center [432, 175] width 0 height 9
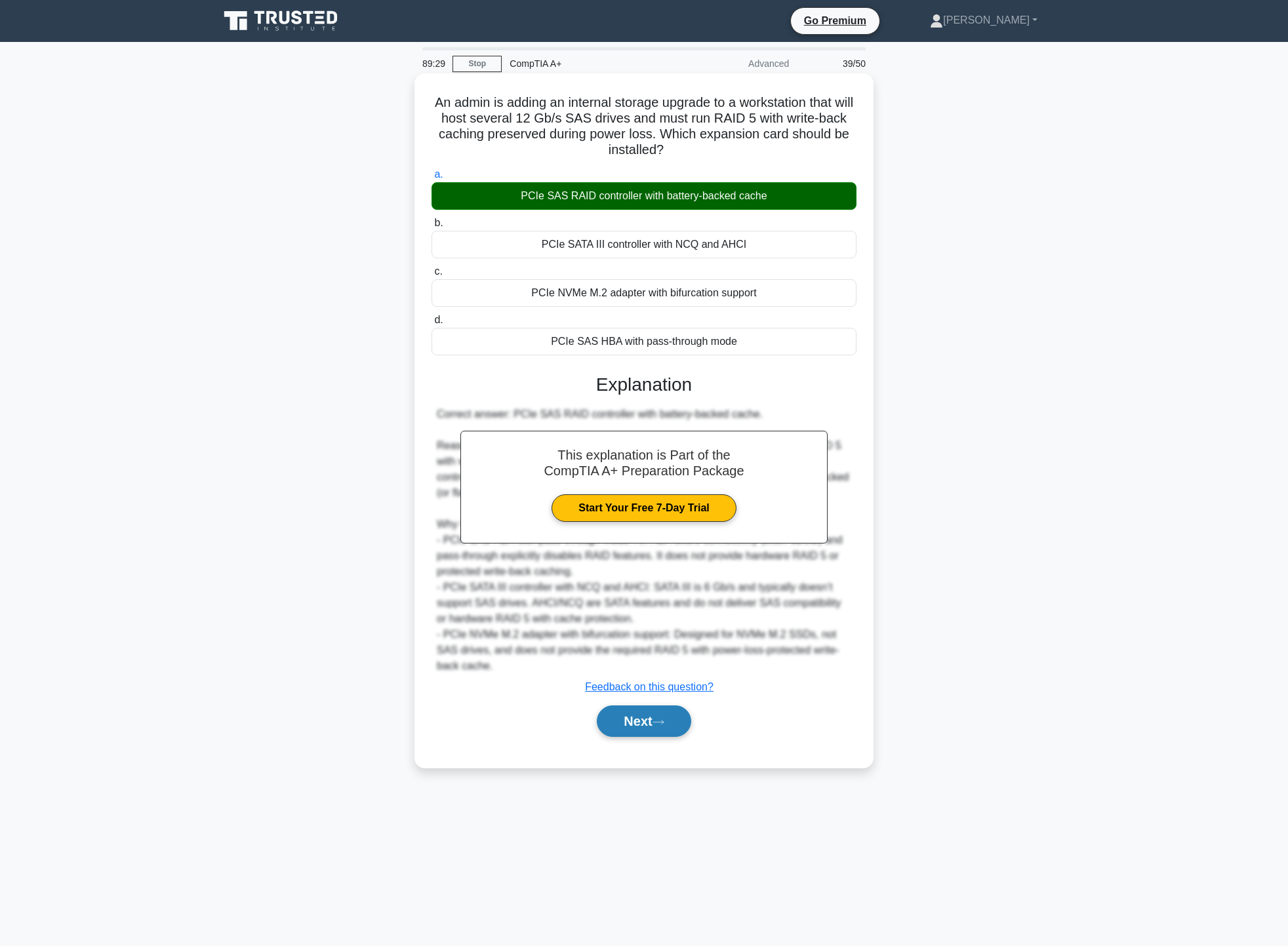
click at [645, 709] on button "Next" at bounding box center [644, 720] width 94 height 31
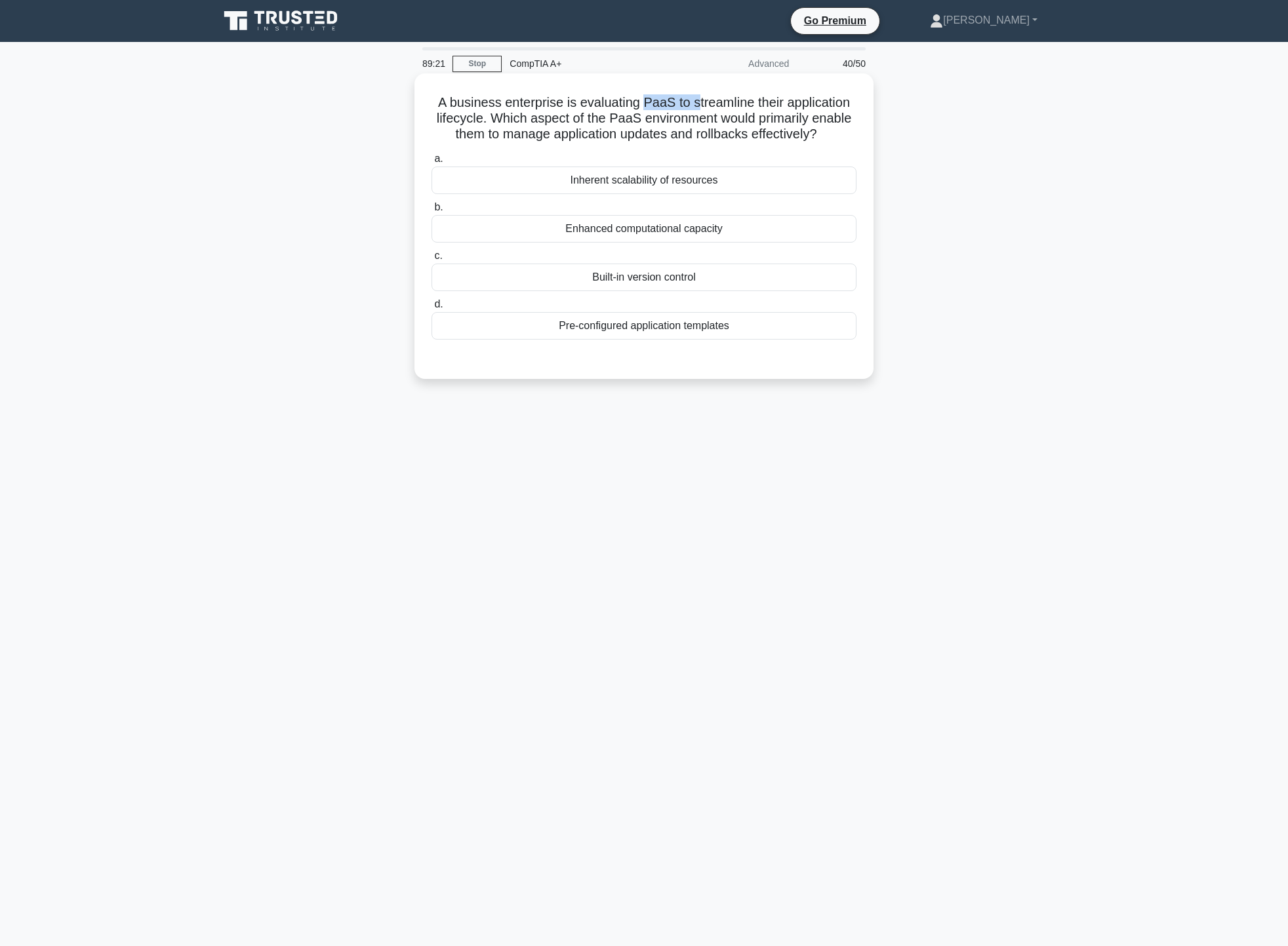
drag, startPoint x: 643, startPoint y: 103, endPoint x: 698, endPoint y: 95, distance: 55.6
click at [698, 95] on h5 "A business enterprise is evaluating PaaS to streamline their application lifecy…" at bounding box center [644, 119] width 428 height 49
drag, startPoint x: 587, startPoint y: 116, endPoint x: 598, endPoint y: 115, distance: 11.0
click at [598, 115] on h5 "A business enterprise is evaluating PaaS to streamline their application lifecy…" at bounding box center [644, 119] width 428 height 49
drag, startPoint x: 508, startPoint y: 135, endPoint x: 619, endPoint y: 131, distance: 111.1
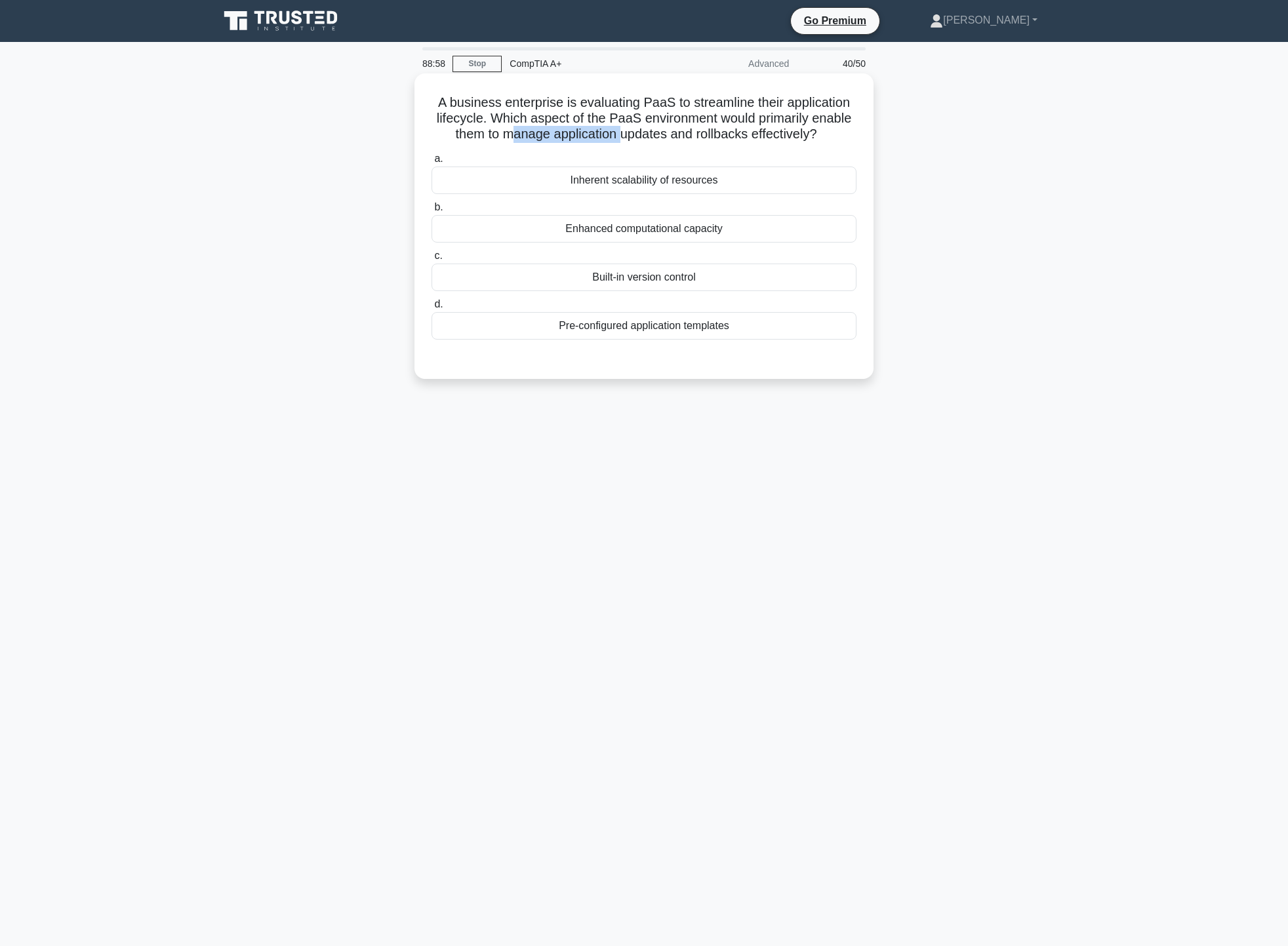
click at [619, 131] on h5 "A business enterprise is evaluating PaaS to streamline their application lifecy…" at bounding box center [644, 119] width 428 height 49
click at [875, 127] on div "A business enterprise is evaluating PaaS to streamline their application lifecy…" at bounding box center [644, 237] width 865 height 321
click at [724, 279] on div "Built-in version control" at bounding box center [644, 277] width 425 height 27
click at [432, 261] on input "c. Built-in version control" at bounding box center [432, 256] width 0 height 9
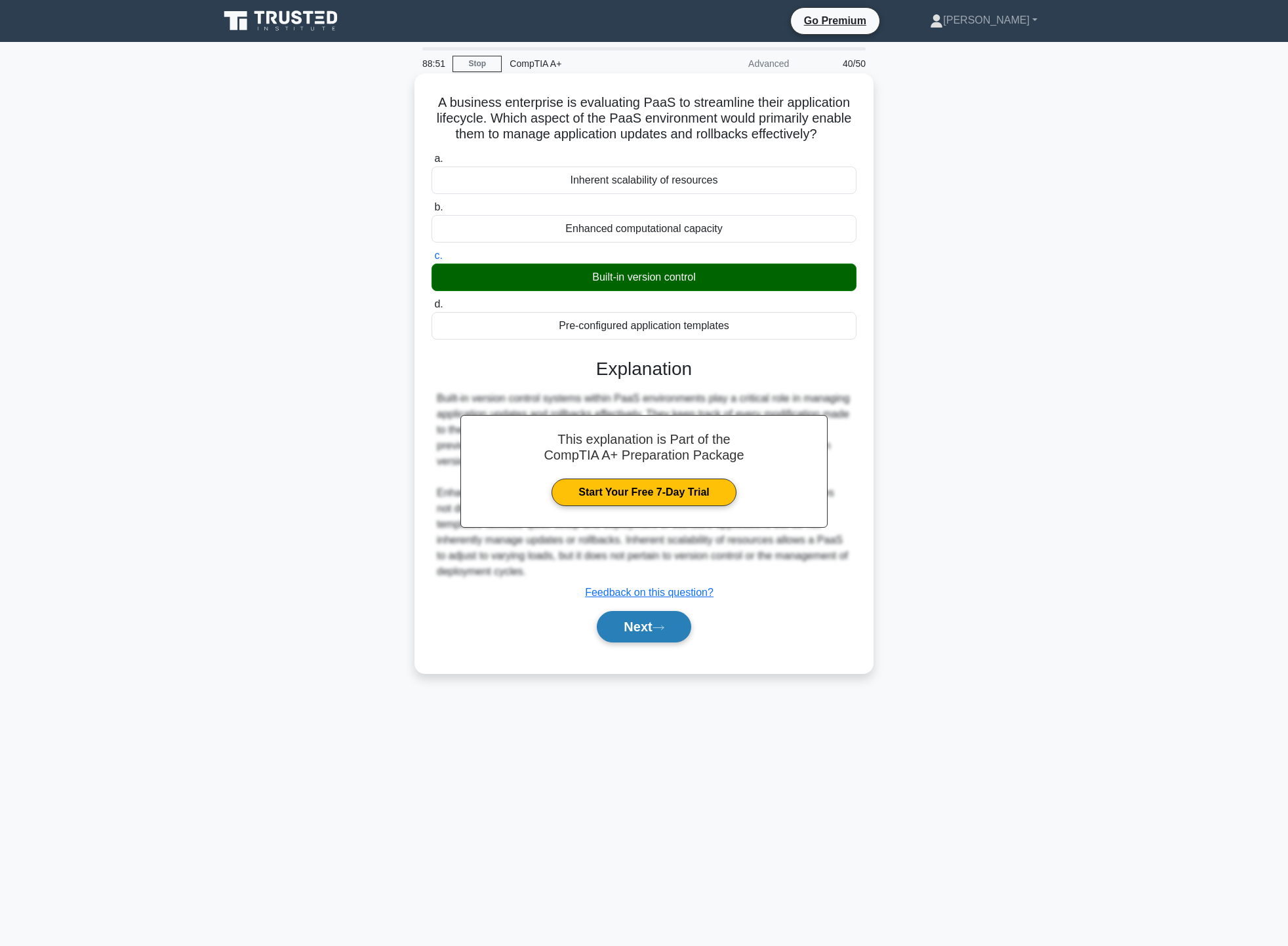
click at [674, 630] on button "Next" at bounding box center [644, 627] width 94 height 31
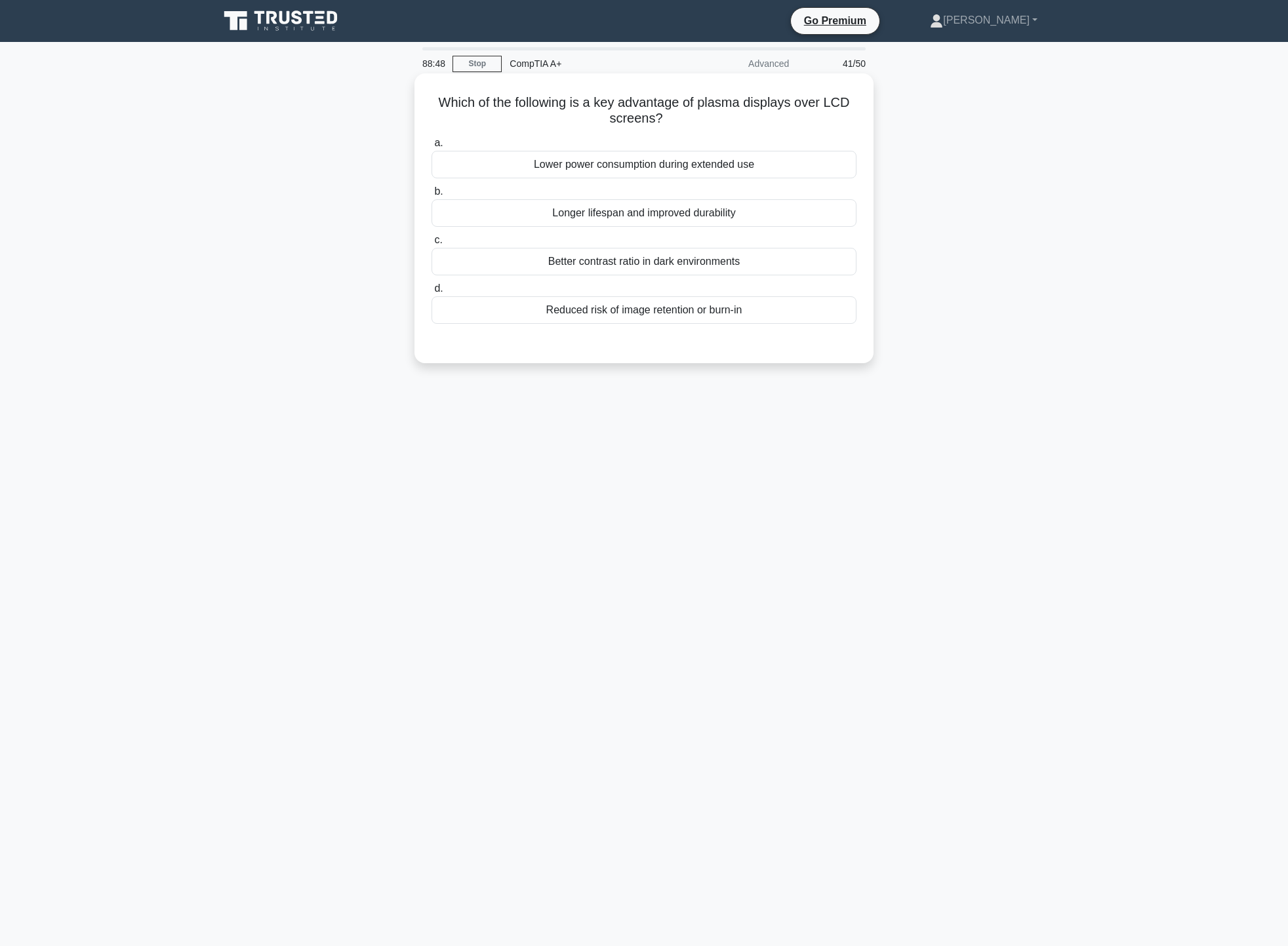
drag, startPoint x: 466, startPoint y: 119, endPoint x: 555, endPoint y: 106, distance: 89.9
click at [544, 110] on h5 "Which of the following is a key advantage of plasma displays over LCD screens? …" at bounding box center [644, 111] width 428 height 33
click at [639, 106] on h5 "Which of the following is a key advantage of plasma displays over LCD screens? …" at bounding box center [644, 111] width 428 height 33
click at [679, 308] on div "Reduced risk of image retention or burn-in" at bounding box center [644, 309] width 425 height 27
click at [432, 293] on input "d. Reduced risk of image retention or burn-in" at bounding box center [432, 288] width 0 height 9
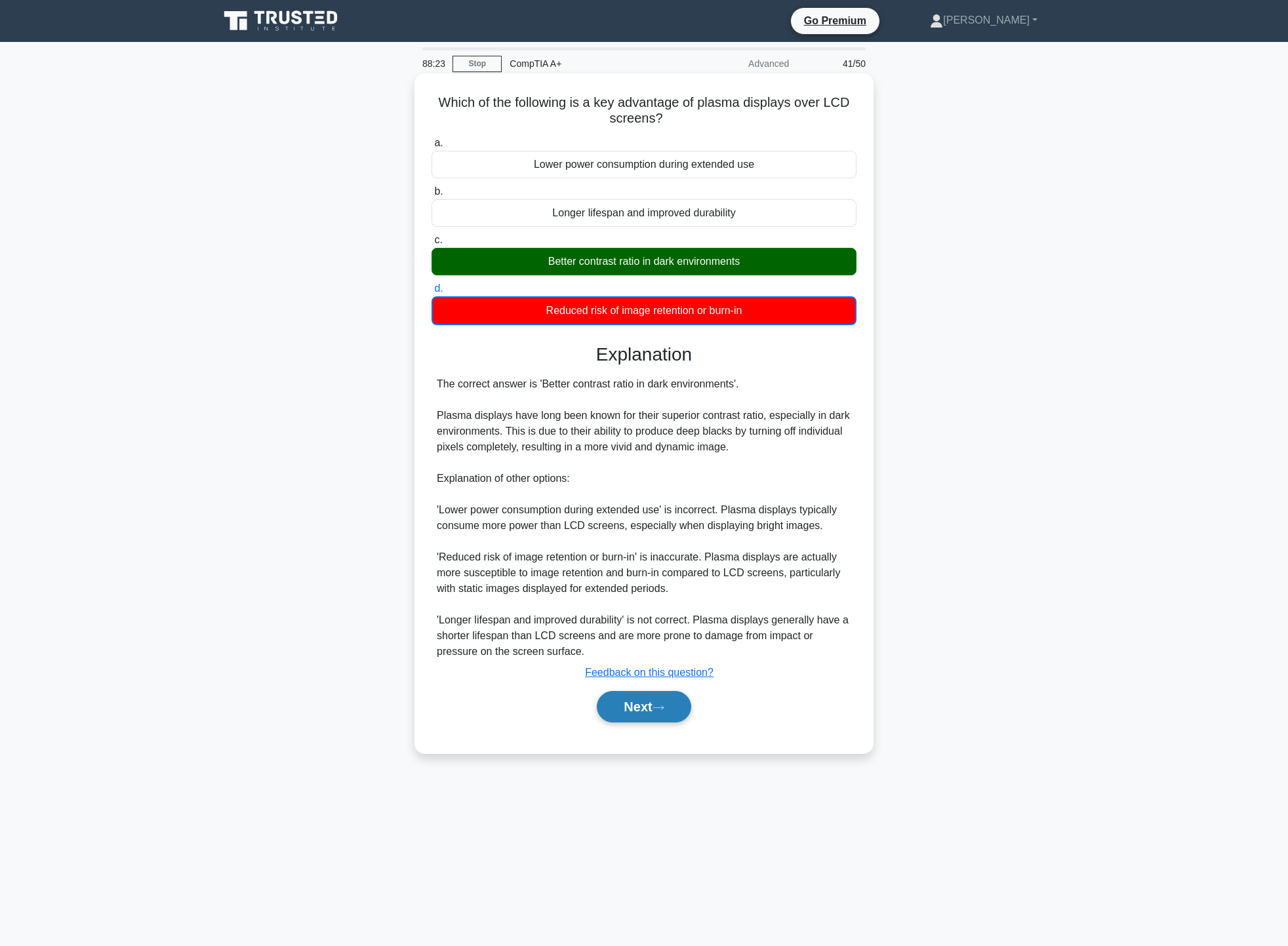
click at [644, 707] on button "Next" at bounding box center [644, 707] width 94 height 31
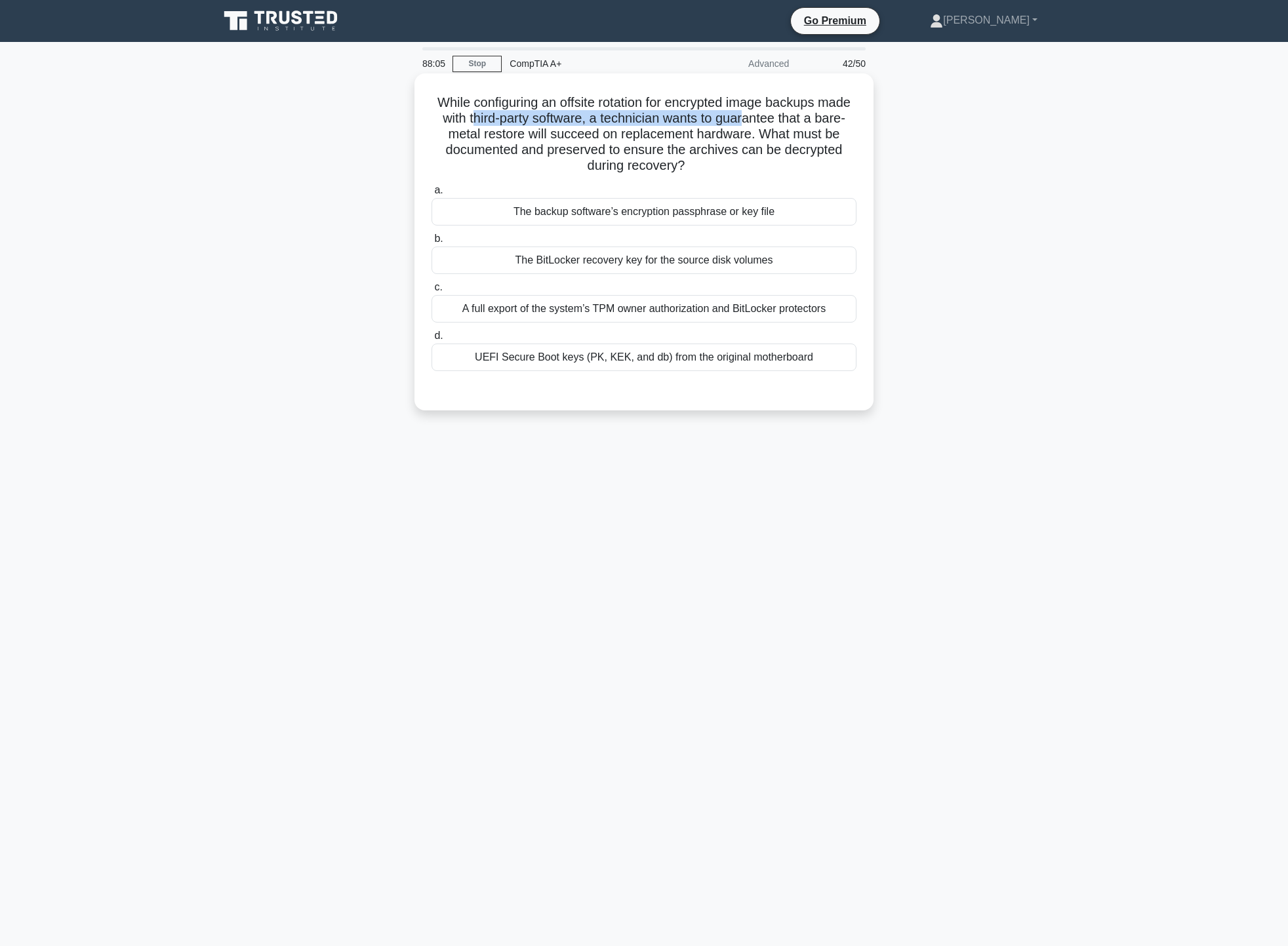
drag, startPoint x: 508, startPoint y: 125, endPoint x: 784, endPoint y: 123, distance: 276.0
click at [784, 123] on h5 "While configuring an offsite rotation for encrypted image backups made with thi…" at bounding box center [644, 135] width 428 height 80
drag, startPoint x: 436, startPoint y: 131, endPoint x: 783, endPoint y: 143, distance: 347.2
click at [783, 143] on h5 "While configuring an offsite rotation for encrypted image backups made with thi…" at bounding box center [644, 135] width 428 height 80
drag, startPoint x: 451, startPoint y: 154, endPoint x: 853, endPoint y: 167, distance: 402.2
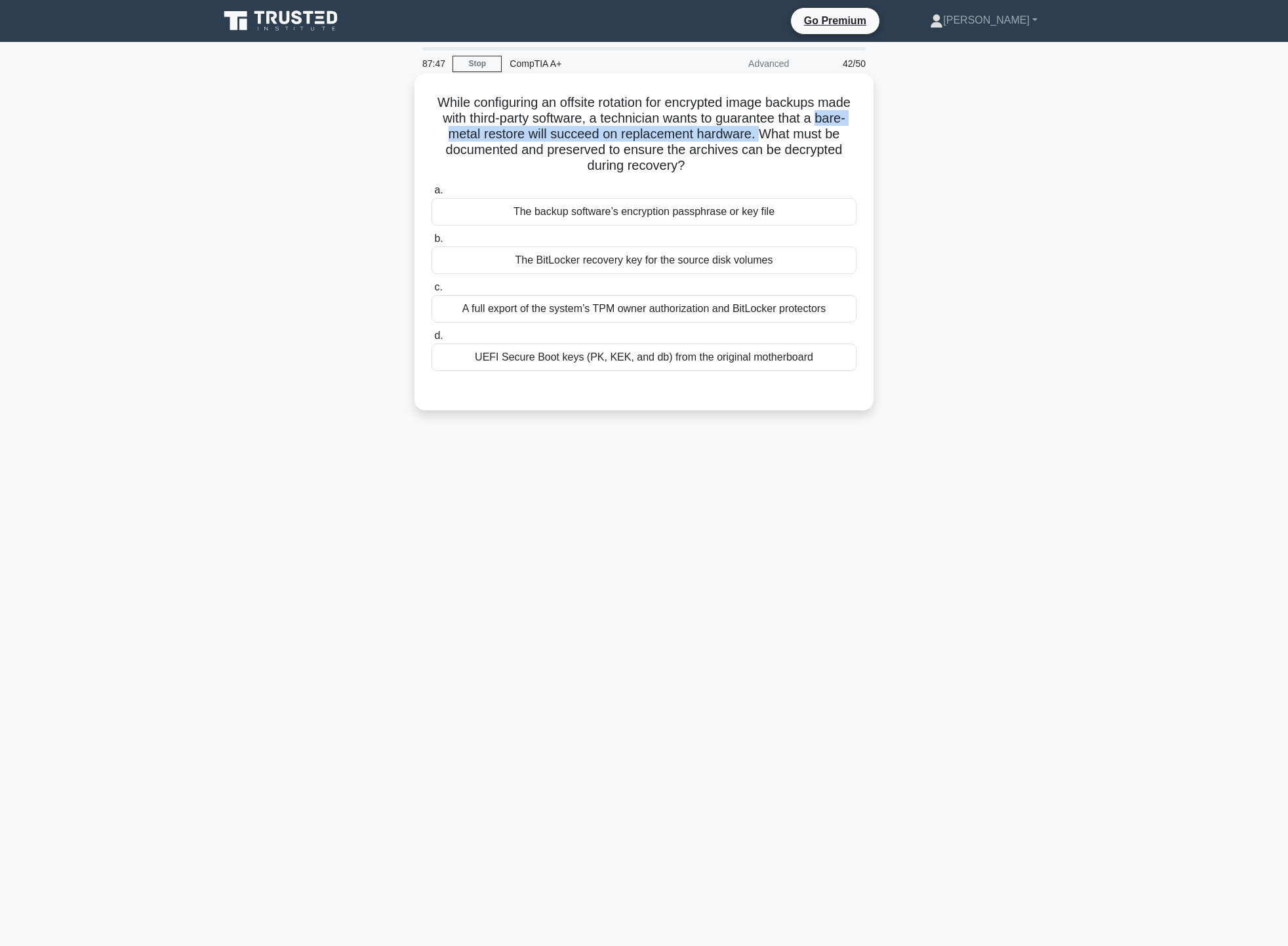
click at [853, 167] on h5 "While configuring an offsite rotation for encrypted image backups made with thi…" at bounding box center [644, 135] width 428 height 80
click at [768, 181] on div "a. The backup software’s encryption passphrase or key file b. The BitLocker rec…" at bounding box center [644, 276] width 440 height 194
click at [769, 263] on div "The BitLocker recovery key for the source disk volumes" at bounding box center [644, 260] width 425 height 27
click at [432, 243] on input "b. The BitLocker recovery key for the source disk volumes" at bounding box center [432, 238] width 0 height 9
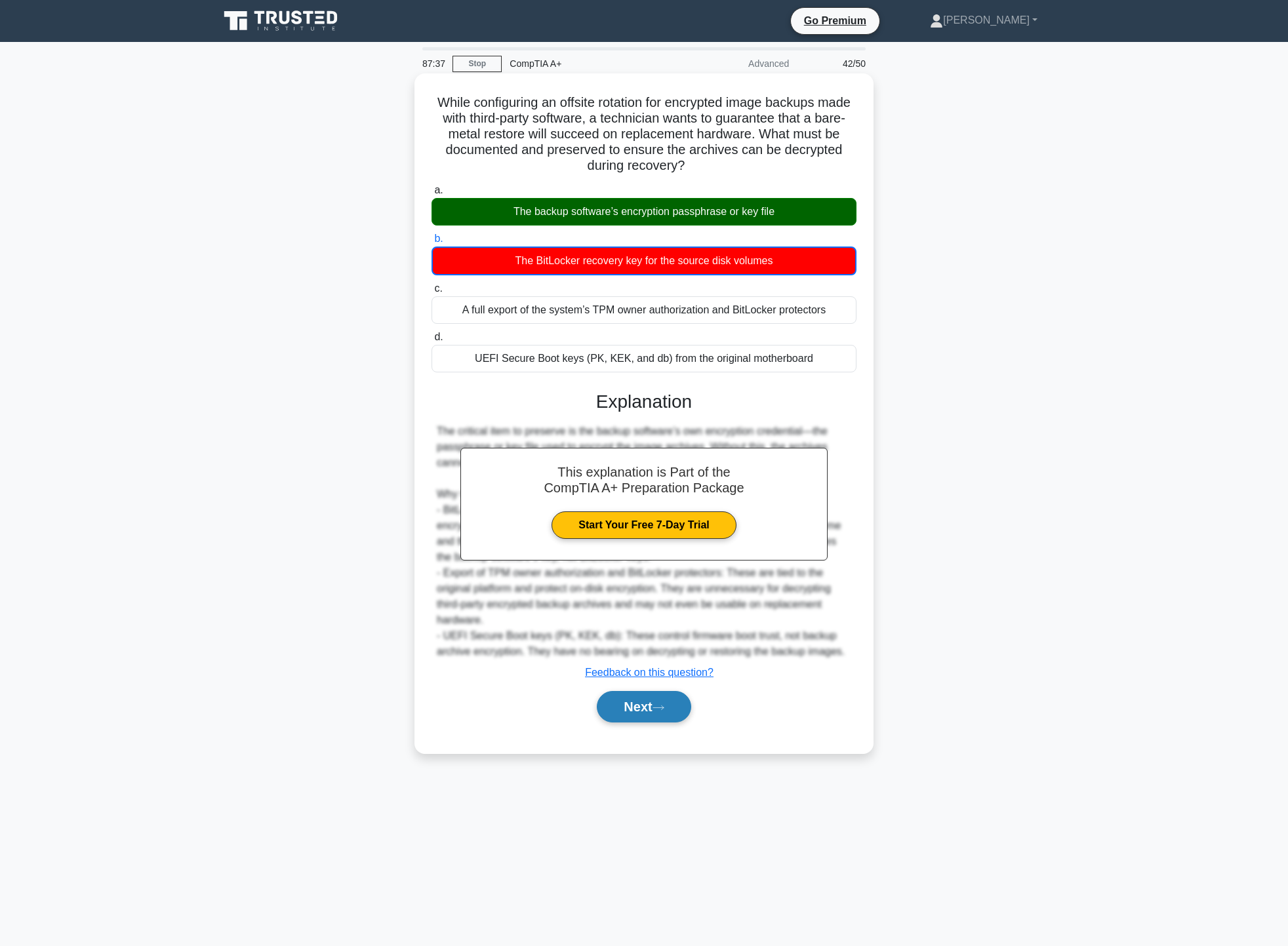
click at [649, 696] on button "Next" at bounding box center [644, 707] width 94 height 31
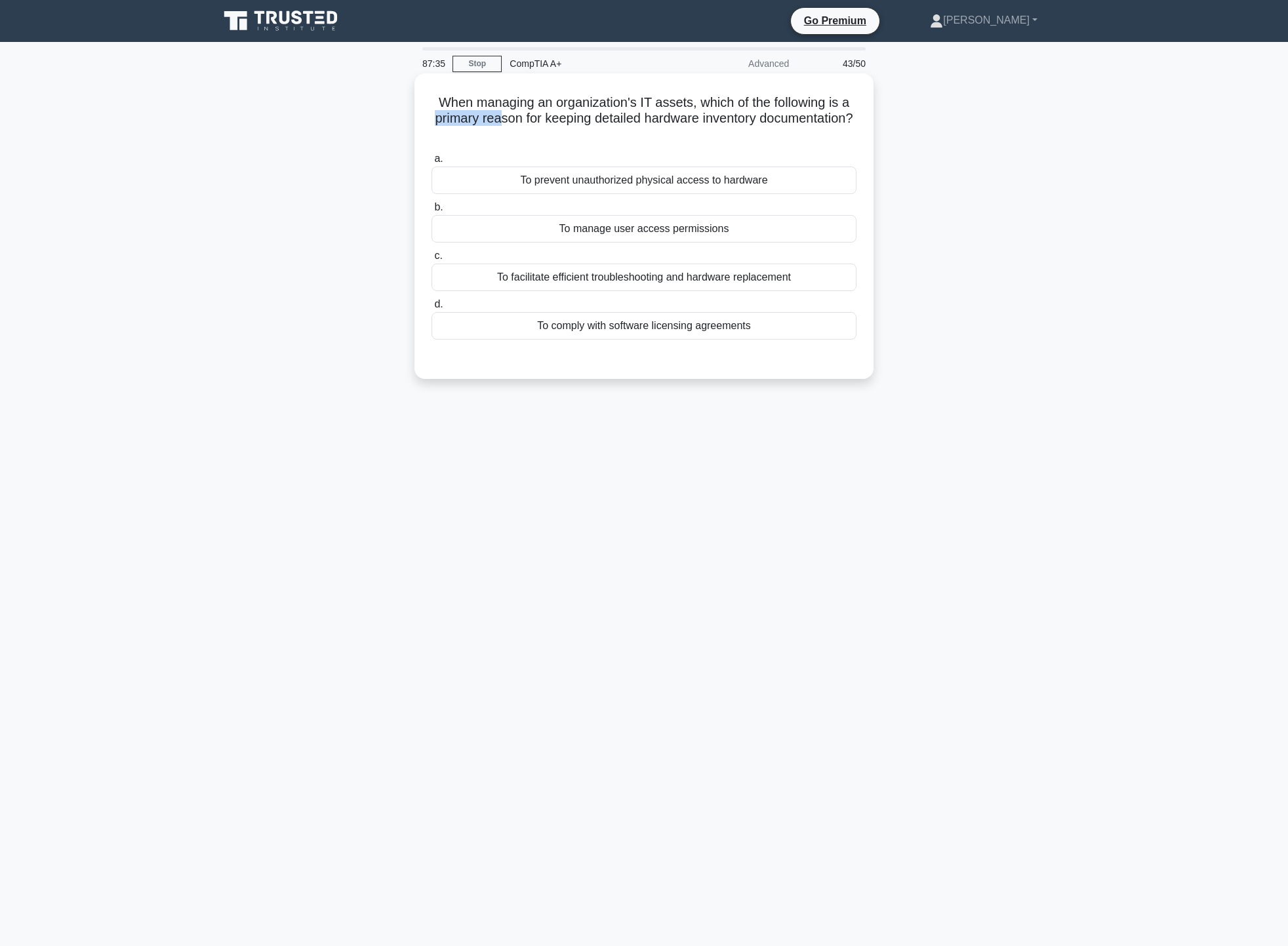
drag, startPoint x: 467, startPoint y: 116, endPoint x: 549, endPoint y: 113, distance: 82.1
click at [549, 113] on h5 "When managing an organization's IT assets, which of the following is a primary …" at bounding box center [644, 119] width 428 height 49
click at [671, 93] on div "When managing an organization's IT assets, which of the following is a primary …" at bounding box center [644, 226] width 448 height 295
drag, startPoint x: 651, startPoint y: 99, endPoint x: 809, endPoint y: 114, distance: 158.7
click at [829, 112] on h5 "When managing an organization's IT assets, which of the following is a primary …" at bounding box center [644, 119] width 428 height 49
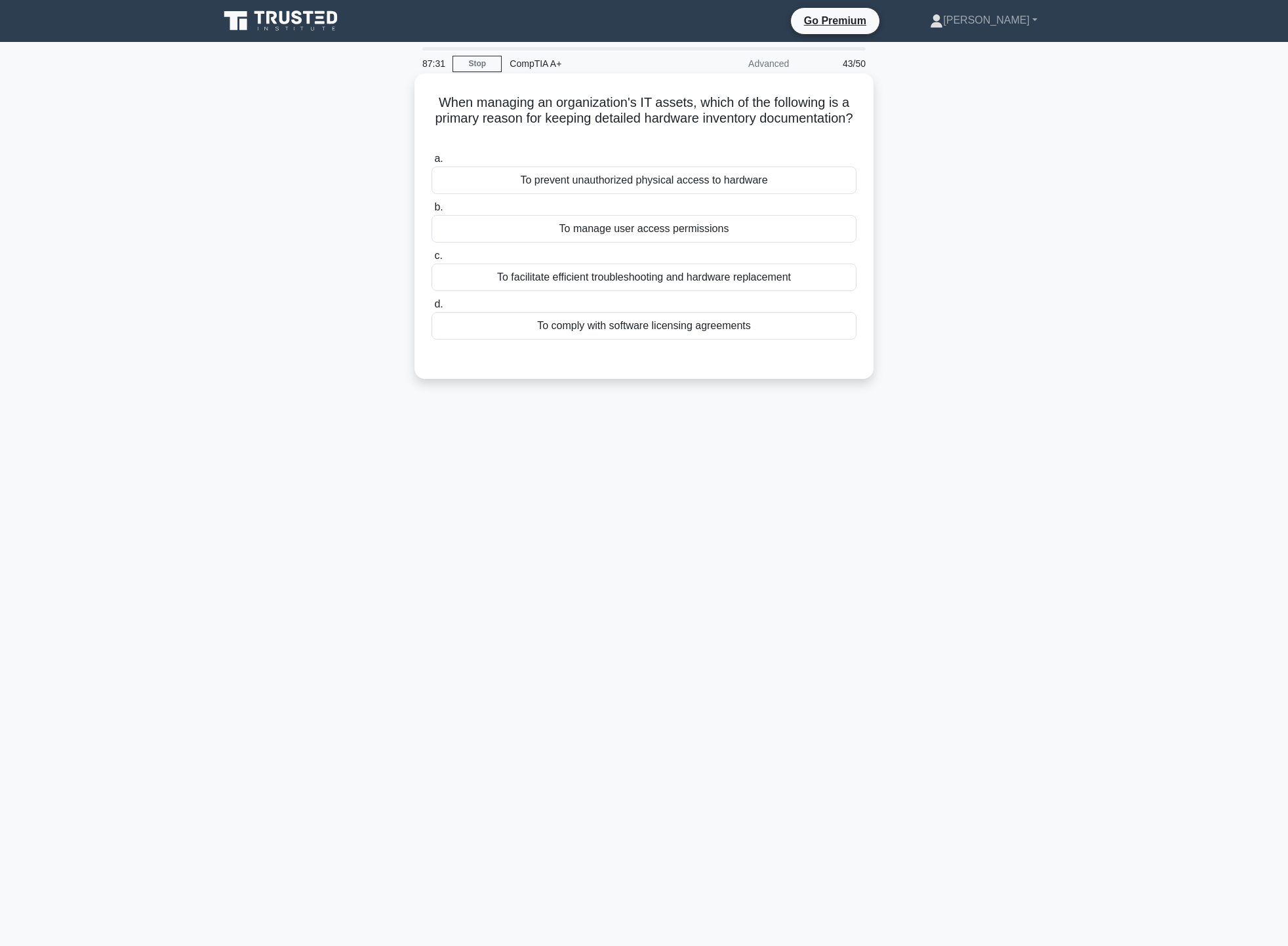
click at [680, 145] on div "When managing an organization's IT assets, which of the following is a primary …" at bounding box center [644, 226] width 448 height 295
drag, startPoint x: 665, startPoint y: 117, endPoint x: 761, endPoint y: 118, distance: 96.0
click at [761, 118] on h5 "When managing an organization's IT assets, which of the following is a primary …" at bounding box center [644, 119] width 428 height 49
drag, startPoint x: 609, startPoint y: 133, endPoint x: 684, endPoint y: 137, distance: 75.1
click at [684, 137] on h5 "When managing an organization's IT assets, which of the following is a primary …" at bounding box center [644, 119] width 428 height 49
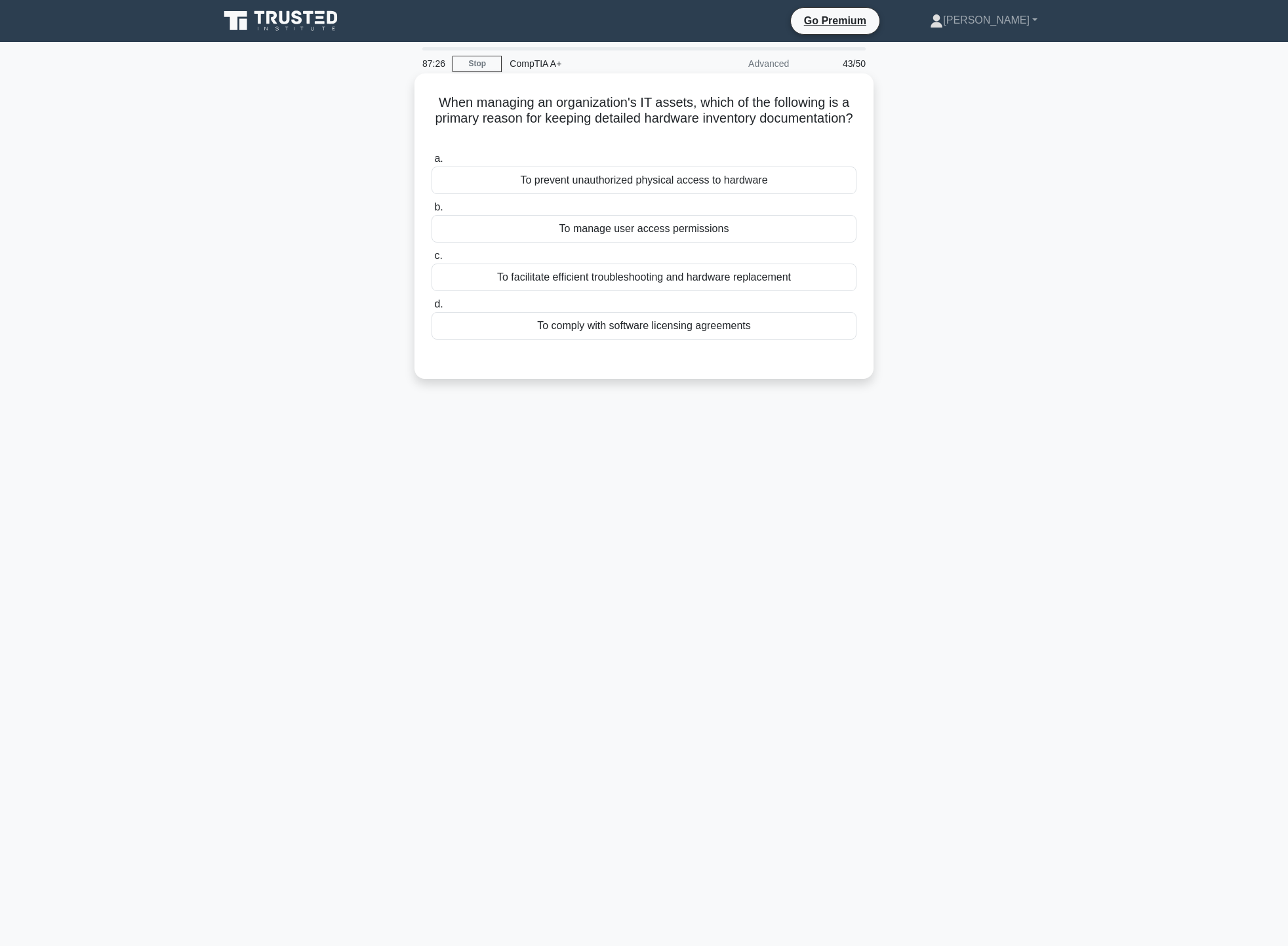
click at [724, 138] on h5 "When managing an organization's IT assets, which of the following is a primary …" at bounding box center [644, 119] width 428 height 49
click at [731, 278] on div "To facilitate efficient troubleshooting and hardware replacement" at bounding box center [644, 277] width 425 height 27
click at [432, 261] on input "c. To facilitate efficient troubleshooting and hardware replacement" at bounding box center [432, 256] width 0 height 9
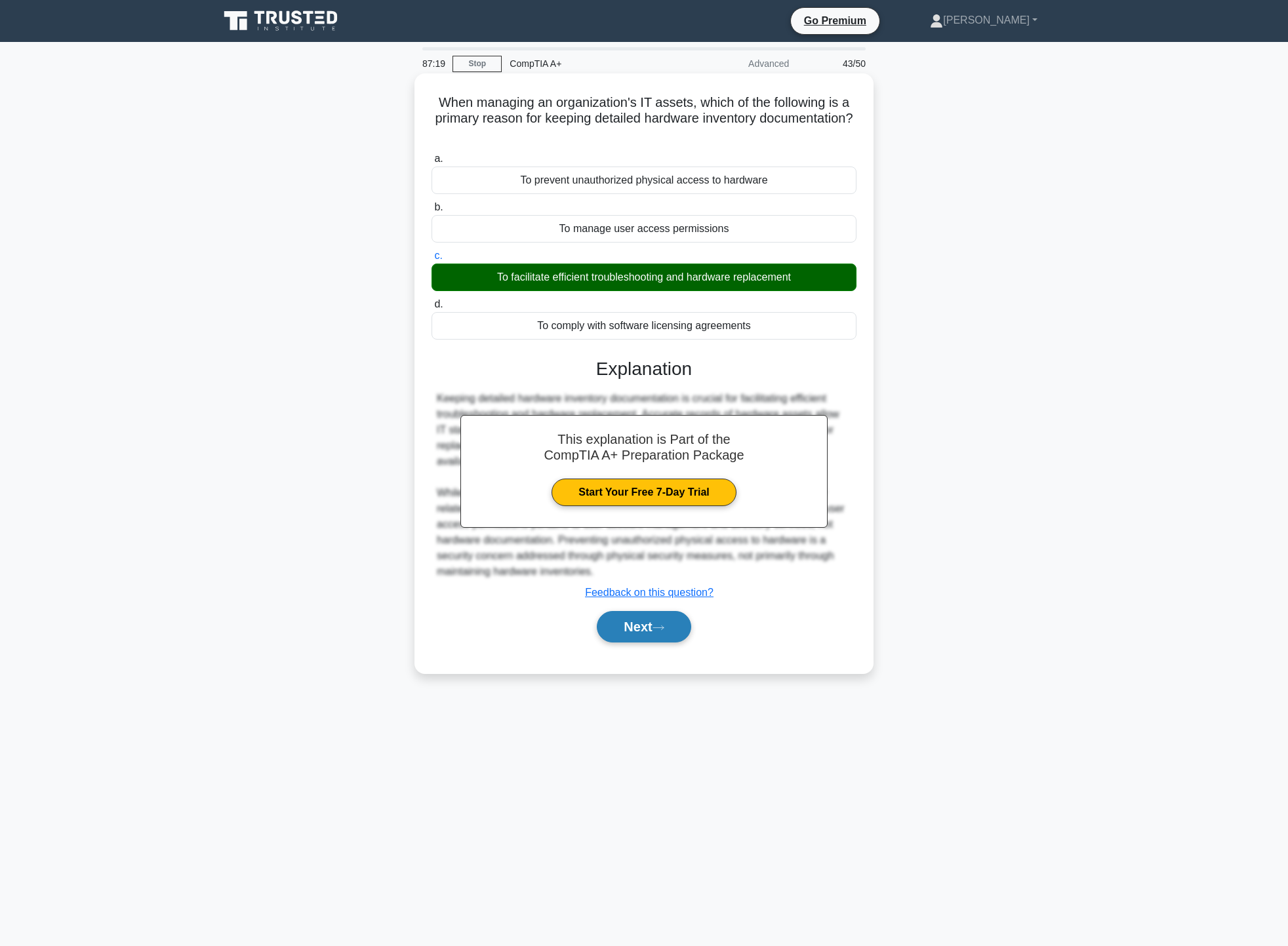
click at [675, 636] on button "Next" at bounding box center [644, 627] width 94 height 31
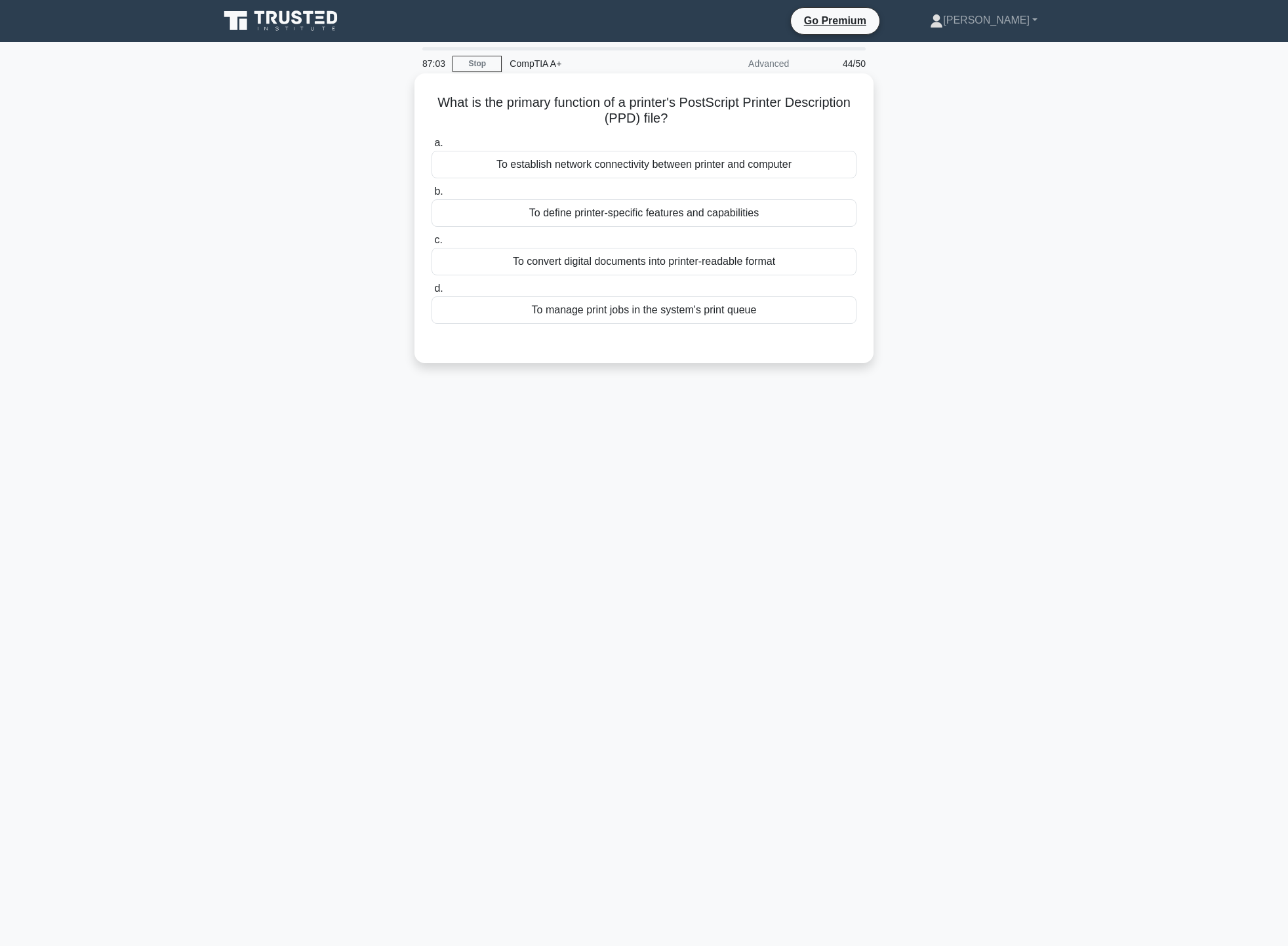
click at [654, 262] on div "To convert digital documents into printer-readable format" at bounding box center [644, 262] width 425 height 27
click at [432, 244] on input "c. To convert digital documents into printer-readable format" at bounding box center [432, 240] width 0 height 9
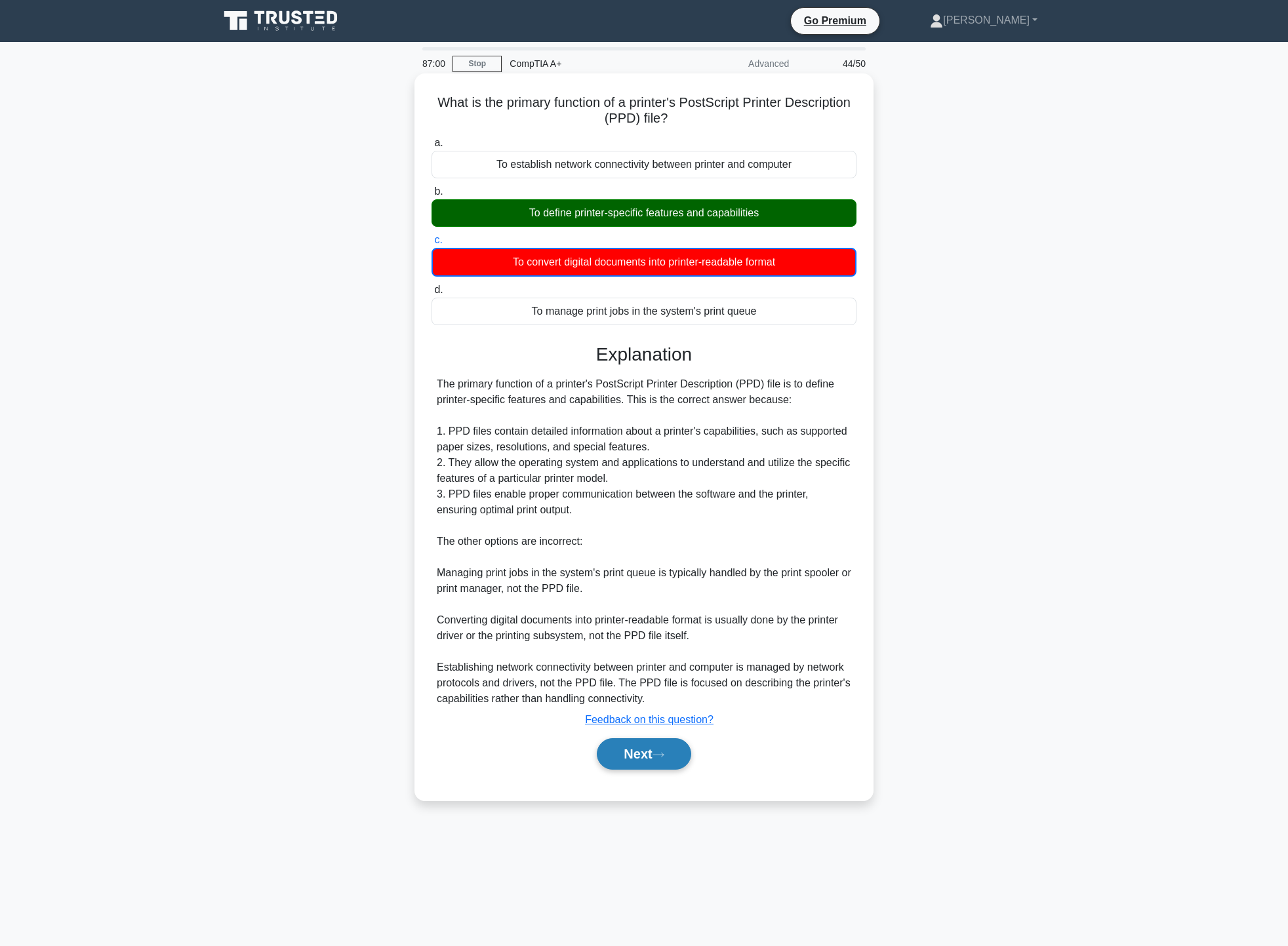
click at [672, 761] on button "Next" at bounding box center [644, 754] width 94 height 31
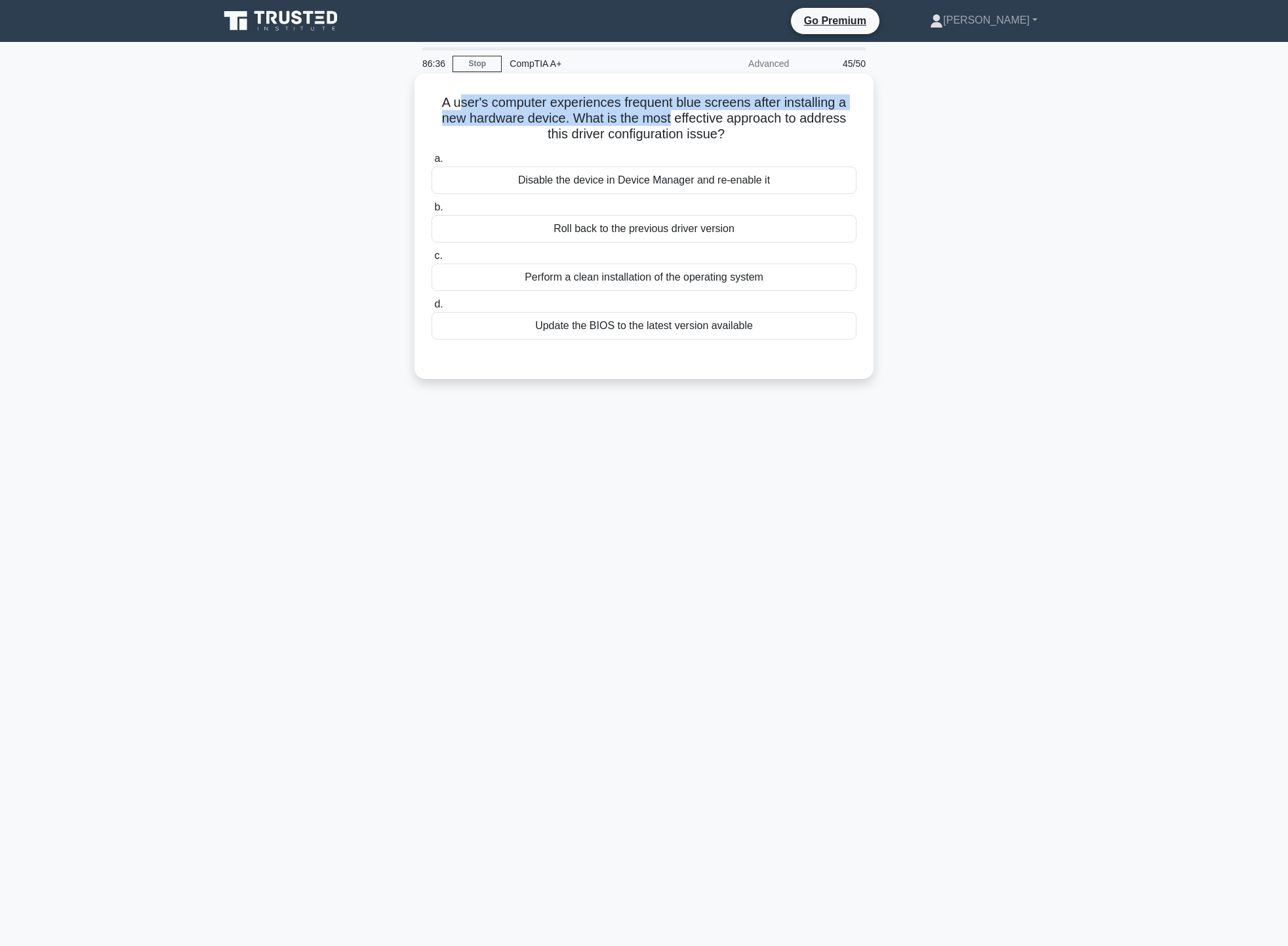
drag, startPoint x: 456, startPoint y: 104, endPoint x: 669, endPoint y: 114, distance: 213.2
click at [669, 114] on h5 "A user's computer experiences frequent blue screens after installing a new hard…" at bounding box center [644, 119] width 428 height 49
click at [742, 117] on h5 "A user's computer experiences frequent blue screens after installing a new hard…" at bounding box center [644, 119] width 428 height 49
drag, startPoint x: 436, startPoint y: 101, endPoint x: 779, endPoint y: 98, distance: 343.0
click at [779, 98] on h5 "A user's computer experiences frequent blue screens after installing a new hard…" at bounding box center [644, 119] width 428 height 49
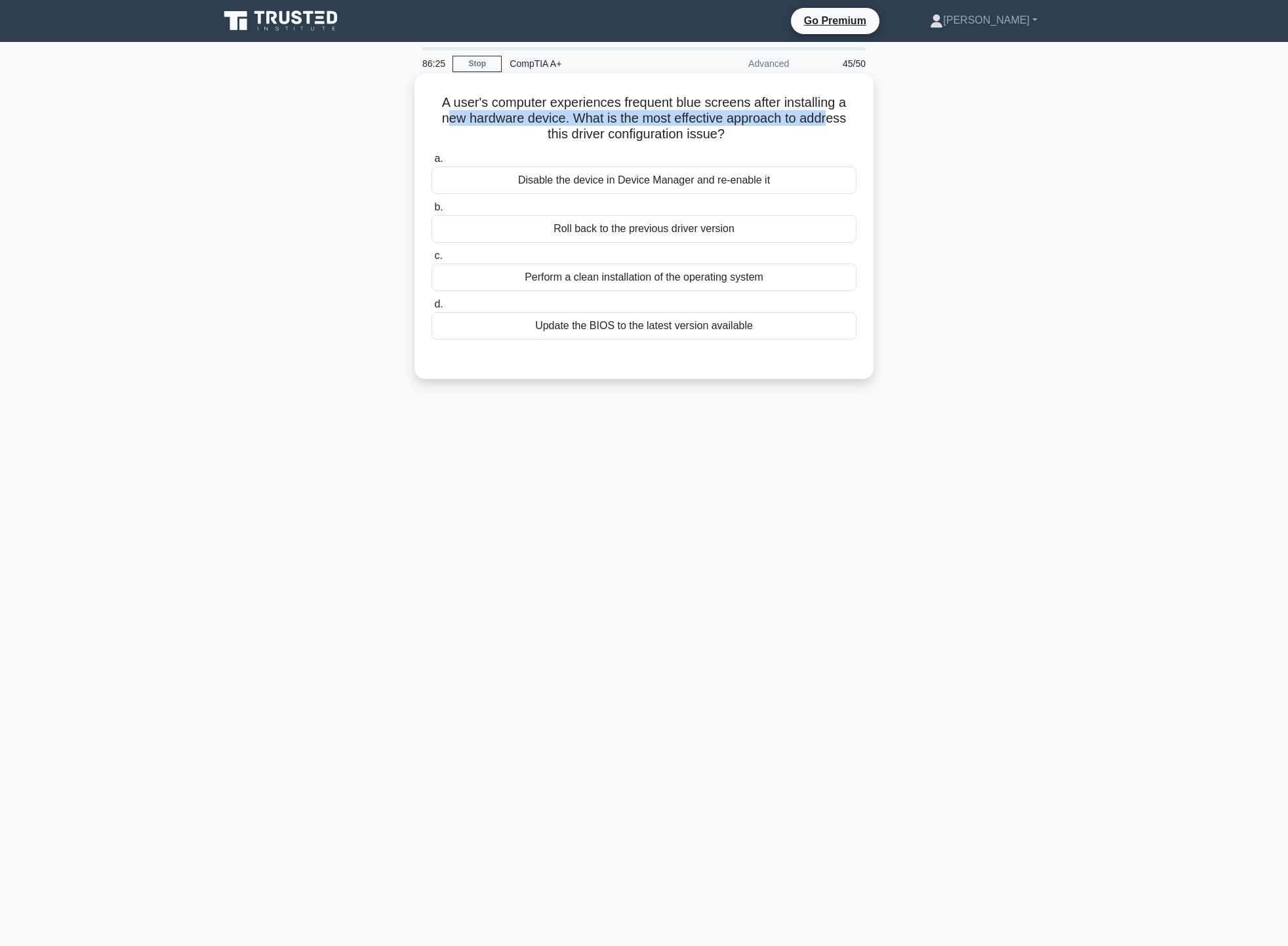
drag, startPoint x: 444, startPoint y: 114, endPoint x: 830, endPoint y: 120, distance: 386.0
click at [830, 120] on h5 "A user's computer experiences frequent blue screens after installing a new hard…" at bounding box center [644, 119] width 428 height 49
click at [869, 134] on div "A user's computer experiences frequent blue screens after installing a new hard…" at bounding box center [644, 226] width 459 height 306
click at [722, 333] on div "Update the BIOS to the latest version available" at bounding box center [644, 326] width 425 height 27
click at [432, 308] on input "d. Update the BIOS to the latest version available" at bounding box center [432, 304] width 0 height 9
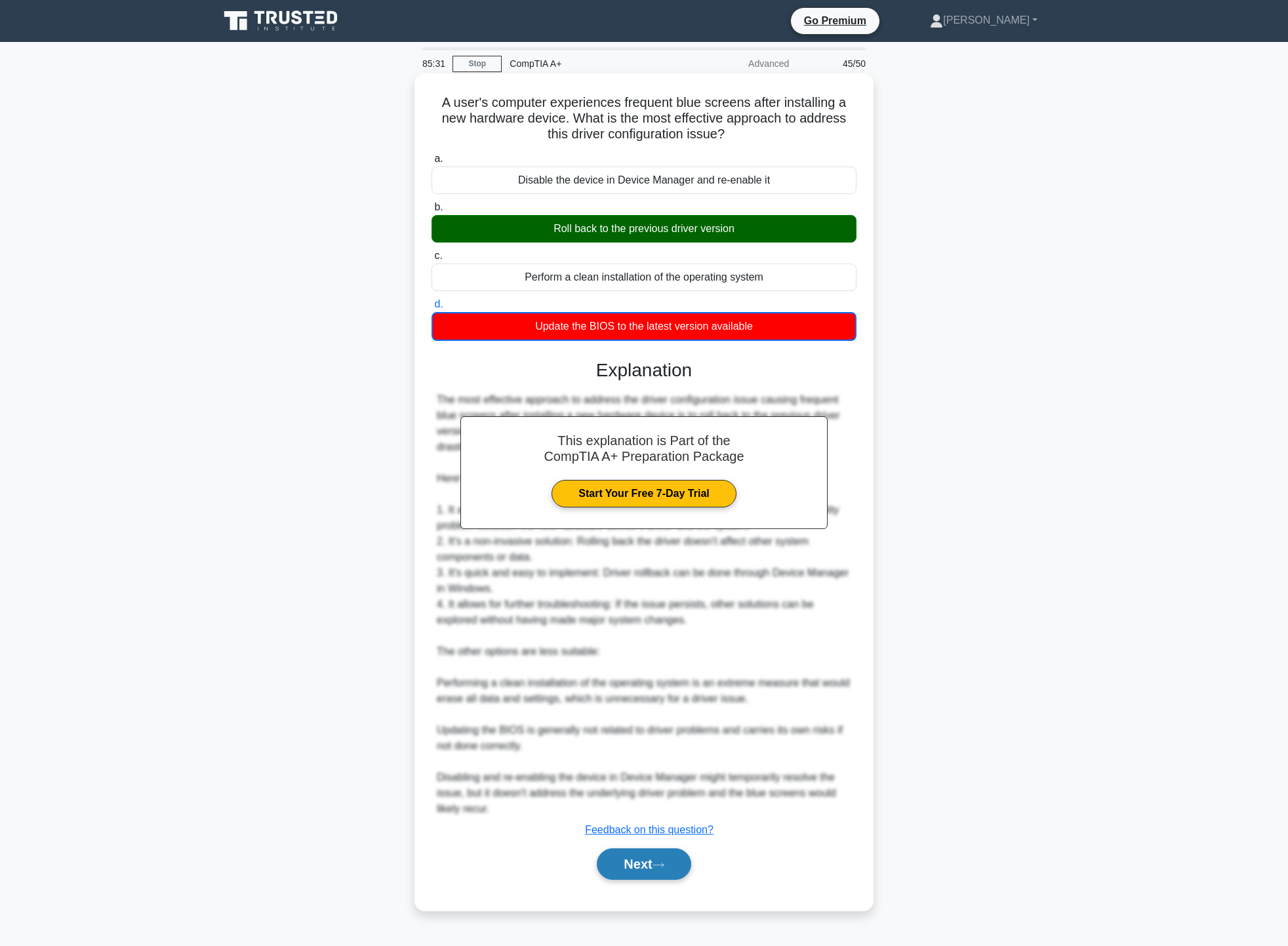
click at [645, 870] on button "Next" at bounding box center [644, 864] width 94 height 31
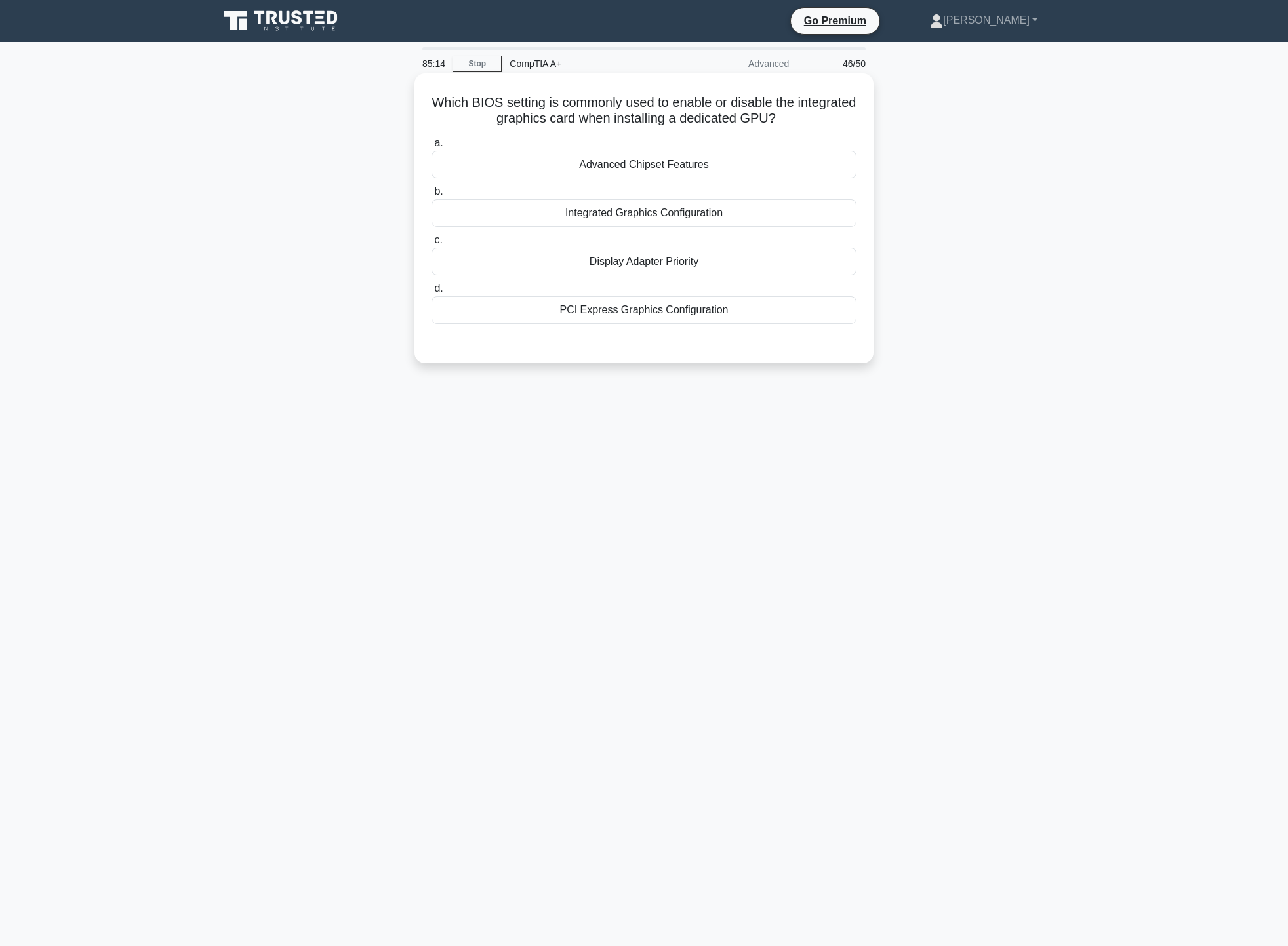
click at [739, 217] on div "Integrated Graphics Configuration" at bounding box center [644, 213] width 425 height 27
click at [432, 196] on input "b. Integrated Graphics Configuration" at bounding box center [432, 191] width 0 height 9
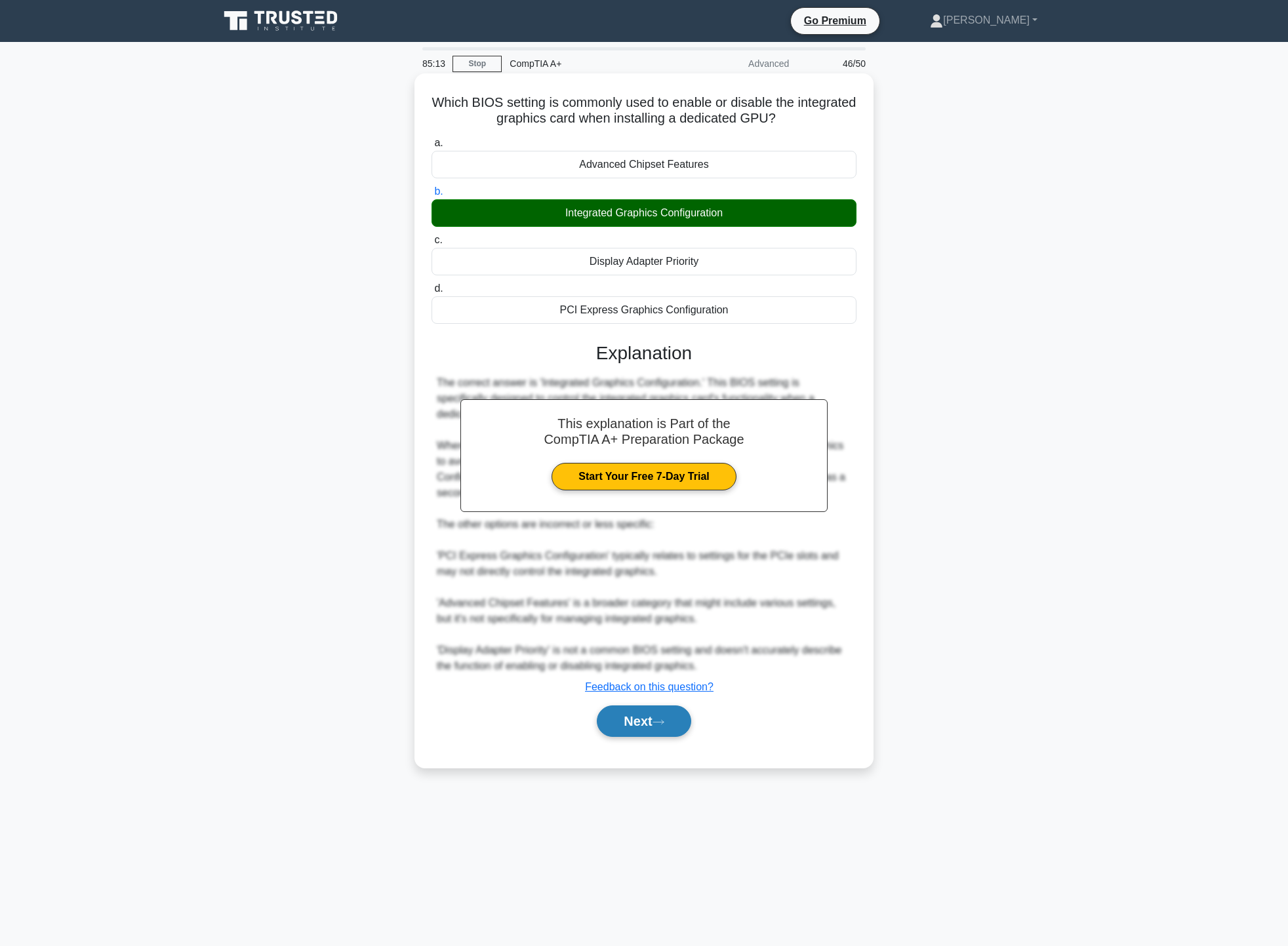
click at [648, 733] on button "Next" at bounding box center [644, 720] width 94 height 31
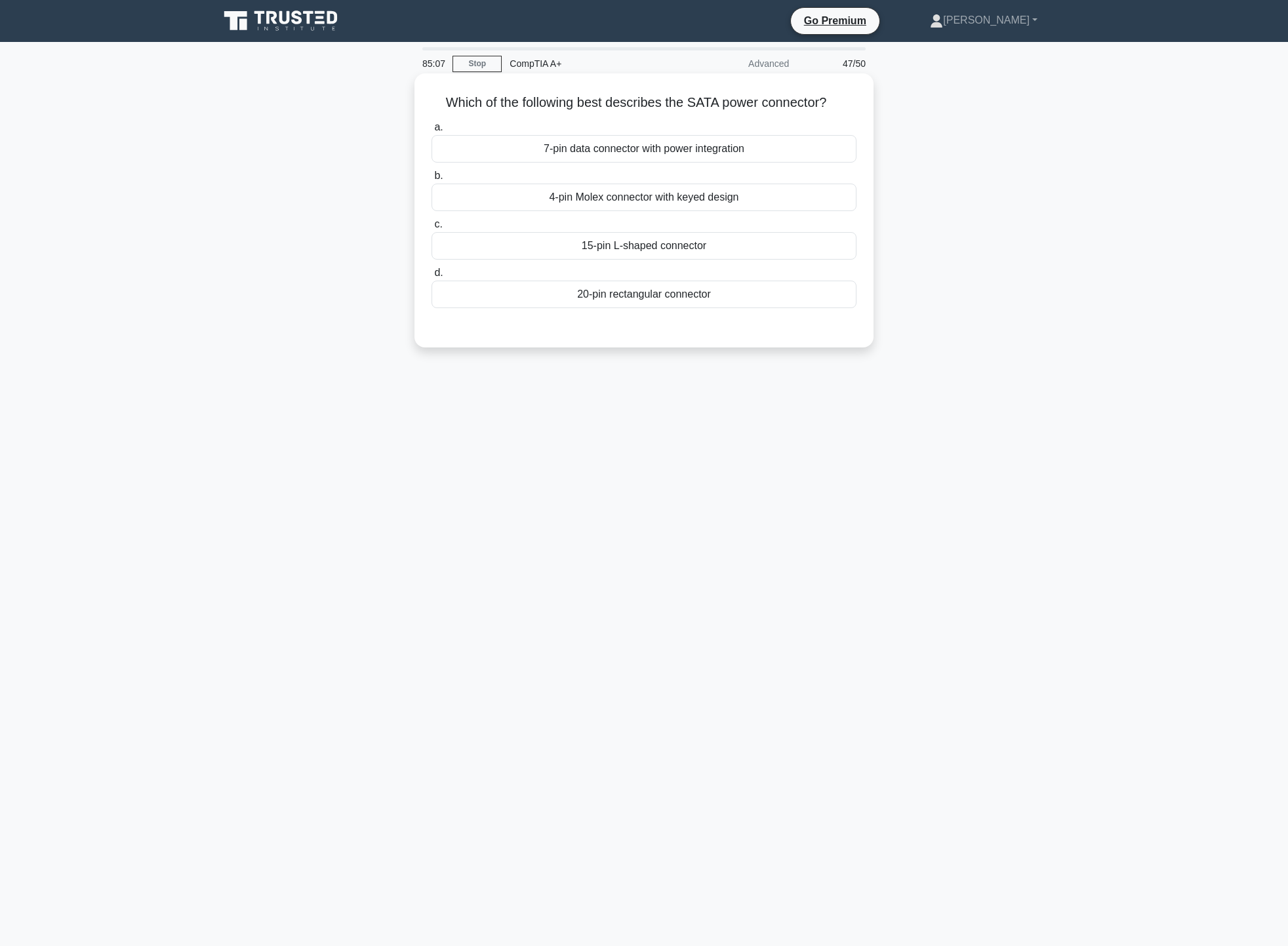
click at [705, 250] on div "15-pin L-shaped connector" at bounding box center [644, 246] width 425 height 27
click at [432, 228] on input "c. 15-pin L-shaped connector" at bounding box center [432, 225] width 0 height 9
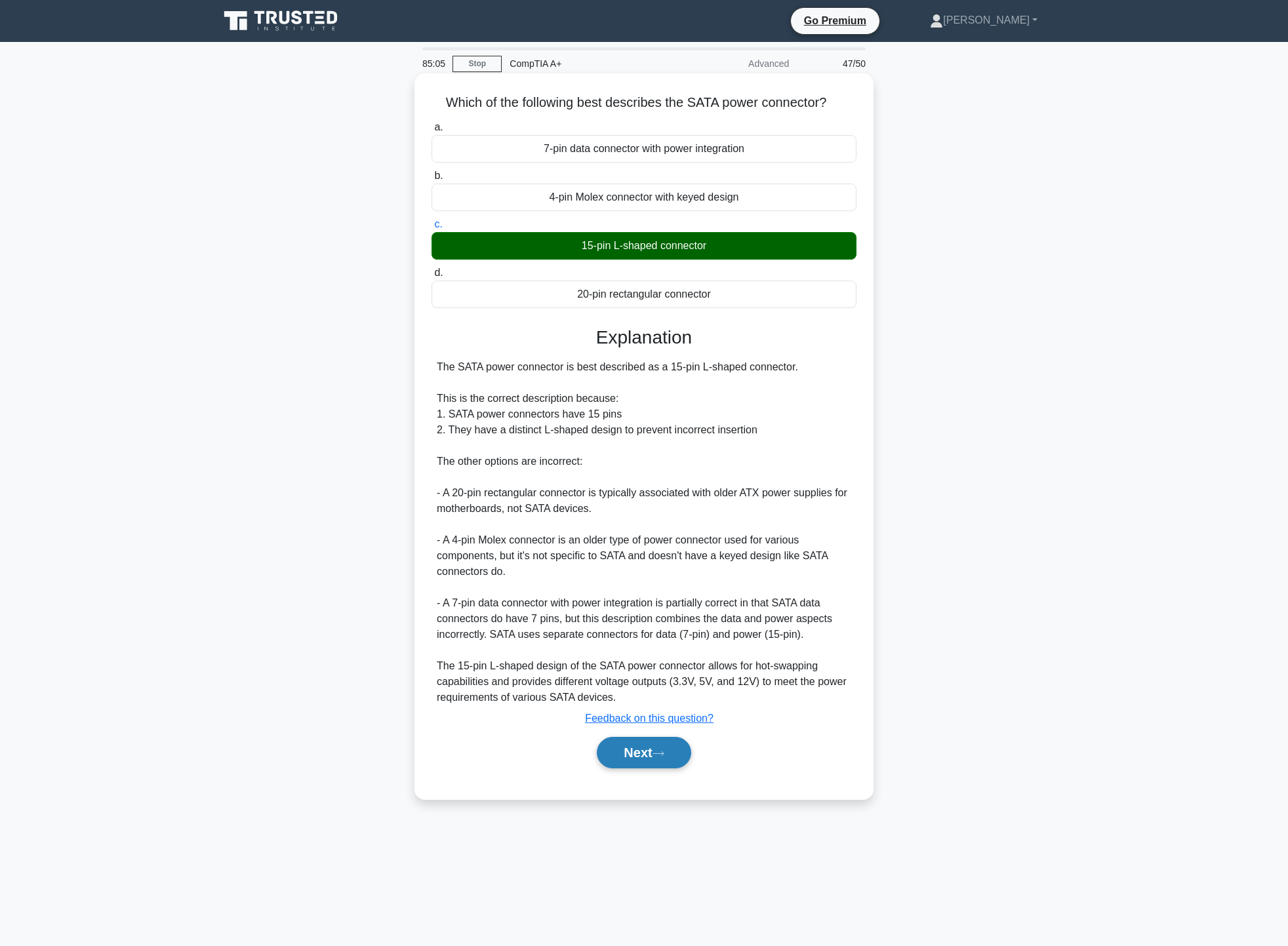
click at [650, 762] on button "Next" at bounding box center [644, 753] width 94 height 31
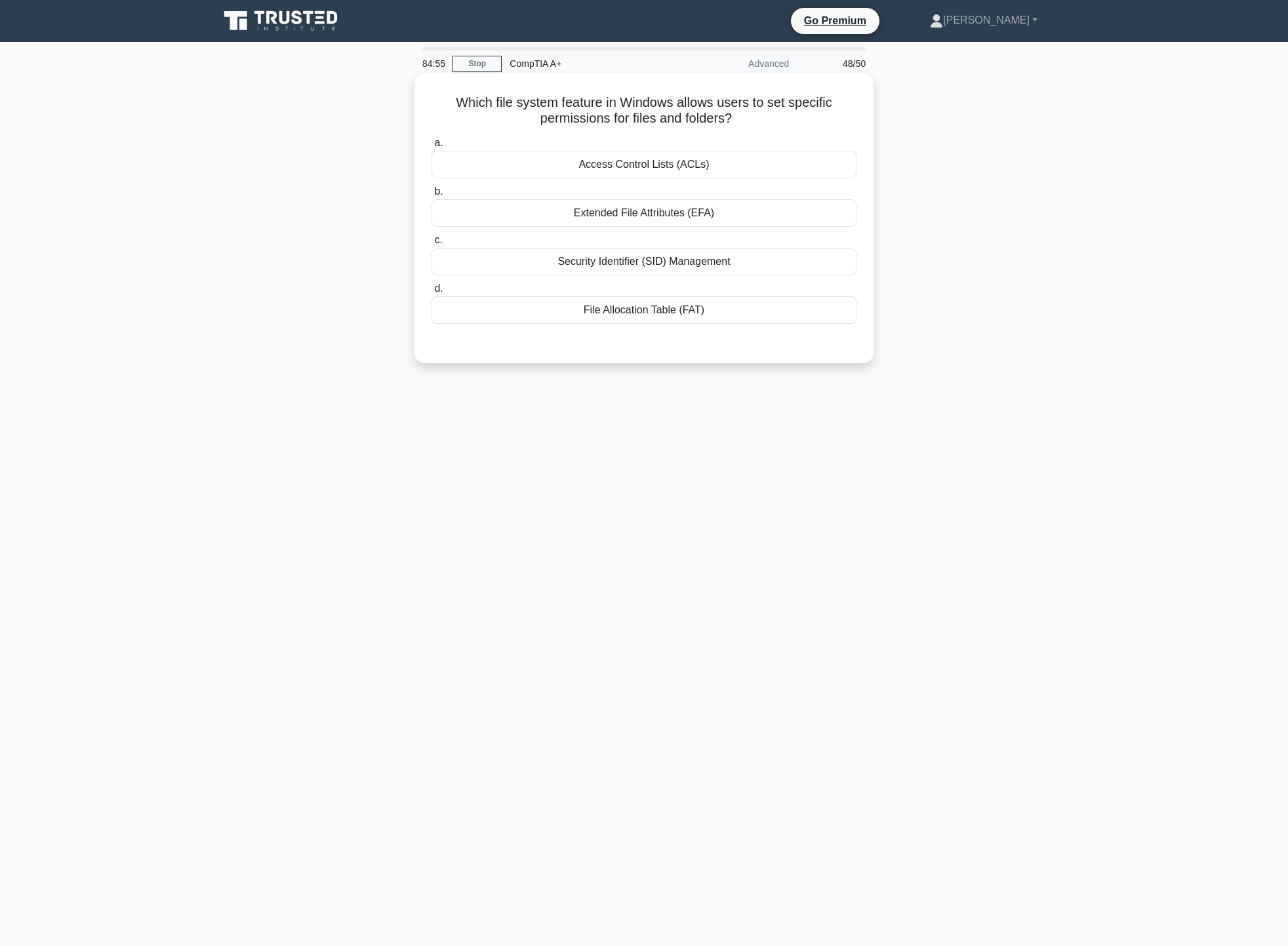
click at [665, 166] on div "Access Control Lists (ACLs)" at bounding box center [644, 164] width 425 height 27
click at [432, 147] on input "a. Access Control Lists (ACLs)" at bounding box center [432, 143] width 0 height 9
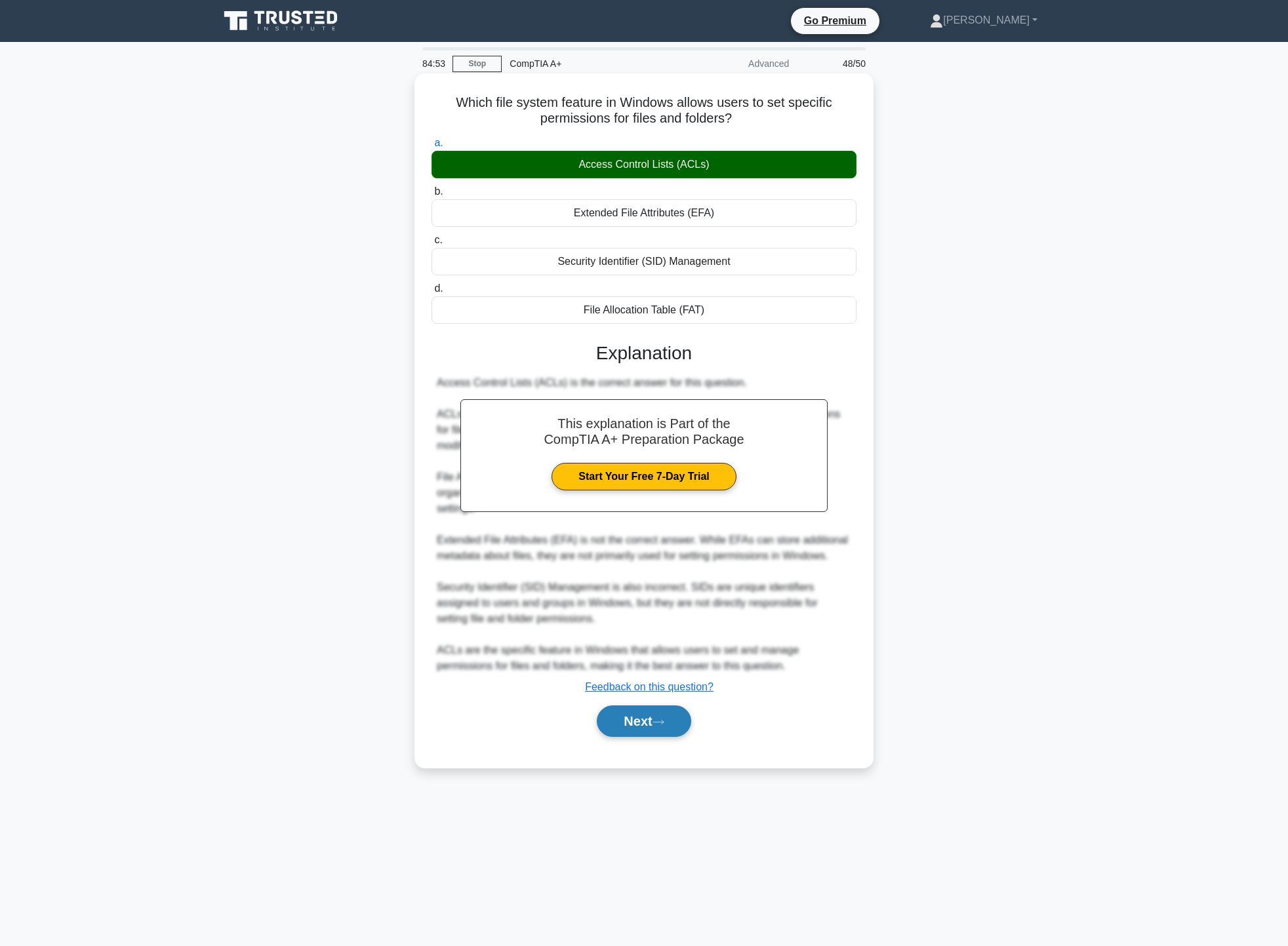
click at [661, 721] on icon at bounding box center [658, 721] width 12 height 7
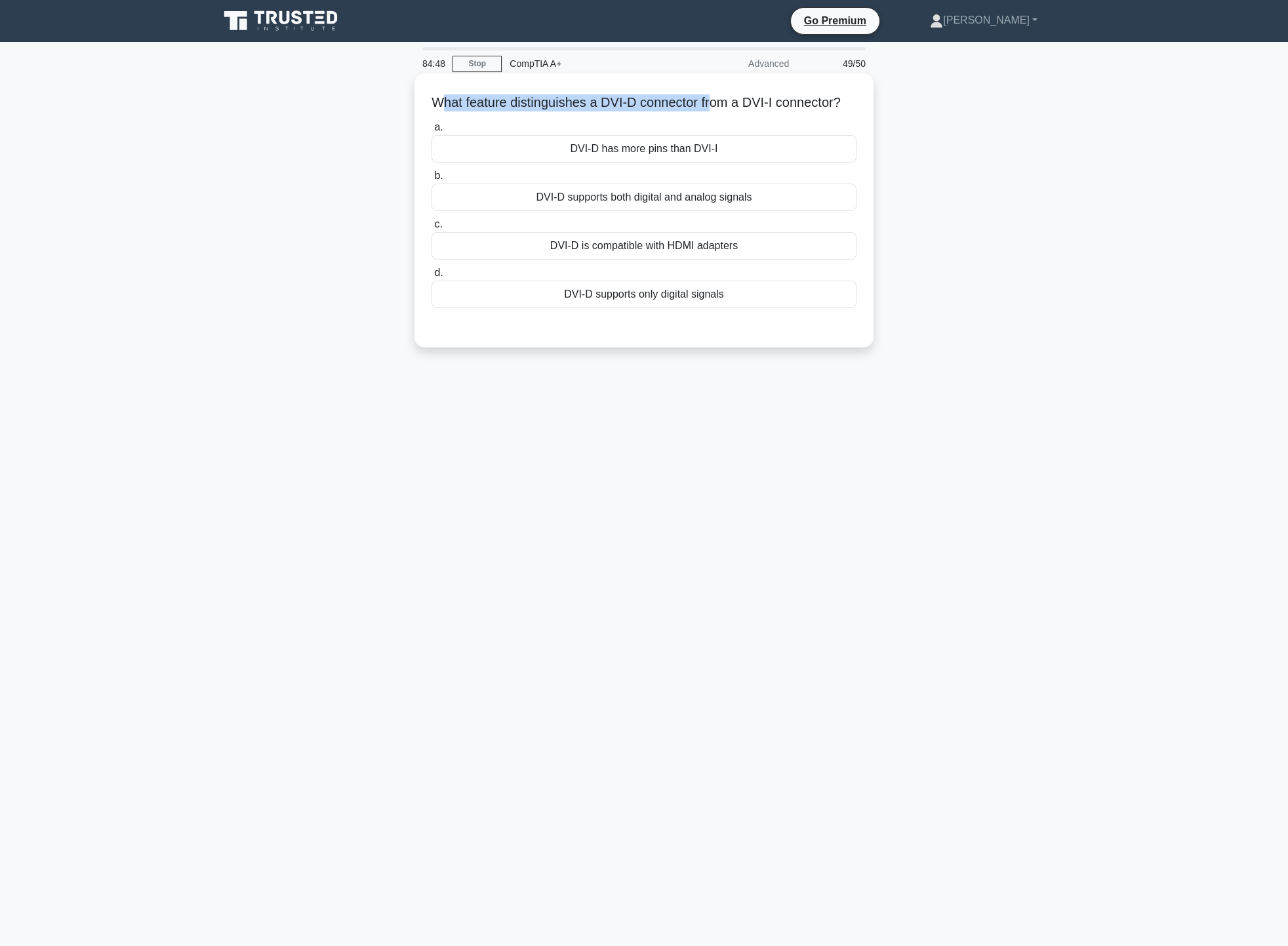
drag, startPoint x: 450, startPoint y: 103, endPoint x: 724, endPoint y: 101, distance: 274.0
click at [724, 101] on h5 "What feature distinguishes a DVI-D connector from a DVI-I connector? .spinner_0…" at bounding box center [644, 103] width 428 height 17
click at [783, 106] on h5 "What feature distinguishes a DVI-D connector from a DVI-I connector? .spinner_0…" at bounding box center [644, 103] width 428 height 17
click at [745, 308] on div "DVI-D supports only digital signals" at bounding box center [644, 294] width 425 height 27
click at [432, 277] on input "d. DVI-D supports only digital signals" at bounding box center [432, 272] width 0 height 9
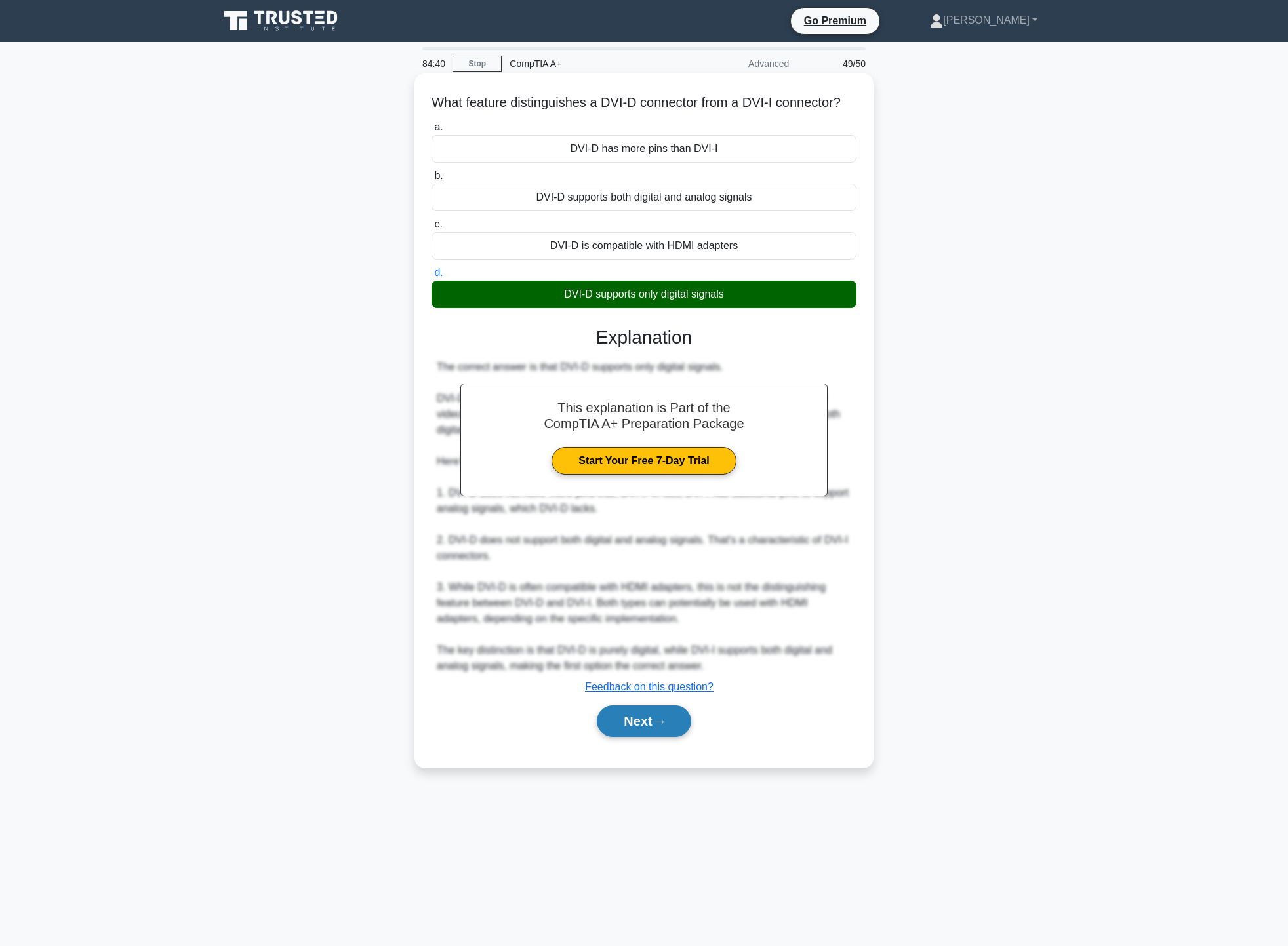
click at [658, 725] on icon at bounding box center [658, 721] width 12 height 7
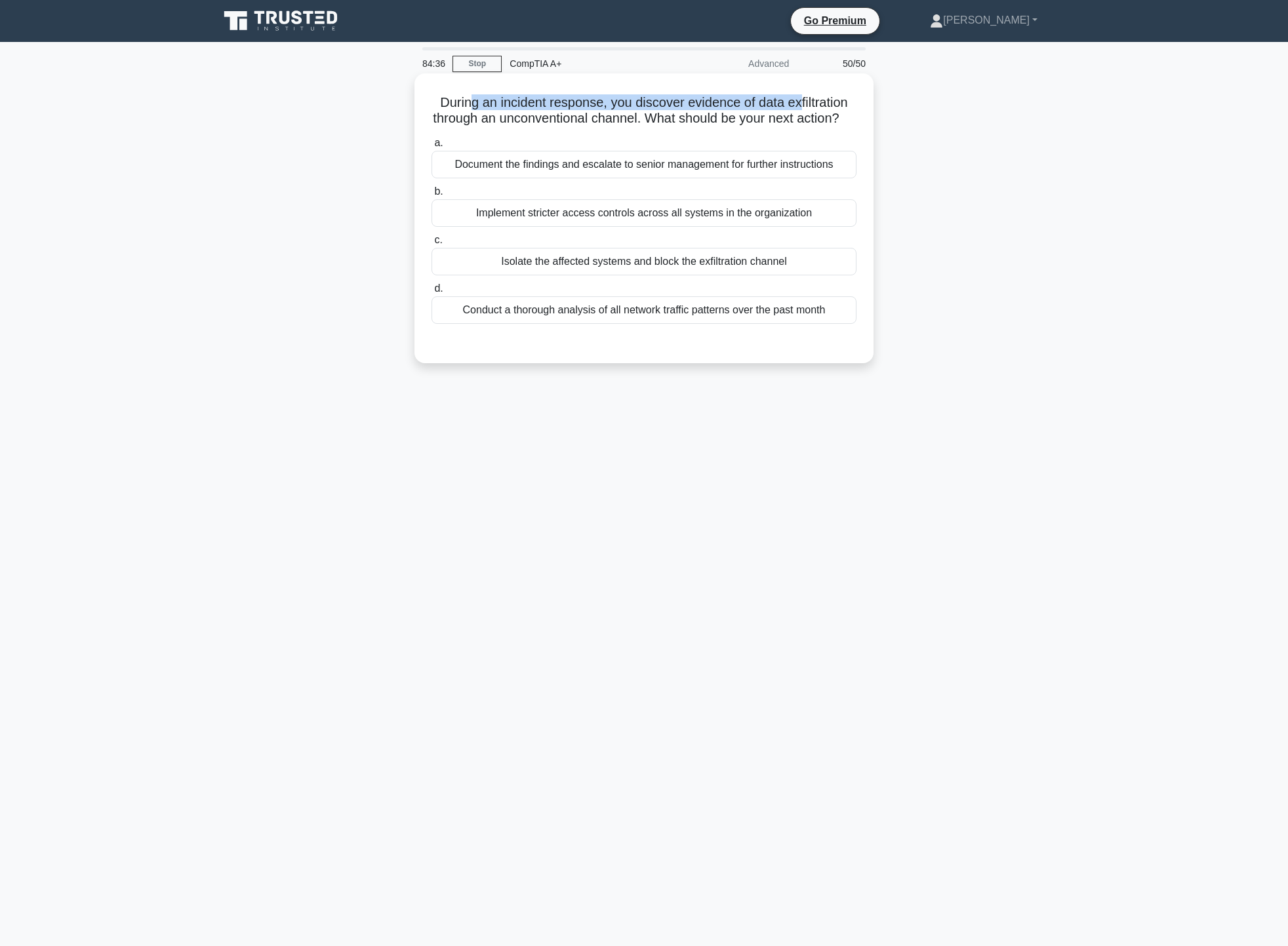
drag, startPoint x: 474, startPoint y: 108, endPoint x: 802, endPoint y: 97, distance: 328.2
click at [802, 97] on h5 "During an incident response, you discover evidence of data exfiltration through…" at bounding box center [644, 111] width 428 height 33
drag, startPoint x: 442, startPoint y: 120, endPoint x: 751, endPoint y: 122, distance: 309.0
click at [751, 122] on h5 "During an incident response, you discover evidence of data exfiltration through…" at bounding box center [644, 111] width 428 height 33
click at [809, 127] on h5 "During an incident response, you discover evidence of data exfiltration through…" at bounding box center [644, 111] width 428 height 33
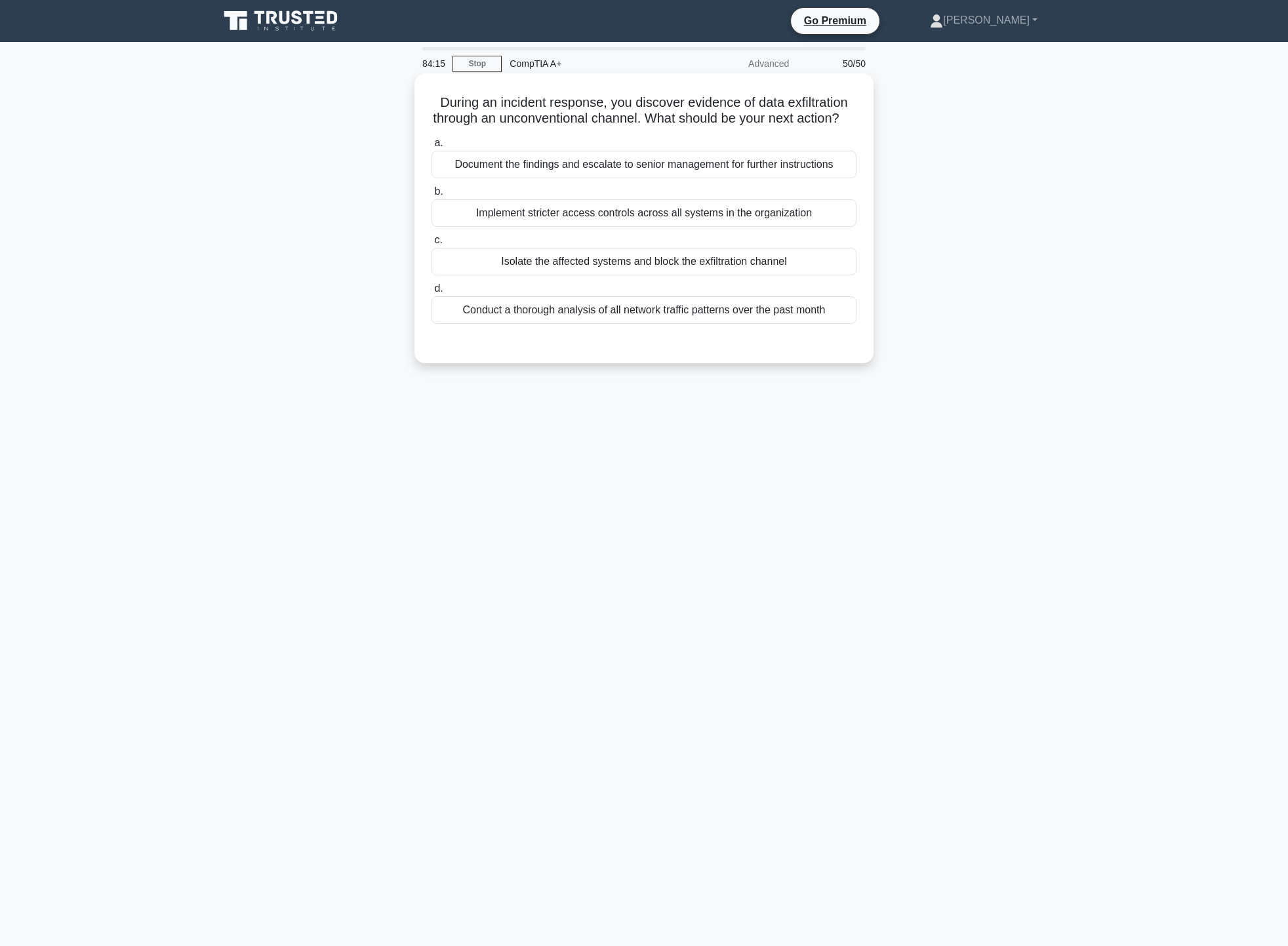
click at [727, 179] on div "Document the findings and escalate to senior management for further instructions" at bounding box center [644, 164] width 425 height 27
click at [432, 147] on input "a. Document the findings and escalate to senior management for further instruct…" at bounding box center [432, 143] width 0 height 9
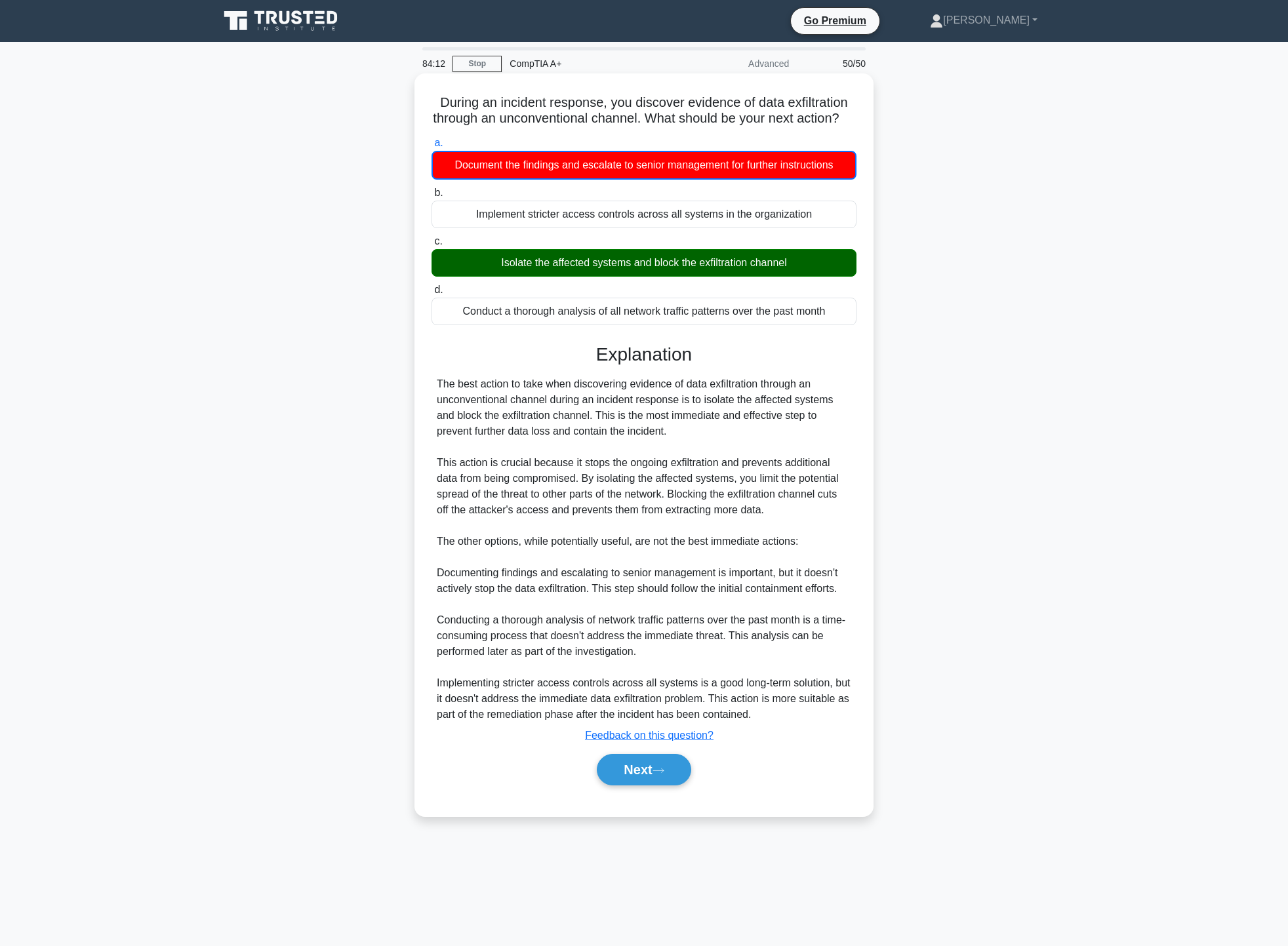
drag, startPoint x: 576, startPoint y: 287, endPoint x: 638, endPoint y: 290, distance: 62.1
click at [638, 276] on div "Isolate the affected systems and block the exfiltration channel" at bounding box center [644, 263] width 425 height 27
click at [646, 785] on button "Next" at bounding box center [644, 769] width 94 height 31
